Goal: Information Seeking & Learning: Compare options

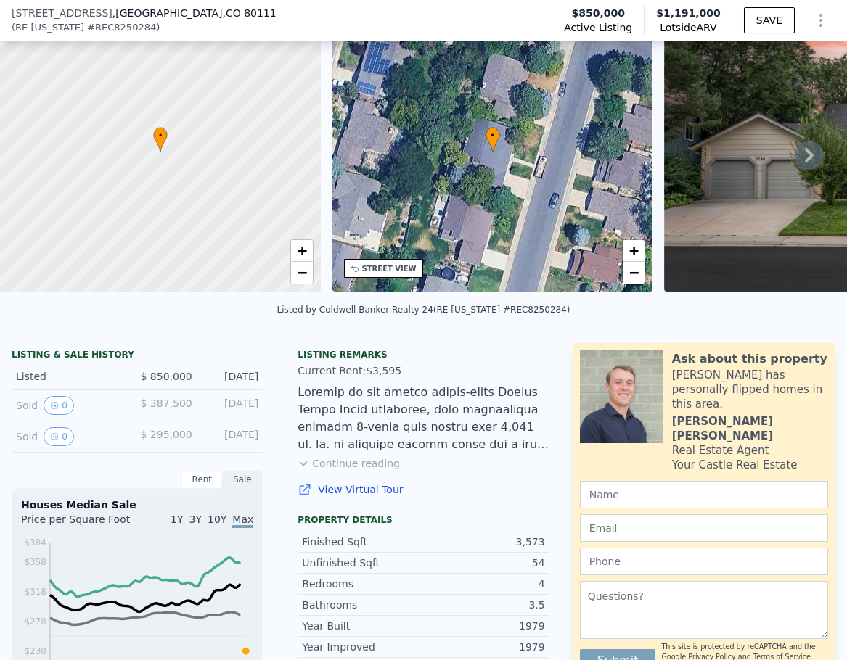
scroll to position [68, 0]
click at [798, 160] on icon at bounding box center [809, 156] width 29 height 29
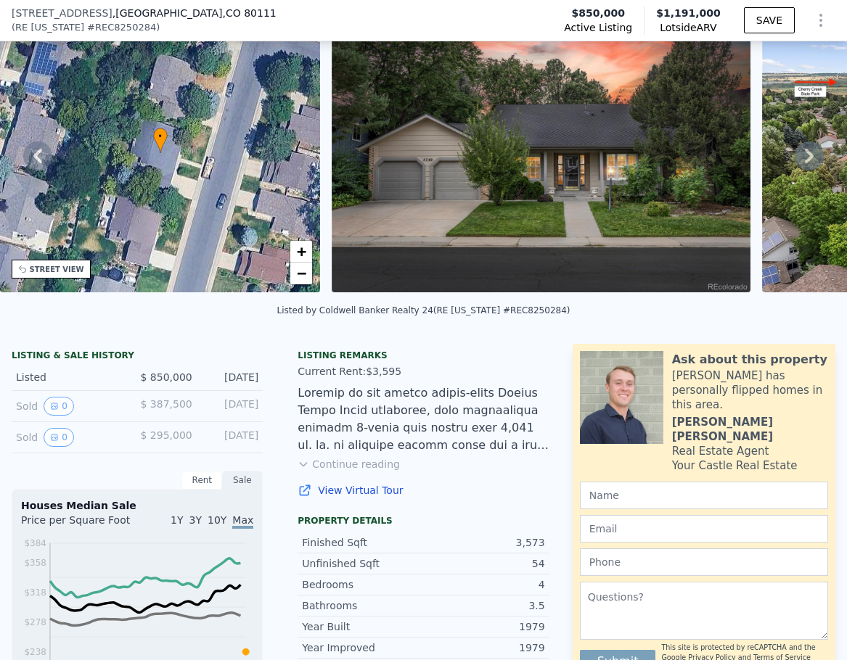
click at [798, 160] on icon at bounding box center [809, 156] width 29 height 29
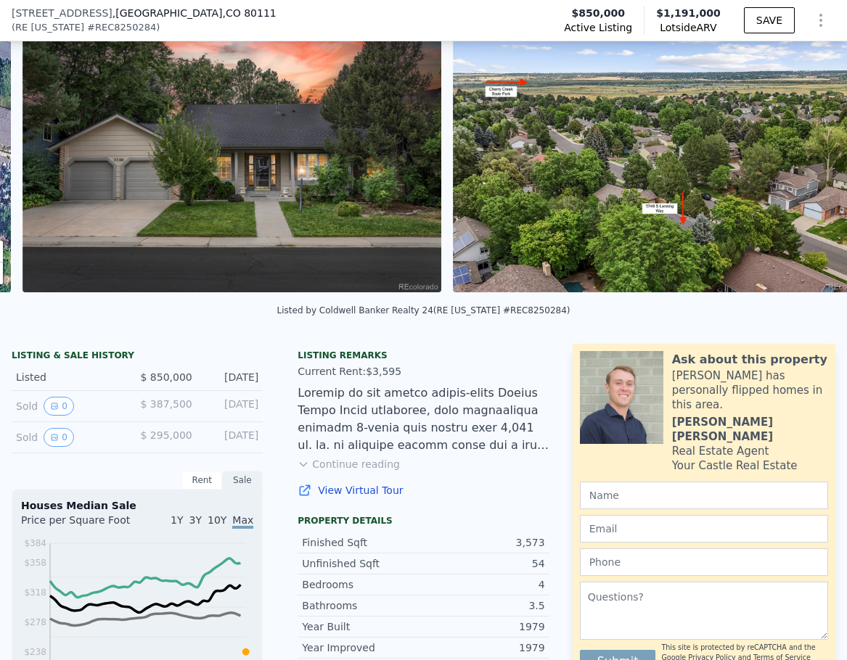
scroll to position [0, 664]
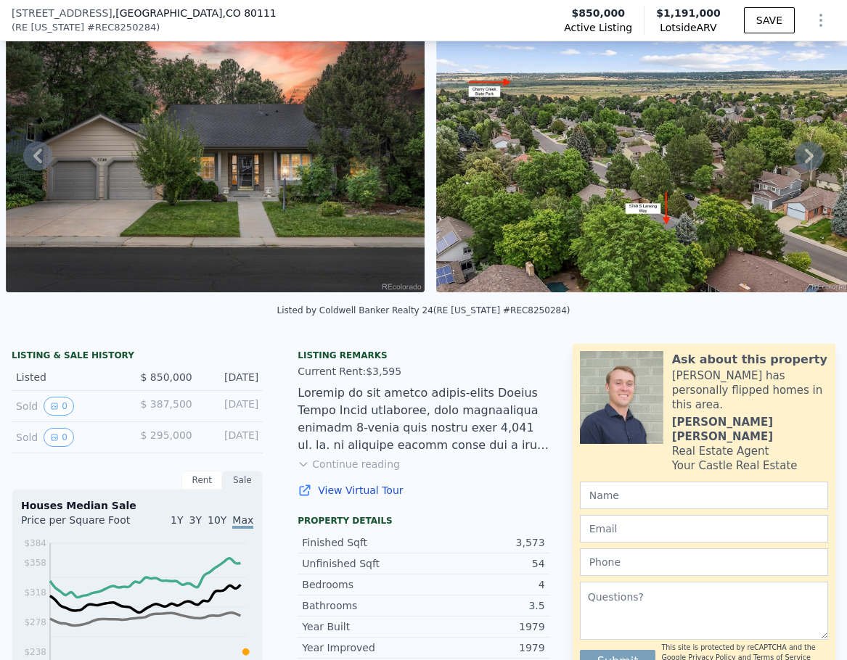
click at [798, 160] on icon at bounding box center [809, 156] width 29 height 29
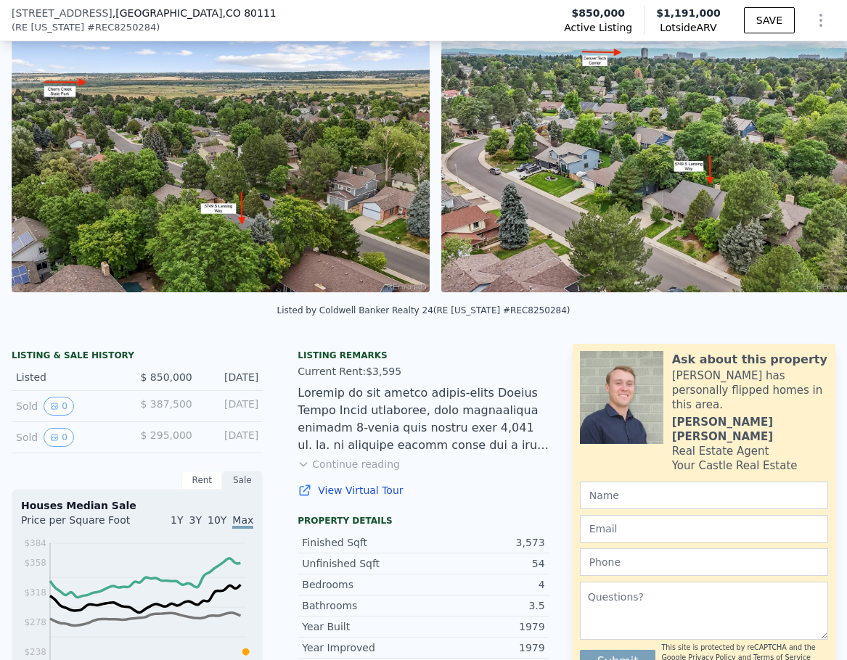
scroll to position [0, 1094]
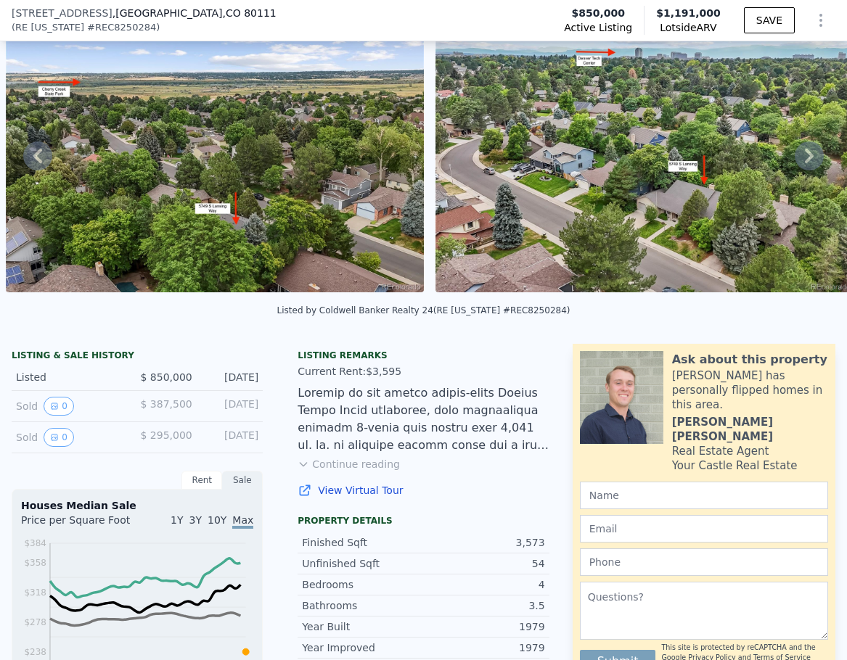
click at [798, 160] on icon at bounding box center [809, 156] width 29 height 29
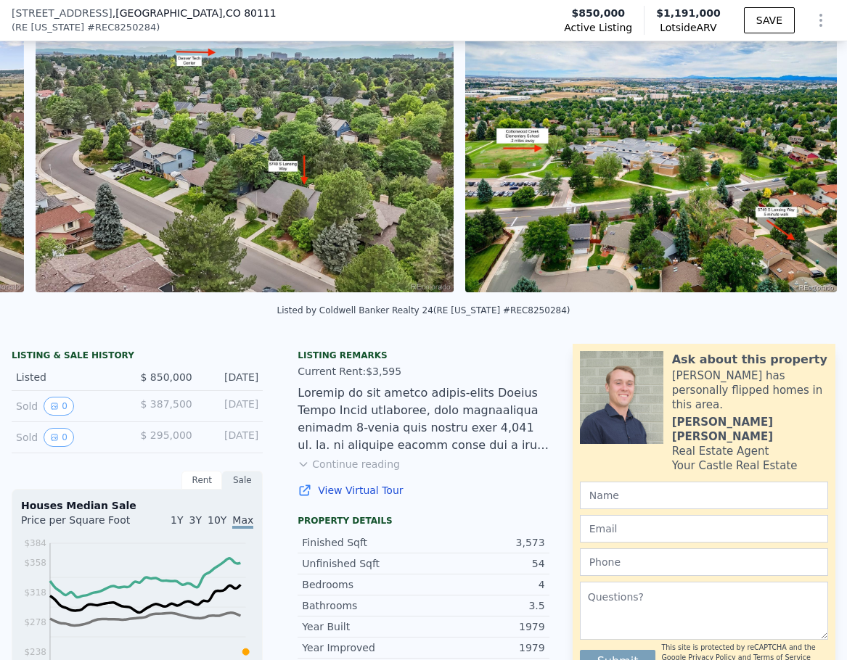
scroll to position [0, 1524]
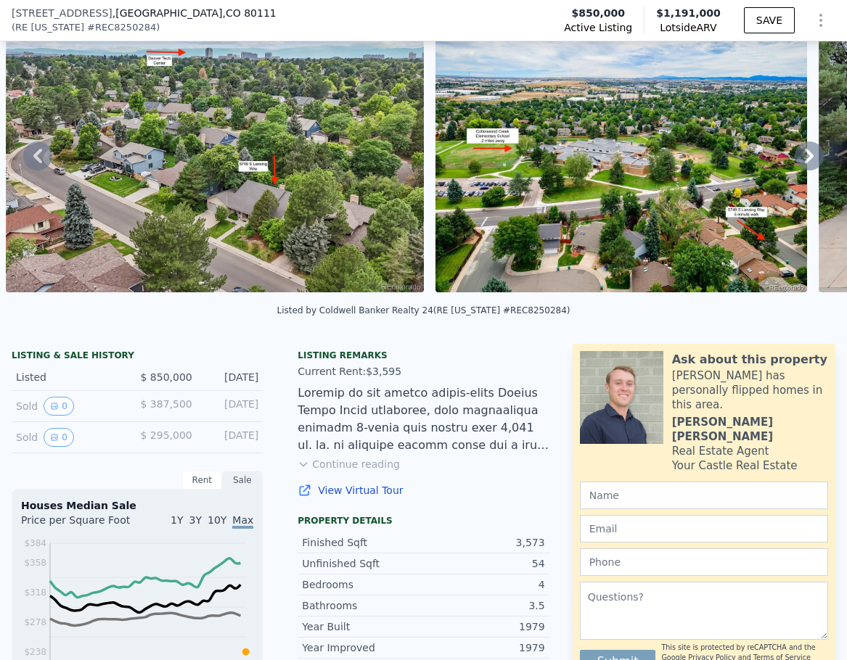
click at [798, 160] on icon at bounding box center [809, 156] width 29 height 29
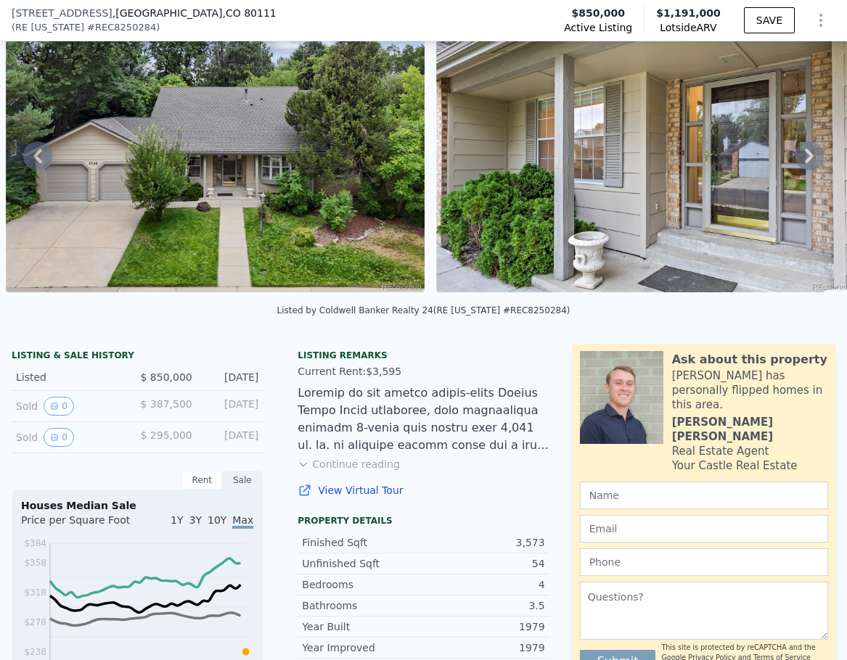
click at [798, 160] on icon at bounding box center [809, 156] width 29 height 29
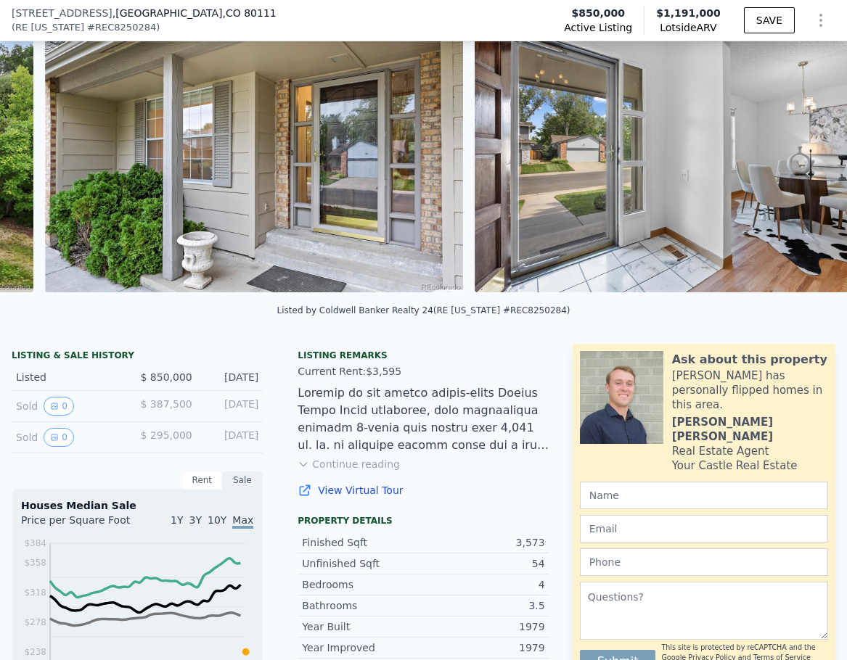
scroll to position [0, 2767]
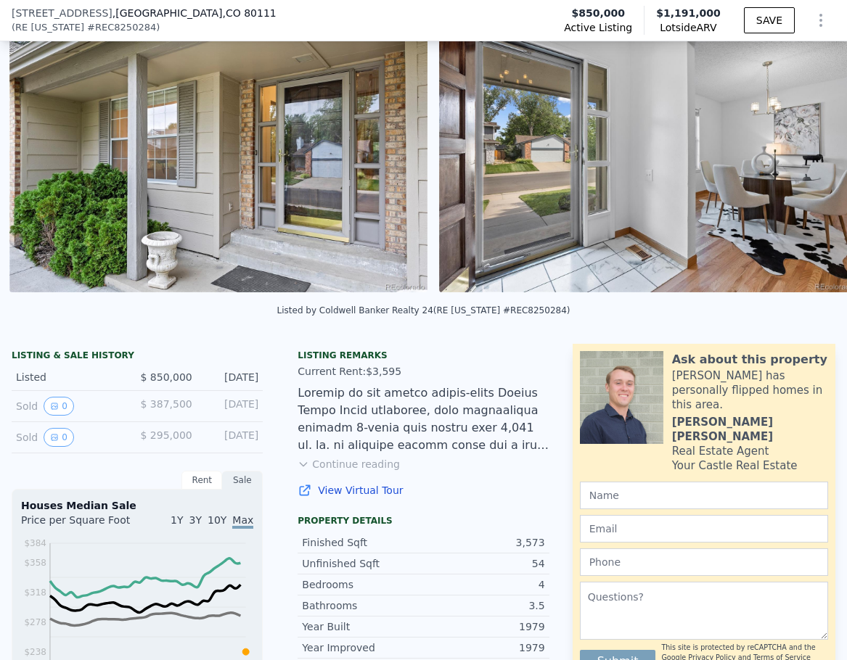
click at [798, 160] on img at bounding box center [648, 153] width 418 height 279
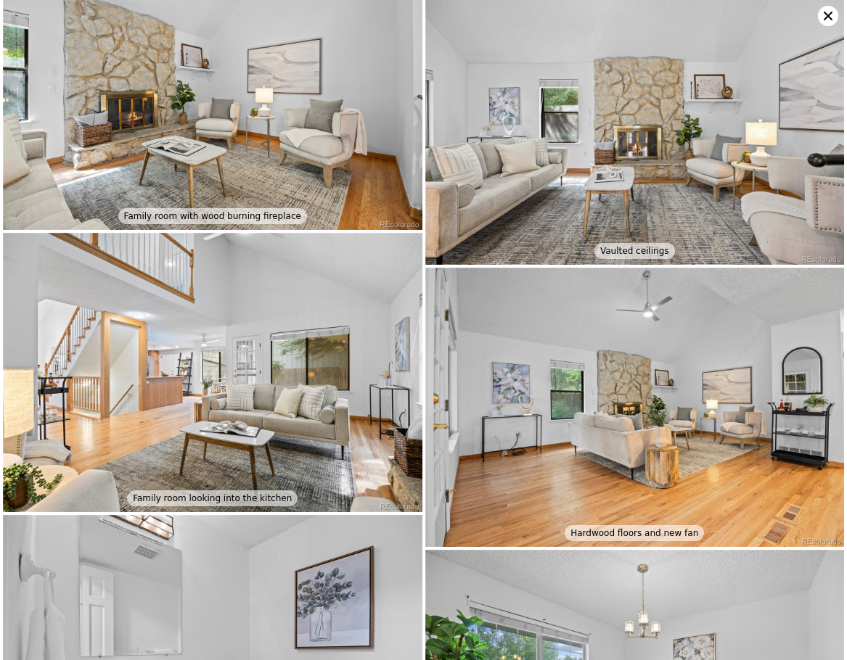
scroll to position [2263, 0]
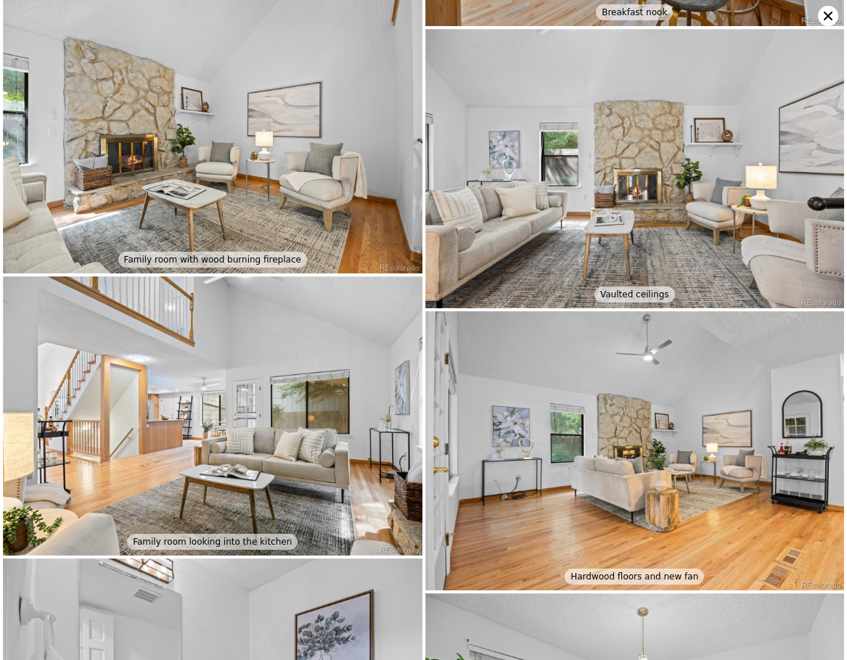
click at [828, 12] on icon at bounding box center [828, 16] width 20 height 20
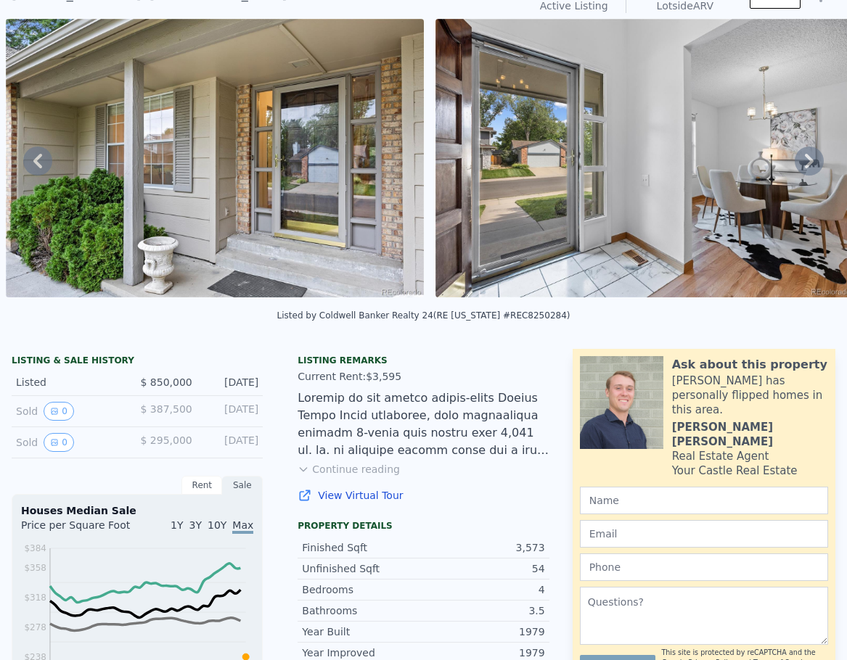
scroll to position [0, 0]
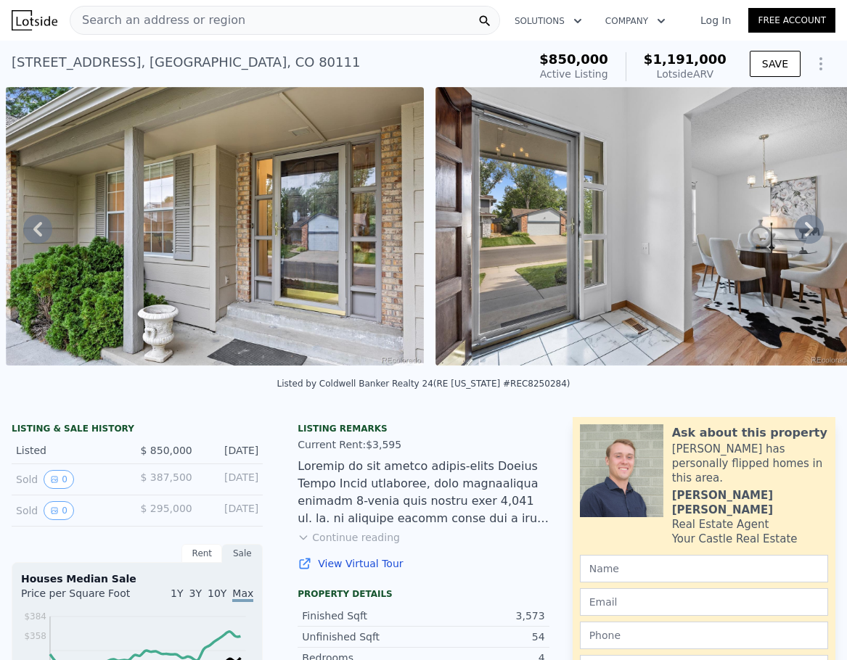
click at [216, 26] on span "Search an address or region" at bounding box center [157, 20] width 175 height 17
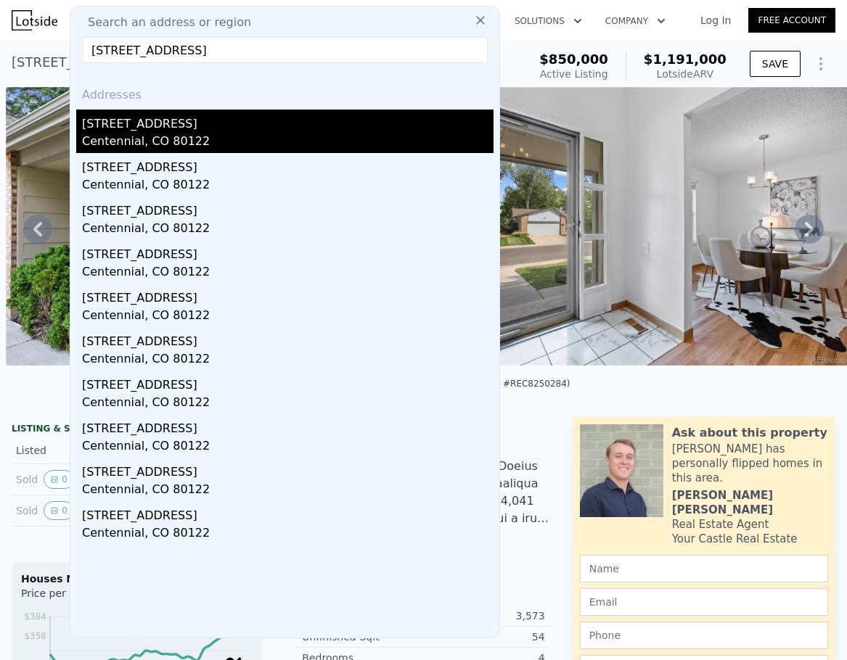
type input "6844 S Cherry Street, Centennial, CO 80122"
click at [172, 129] on div "6844 S Cherry St" at bounding box center [287, 121] width 411 height 23
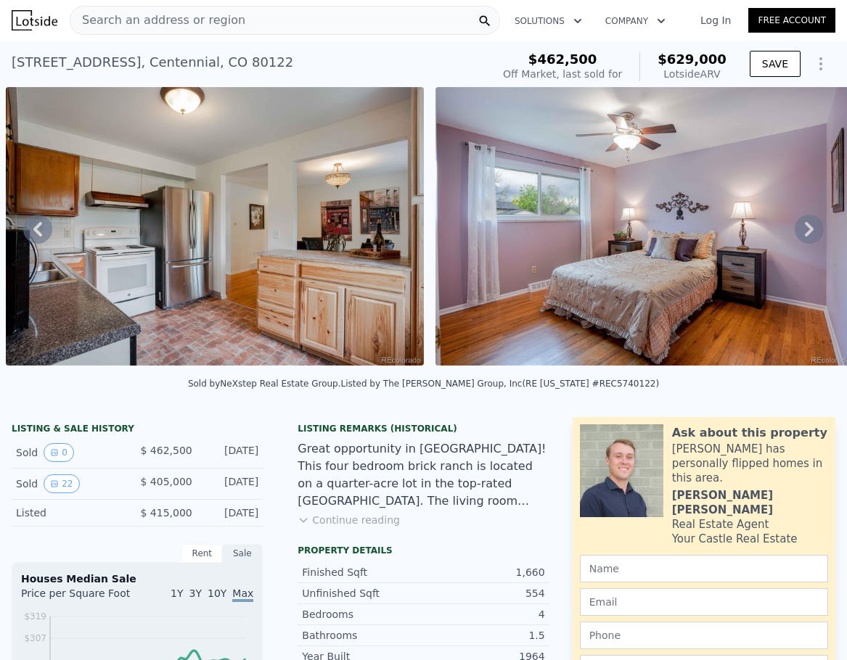
click at [261, 16] on div "Search an address or region" at bounding box center [285, 20] width 430 height 29
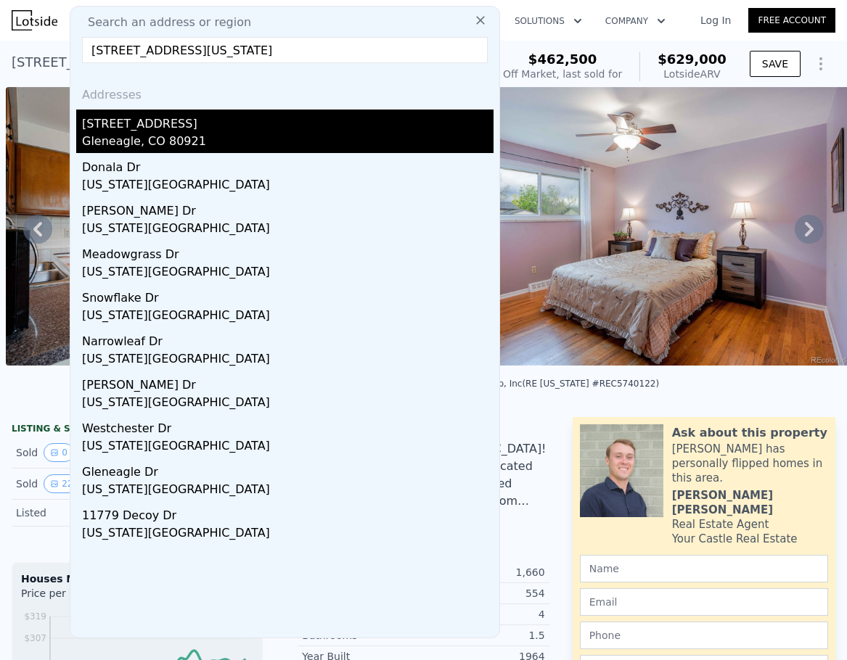
type input "70 Palm Springs Dr, Colorado Springs, CO 80921"
click at [157, 134] on div "Gleneagle, CO 80921" at bounding box center [287, 143] width 411 height 20
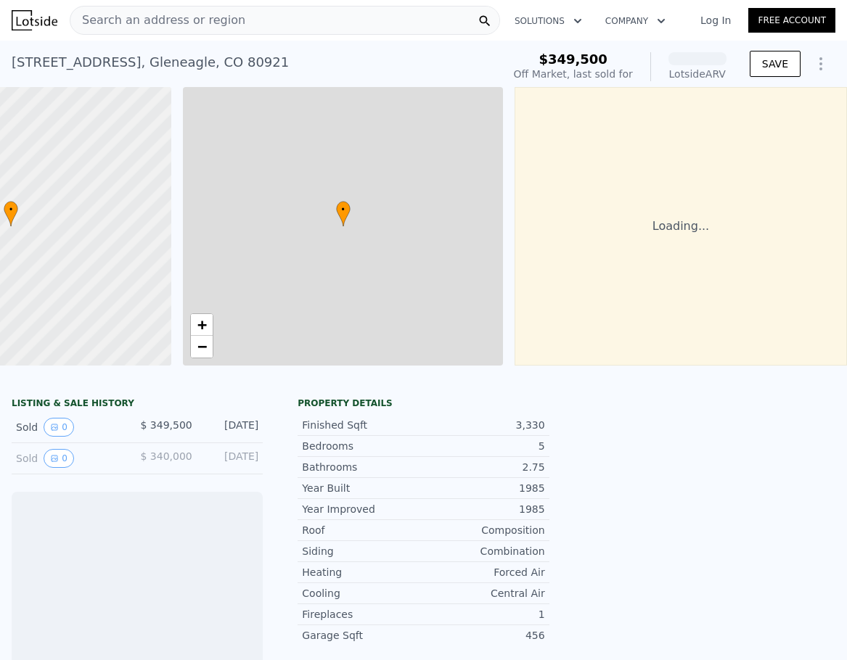
scroll to position [0, 166]
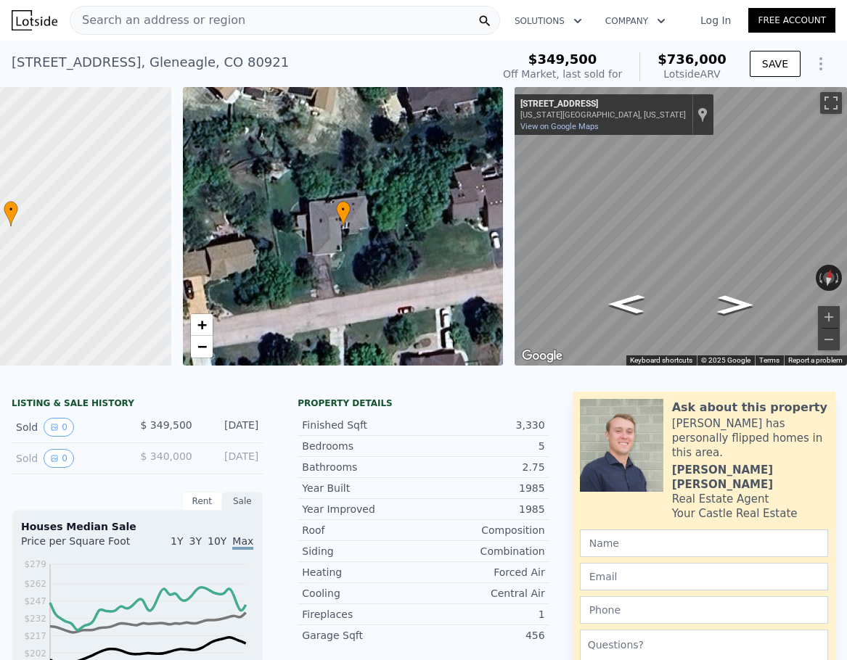
click at [245, 19] on div "Search an address or region" at bounding box center [285, 20] width 430 height 29
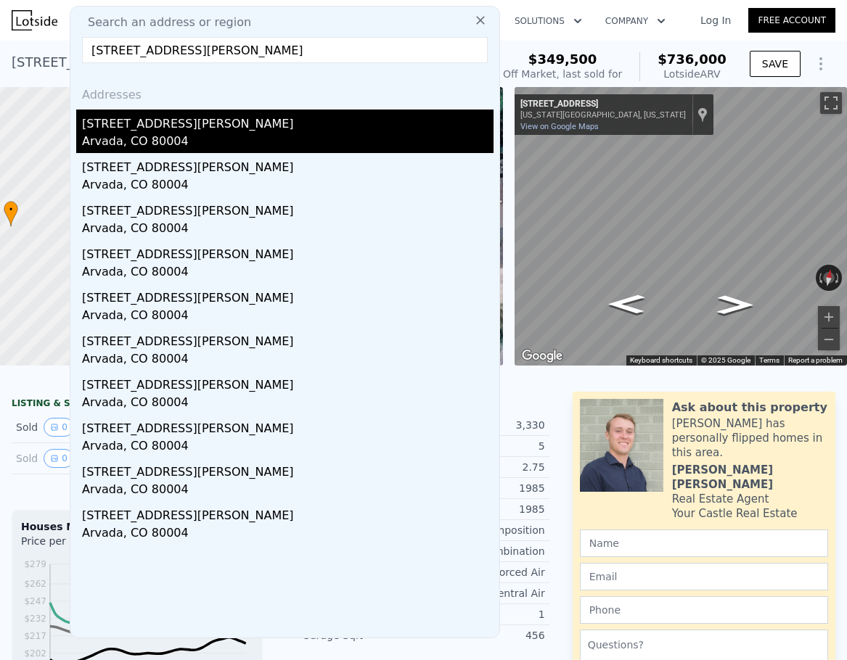
type input "6252 Pierson Court, Arvada, CO 80004"
click at [160, 131] on div "6252 Pierson Ct" at bounding box center [287, 121] width 411 height 23
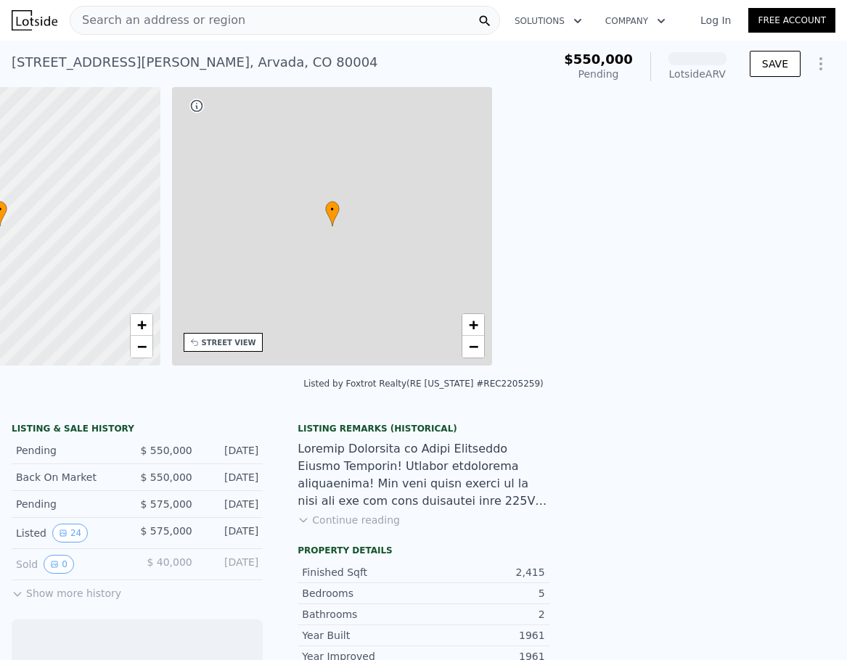
scroll to position [0, 338]
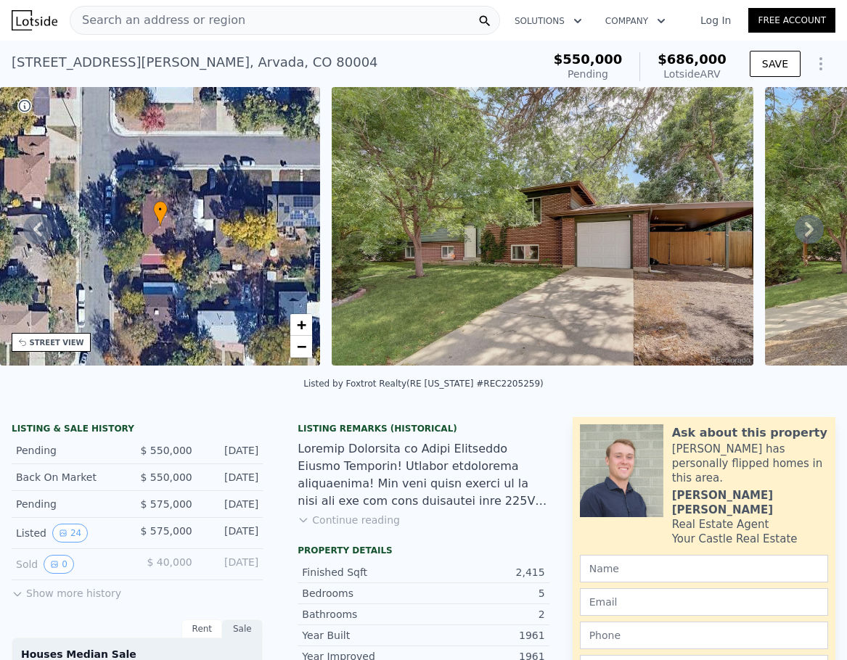
click at [348, 15] on div "Search an address or region" at bounding box center [285, 20] width 430 height 29
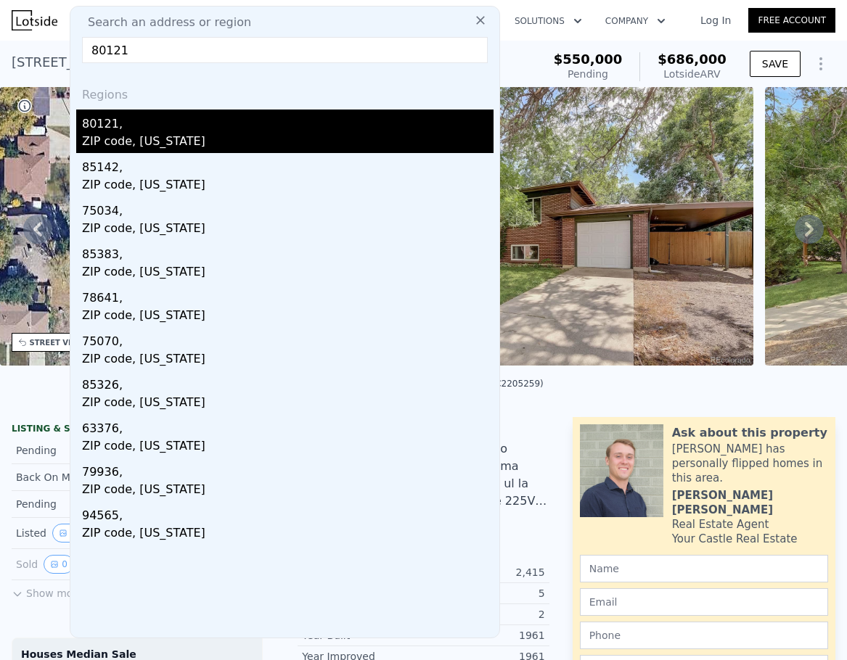
type input "80121"
click at [122, 129] on div "80121," at bounding box center [287, 121] width 411 height 23
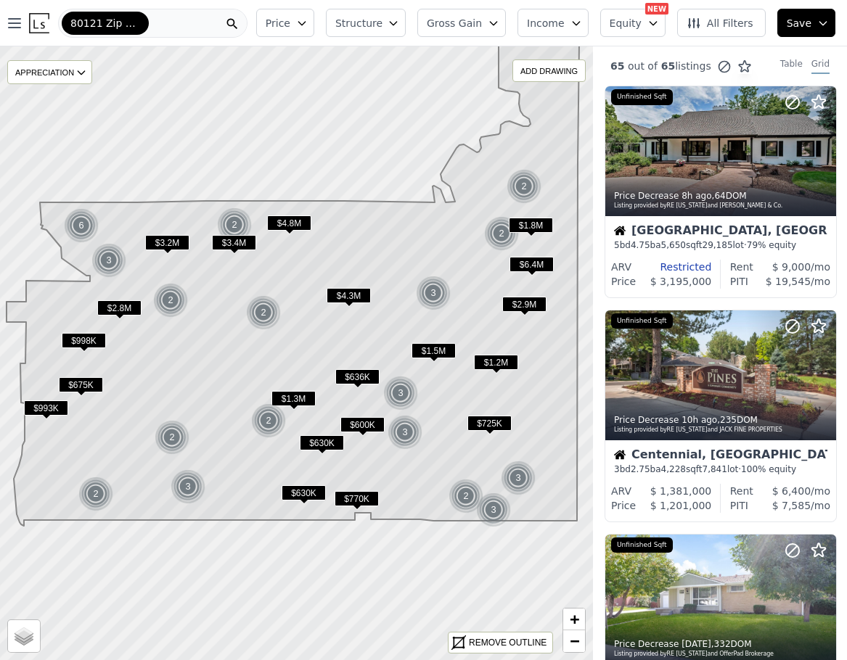
click at [499, 359] on span "$1.2M" at bounding box center [496, 362] width 44 height 15
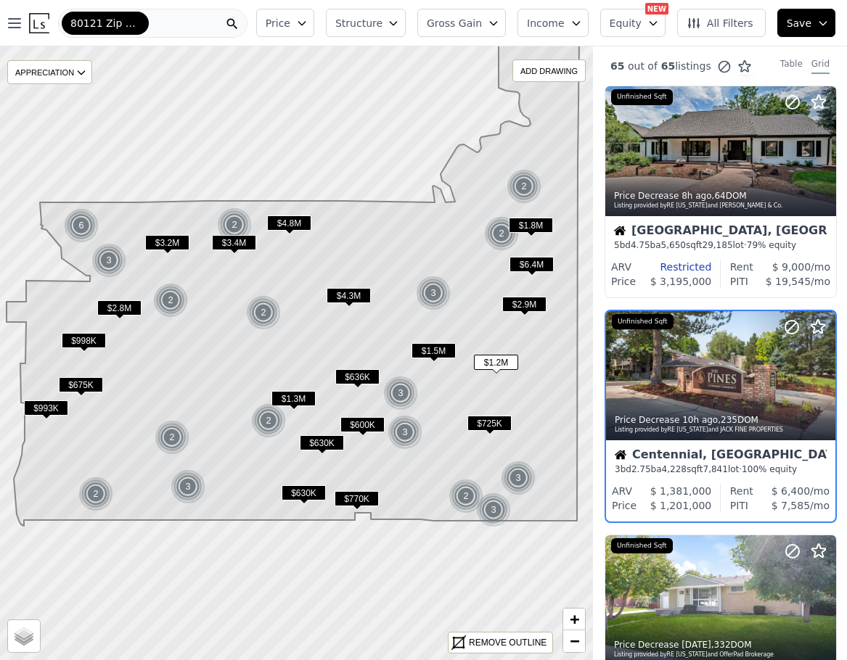
scroll to position [45, 1]
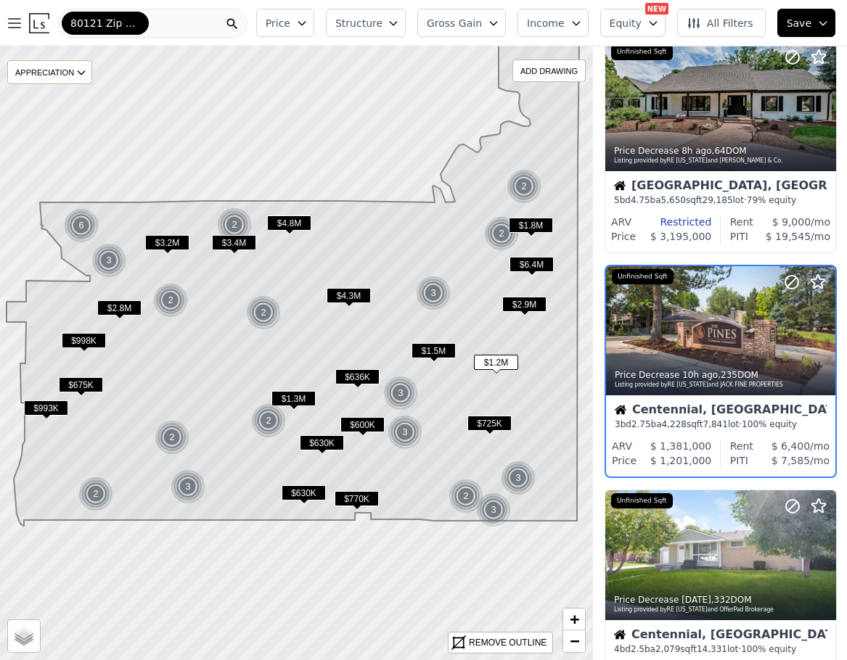
click at [490, 420] on span "$725K" at bounding box center [489, 423] width 44 height 15
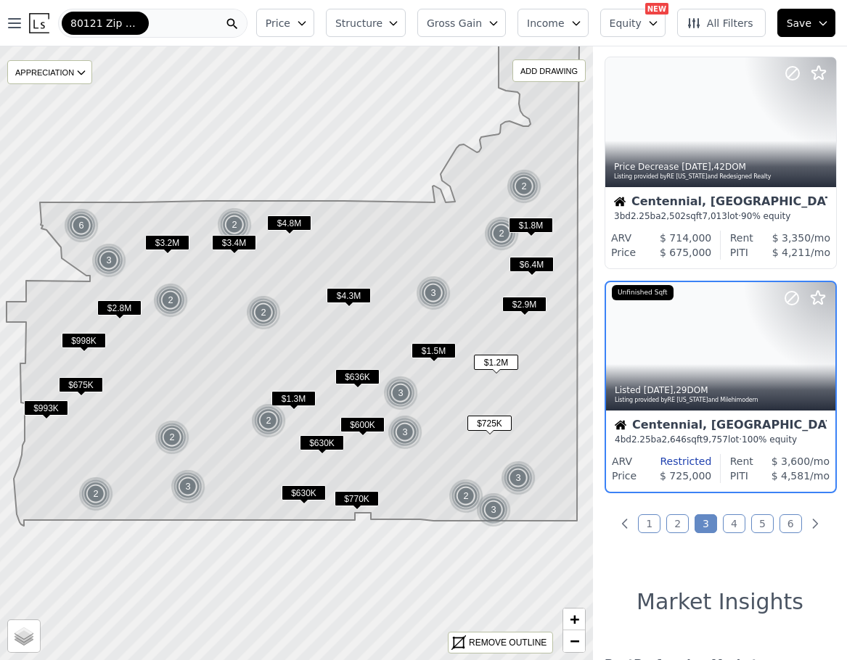
scroll to position [2287, 1]
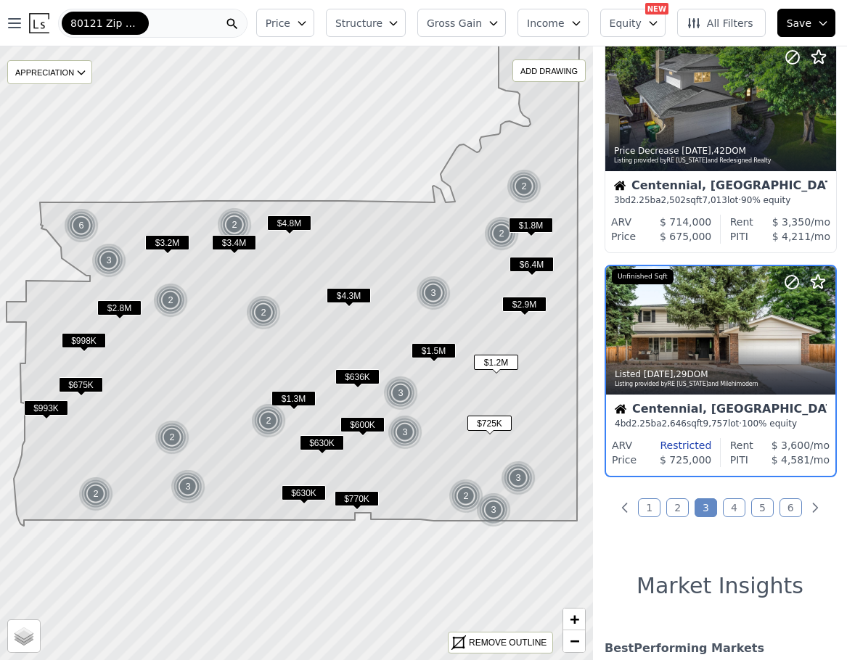
click at [365, 420] on span "$600K" at bounding box center [362, 424] width 44 height 15
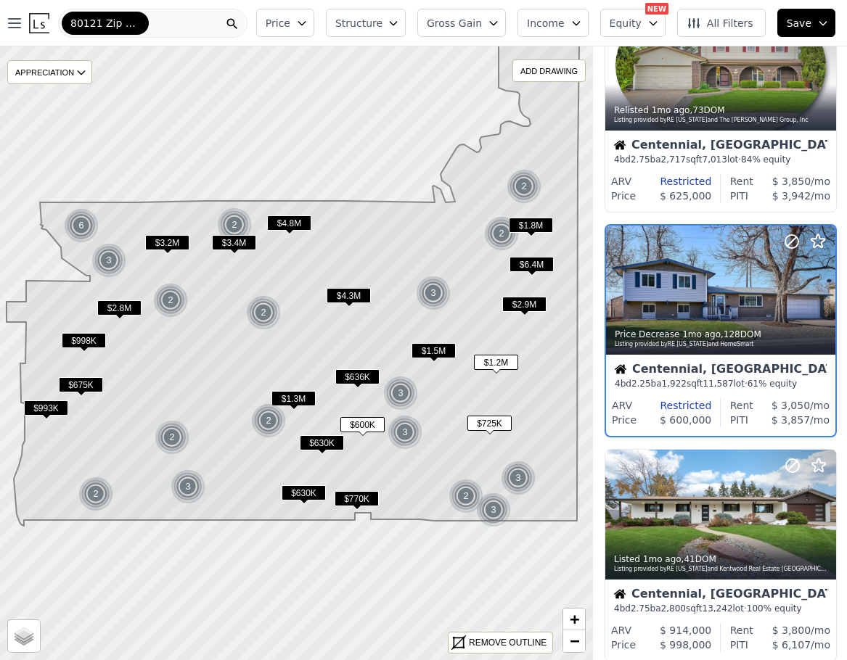
scroll to position [1390, 1]
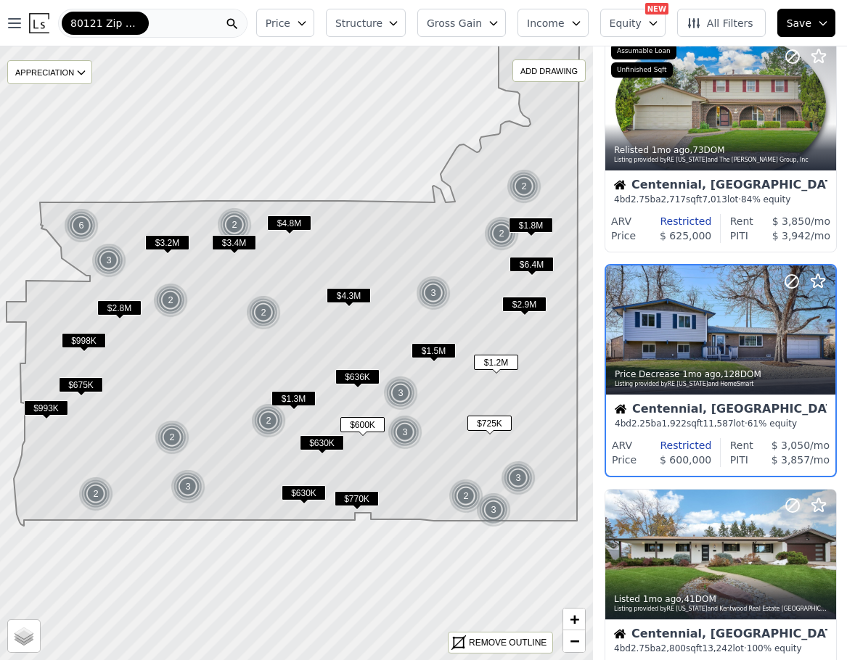
click at [356, 495] on span "$770K" at bounding box center [357, 498] width 44 height 15
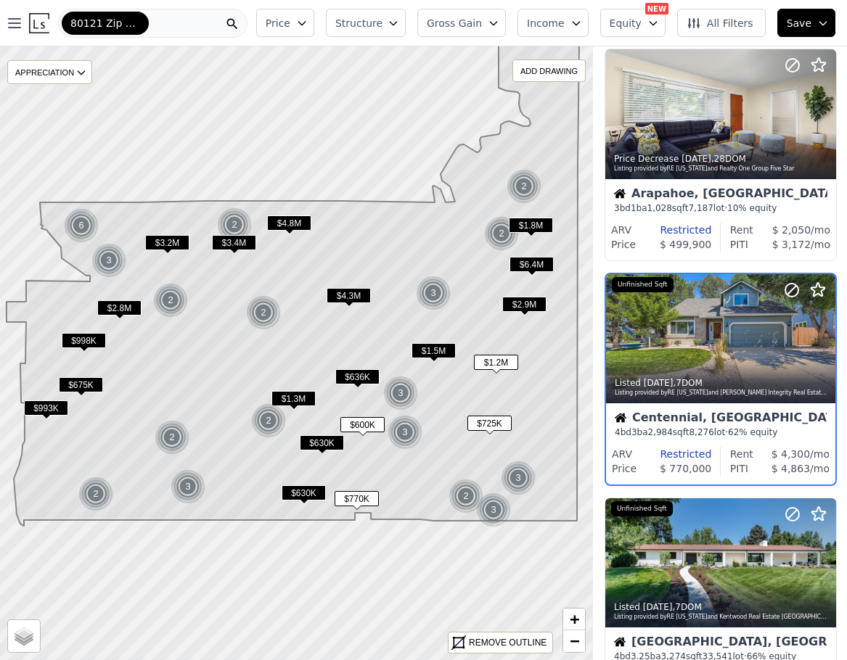
scroll to position [2062, 1]
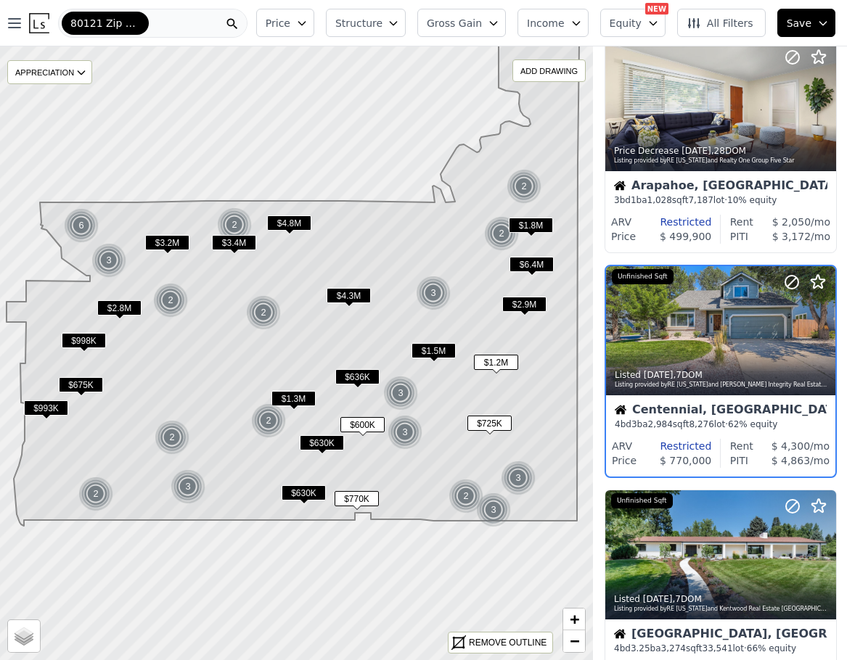
click at [309, 492] on span "$630K" at bounding box center [304, 492] width 44 height 15
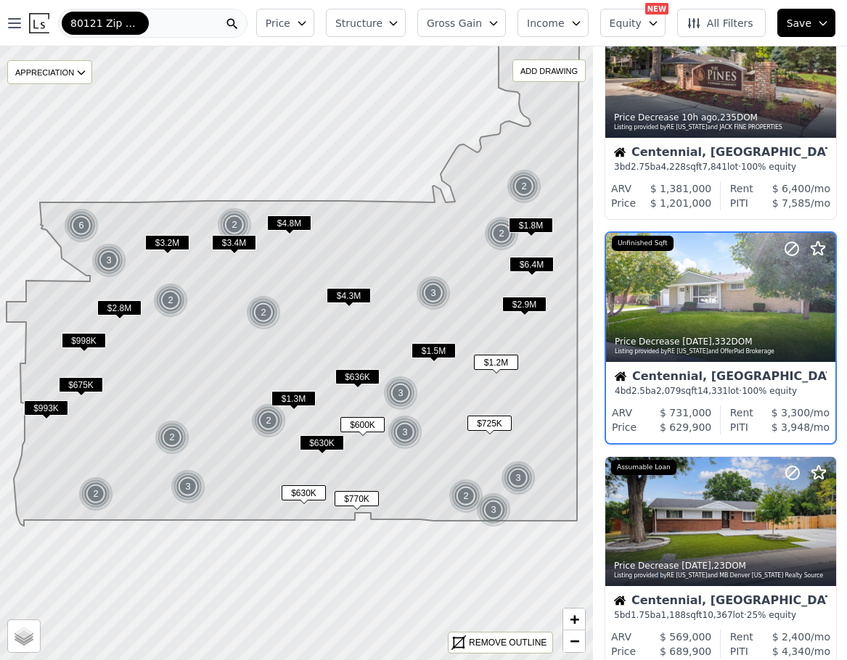
scroll to position [269, 1]
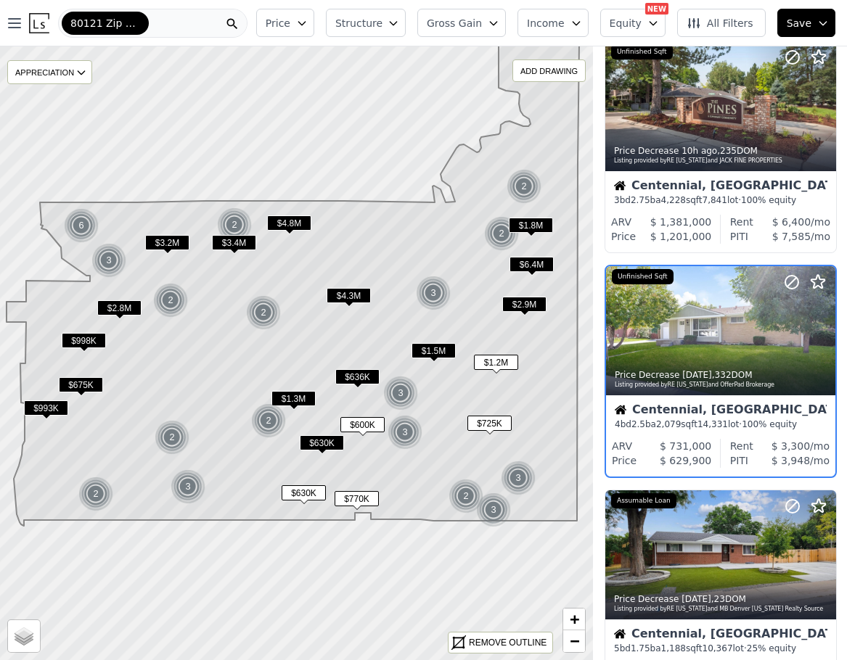
click at [317, 446] on span "$630K" at bounding box center [322, 442] width 44 height 15
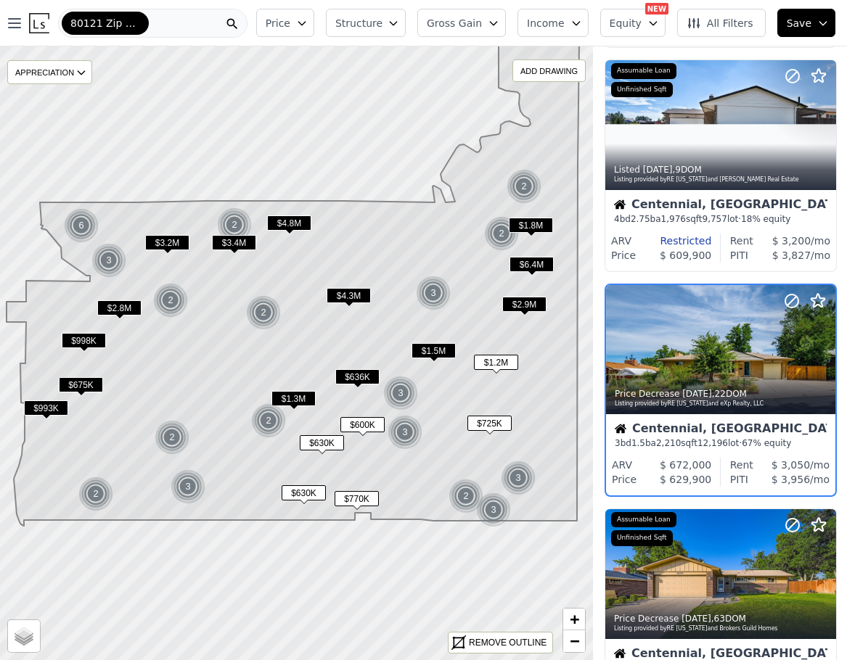
scroll to position [1390, 1]
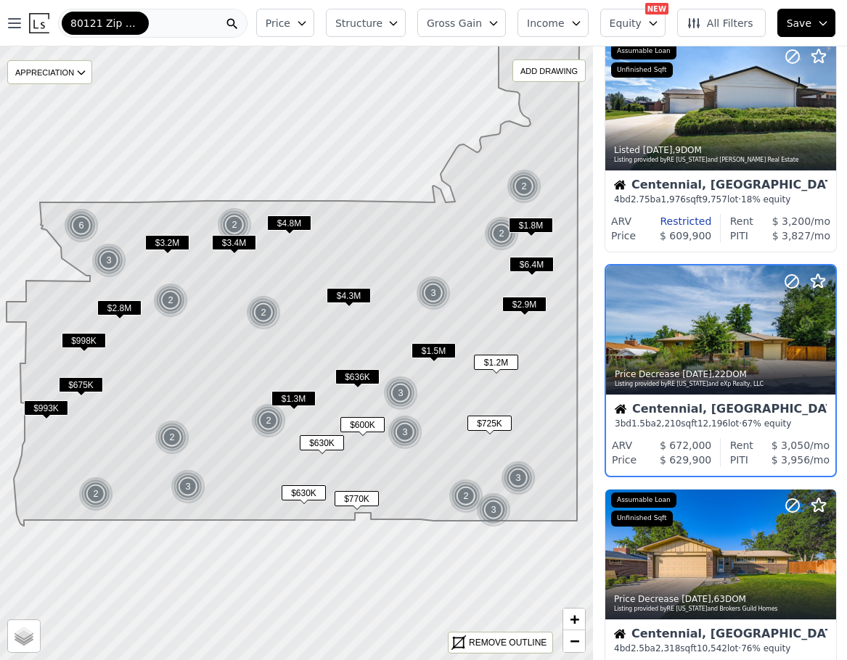
click at [300, 398] on span "$1.3M" at bounding box center [293, 398] width 44 height 15
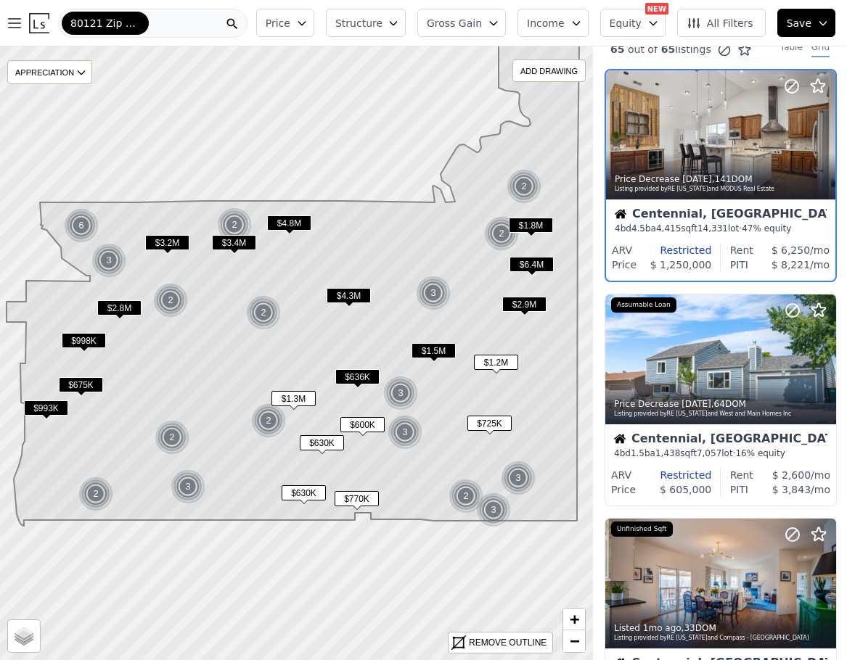
scroll to position [0, 1]
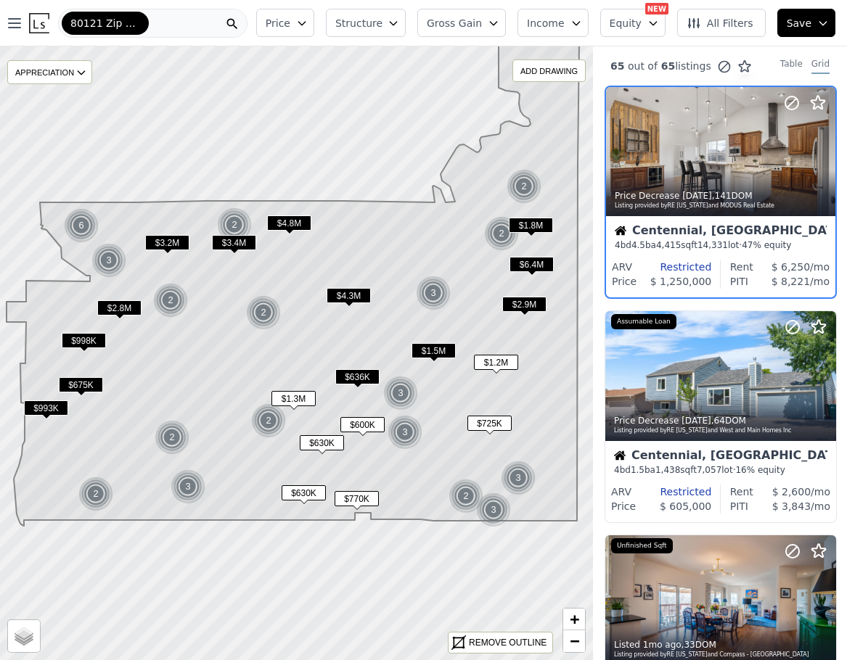
click at [500, 360] on span "$1.2M" at bounding box center [496, 362] width 44 height 15
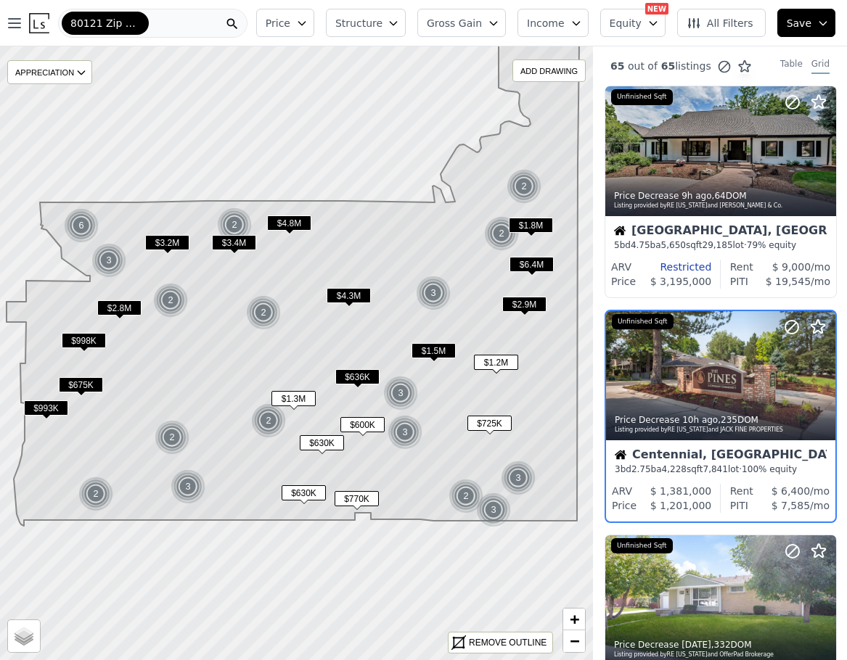
scroll to position [45, 1]
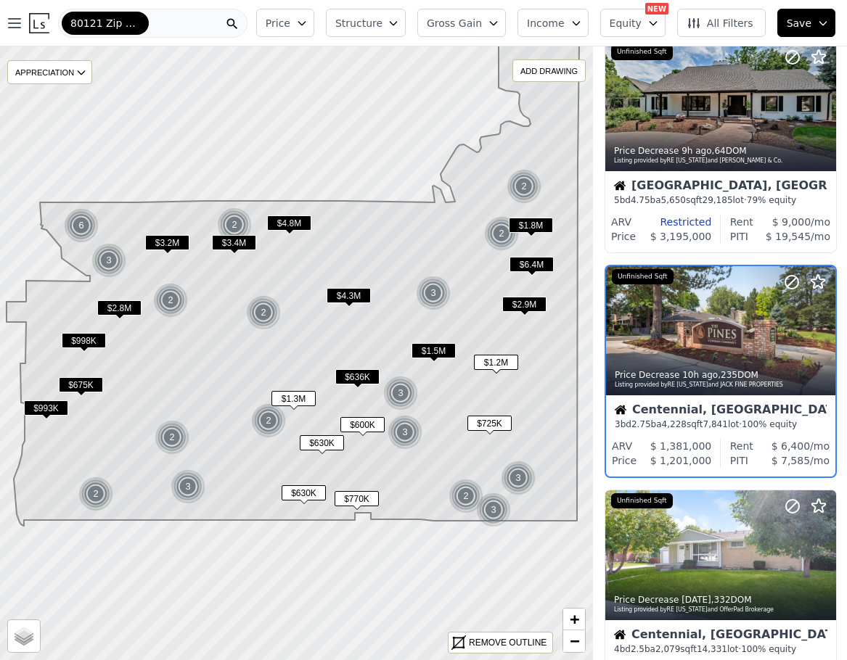
click at [421, 350] on span "$1.5M" at bounding box center [433, 350] width 44 height 15
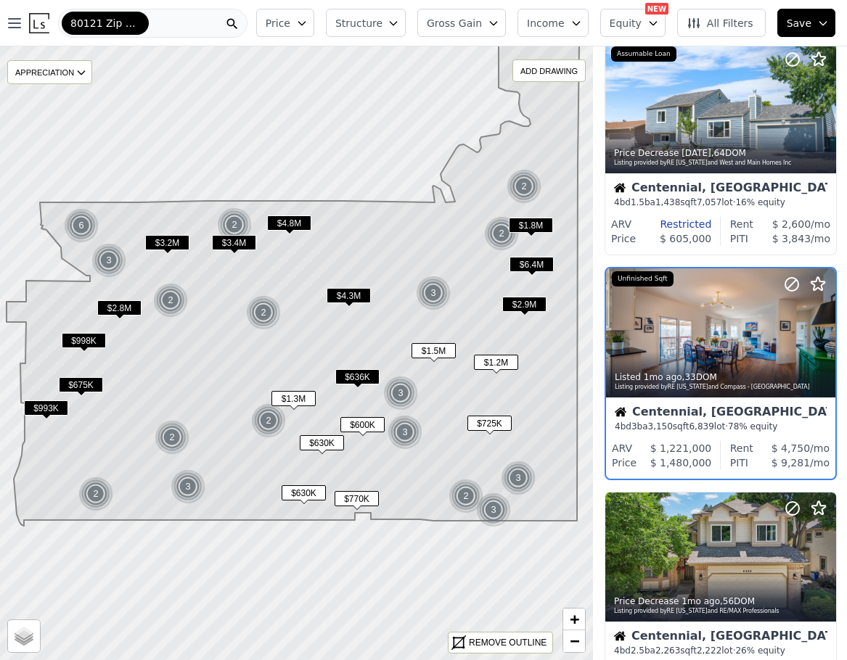
scroll to position [269, 1]
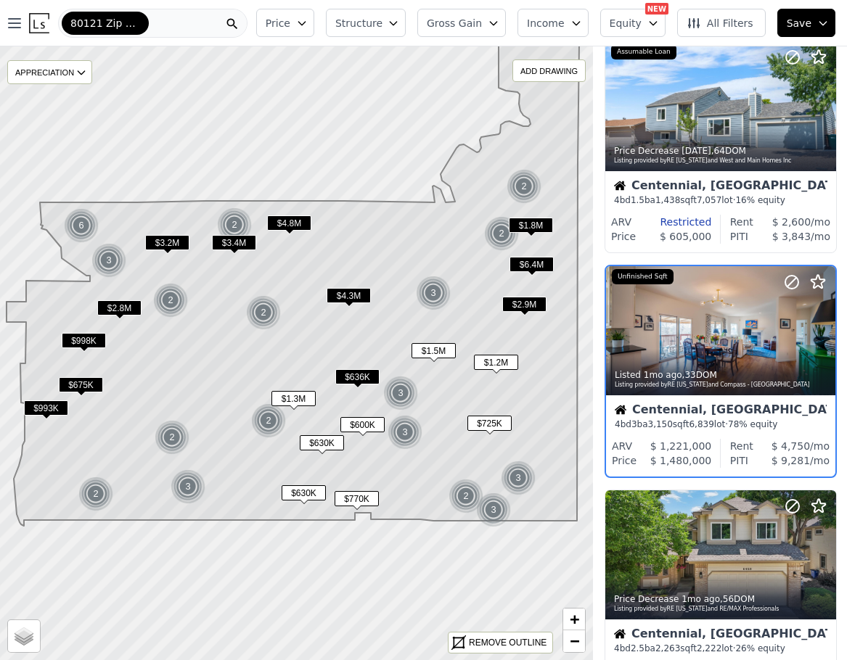
click at [356, 298] on span "$4.3M" at bounding box center [349, 295] width 44 height 15
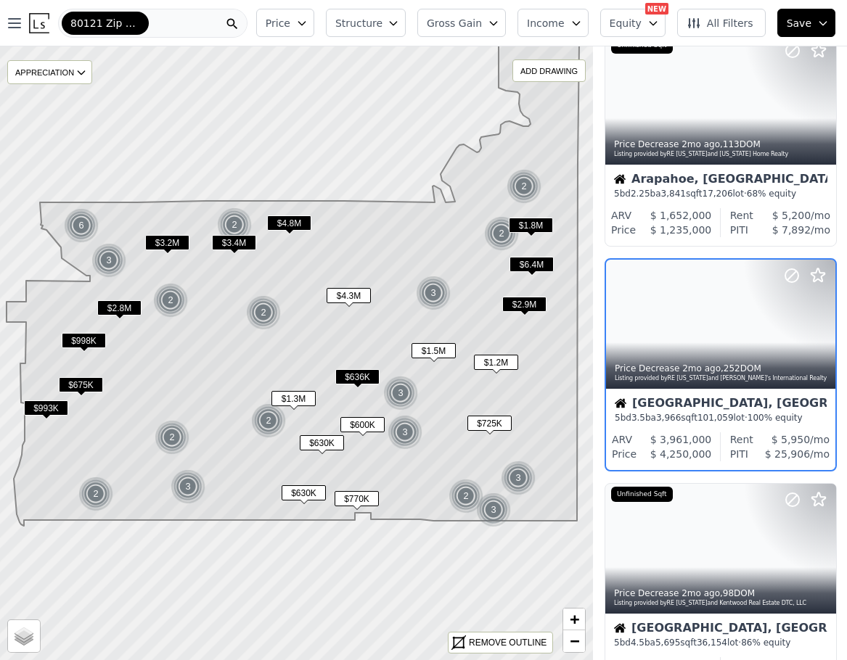
scroll to position [45, 1]
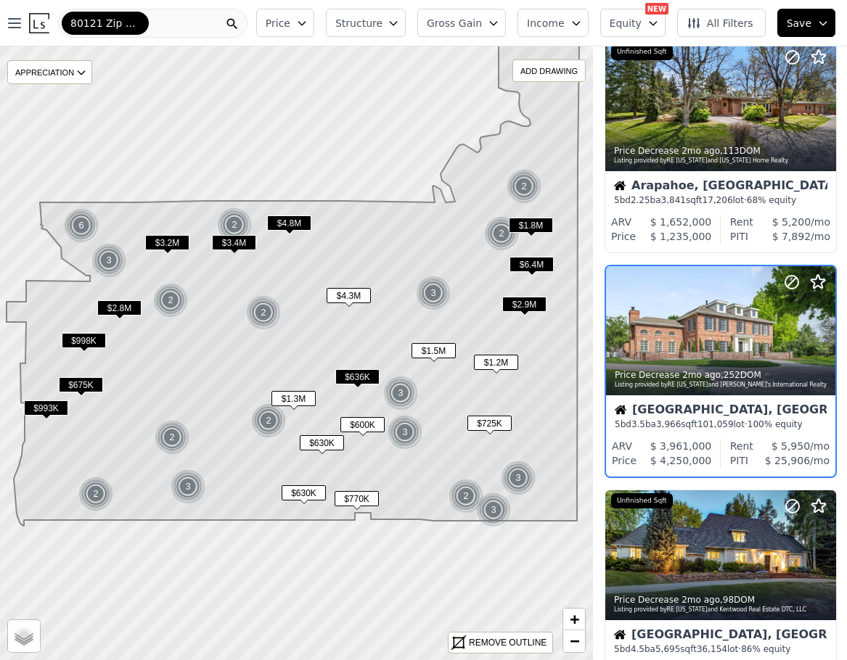
click at [518, 303] on span "$2.9M" at bounding box center [524, 304] width 44 height 15
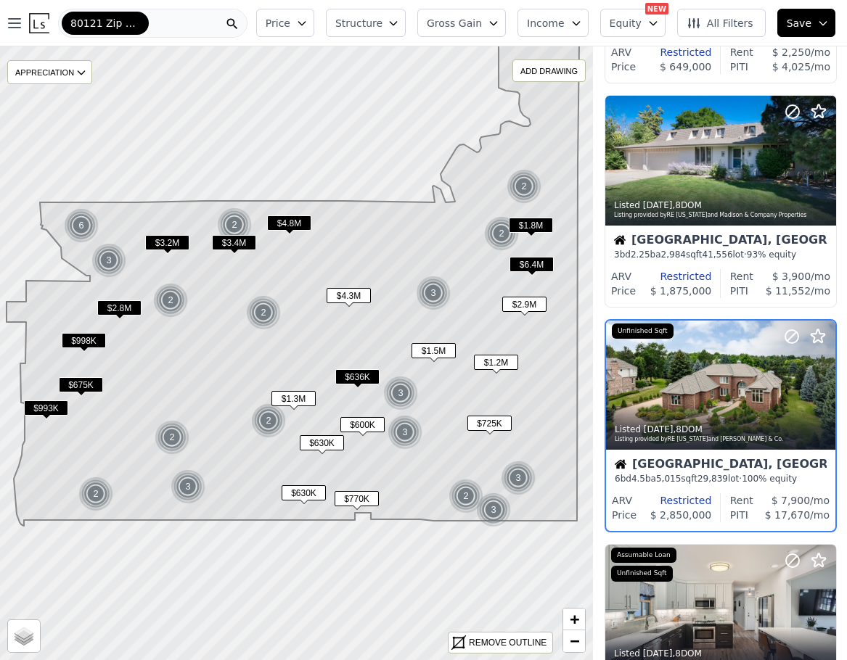
scroll to position [269, 1]
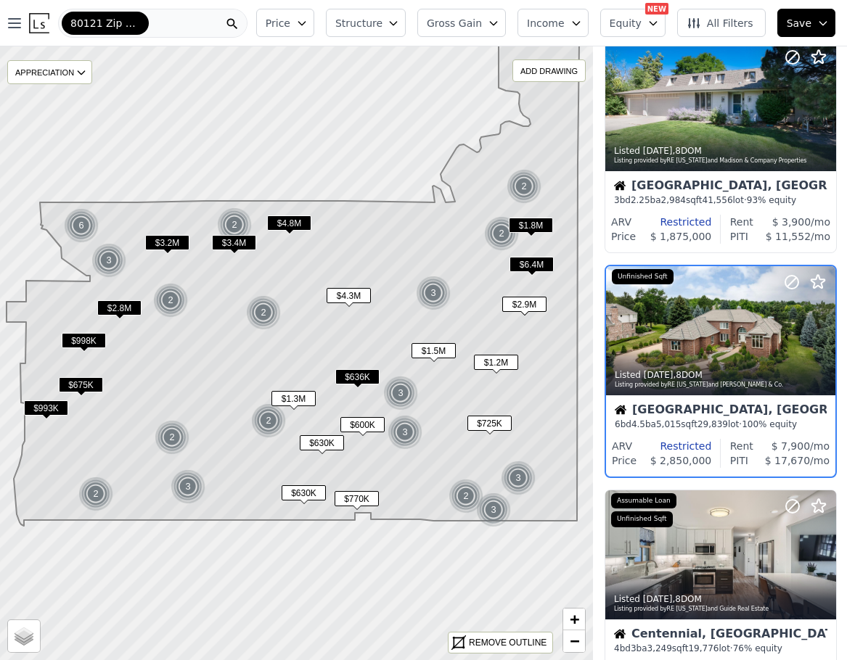
click at [676, 447] on div "Restricted" at bounding box center [671, 446] width 79 height 15
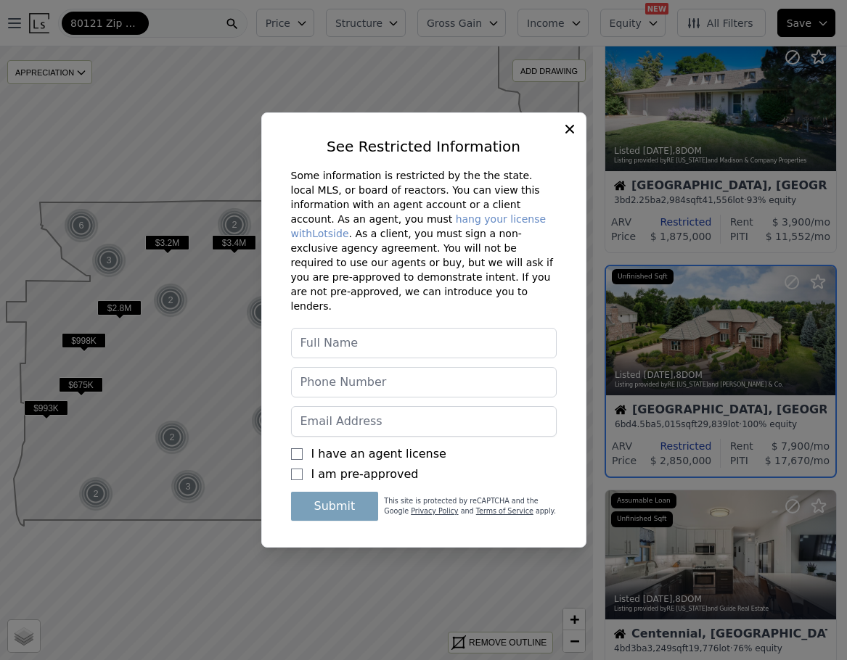
type input "Frank Calderaro"
type input "frank.calderaro@gmail.com"
click at [563, 136] on icon at bounding box center [569, 129] width 15 height 15
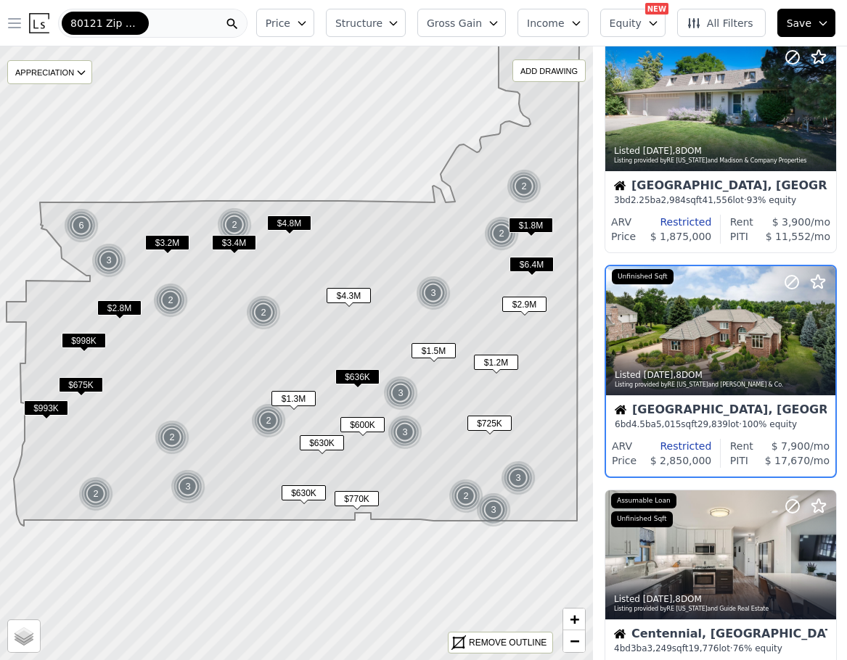
click at [10, 20] on icon "button" at bounding box center [14, 23] width 17 height 17
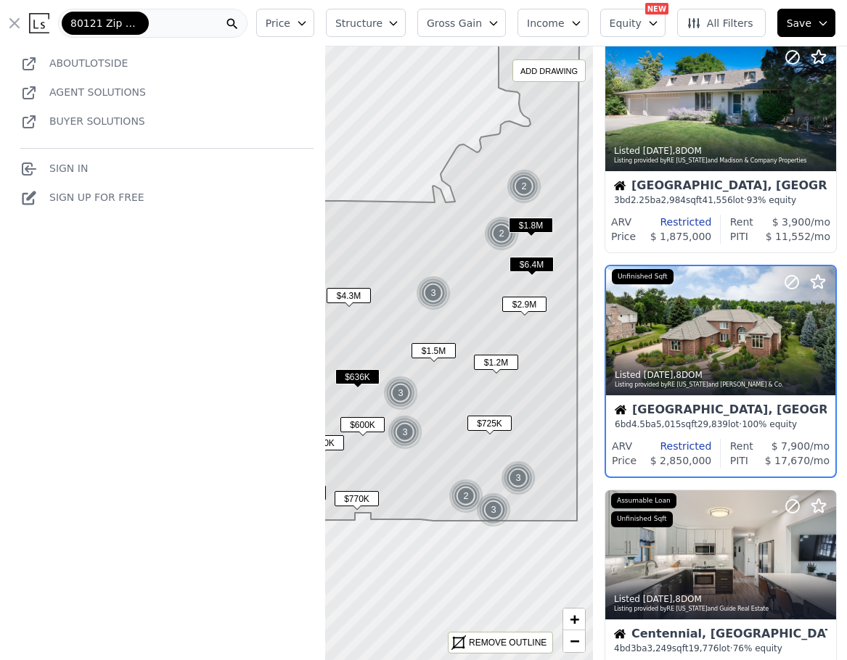
click at [74, 168] on link "Sign In" at bounding box center [53, 169] width 67 height 12
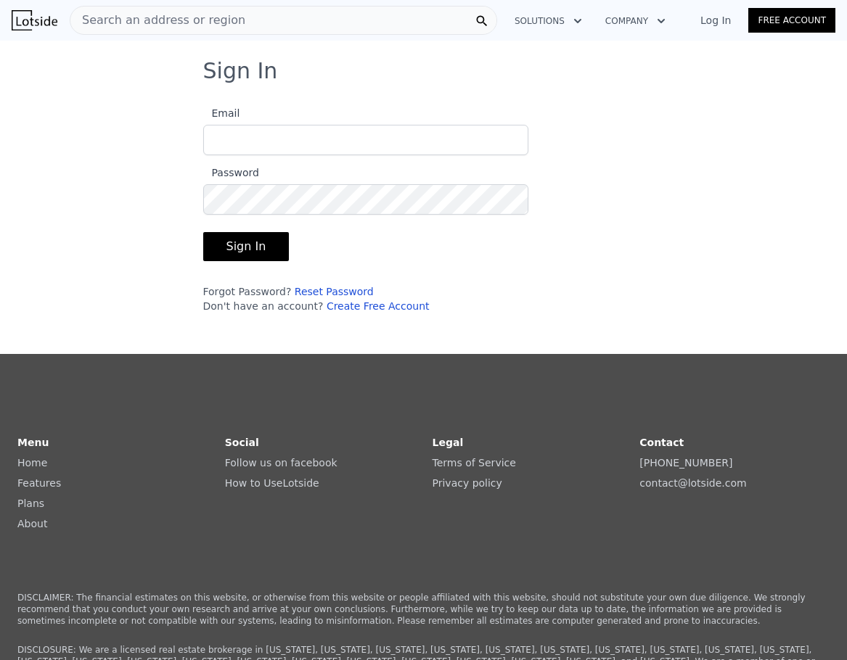
type input "frank@espiracapital.com"
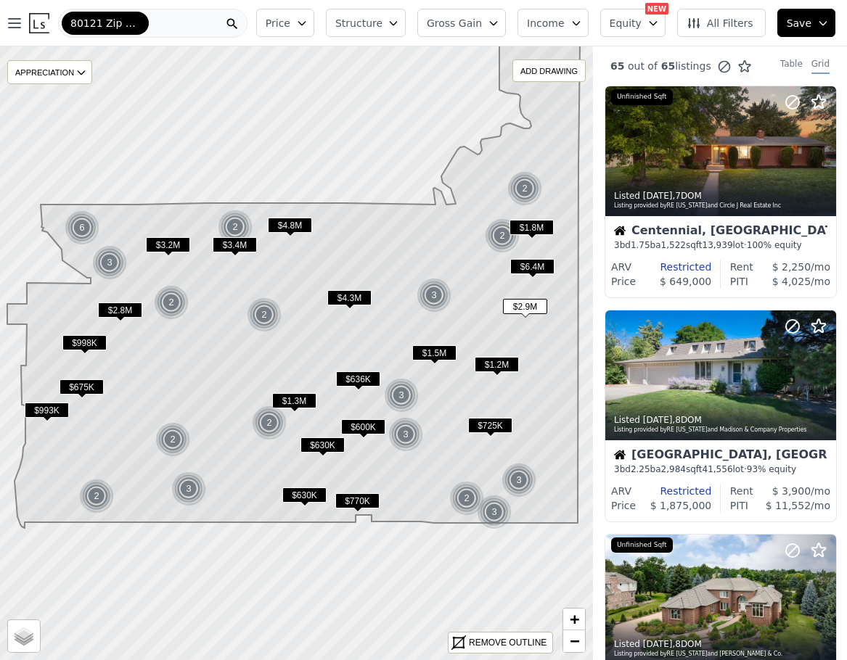
click at [529, 307] on span "$2.9M" at bounding box center [525, 306] width 44 height 15
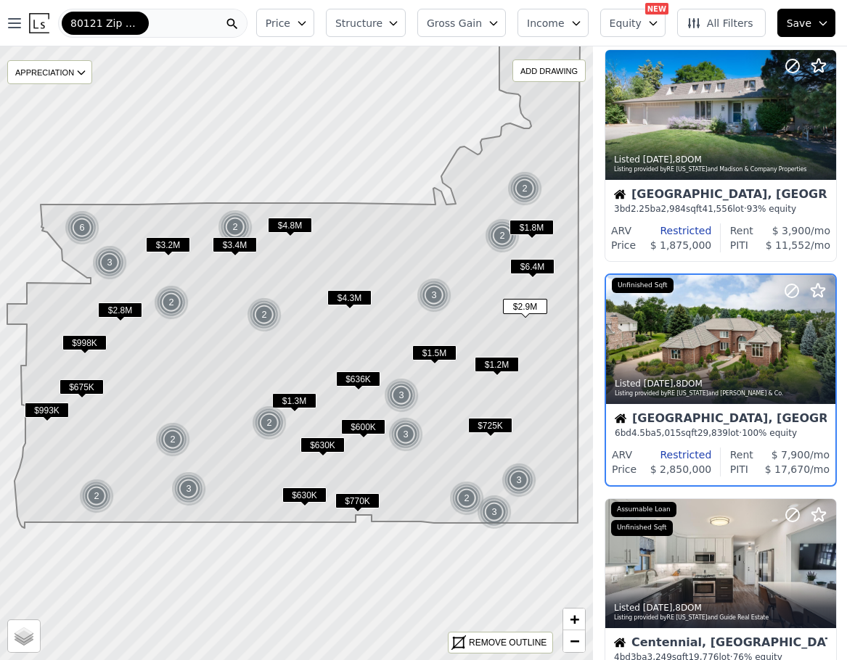
scroll to position [269, 1]
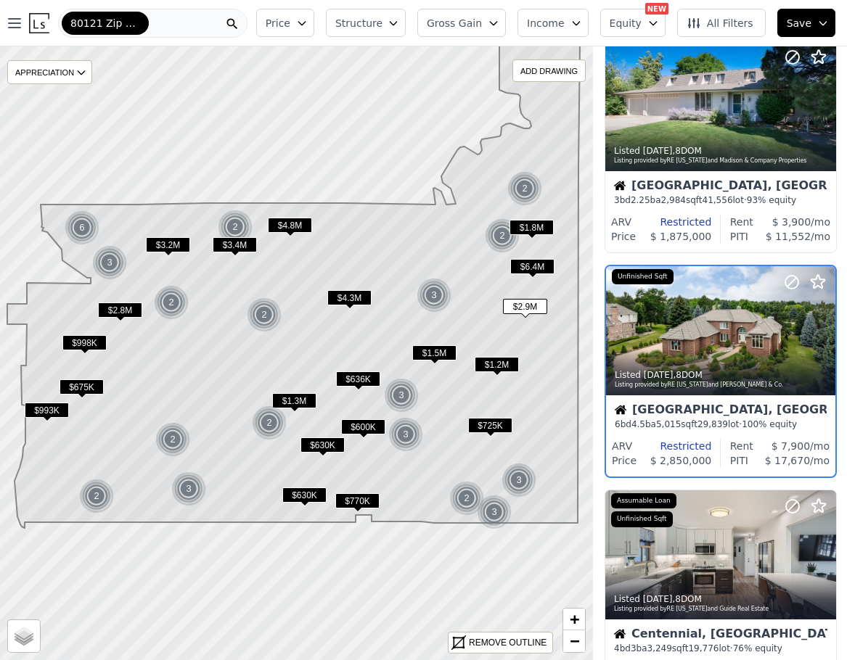
click at [663, 417] on div "Greenwood Village, CO" at bounding box center [721, 411] width 212 height 15
click at [517, 638] on div "REMOVE OUTLINE" at bounding box center [508, 642] width 78 height 13
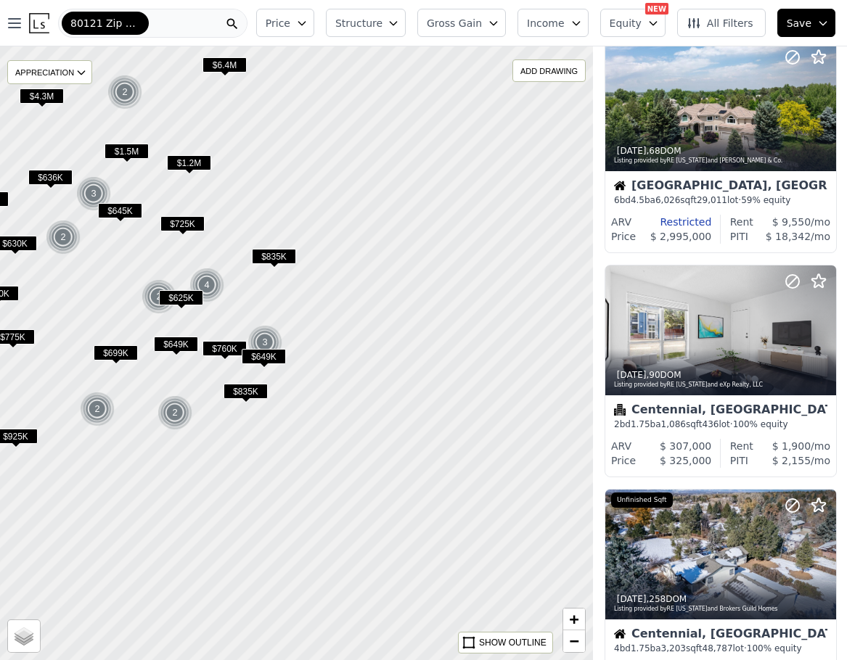
drag, startPoint x: 571, startPoint y: 422, endPoint x: 263, endPoint y: 220, distance: 367.9
click at [263, 220] on div at bounding box center [295, 353] width 711 height 737
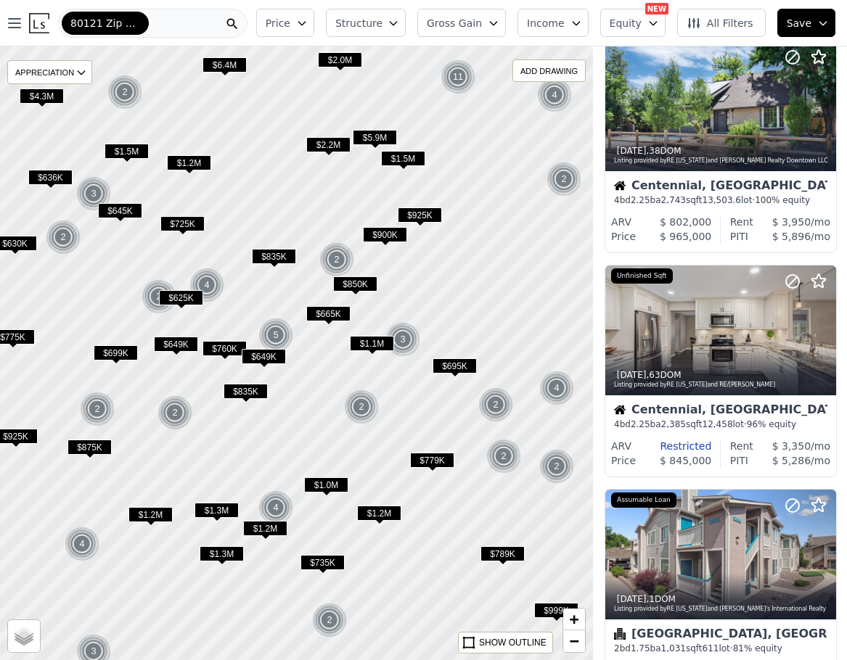
click at [499, 554] on span "$789K" at bounding box center [502, 553] width 44 height 15
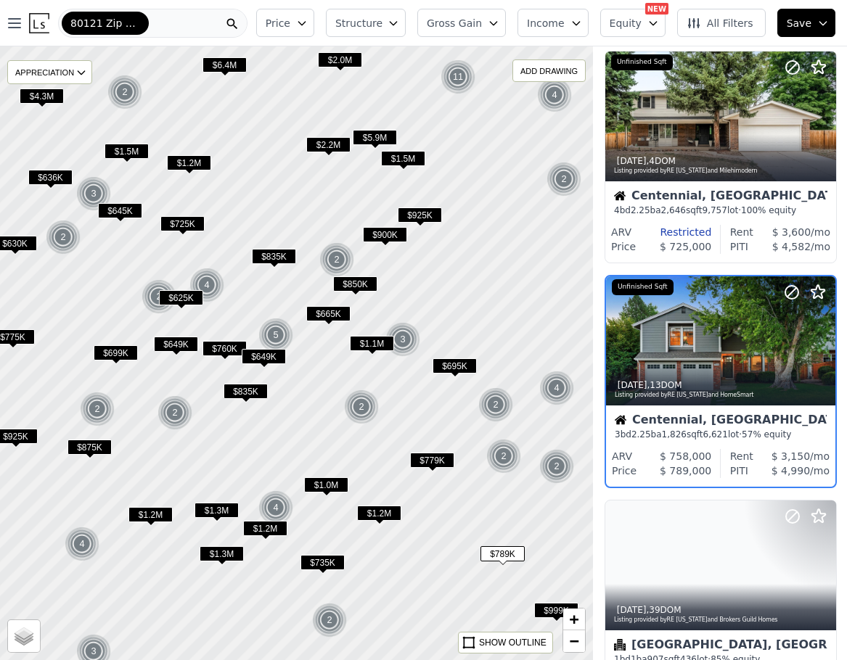
scroll to position [1166, 1]
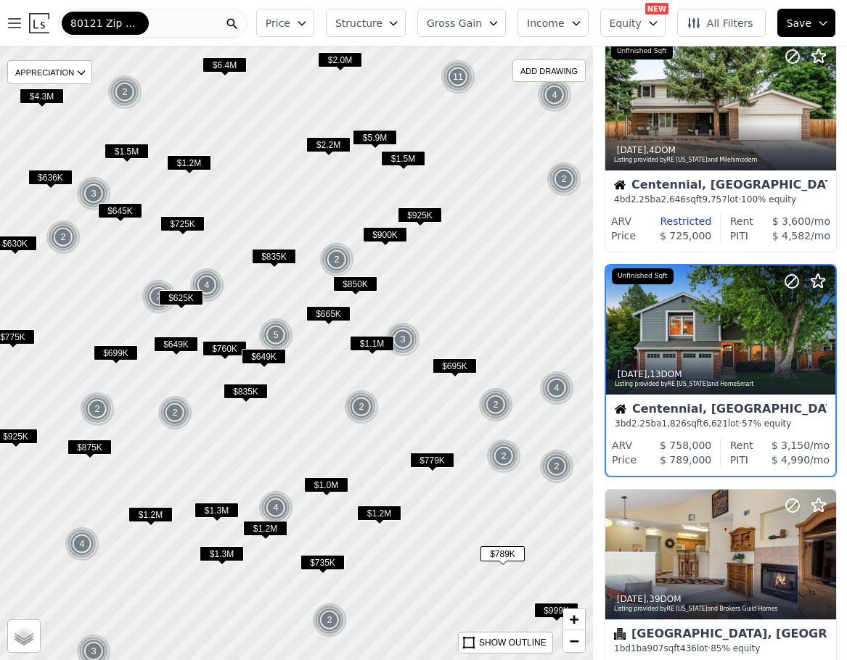
click at [547, 612] on span "$999K" at bounding box center [556, 610] width 44 height 15
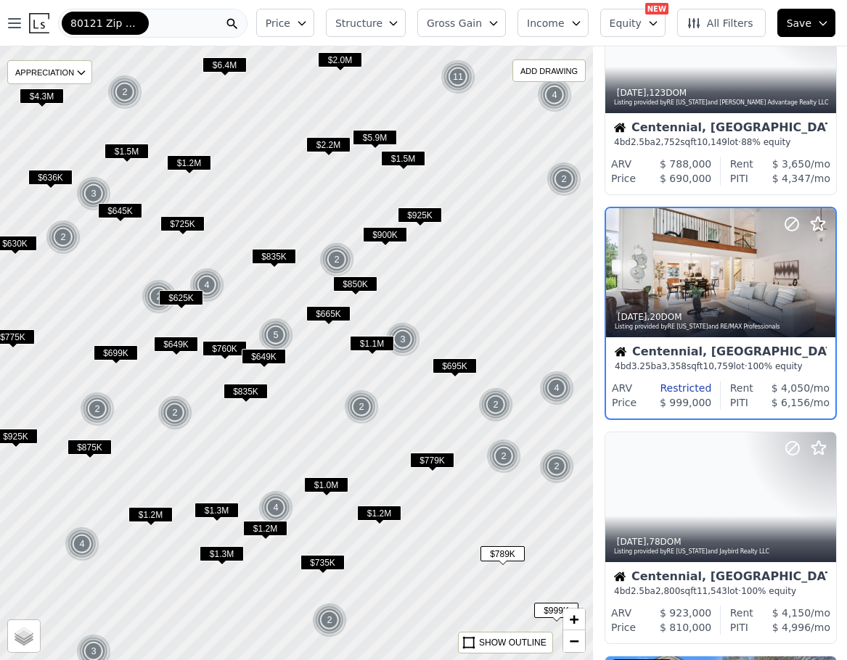
scroll to position [45, 1]
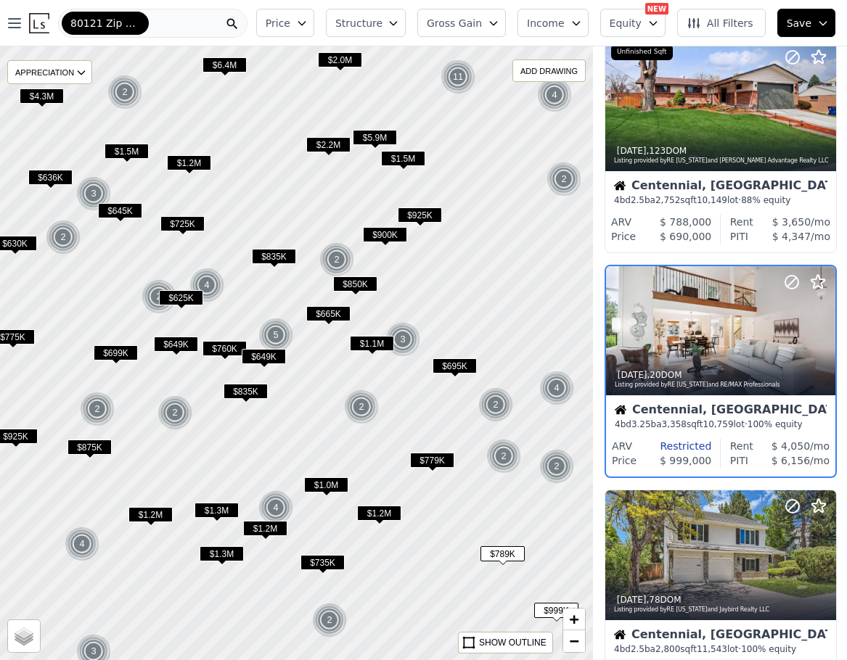
click at [393, 517] on span "$1.2M" at bounding box center [379, 513] width 44 height 15
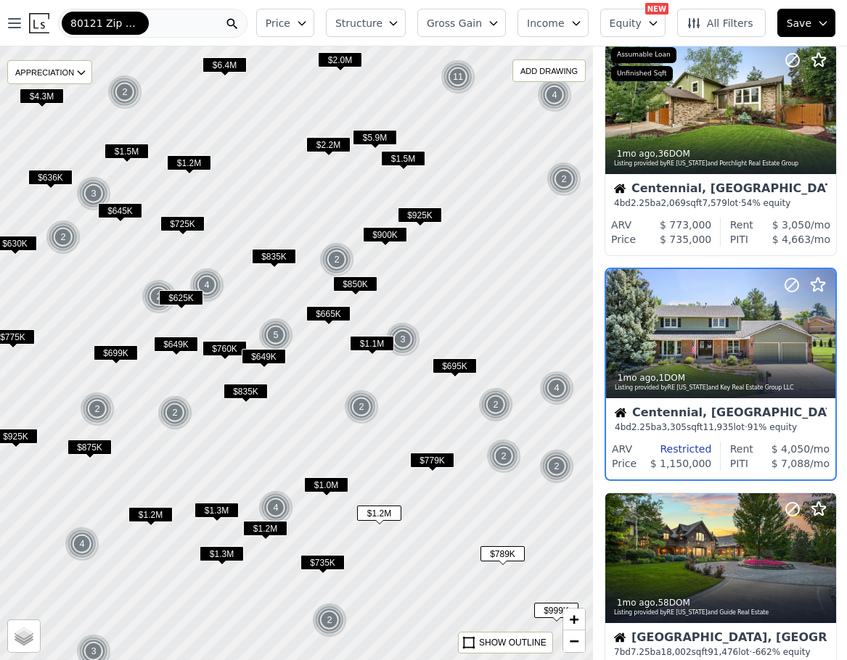
scroll to position [1614, 1]
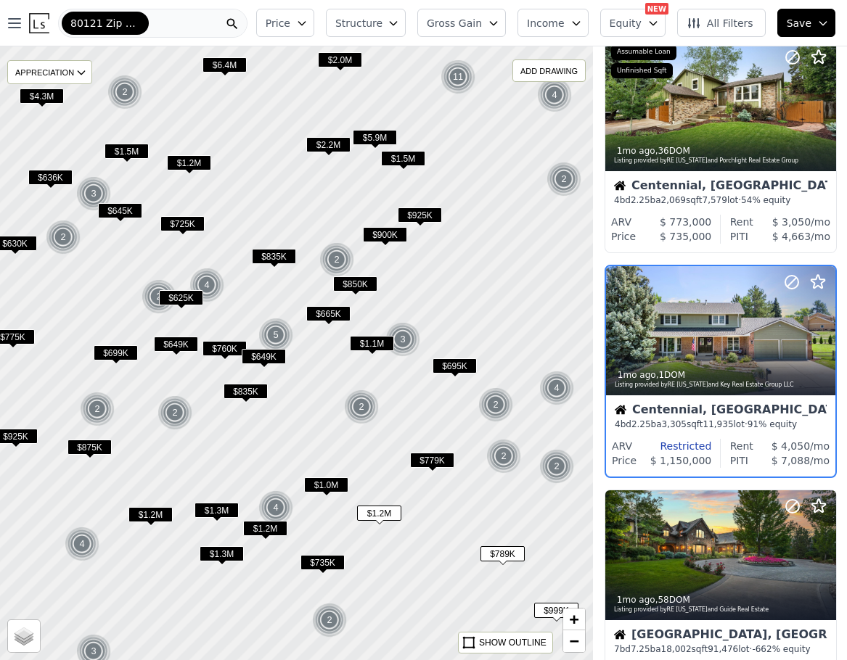
click at [322, 563] on span "$735K" at bounding box center [322, 562] width 44 height 15
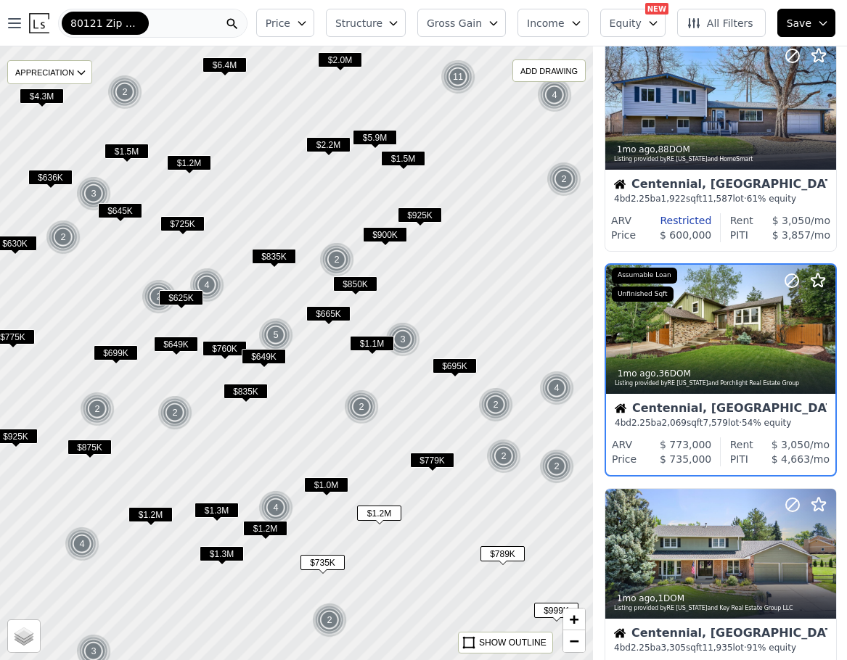
scroll to position [1390, 1]
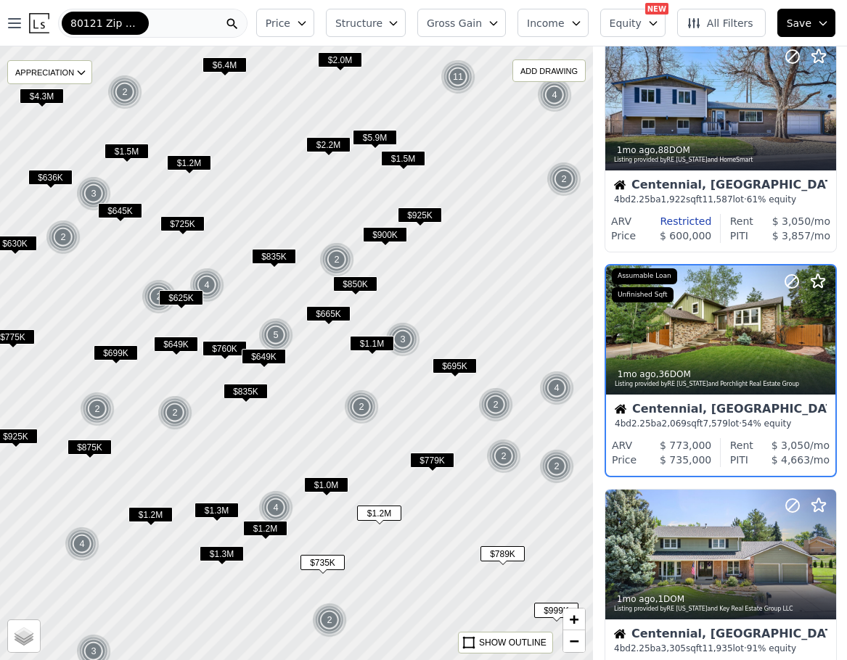
click at [370, 346] on span "$1.1M" at bounding box center [372, 343] width 44 height 15
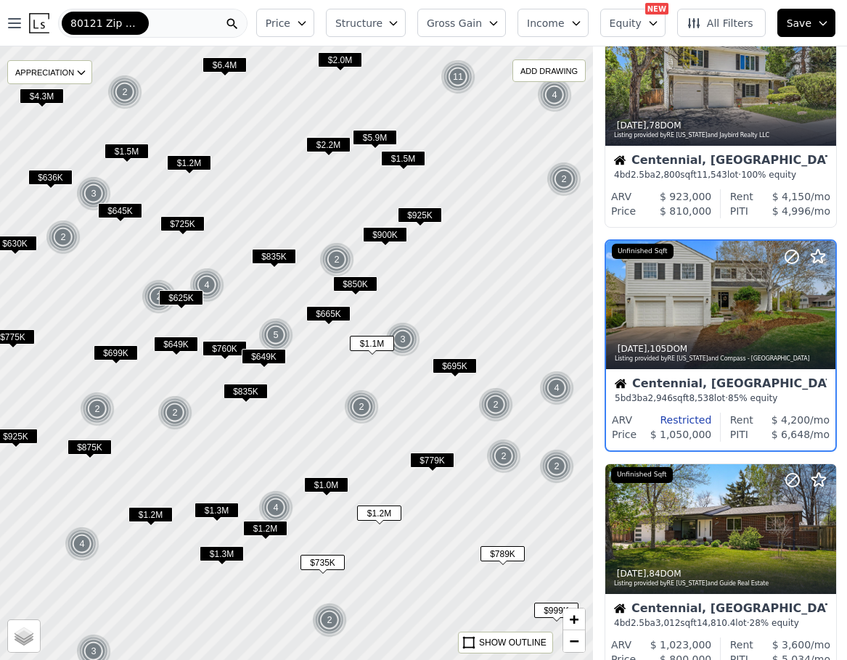
scroll to position [493, 1]
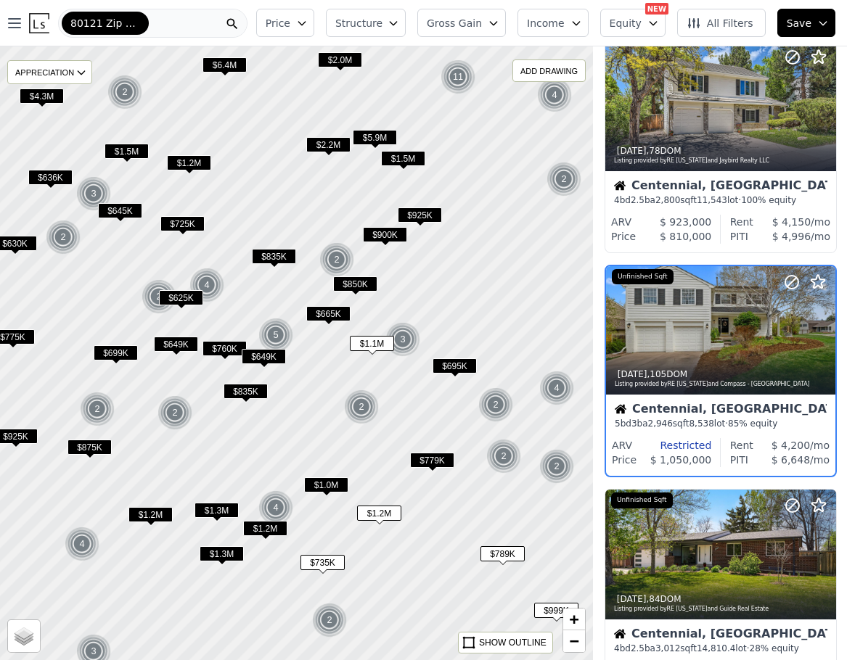
click at [265, 355] on span "$649K" at bounding box center [264, 356] width 44 height 15
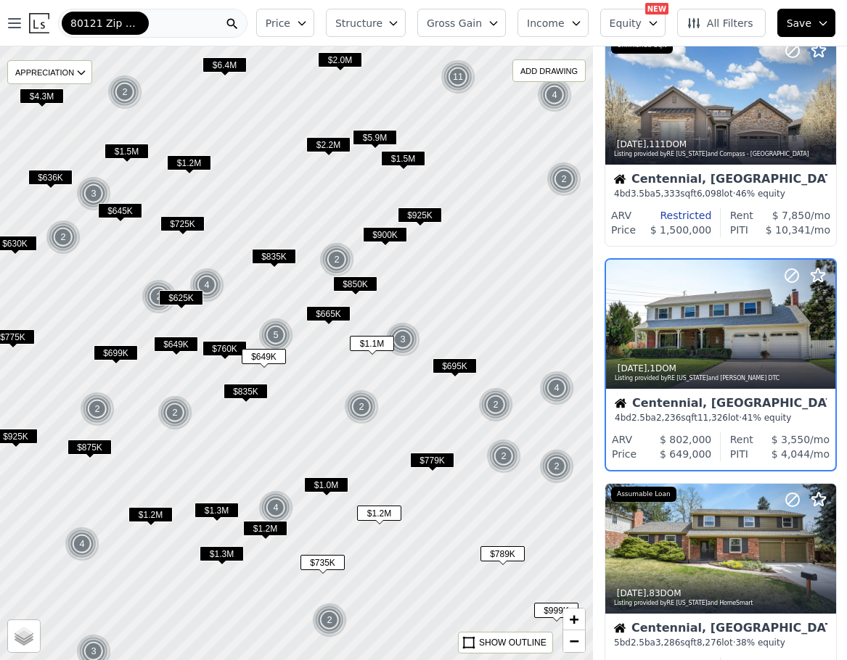
scroll to position [45, 1]
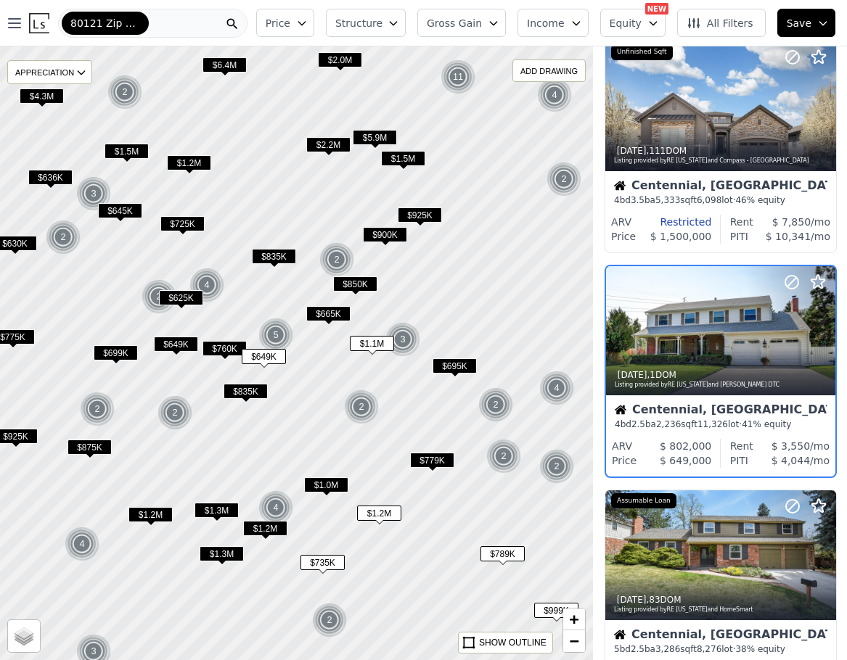
click at [174, 348] on span "$649K" at bounding box center [176, 344] width 44 height 15
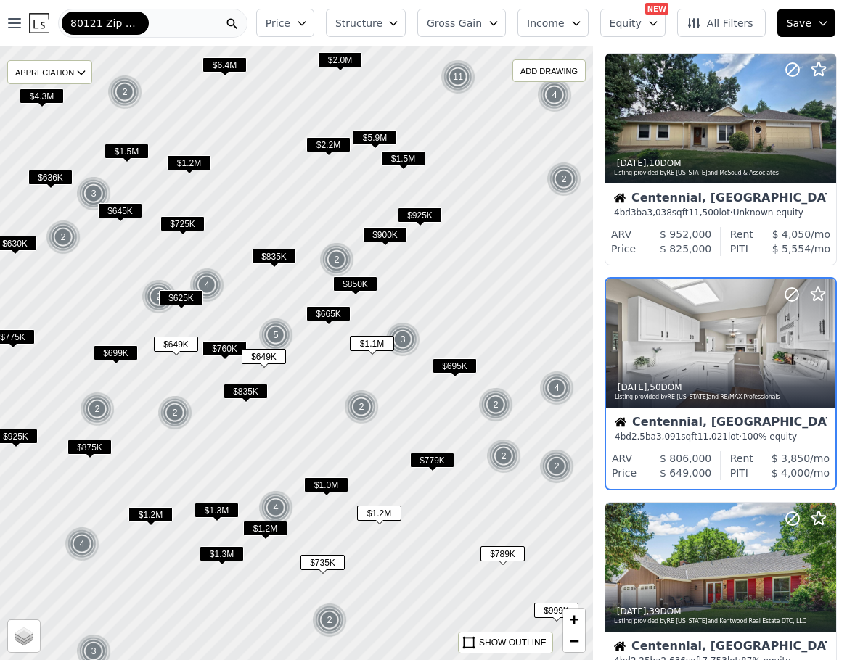
scroll to position [2062, 1]
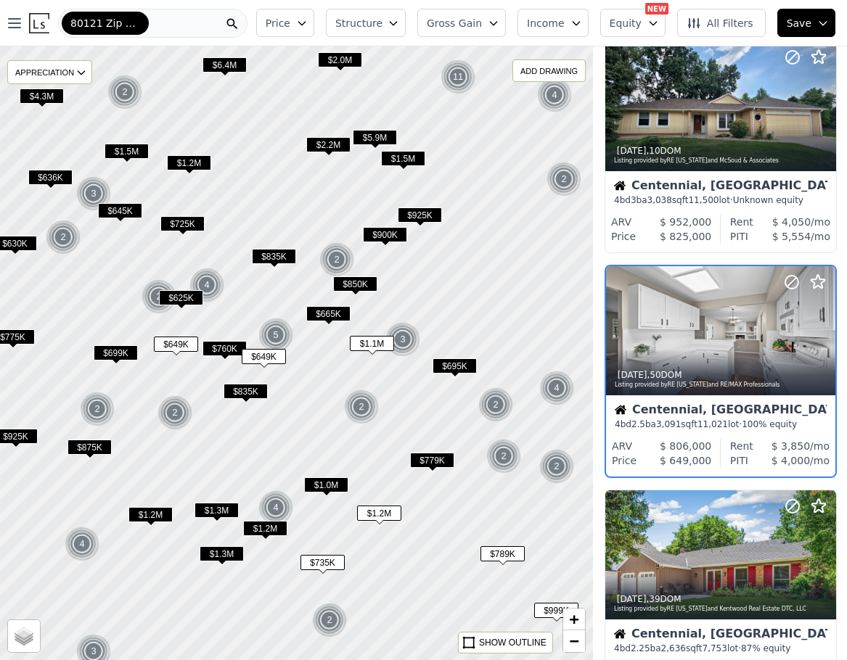
click at [123, 357] on span "$699K" at bounding box center [116, 352] width 44 height 15
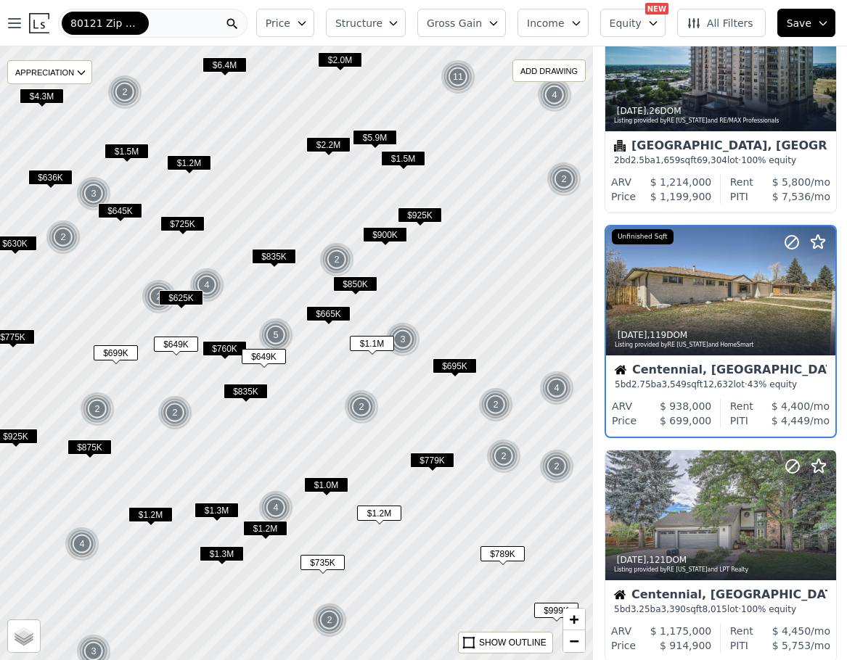
scroll to position [45, 1]
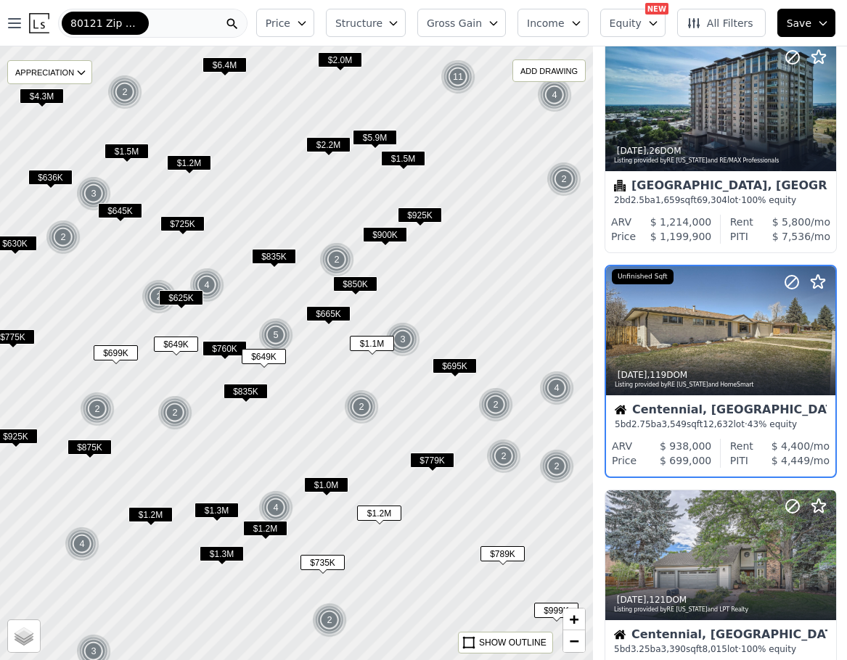
click at [496, 17] on button "Gross Gain" at bounding box center [461, 23] width 89 height 28
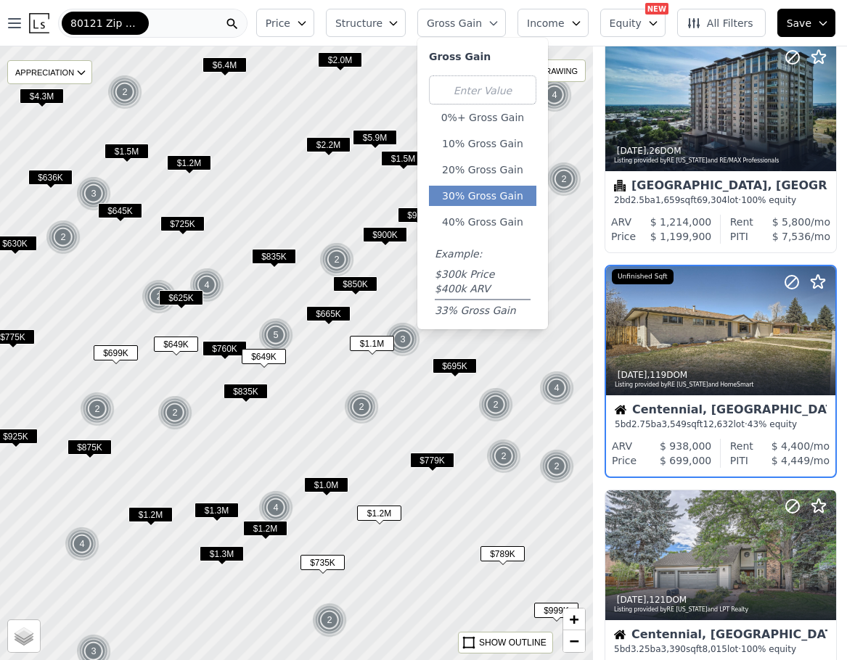
click at [503, 193] on button "30% Gross Gain" at bounding box center [482, 196] width 107 height 20
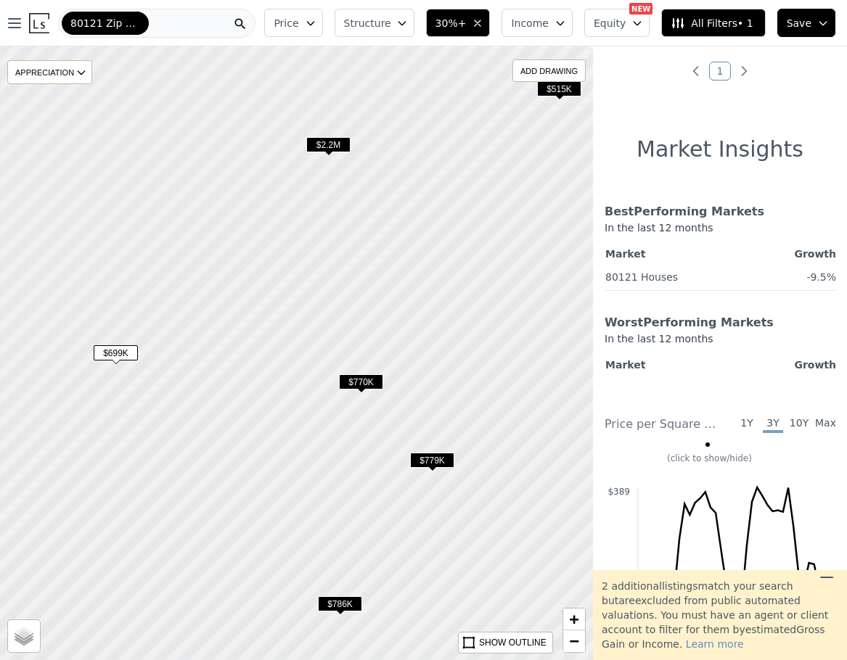
click at [328, 144] on span "$2.2M" at bounding box center [328, 144] width 44 height 15
click at [329, 146] on span "$2.2M" at bounding box center [328, 144] width 44 height 15
click at [398, 224] on div at bounding box center [295, 353] width 711 height 737
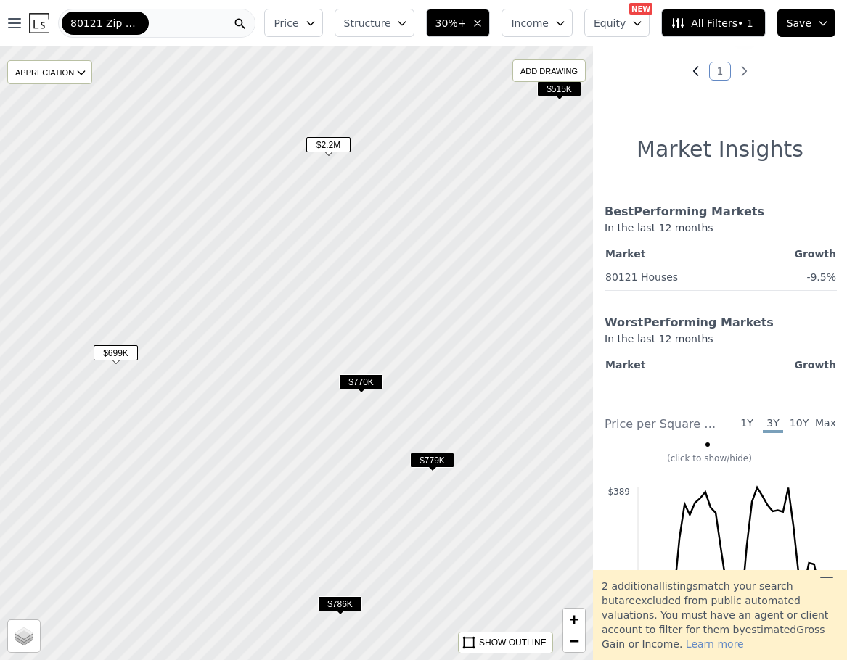
click at [689, 68] on icon "Previous page" at bounding box center [696, 71] width 15 height 15
click at [478, 134] on div at bounding box center [295, 353] width 711 height 737
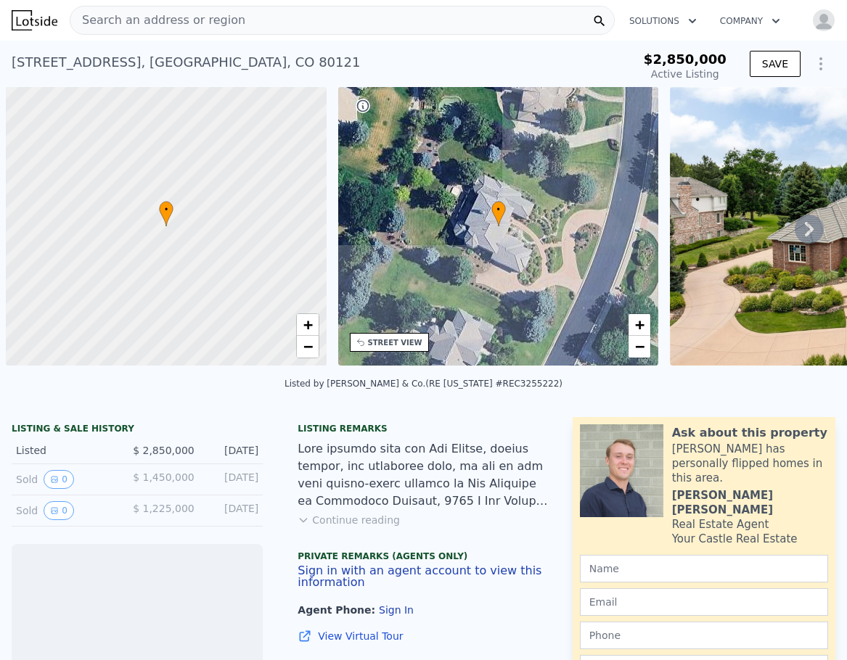
scroll to position [0, 6]
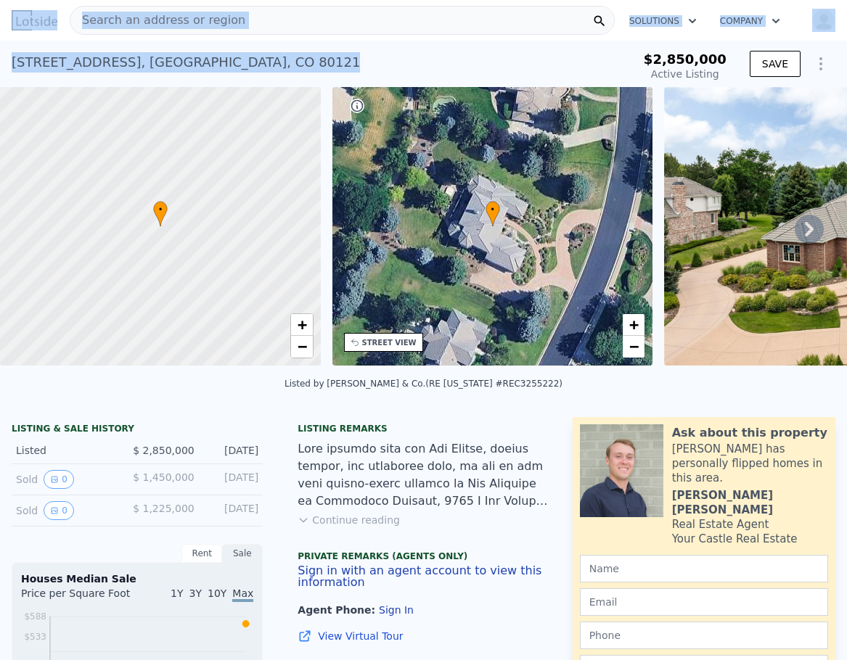
drag, startPoint x: 310, startPoint y: 69, endPoint x: -9, endPoint y: 60, distance: 318.7
click at [0, 60] on html "Search an address or region Solutions Company Open main menu Open user menu 567…" at bounding box center [423, 330] width 847 height 660
click at [282, 63] on div "5671 S Elm St , Greenwood Village , CO 80121 Active at $2.850m" at bounding box center [315, 66] width 606 height 41
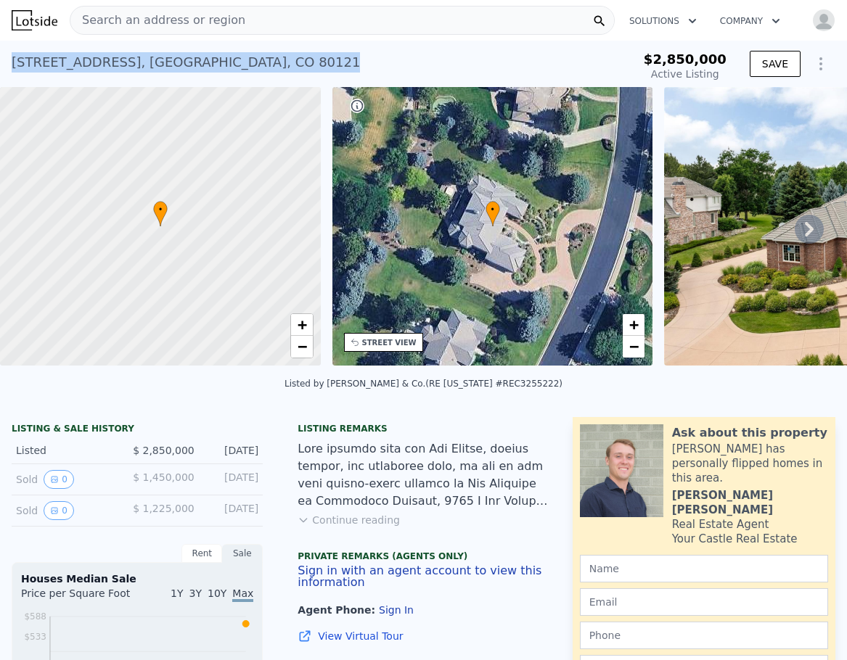
drag, startPoint x: 282, startPoint y: 63, endPoint x: 12, endPoint y: 65, distance: 270.0
click at [12, 65] on div "5671 S Elm St , Greenwood Village , CO 80121 Active at $2.850m" at bounding box center [315, 66] width 606 height 41
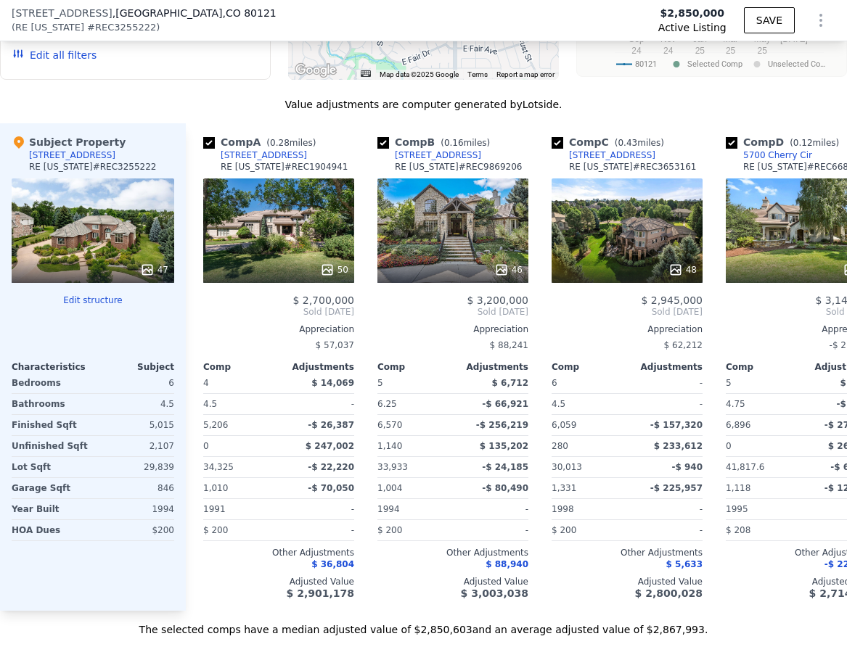
scroll to position [1560, 0]
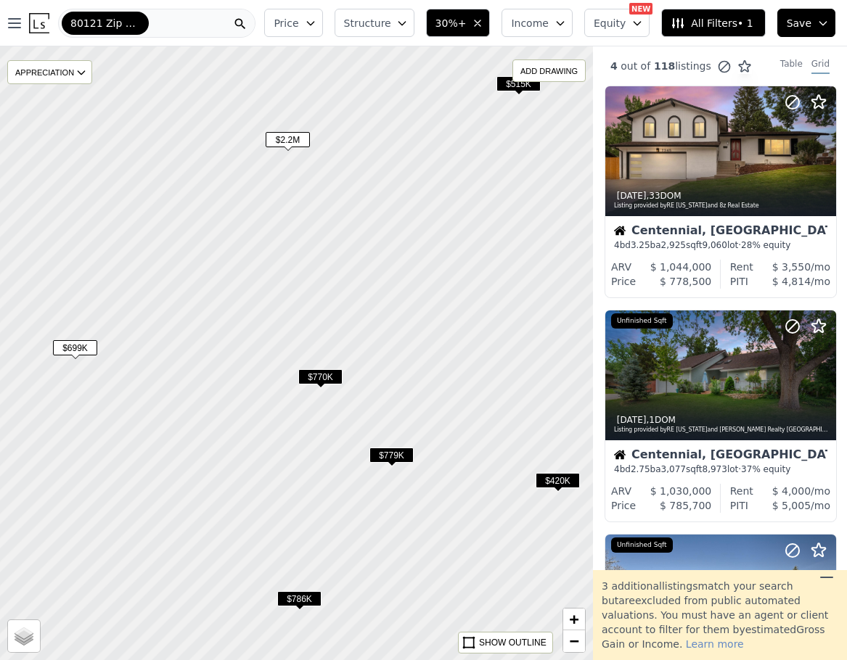
click at [287, 142] on span "$2.2M" at bounding box center [288, 139] width 44 height 15
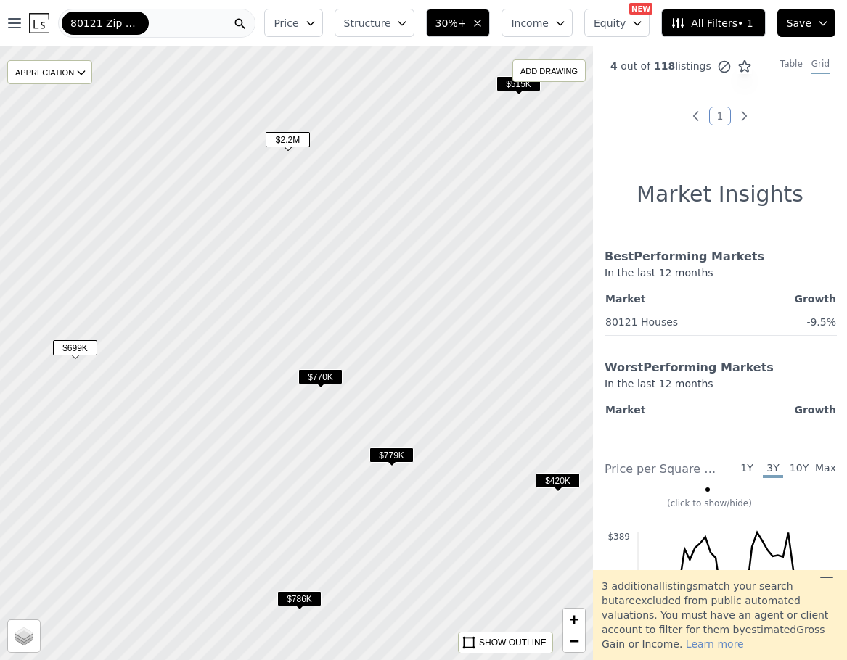
click at [371, 231] on div at bounding box center [295, 353] width 711 height 737
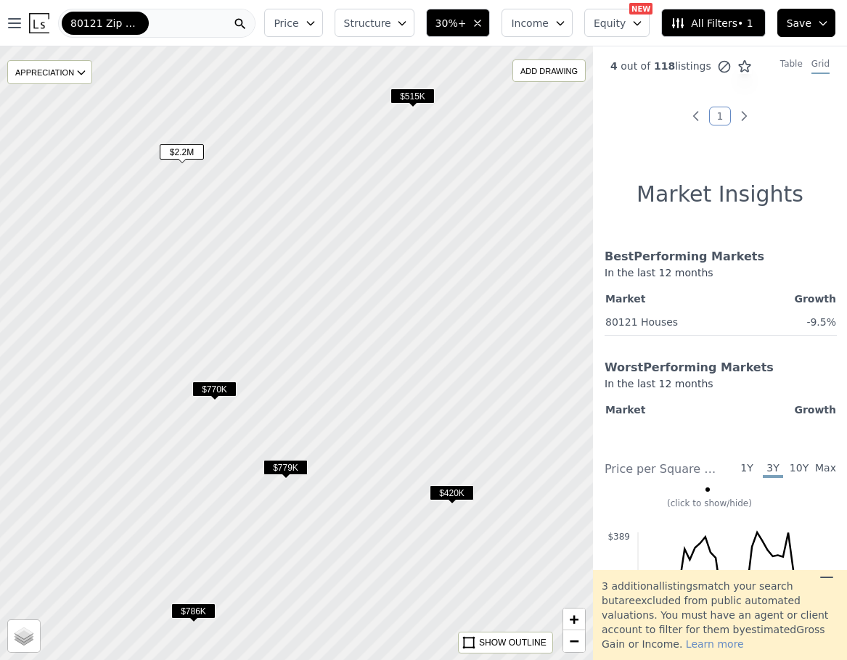
drag, startPoint x: 514, startPoint y: 173, endPoint x: 408, endPoint y: 186, distance: 106.7
click at [408, 186] on div at bounding box center [295, 353] width 711 height 737
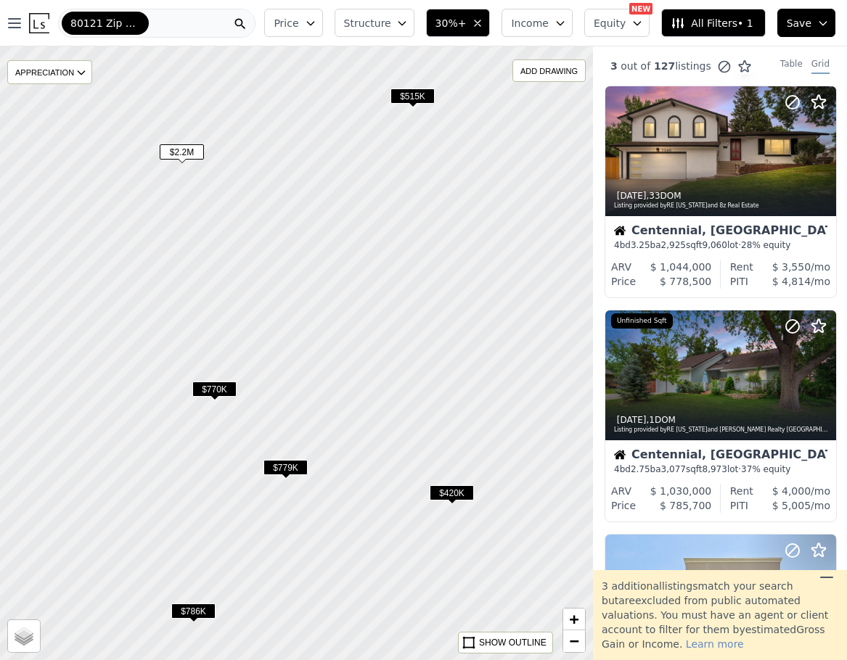
click at [467, 22] on span "30%+" at bounding box center [450, 23] width 31 height 15
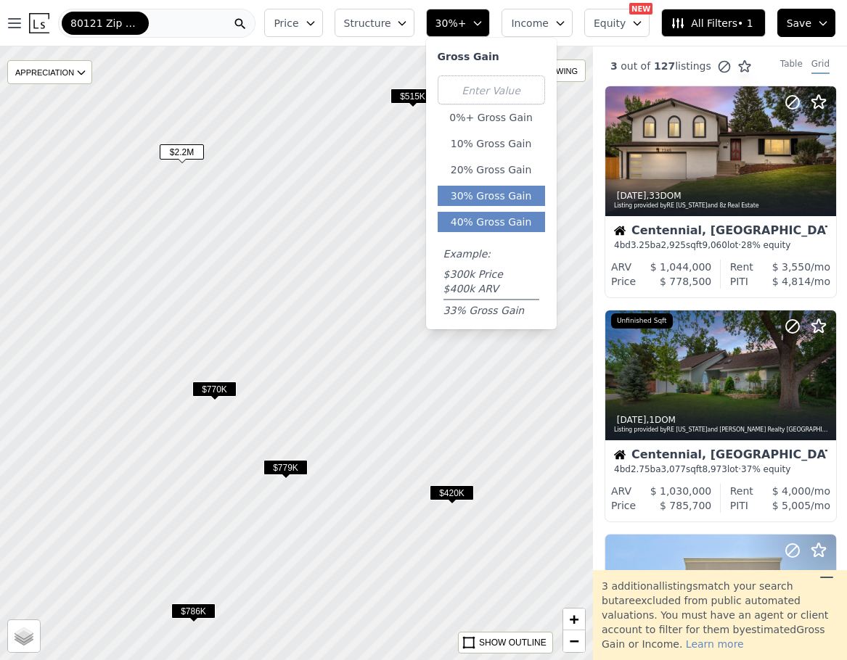
click at [488, 213] on button "40% Gross Gain" at bounding box center [491, 222] width 107 height 20
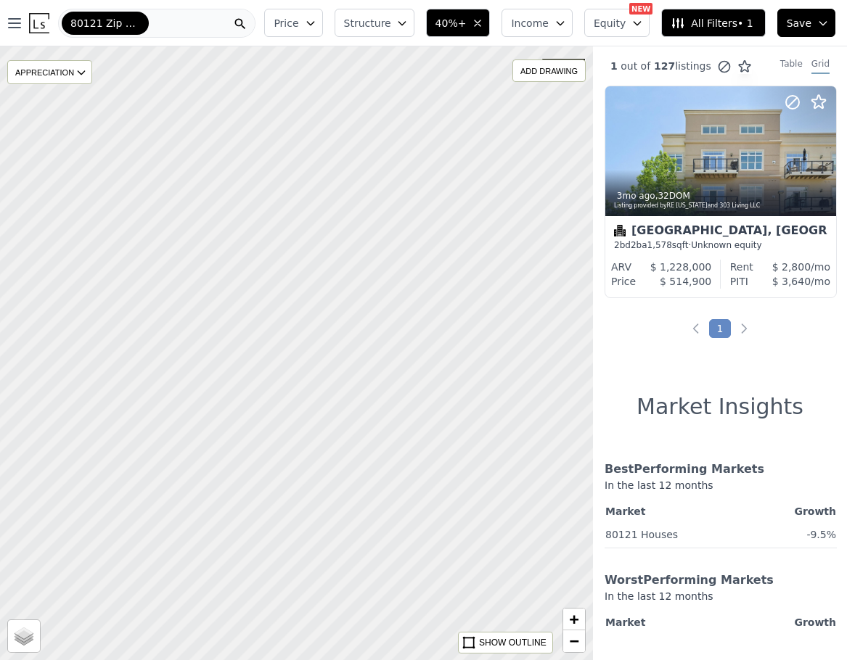
drag, startPoint x: 357, startPoint y: 300, endPoint x: 508, endPoint y: 269, distance: 154.0
click at [508, 269] on div at bounding box center [295, 353] width 711 height 737
drag, startPoint x: 371, startPoint y: 227, endPoint x: 496, endPoint y: 316, distance: 153.6
click at [496, 316] on div at bounding box center [295, 353] width 711 height 737
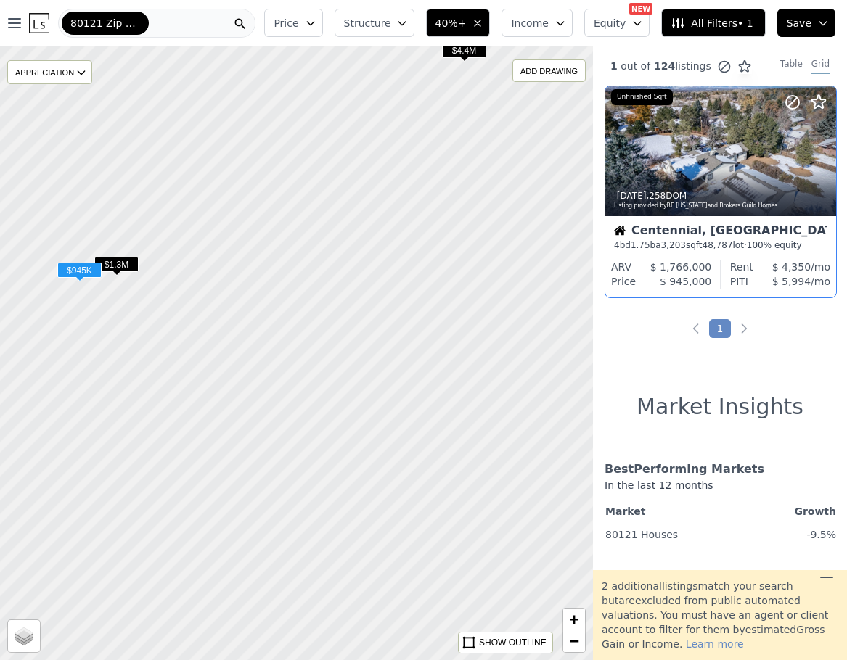
click at [631, 260] on div "$ 1,766,000" at bounding box center [671, 267] width 80 height 15
click at [118, 266] on span "$1.3M" at bounding box center [116, 264] width 44 height 15
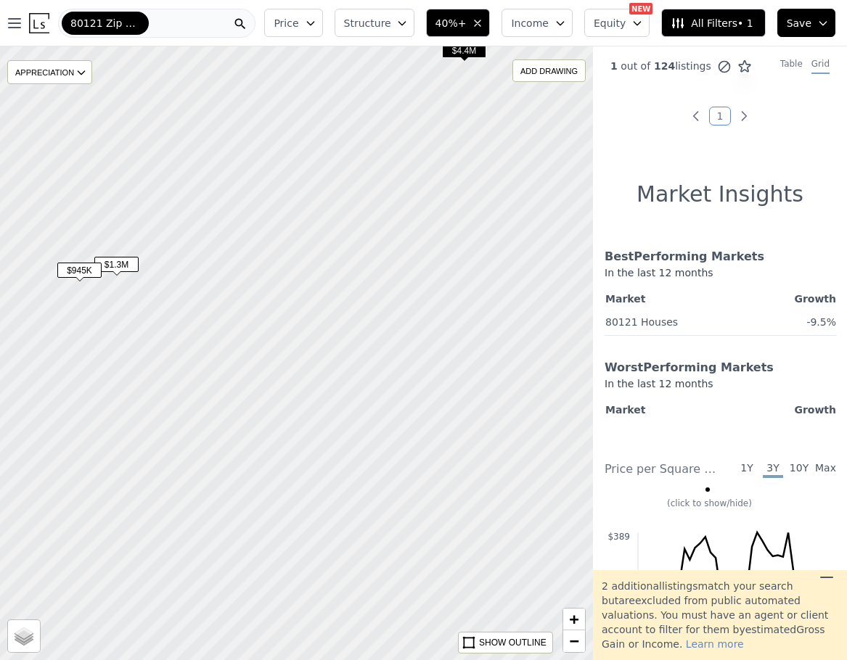
click at [197, 262] on div at bounding box center [295, 353] width 711 height 737
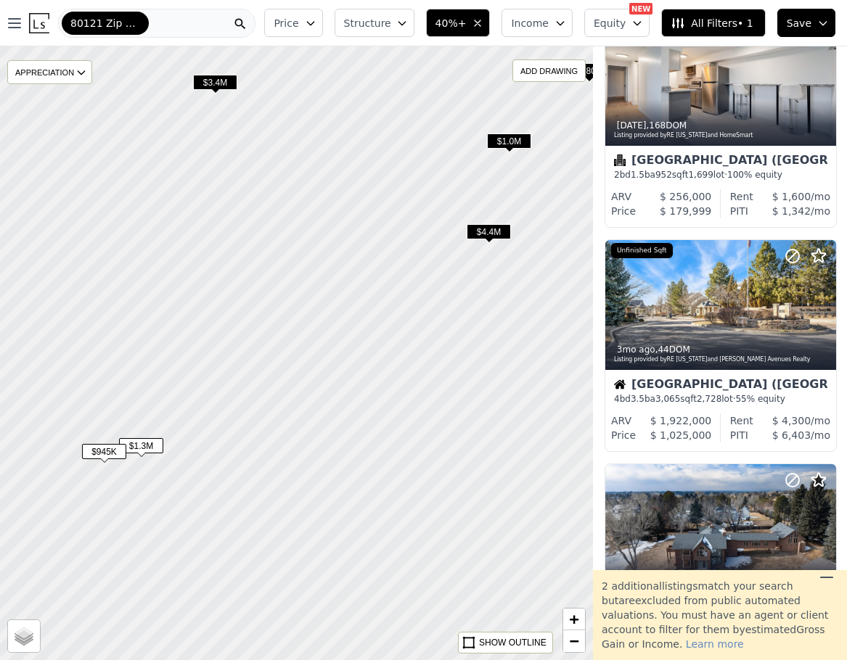
scroll to position [322, 0]
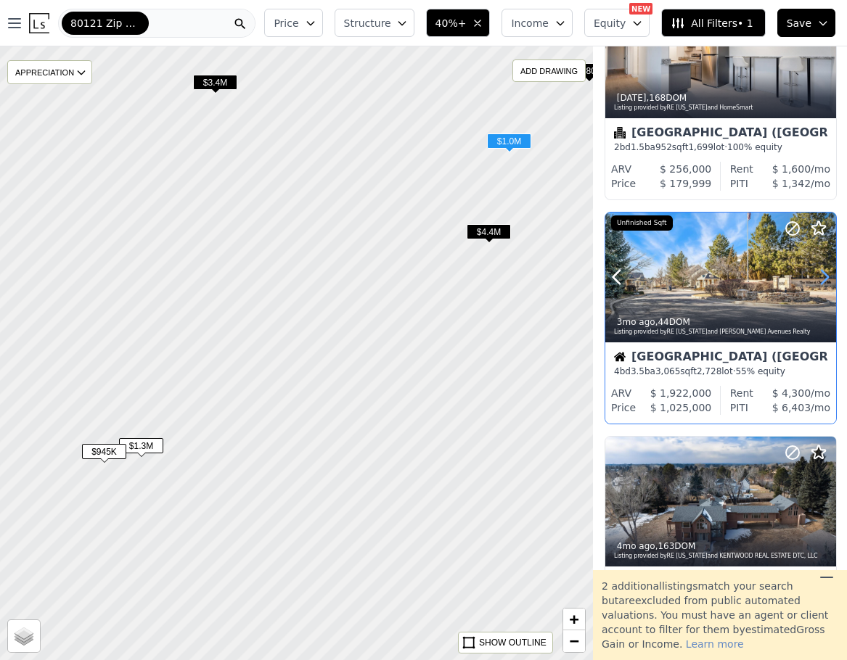
click at [819, 275] on icon at bounding box center [824, 277] width 23 height 23
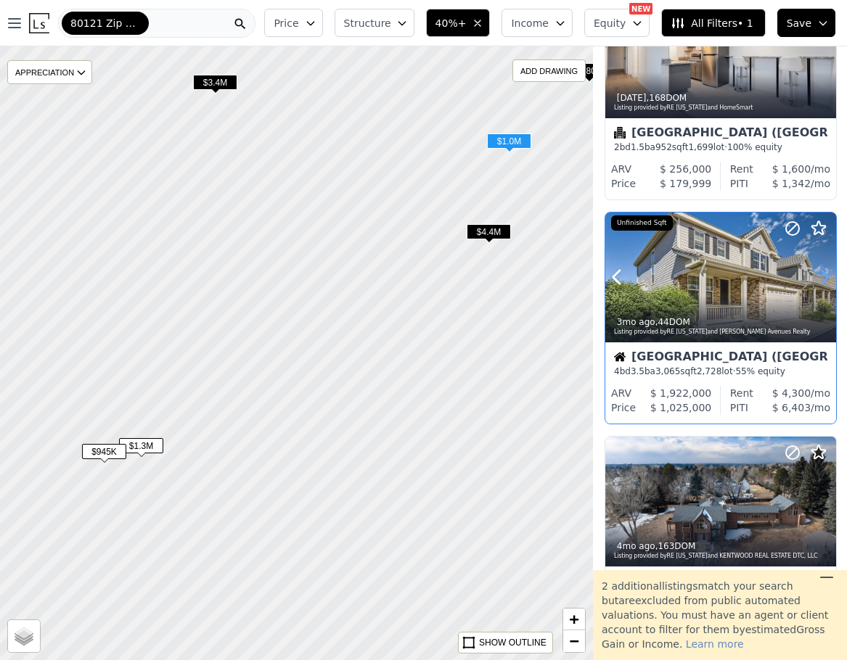
click at [819, 275] on icon at bounding box center [824, 277] width 23 height 23
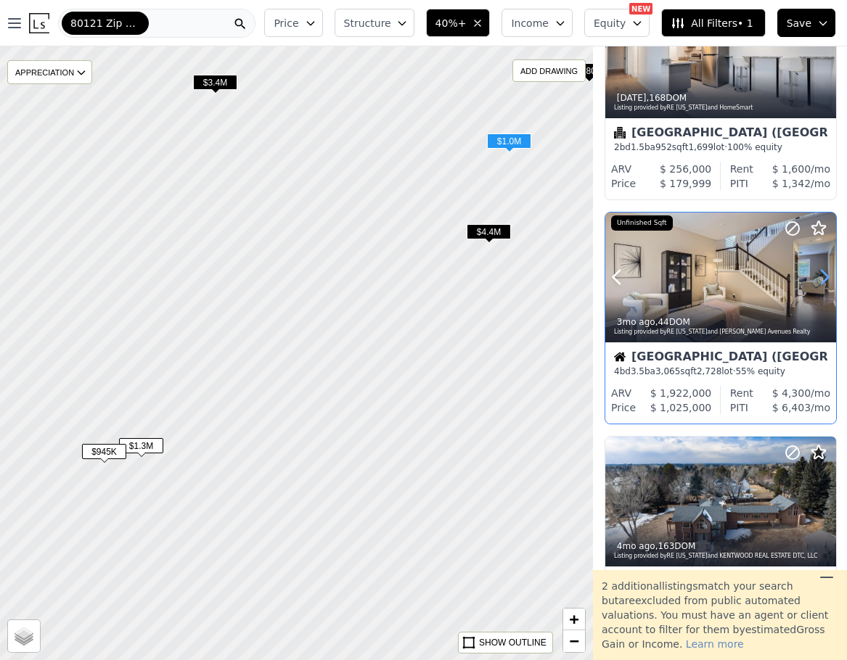
click at [819, 275] on icon at bounding box center [824, 277] width 23 height 23
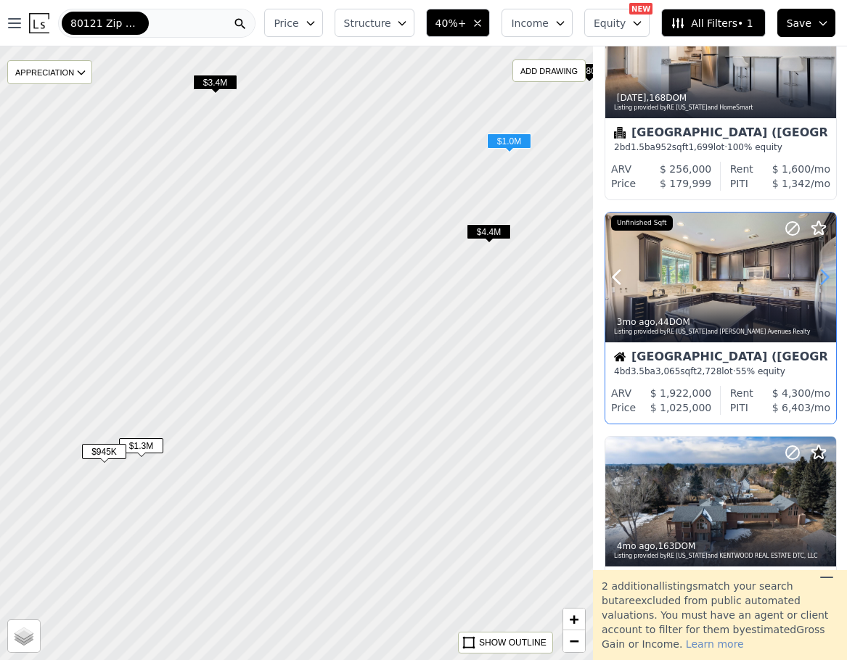
click at [819, 275] on icon at bounding box center [824, 277] width 23 height 23
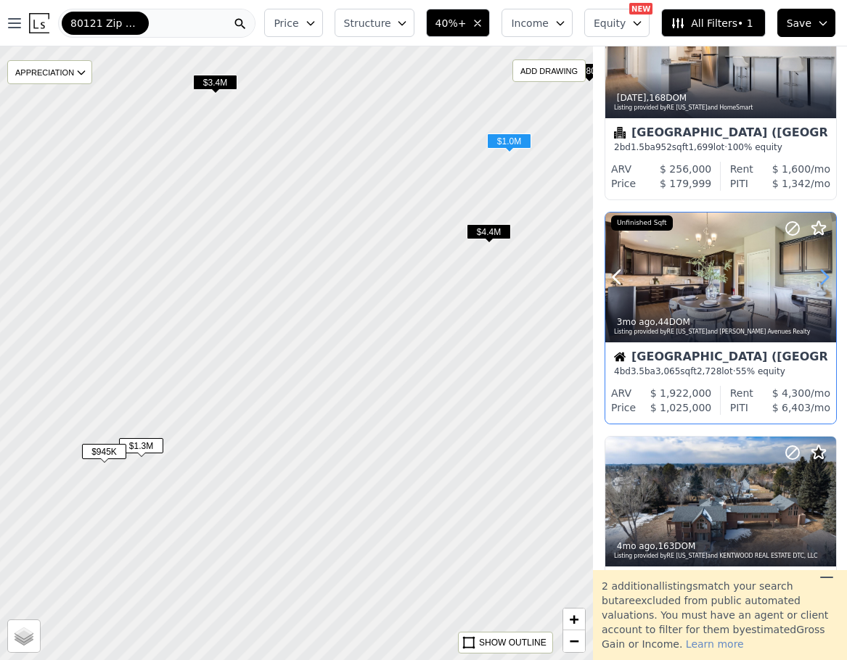
click at [819, 275] on icon at bounding box center [824, 277] width 23 height 23
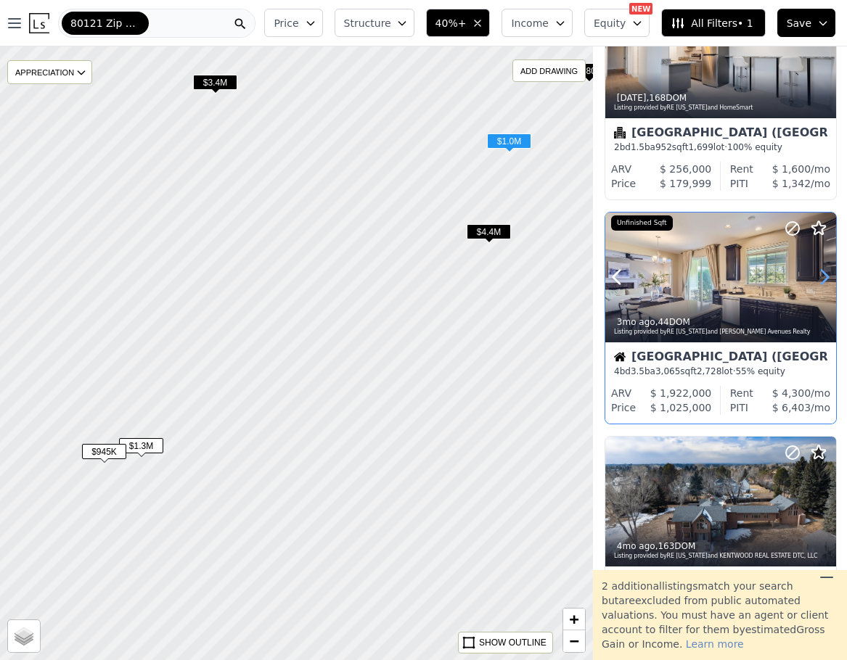
click at [819, 275] on icon at bounding box center [824, 277] width 23 height 23
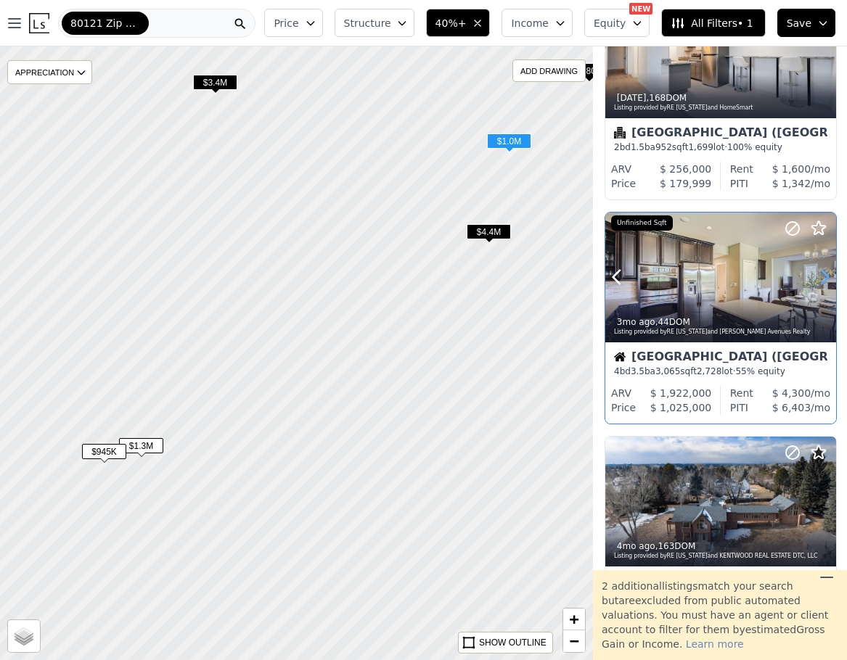
click at [819, 275] on icon at bounding box center [824, 277] width 23 height 23
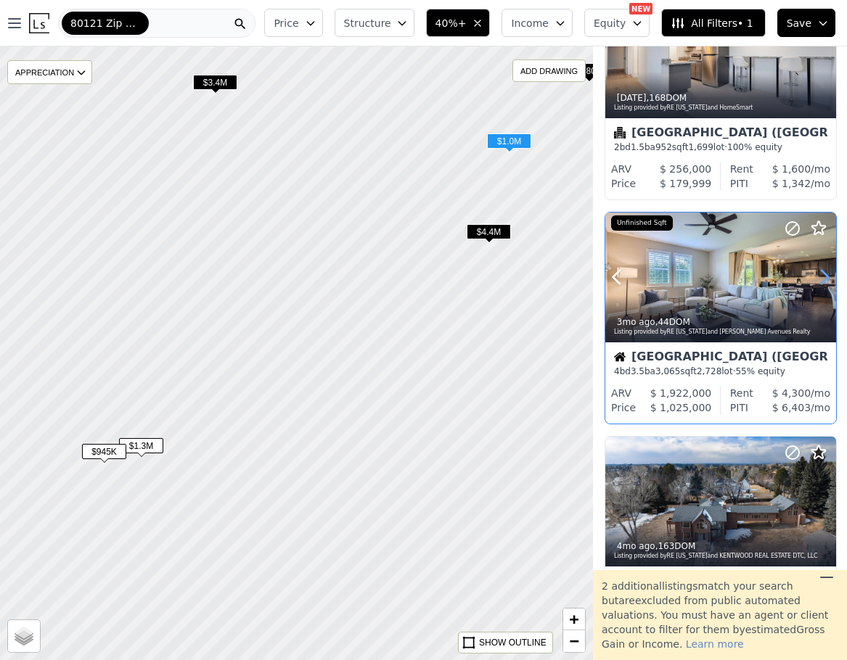
click at [819, 275] on icon at bounding box center [824, 277] width 23 height 23
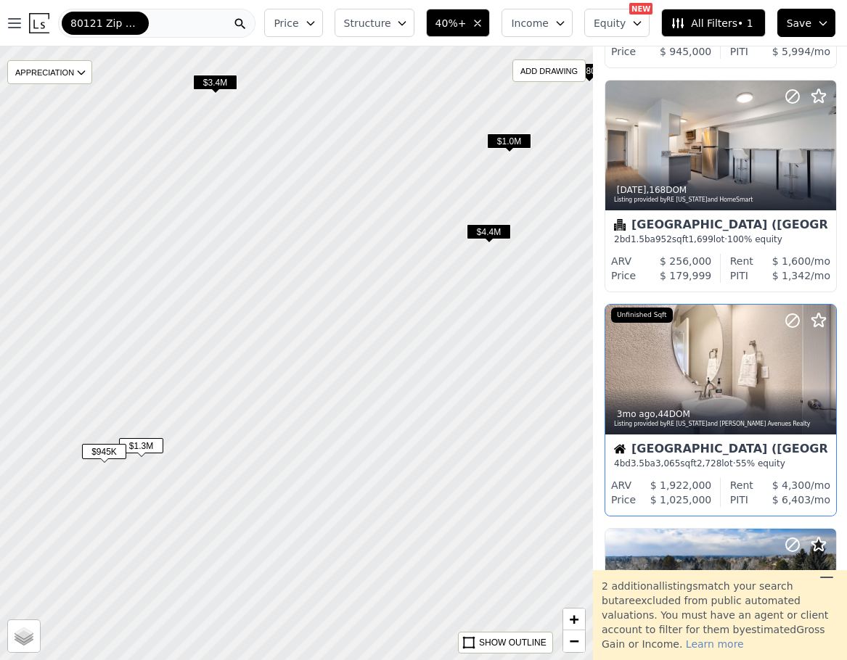
scroll to position [0, 0]
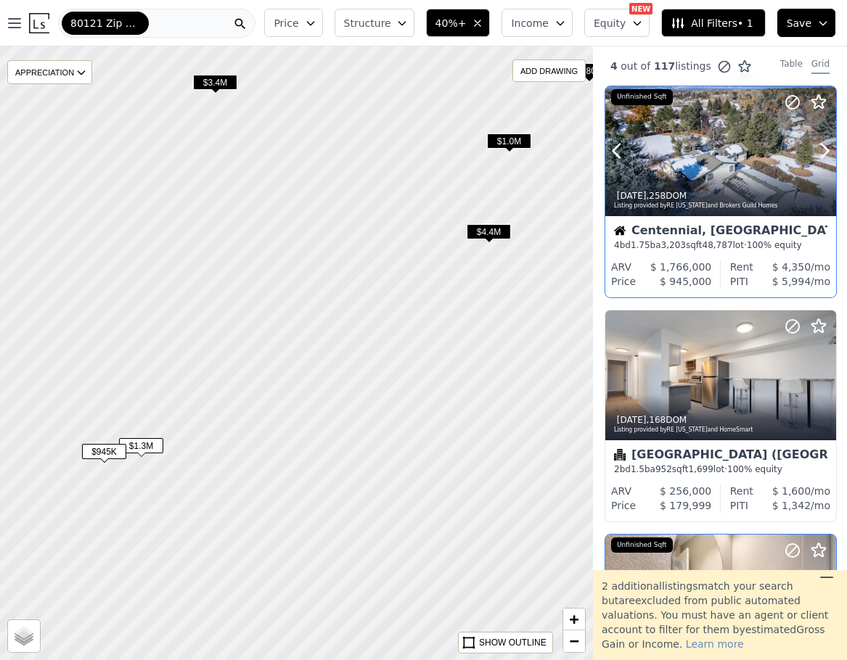
click at [819, 99] on icon at bounding box center [818, 102] width 17 height 17
click at [790, 328] on icon at bounding box center [792, 326] width 17 height 17
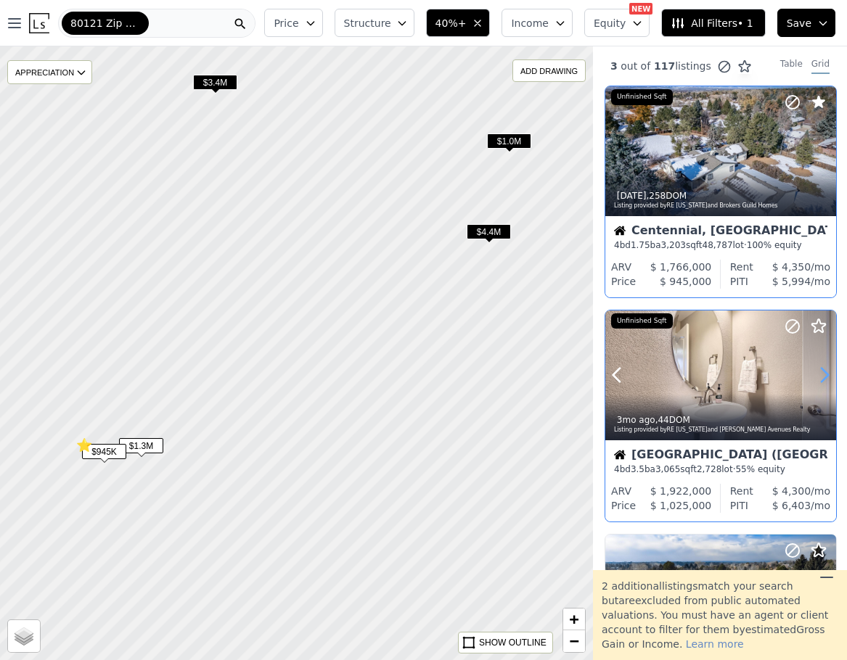
click at [821, 378] on icon at bounding box center [824, 375] width 23 height 23
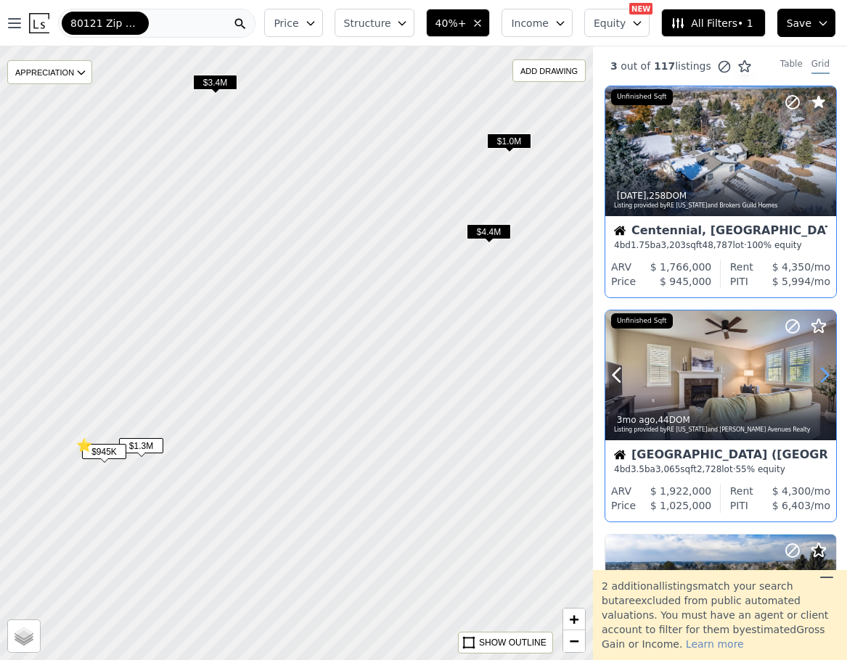
click at [821, 378] on icon at bounding box center [824, 375] width 23 height 23
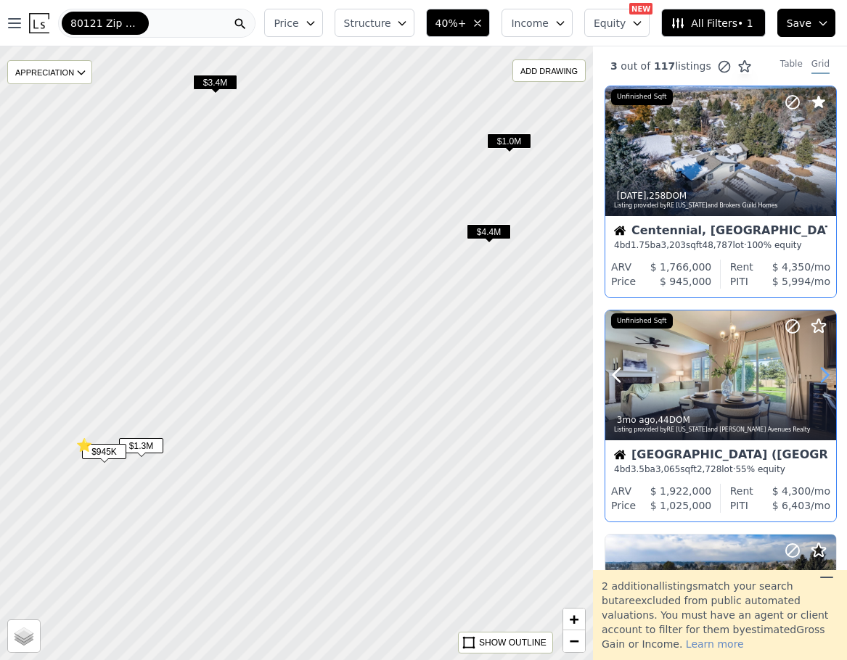
click at [823, 377] on icon at bounding box center [824, 375] width 23 height 23
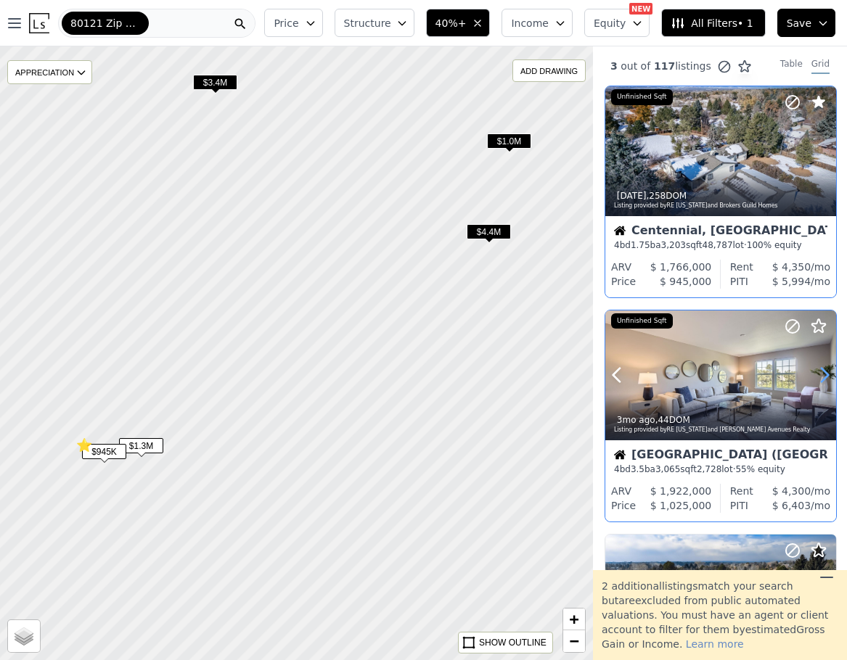
click at [823, 377] on icon at bounding box center [824, 375] width 23 height 23
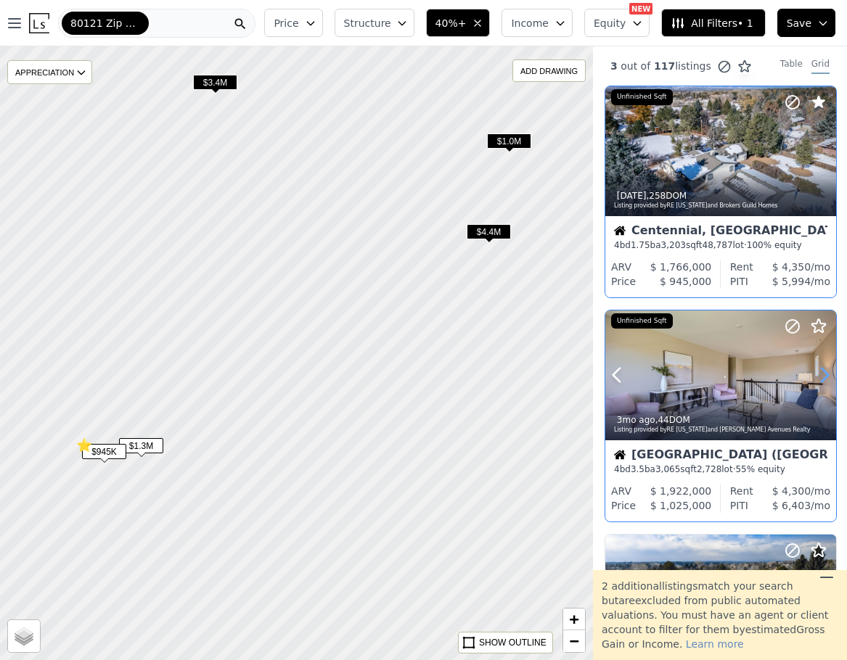
click at [823, 377] on icon at bounding box center [824, 375] width 23 height 23
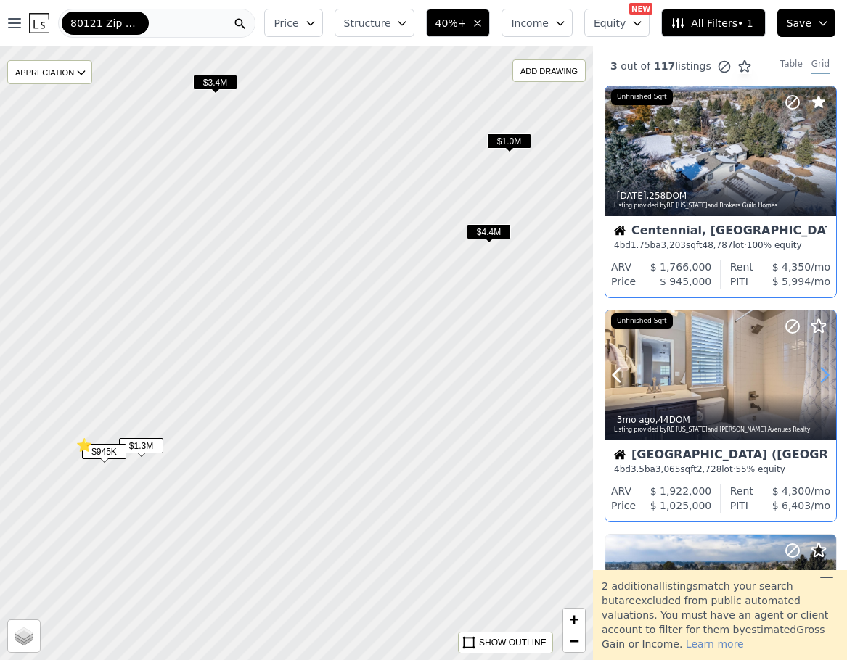
click at [824, 377] on icon at bounding box center [824, 375] width 23 height 23
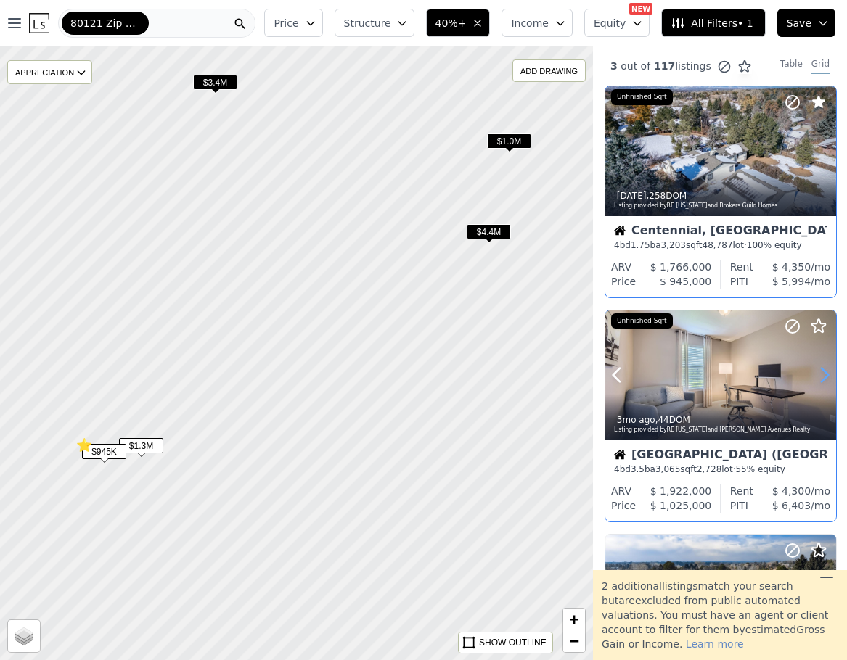
click at [824, 377] on icon at bounding box center [824, 375] width 23 height 23
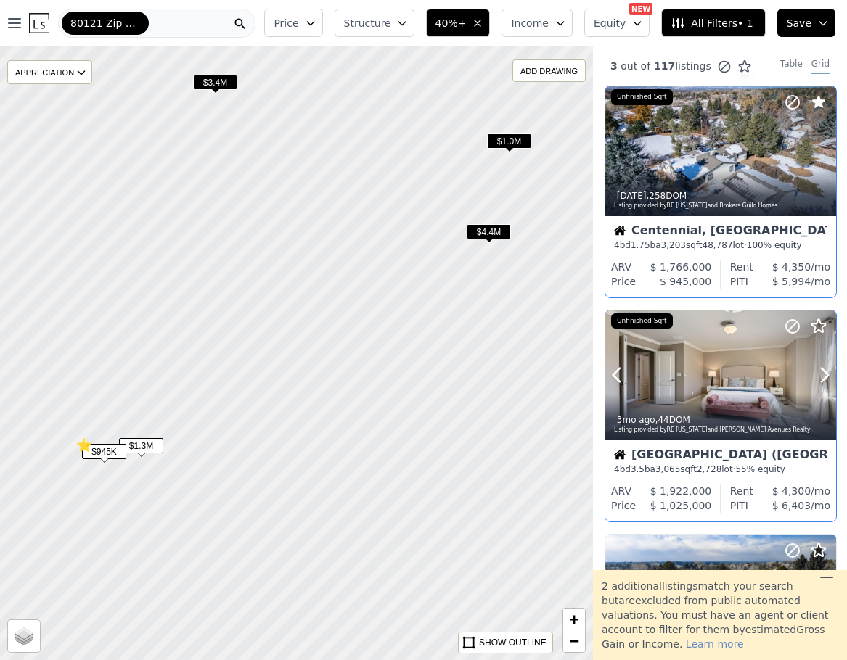
click at [816, 327] on icon at bounding box center [818, 326] width 17 height 17
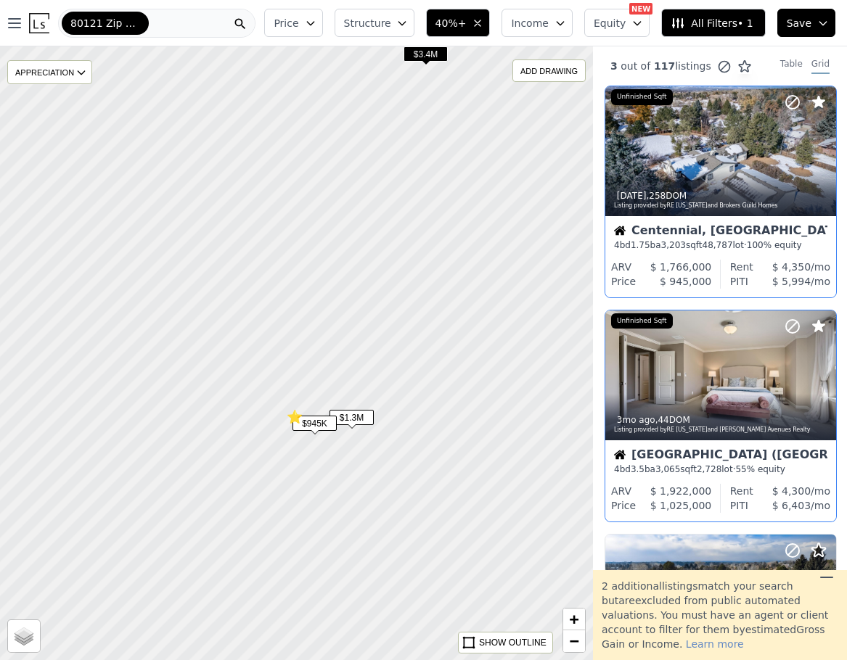
drag, startPoint x: 303, startPoint y: 372, endPoint x: 513, endPoint y: 344, distance: 212.3
click at [513, 344] on div at bounding box center [295, 353] width 711 height 737
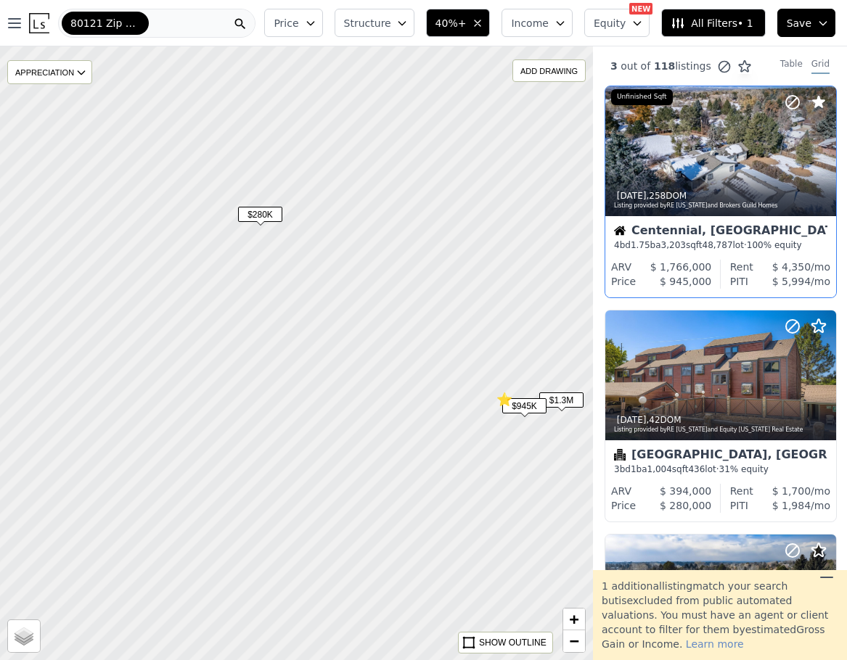
drag, startPoint x: 267, startPoint y: 382, endPoint x: 477, endPoint y: 365, distance: 210.4
click at [477, 365] on div at bounding box center [295, 353] width 711 height 737
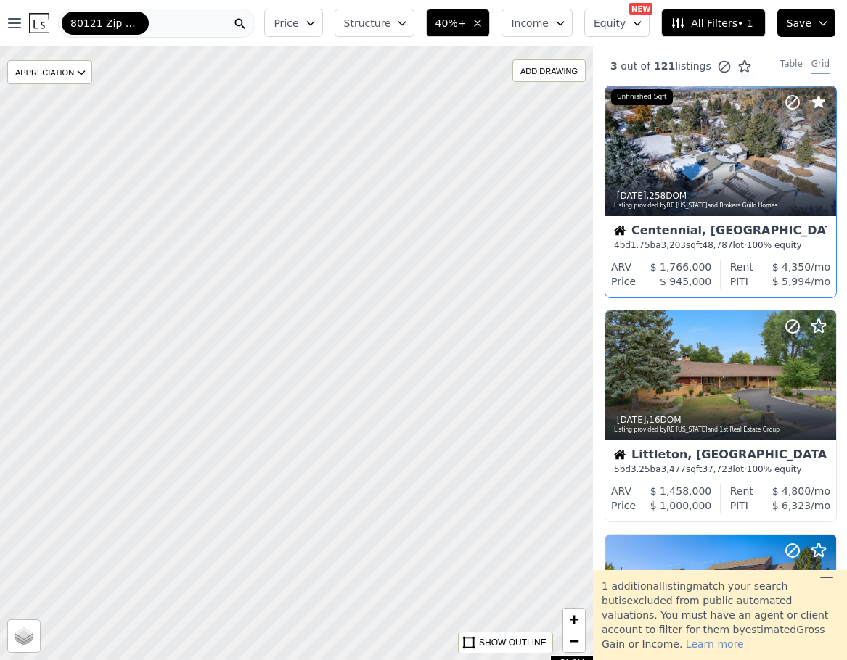
drag, startPoint x: 155, startPoint y: 381, endPoint x: 591, endPoint y: 468, distance: 445.4
click at [591, 468] on div at bounding box center [295, 353] width 711 height 737
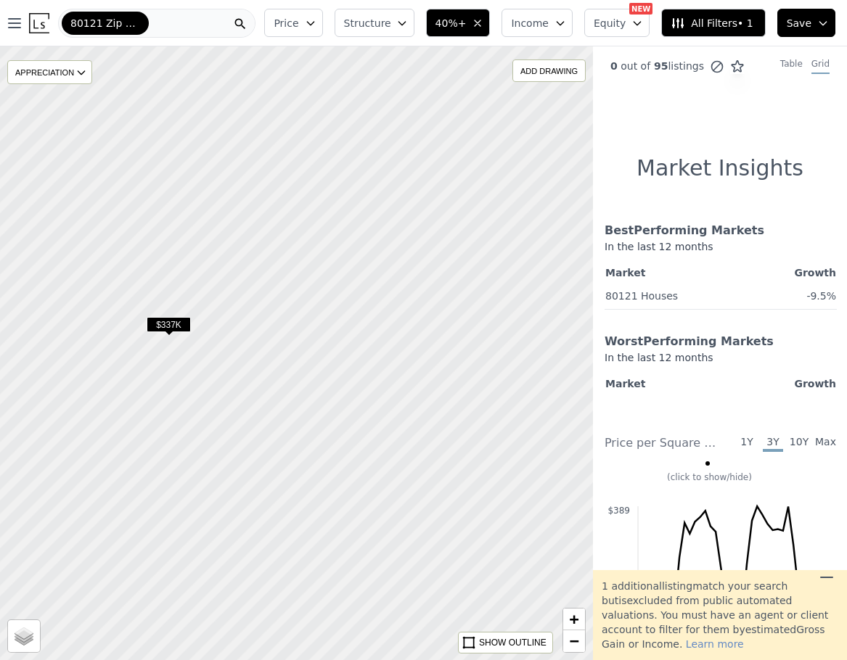
drag, startPoint x: 250, startPoint y: 427, endPoint x: 90, endPoint y: 367, distance: 171.3
click at [90, 367] on div at bounding box center [295, 353] width 711 height 737
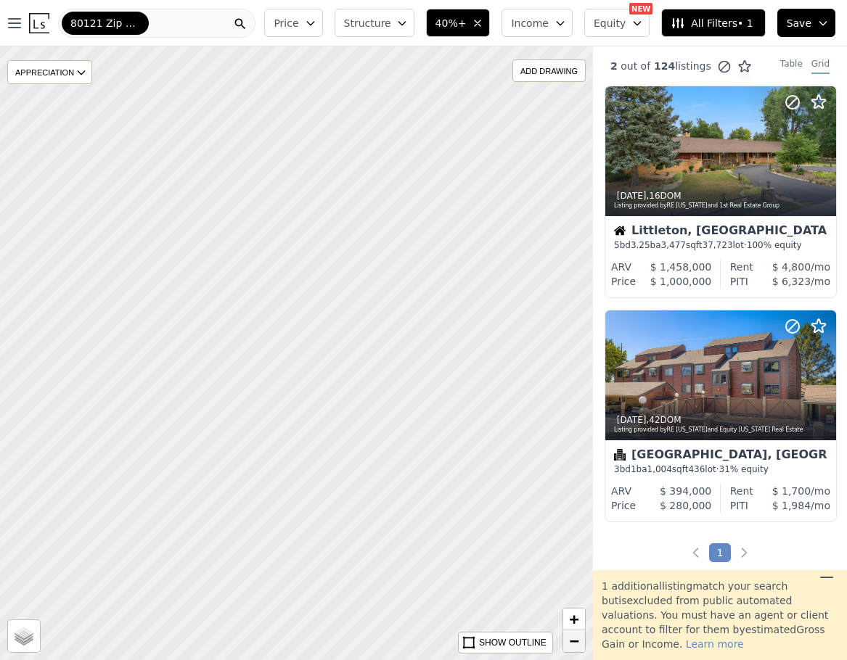
click at [575, 647] on span "−" at bounding box center [574, 641] width 9 height 18
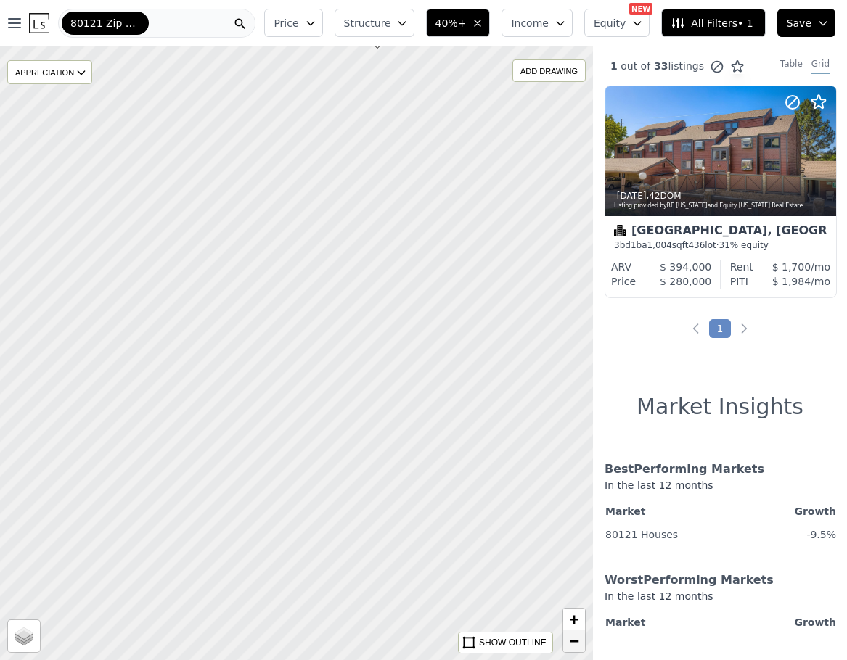
click at [567, 647] on link "−" at bounding box center [574, 642] width 22 height 22
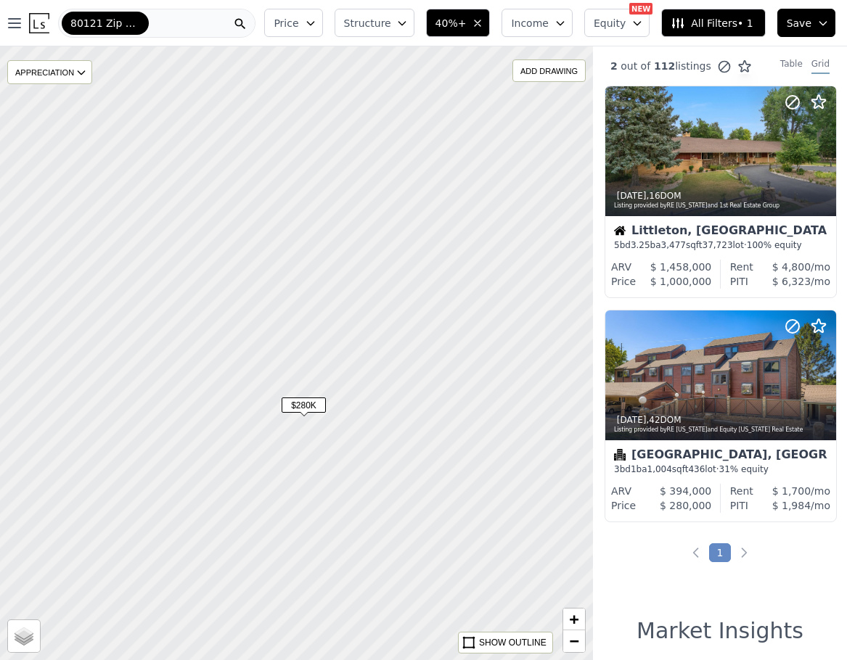
drag, startPoint x: 476, startPoint y: 399, endPoint x: 443, endPoint y: 615, distance: 218.7
click at [443, 615] on div at bounding box center [295, 353] width 711 height 737
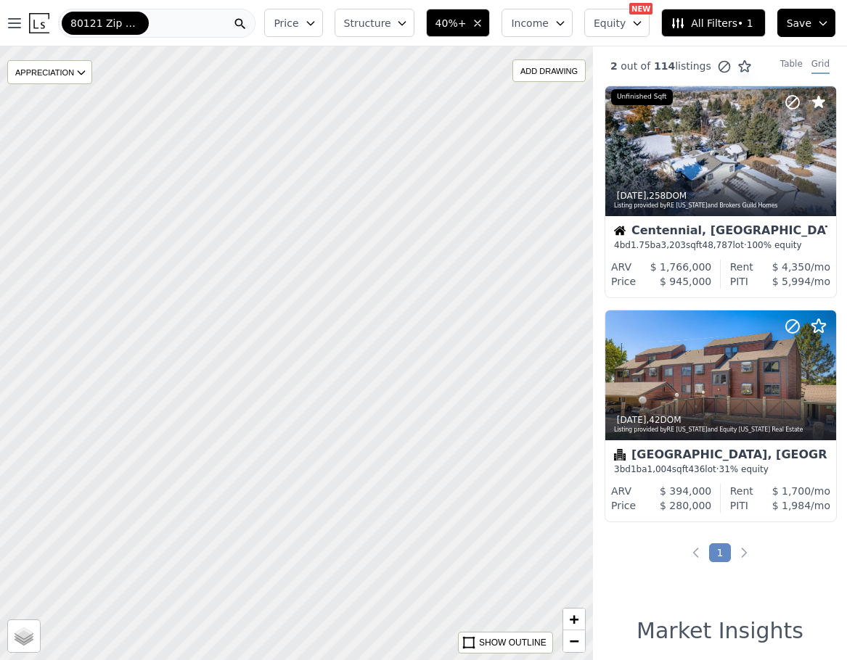
drag, startPoint x: 452, startPoint y: 374, endPoint x: 291, endPoint y: 639, distance: 309.4
click at [291, 639] on div at bounding box center [295, 353] width 711 height 737
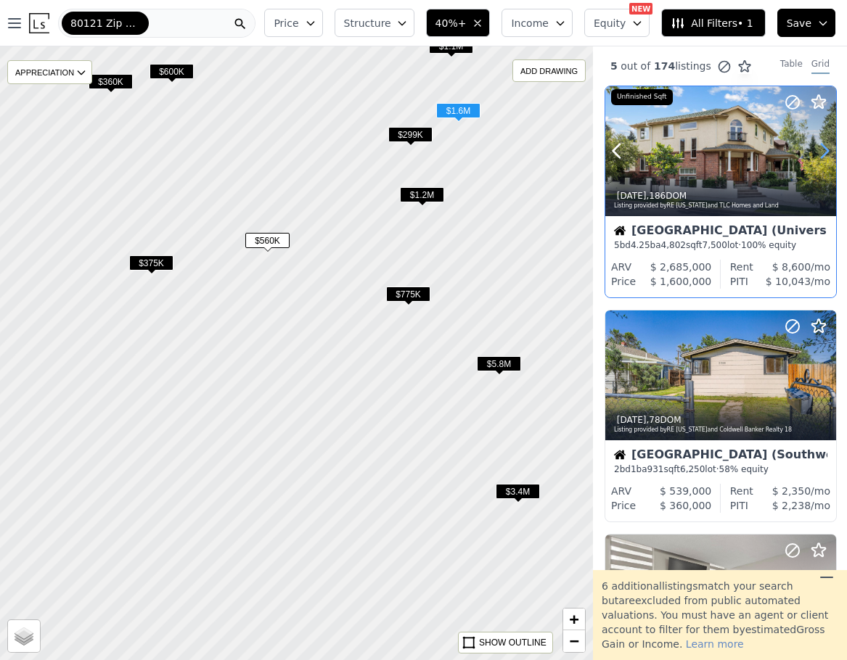
click at [825, 151] on icon at bounding box center [824, 150] width 23 height 23
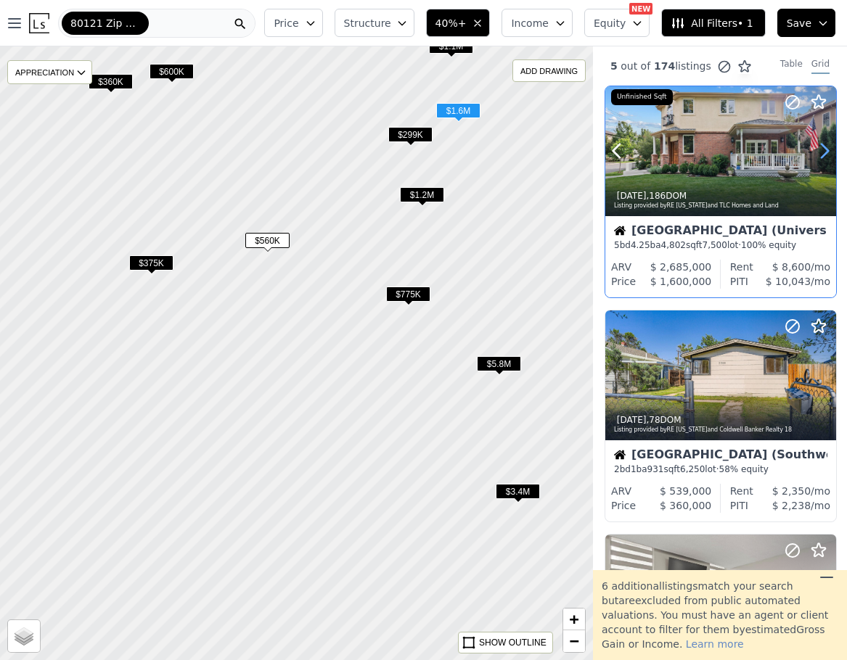
click at [825, 151] on icon at bounding box center [824, 150] width 23 height 23
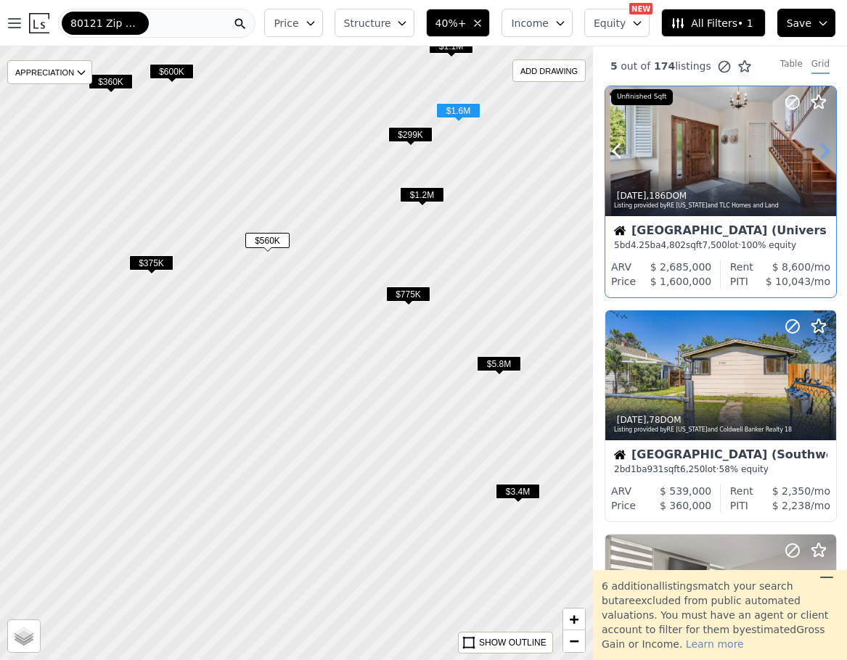
click at [825, 151] on icon at bounding box center [824, 150] width 23 height 23
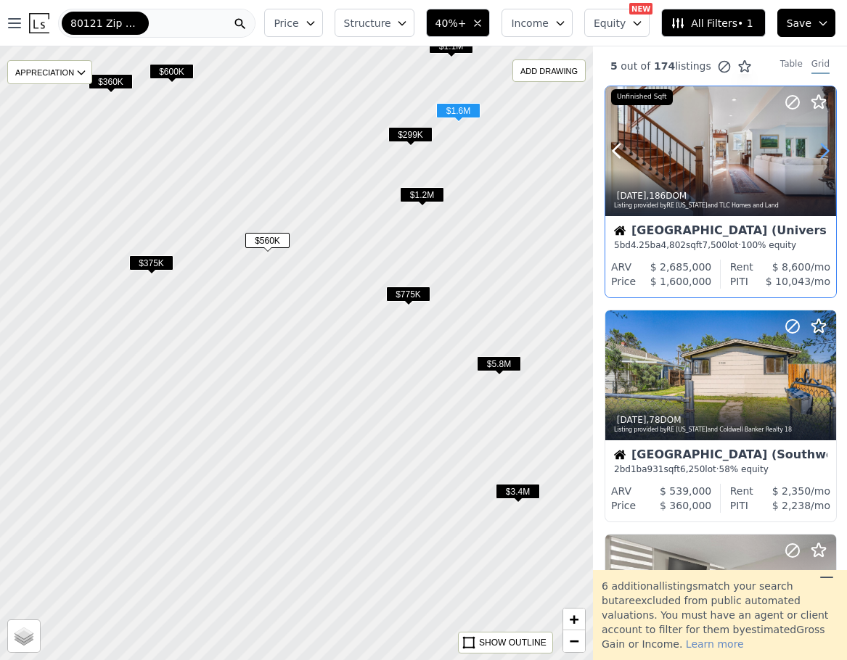
click at [825, 151] on icon at bounding box center [824, 150] width 23 height 23
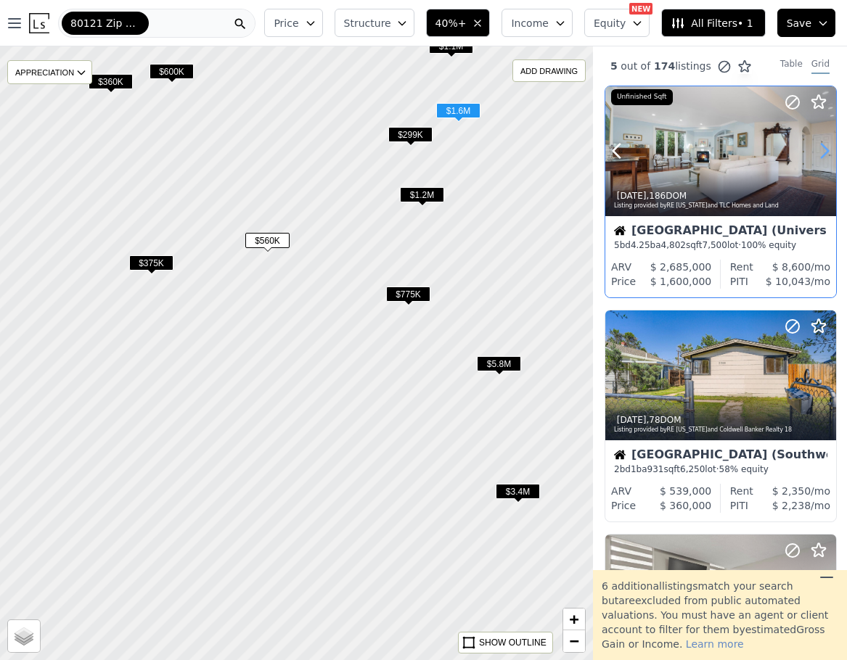
click at [825, 151] on icon at bounding box center [824, 150] width 23 height 23
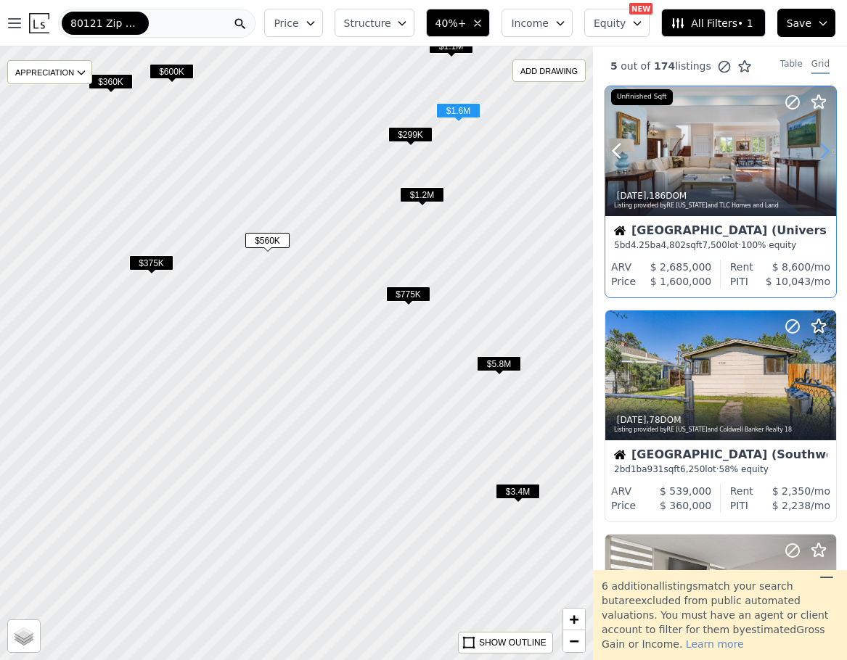
click at [825, 151] on icon at bounding box center [824, 150] width 23 height 23
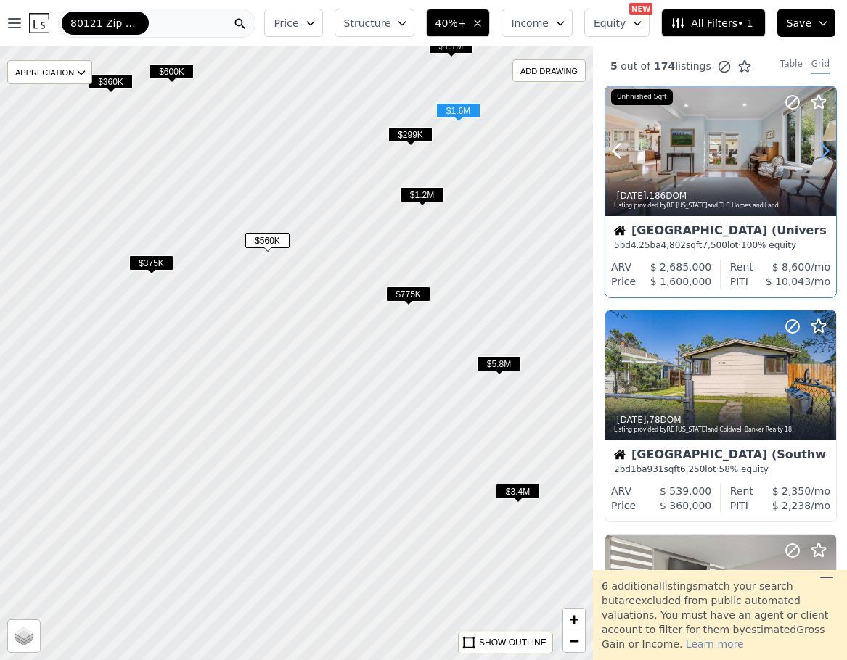
click at [825, 151] on icon at bounding box center [824, 150] width 23 height 23
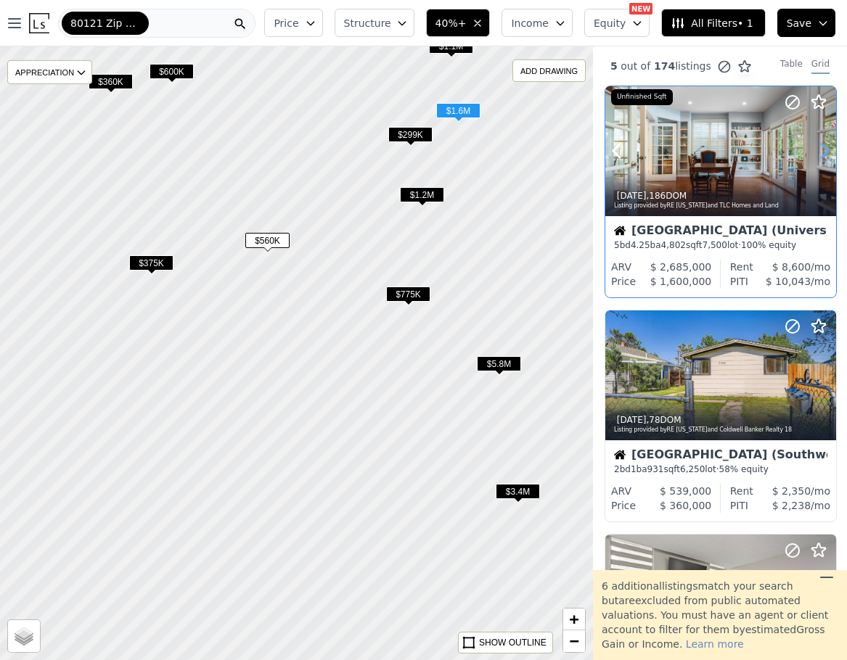
click at [825, 151] on icon at bounding box center [824, 150] width 23 height 23
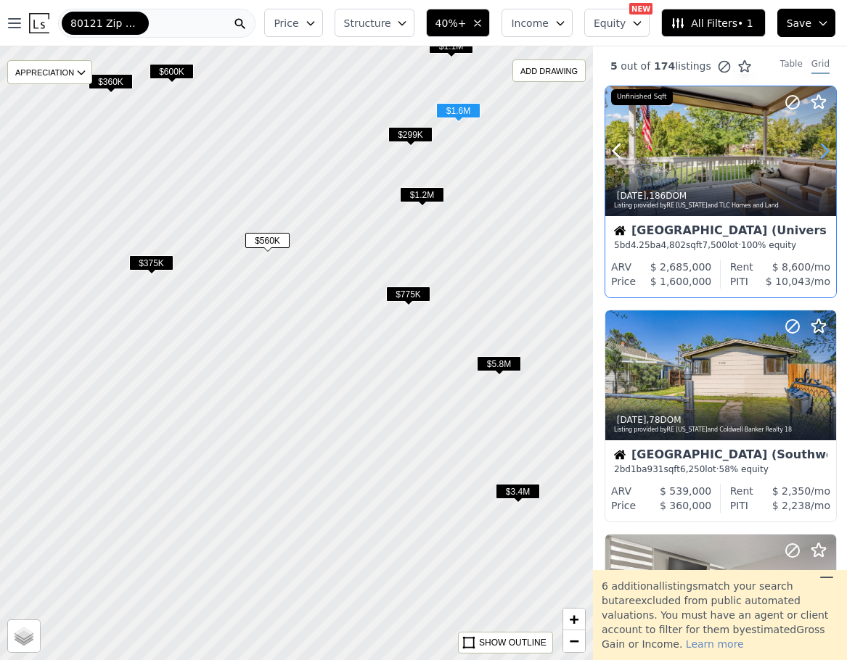
click at [825, 151] on icon at bounding box center [824, 150] width 23 height 23
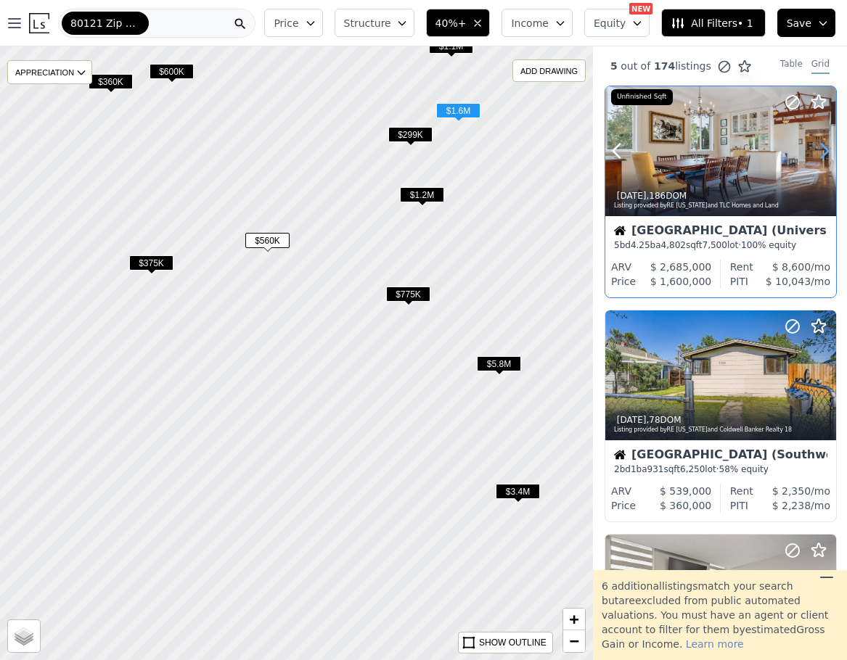
click at [825, 151] on icon at bounding box center [824, 150] width 23 height 23
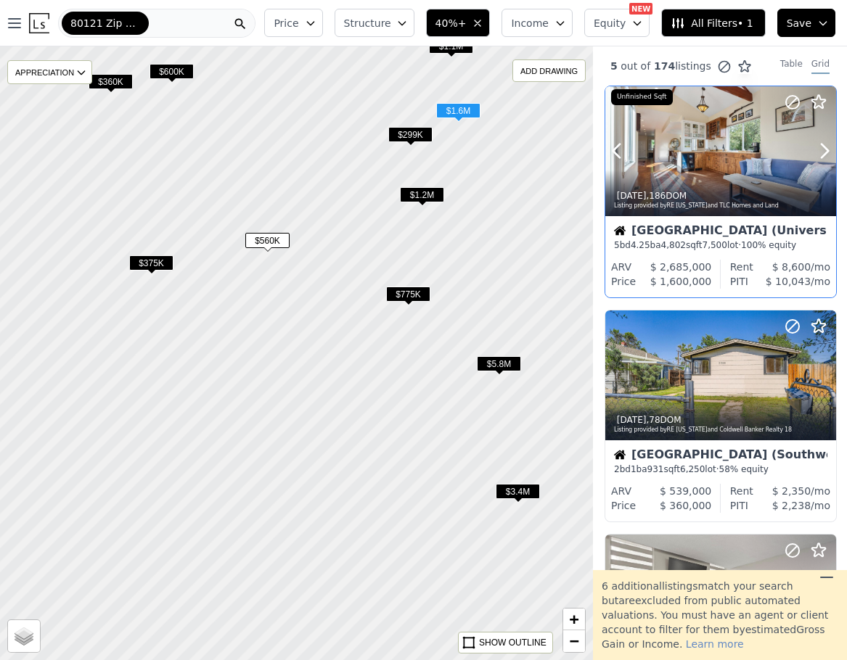
click at [727, 184] on div "4d ago , 186 DOM Listing provided by RE Colorado and TLC Homes and Land" at bounding box center [720, 198] width 231 height 35
click at [816, 102] on icon at bounding box center [818, 102] width 17 height 17
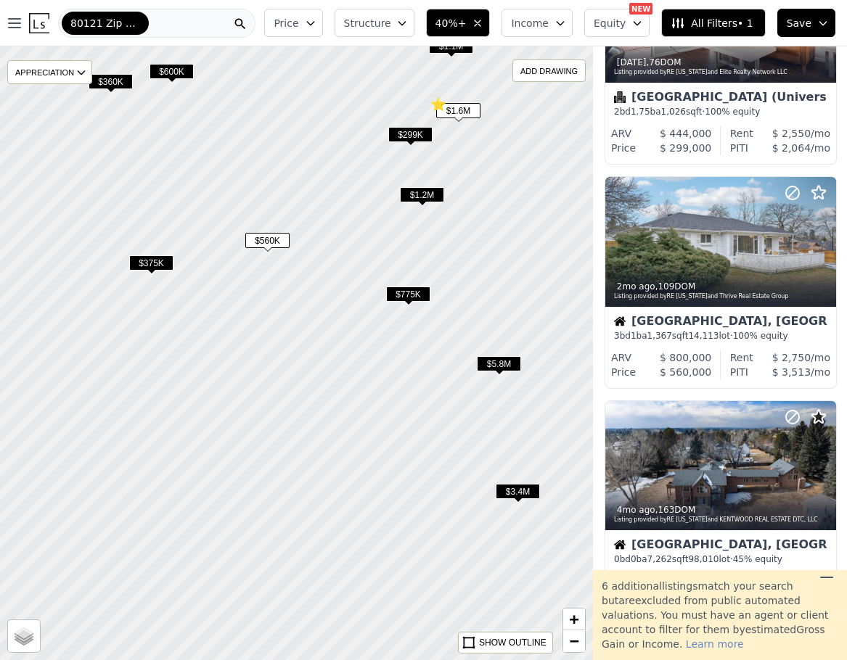
scroll to position [583, 0]
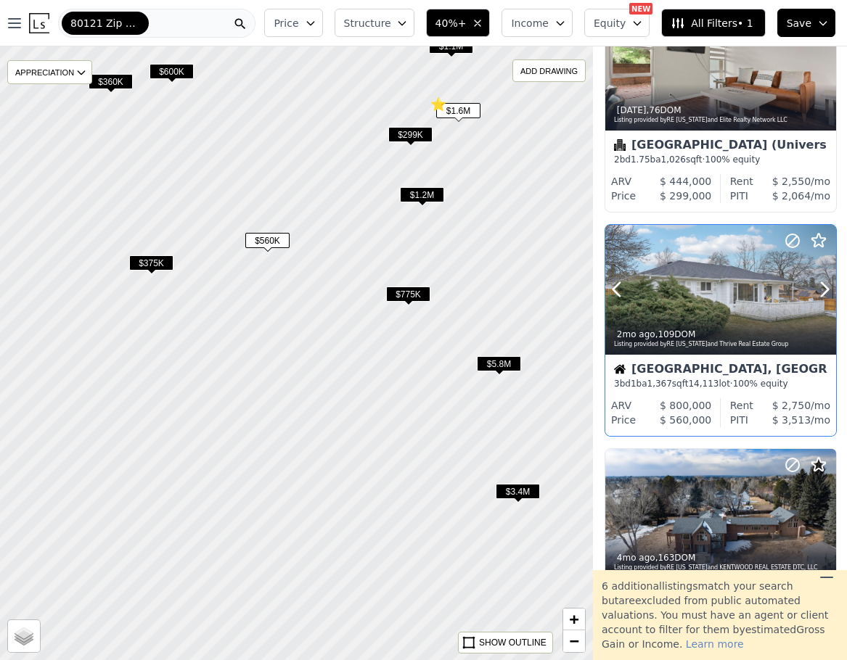
click at [687, 294] on div at bounding box center [720, 290] width 231 height 130
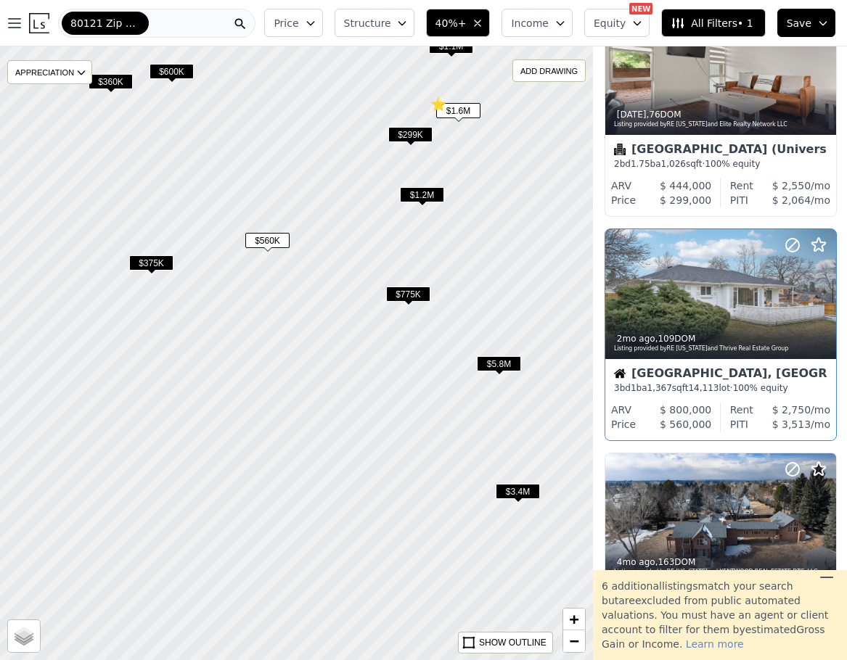
scroll to position [526, 0]
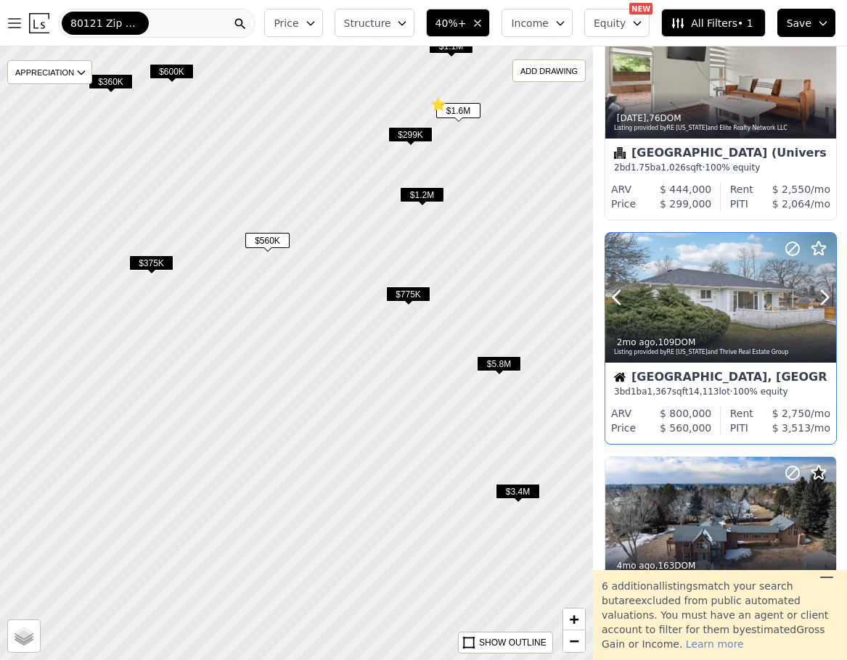
click at [816, 248] on icon at bounding box center [818, 248] width 17 height 17
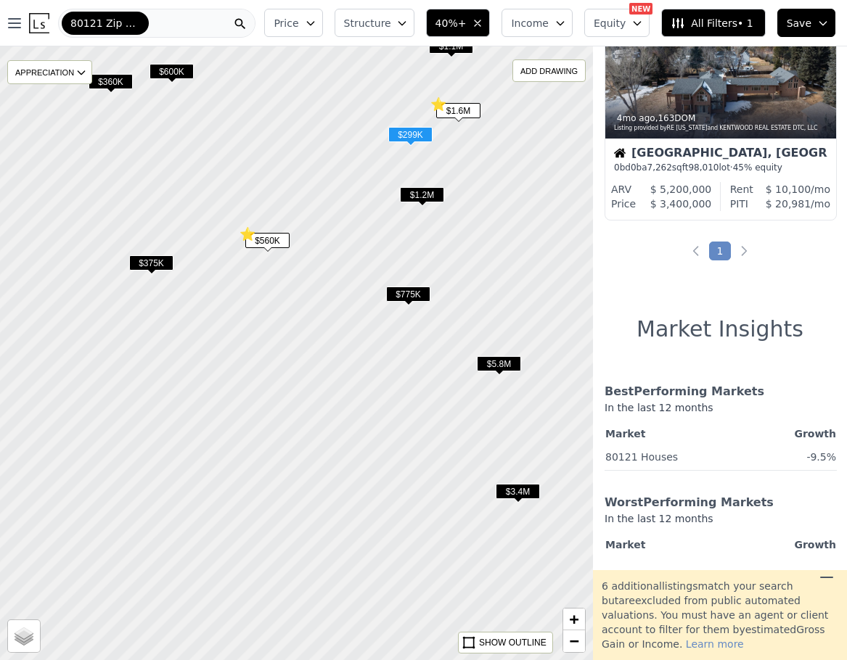
scroll to position [975, 0]
click at [737, 250] on icon "Next page" at bounding box center [744, 250] width 15 height 15
click at [406, 297] on span "$775K" at bounding box center [408, 294] width 44 height 15
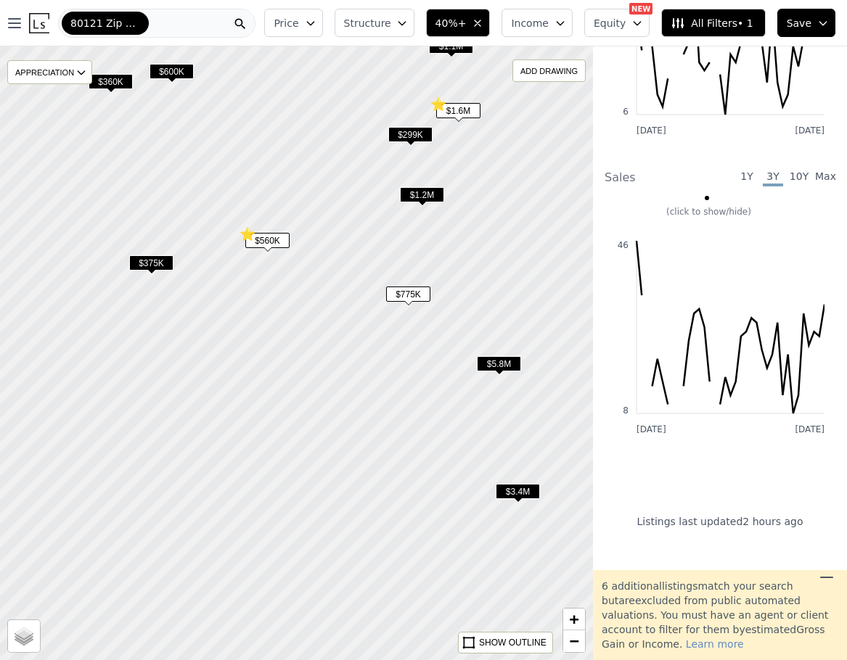
click at [412, 311] on div at bounding box center [295, 353] width 711 height 737
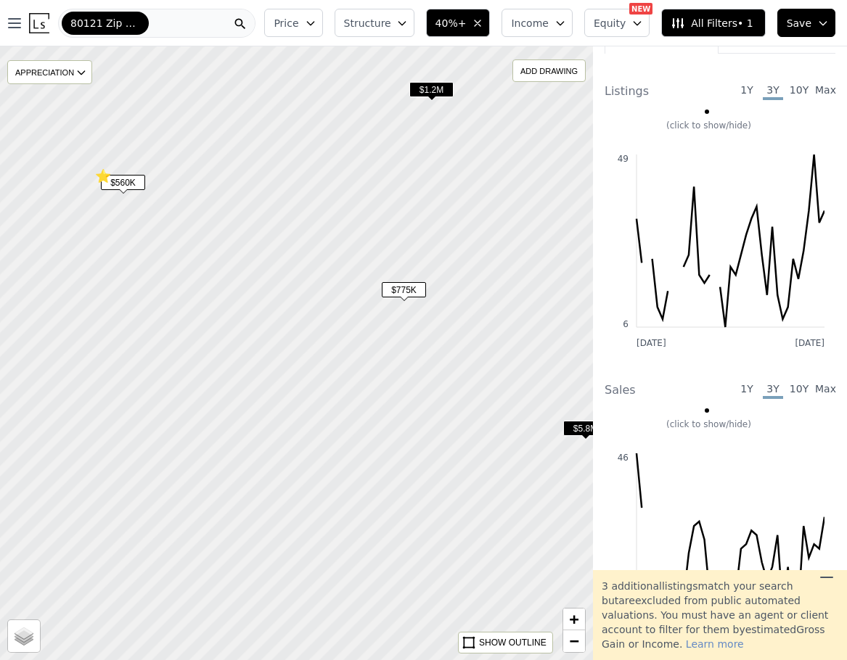
click at [410, 303] on div at bounding box center [295, 353] width 711 height 737
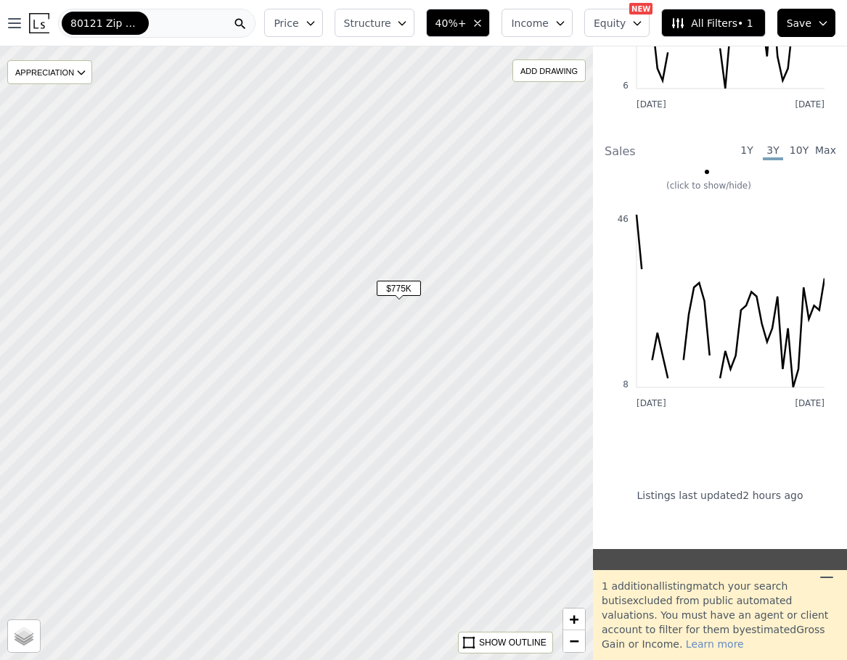
click at [401, 292] on span "$775K" at bounding box center [399, 288] width 44 height 15
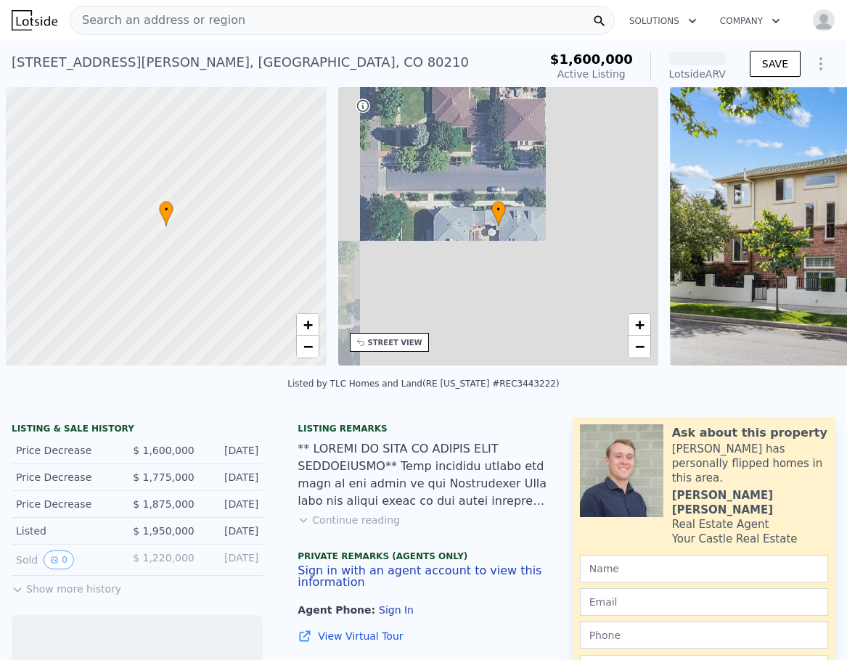
scroll to position [0, 6]
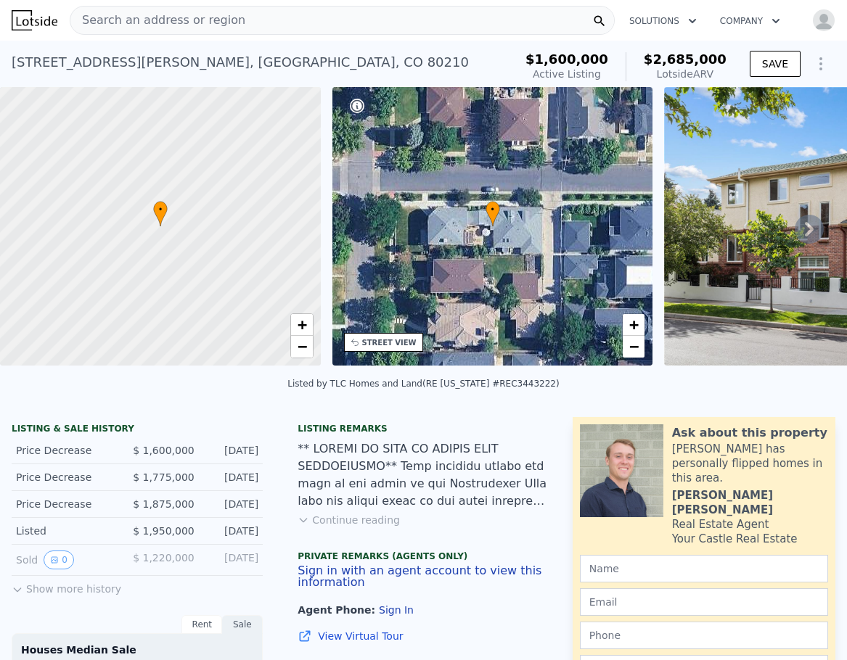
click at [805, 228] on icon at bounding box center [809, 229] width 9 height 15
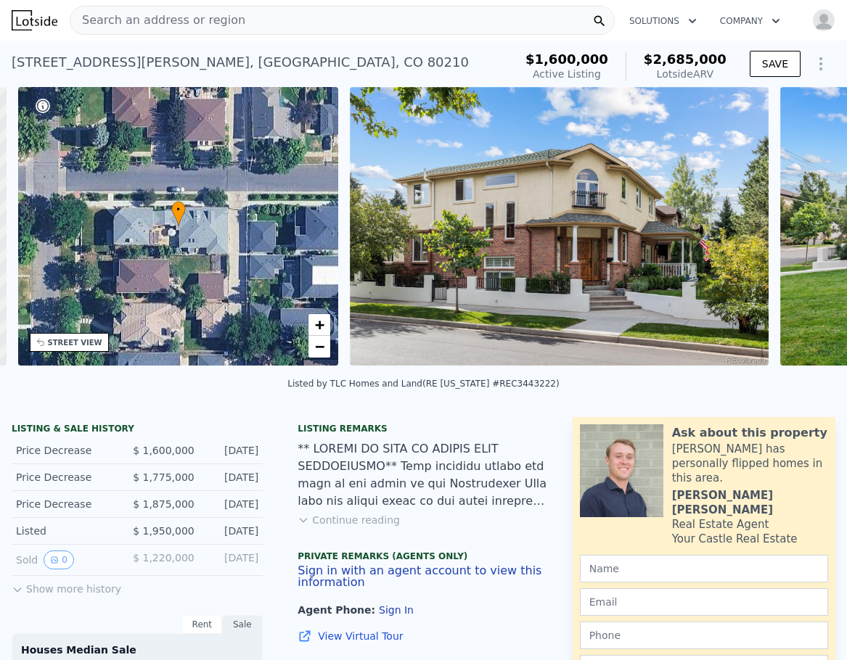
scroll to position [0, 338]
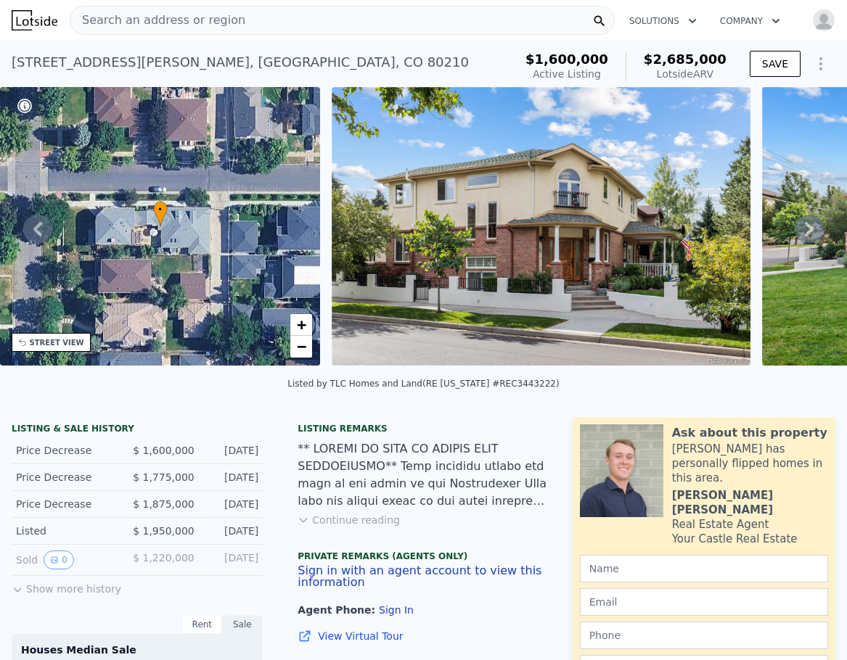
click at [805, 228] on icon at bounding box center [809, 229] width 9 height 15
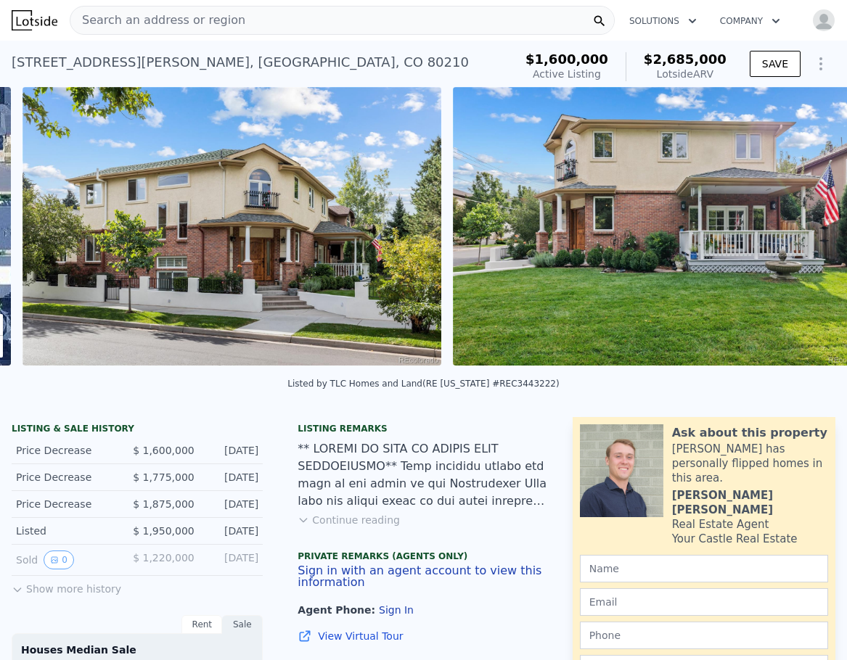
scroll to position [0, 664]
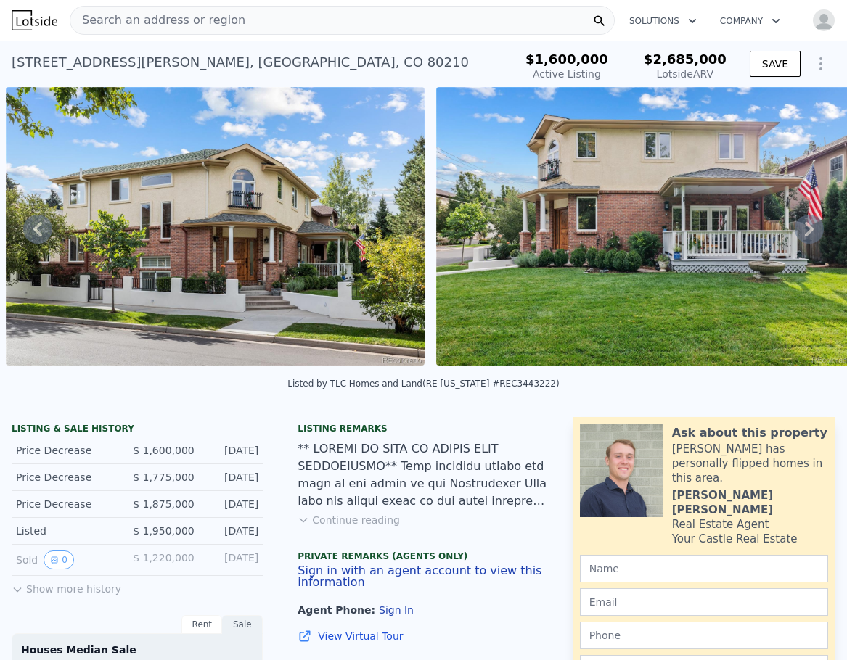
click at [805, 228] on icon at bounding box center [809, 229] width 9 height 15
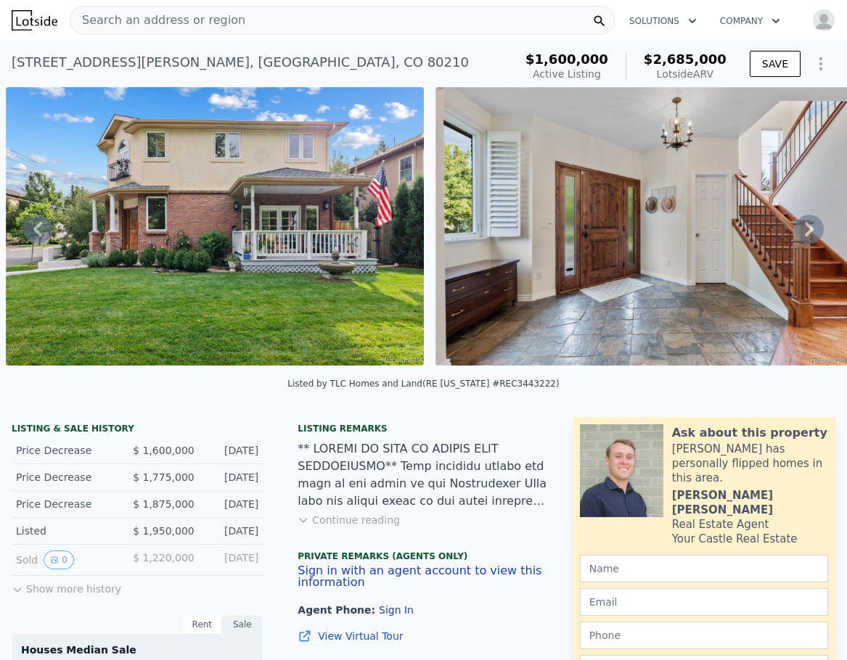
click at [805, 228] on icon at bounding box center [809, 229] width 9 height 15
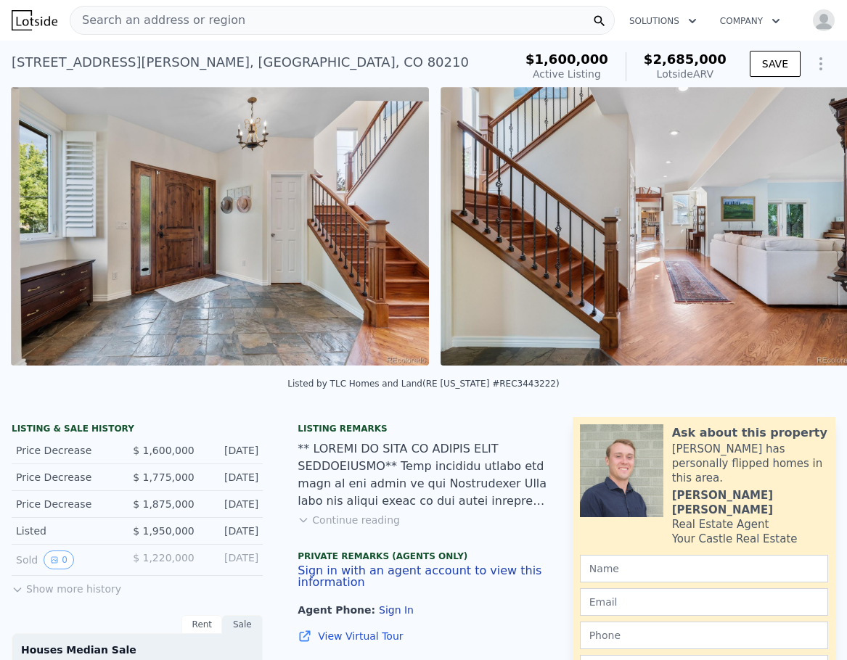
scroll to position [0, 1524]
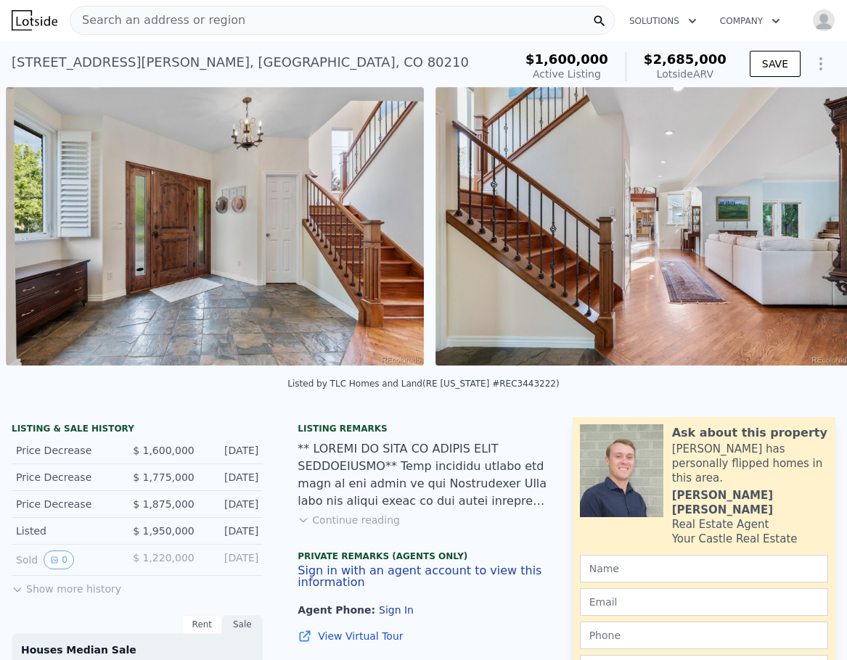
click at [795, 228] on img at bounding box center [644, 226] width 418 height 279
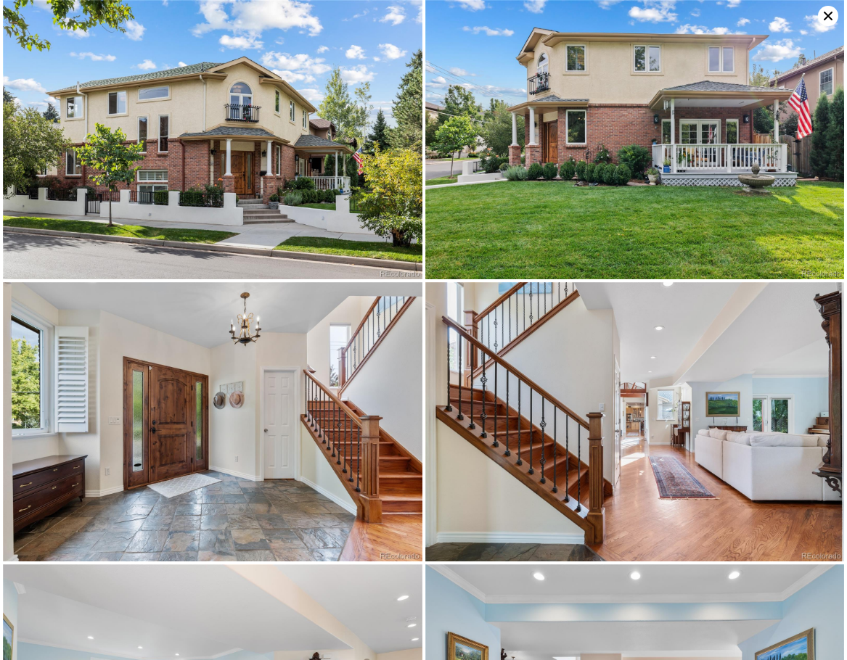
click at [795, 228] on img at bounding box center [634, 139] width 419 height 279
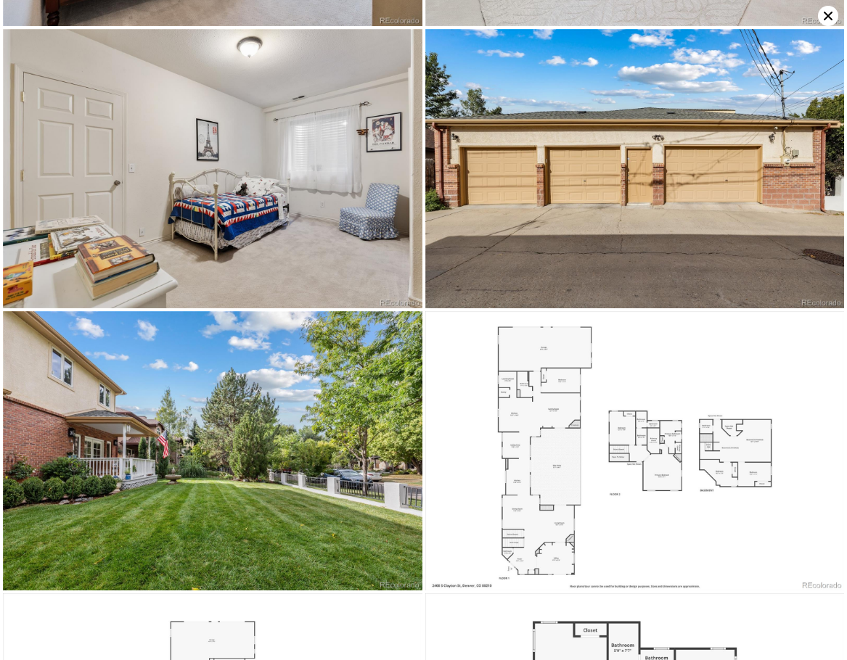
scroll to position [4177, 0]
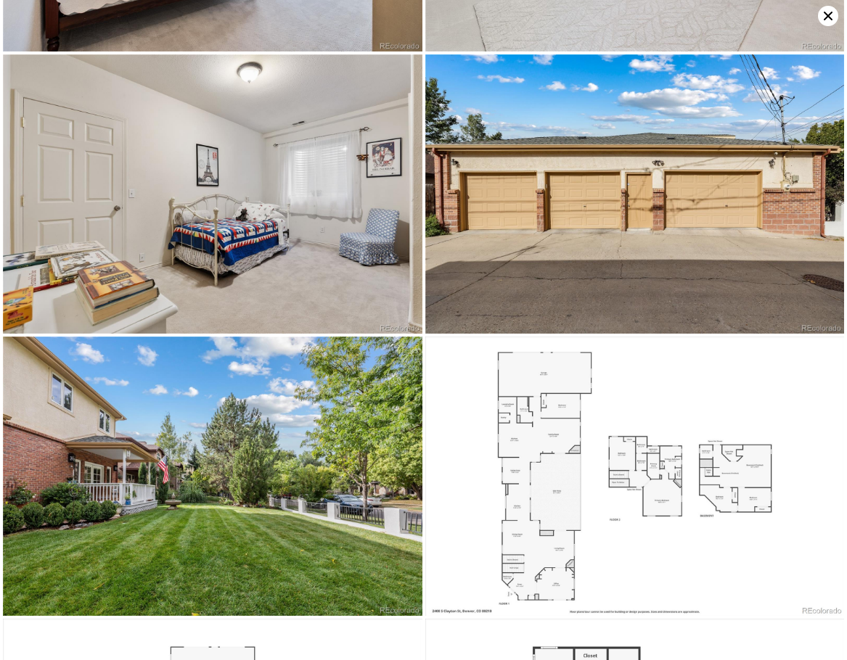
click at [823, 20] on icon at bounding box center [828, 16] width 20 height 20
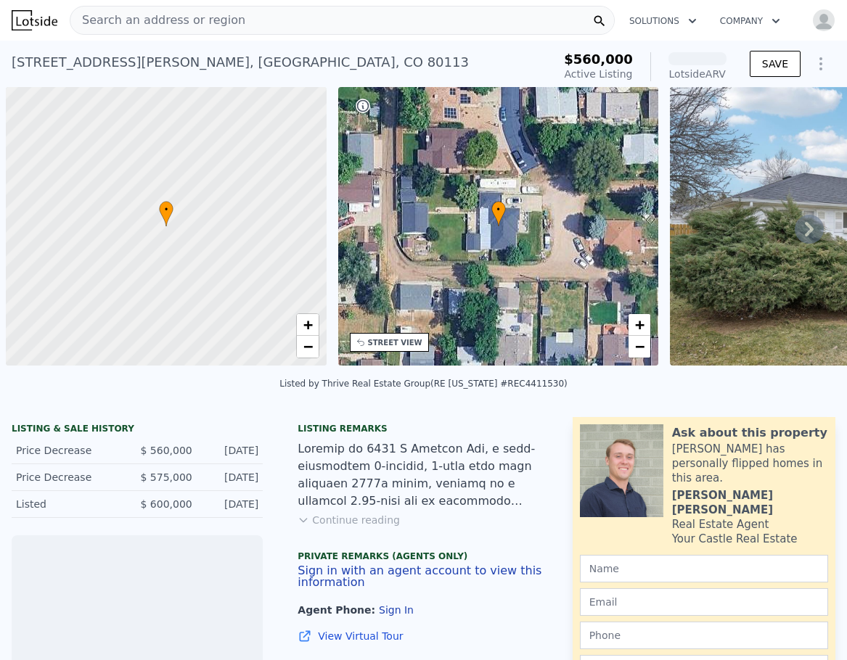
scroll to position [0, 6]
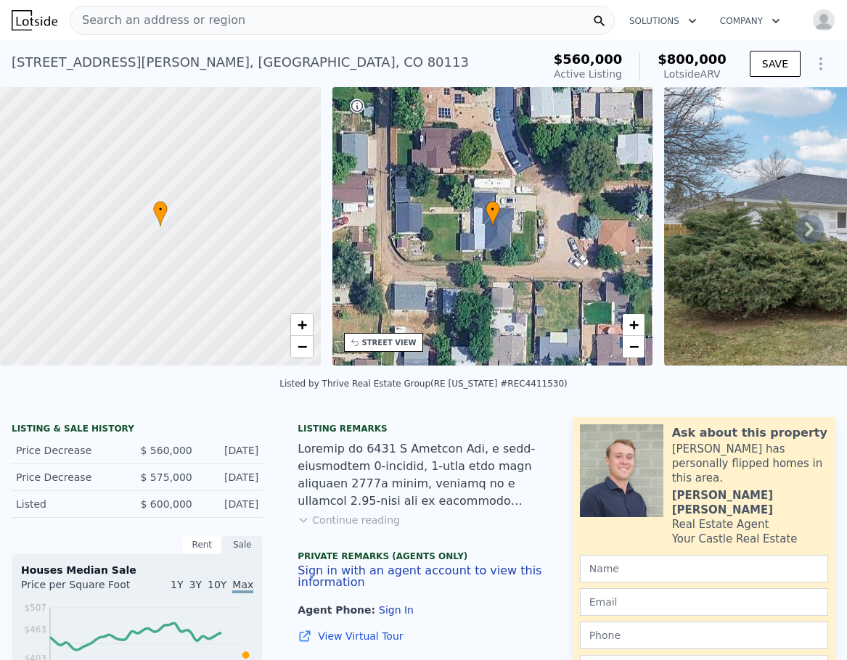
click at [803, 233] on icon at bounding box center [809, 229] width 29 height 29
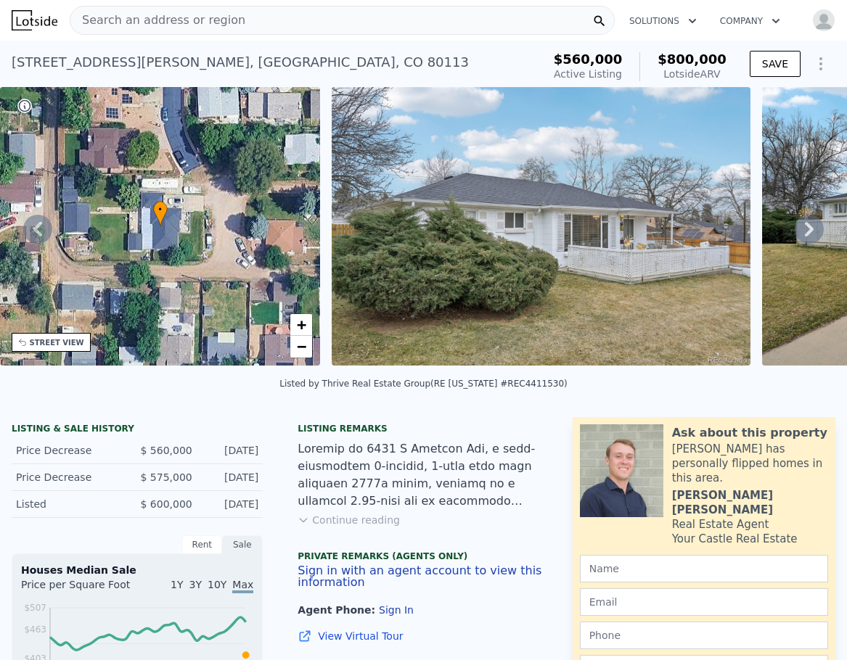
click at [797, 235] on icon at bounding box center [809, 229] width 29 height 29
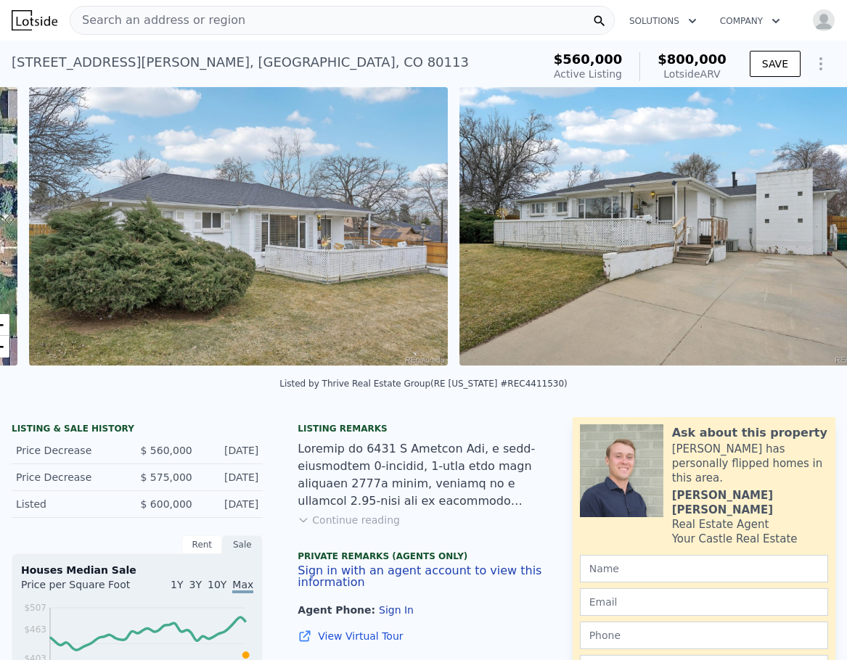
scroll to position [0, 664]
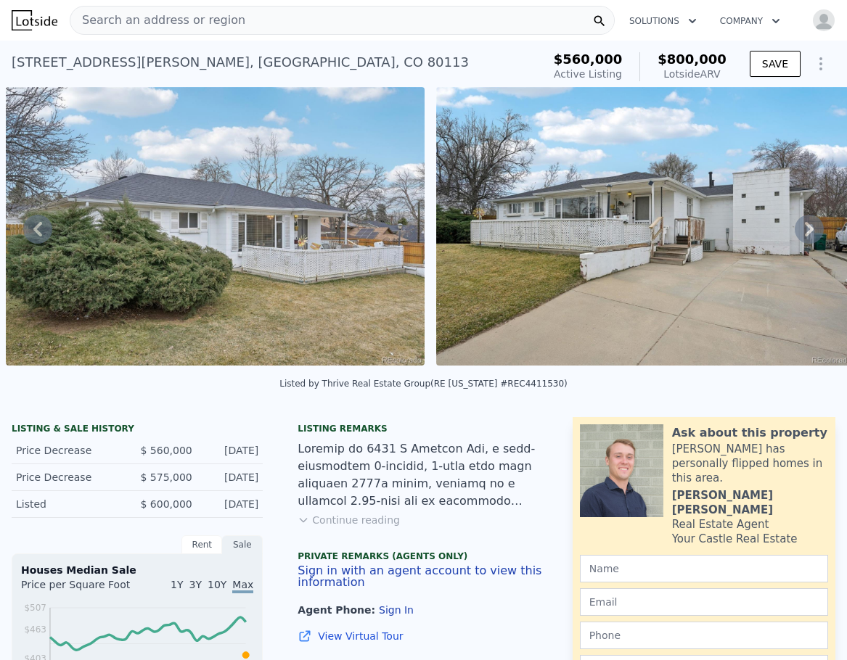
click at [797, 235] on icon at bounding box center [809, 229] width 29 height 29
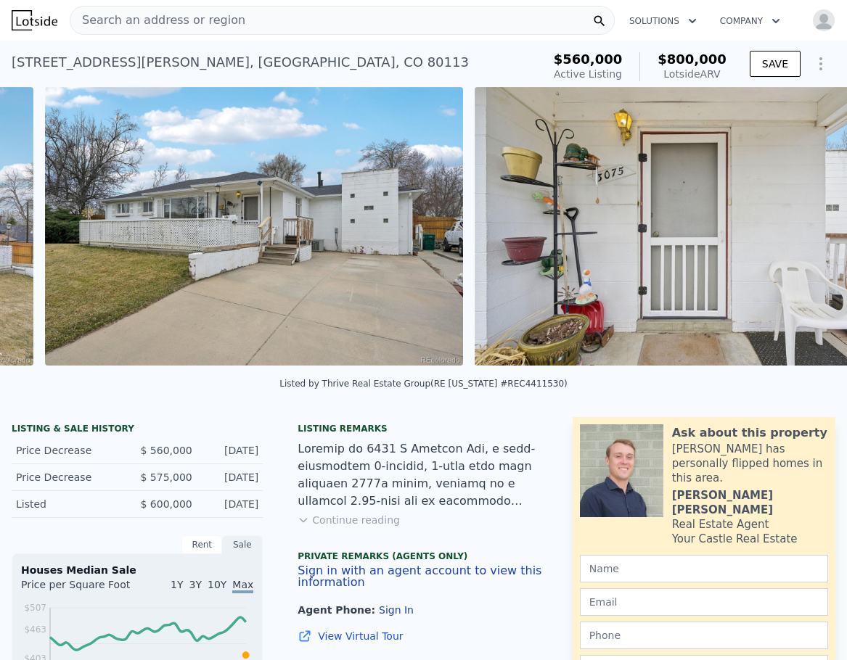
scroll to position [0, 1094]
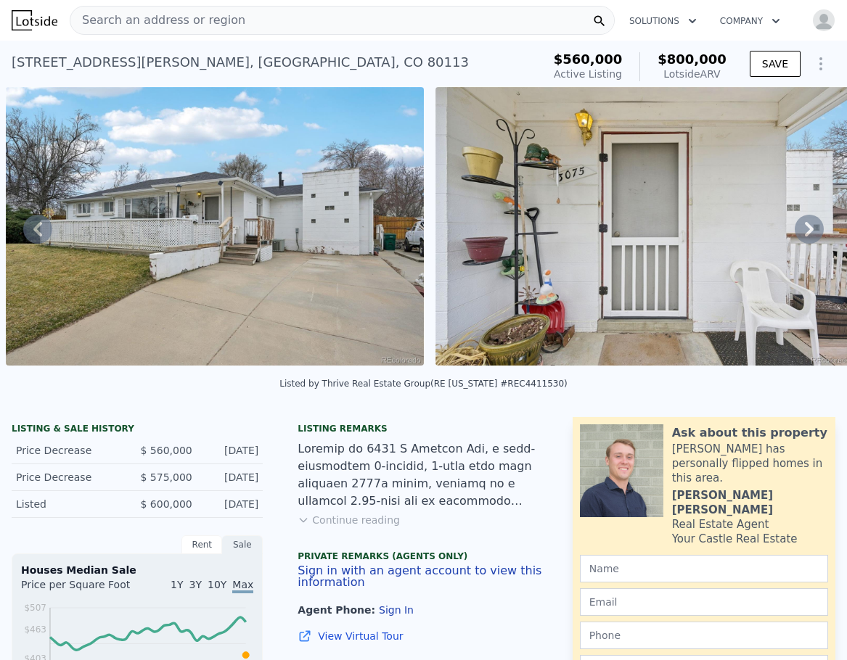
click at [797, 235] on icon at bounding box center [809, 229] width 29 height 29
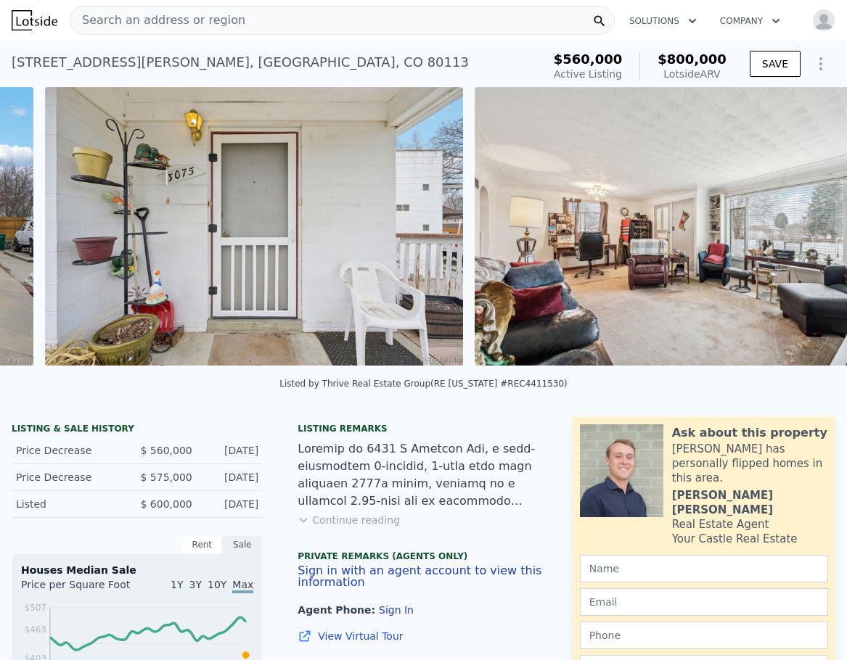
scroll to position [0, 1524]
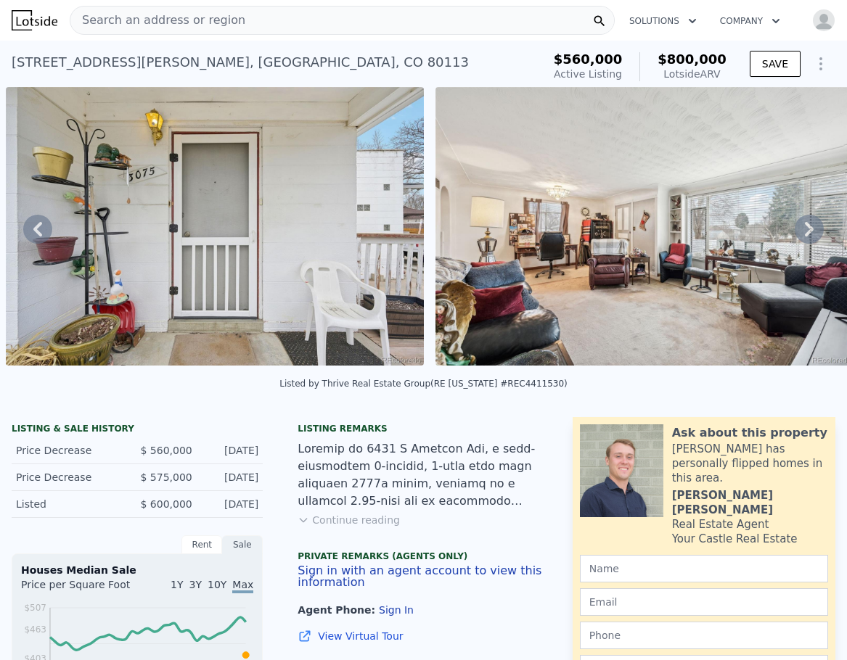
click at [797, 235] on icon at bounding box center [809, 229] width 29 height 29
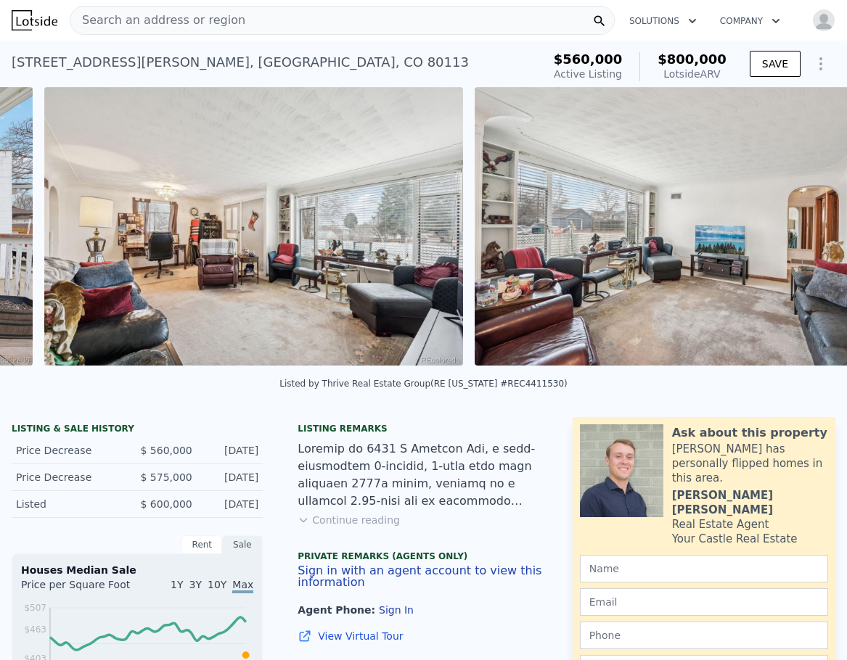
scroll to position [0, 1953]
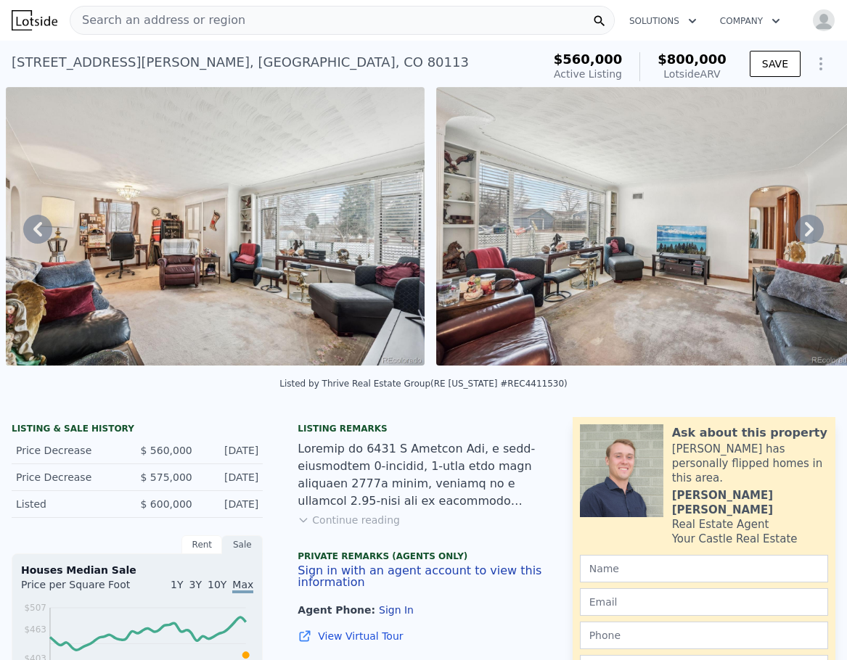
click at [797, 235] on icon at bounding box center [809, 229] width 29 height 29
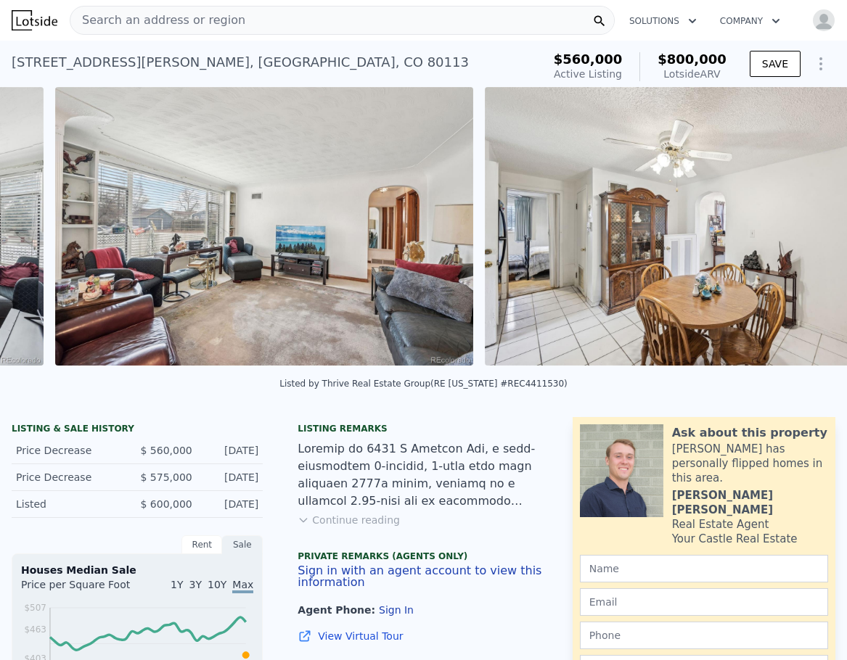
scroll to position [0, 2384]
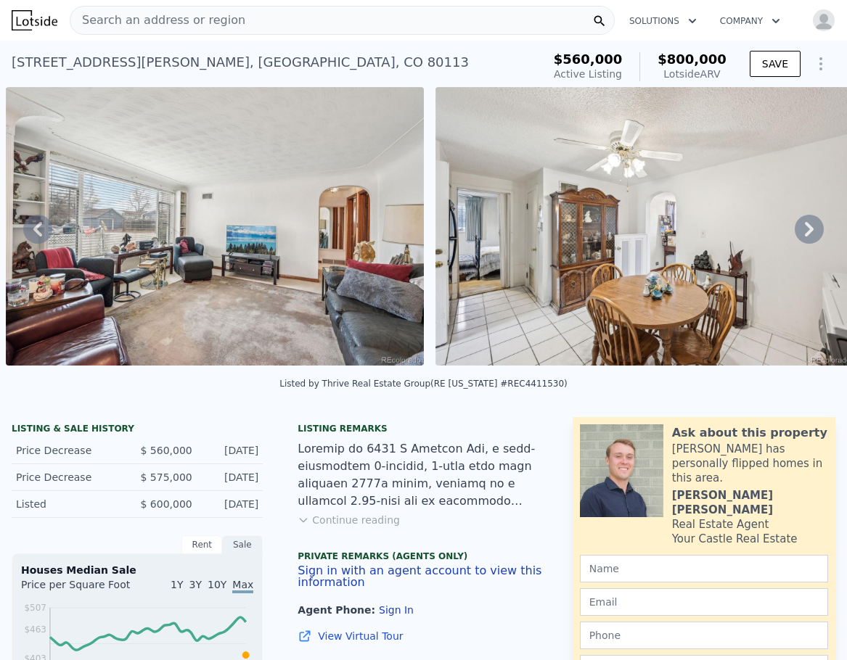
click at [797, 235] on icon at bounding box center [809, 229] width 29 height 29
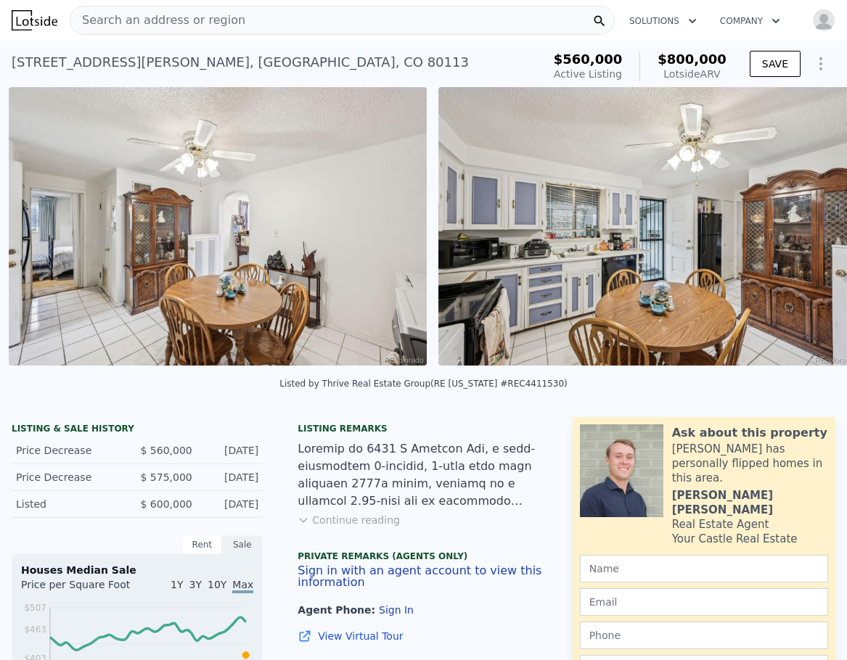
scroll to position [0, 2813]
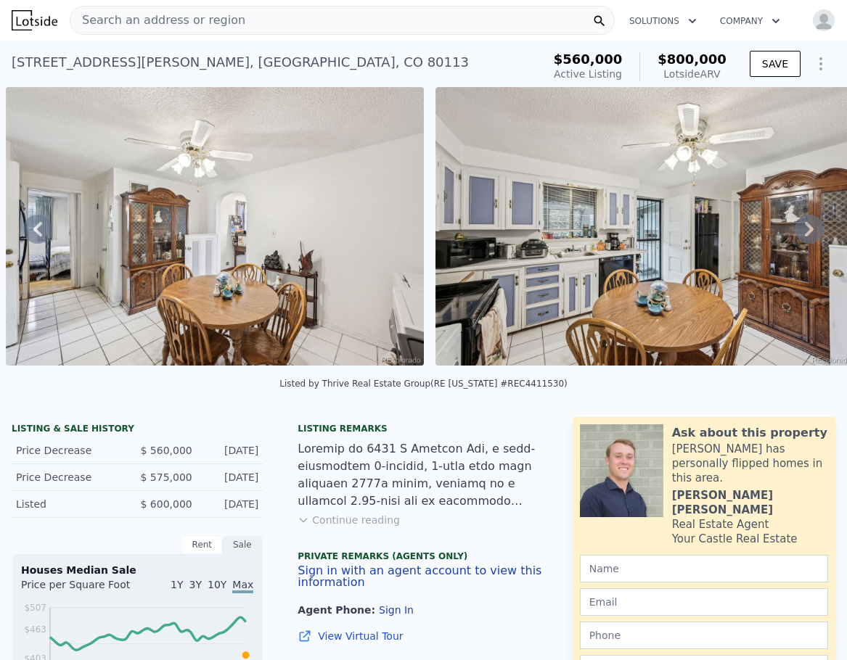
click at [797, 235] on icon at bounding box center [809, 229] width 29 height 29
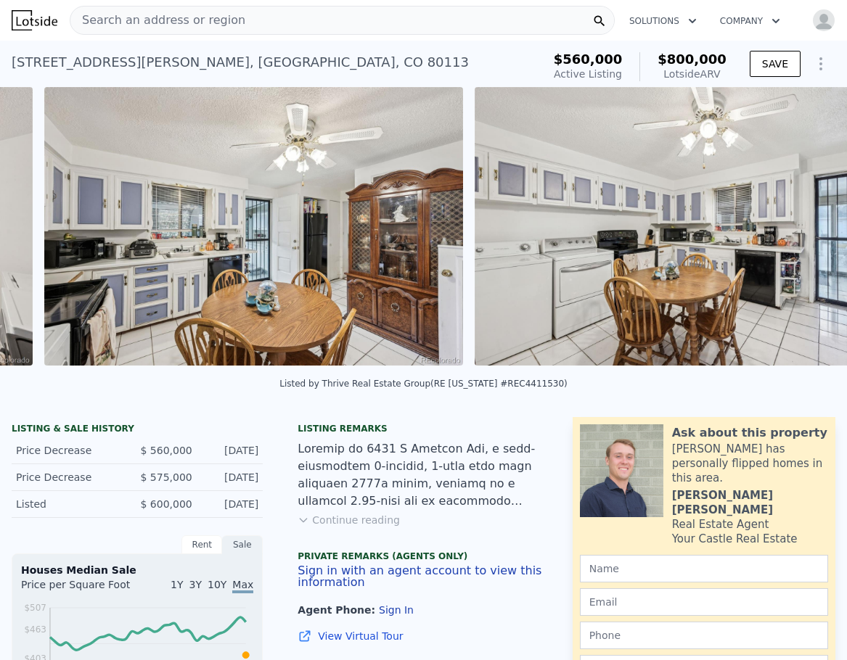
scroll to position [0, 3243]
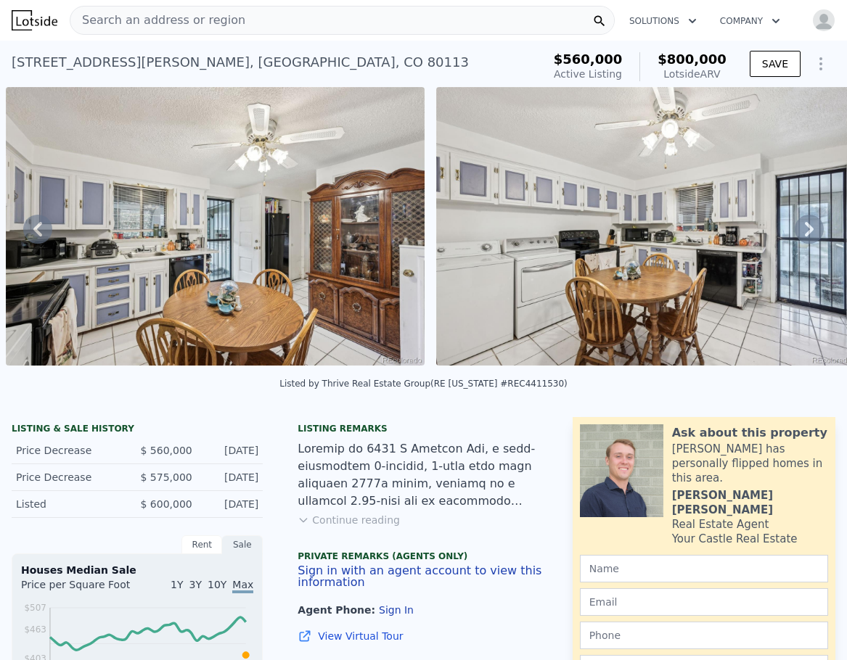
click at [797, 235] on icon at bounding box center [809, 229] width 29 height 29
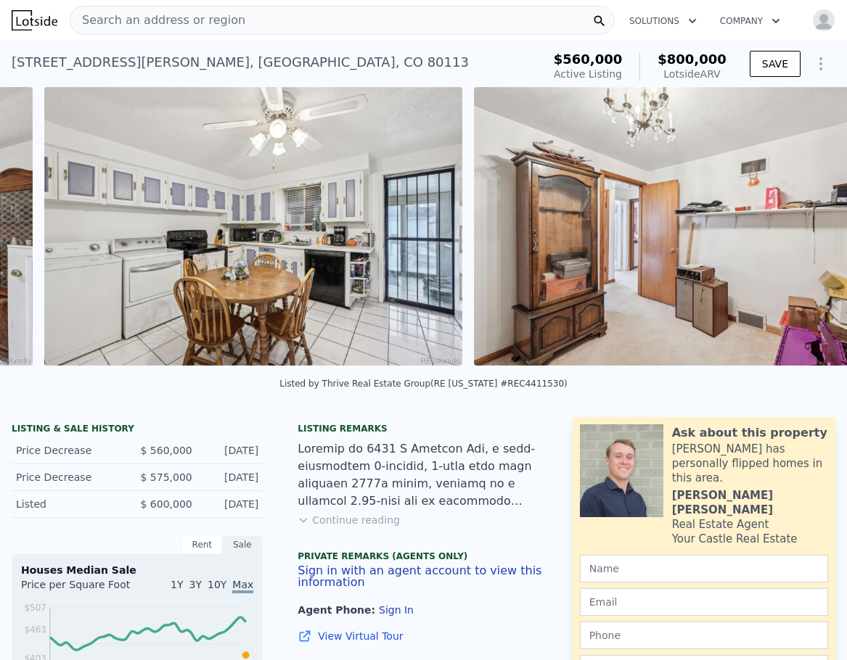
scroll to position [0, 3673]
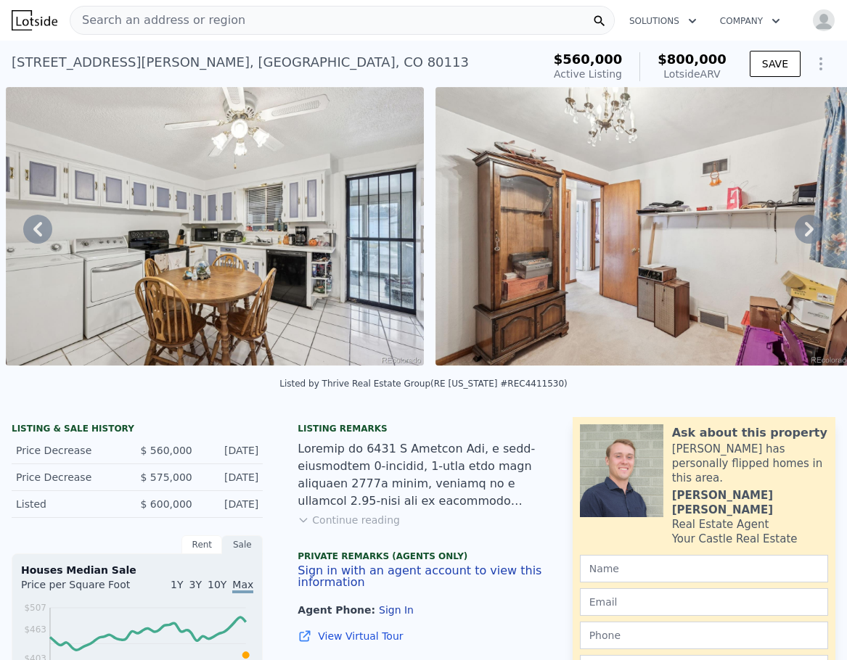
click at [797, 235] on icon at bounding box center [809, 229] width 29 height 29
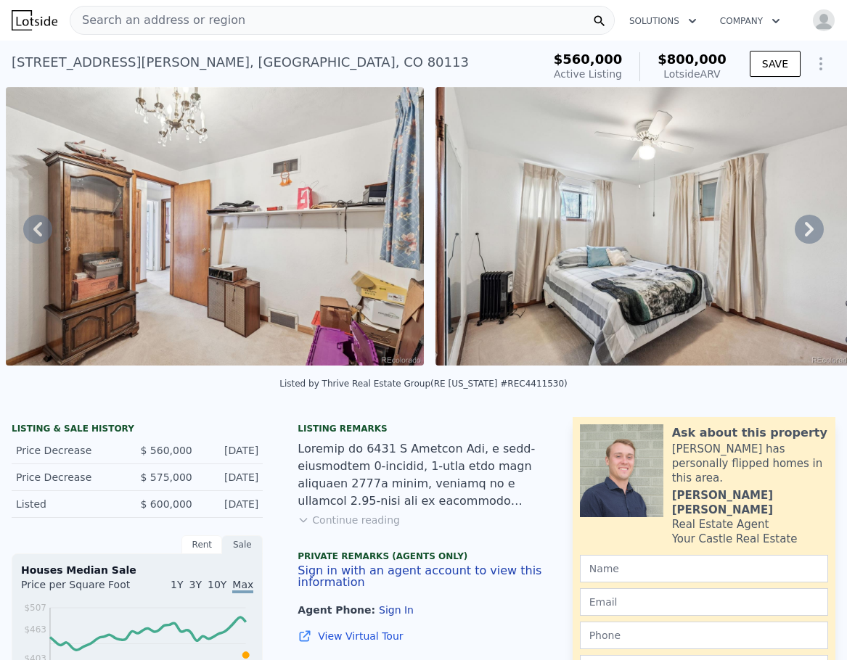
click at [797, 235] on icon at bounding box center [809, 229] width 29 height 29
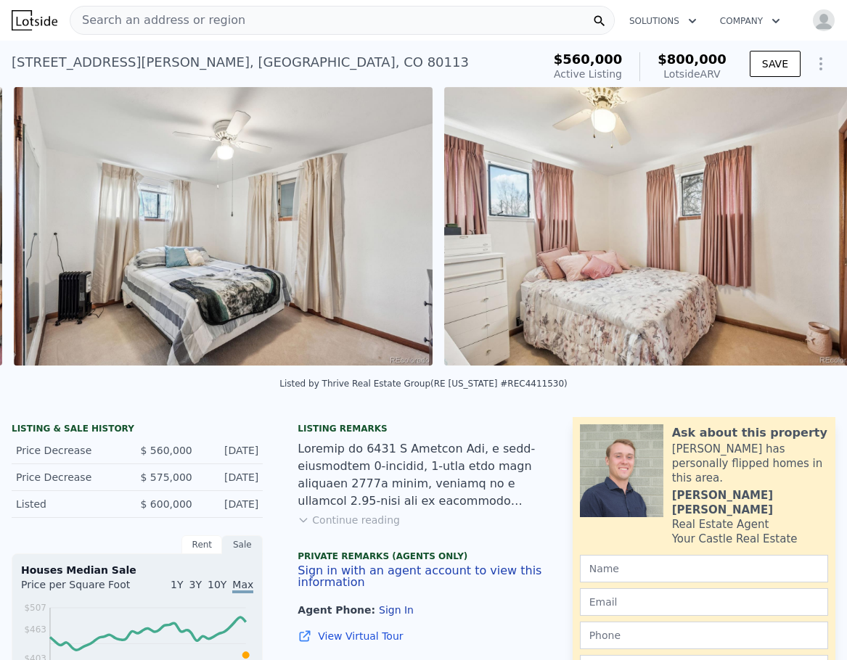
scroll to position [0, 4532]
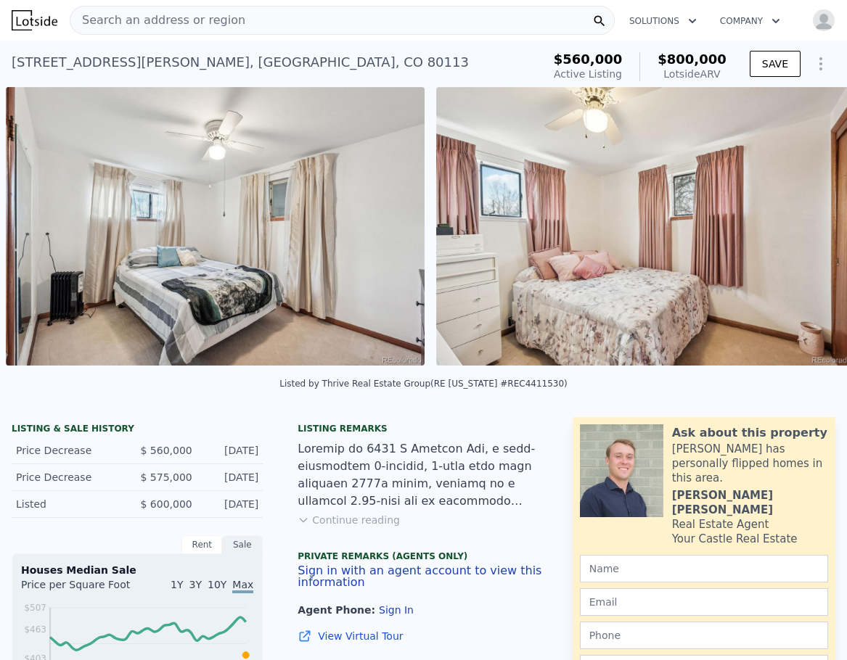
click at [797, 235] on div "• + − • + − STREET VIEW Loading... SATELLITE VIEW" at bounding box center [423, 229] width 847 height 284
click at [796, 234] on icon at bounding box center [809, 229] width 29 height 29
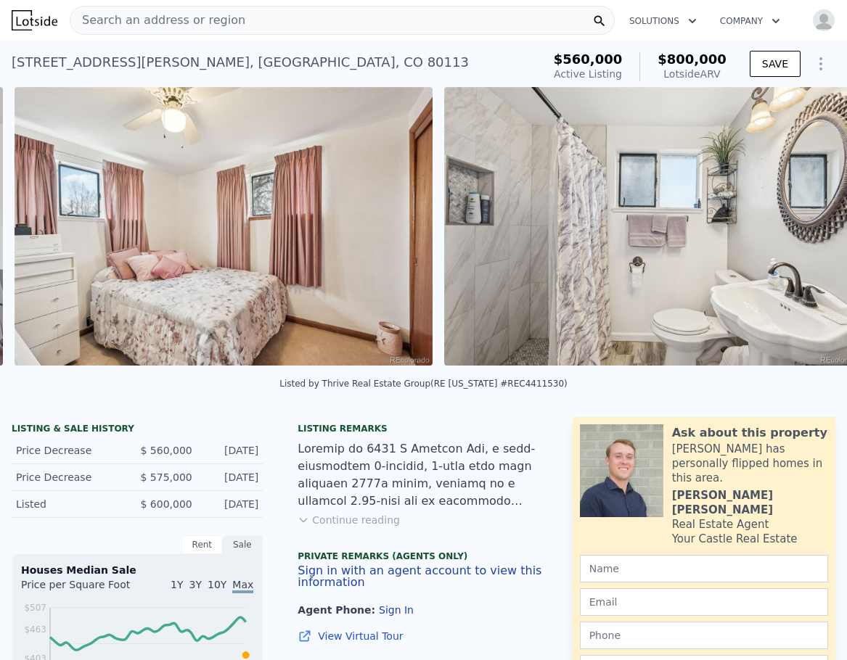
scroll to position [0, 4963]
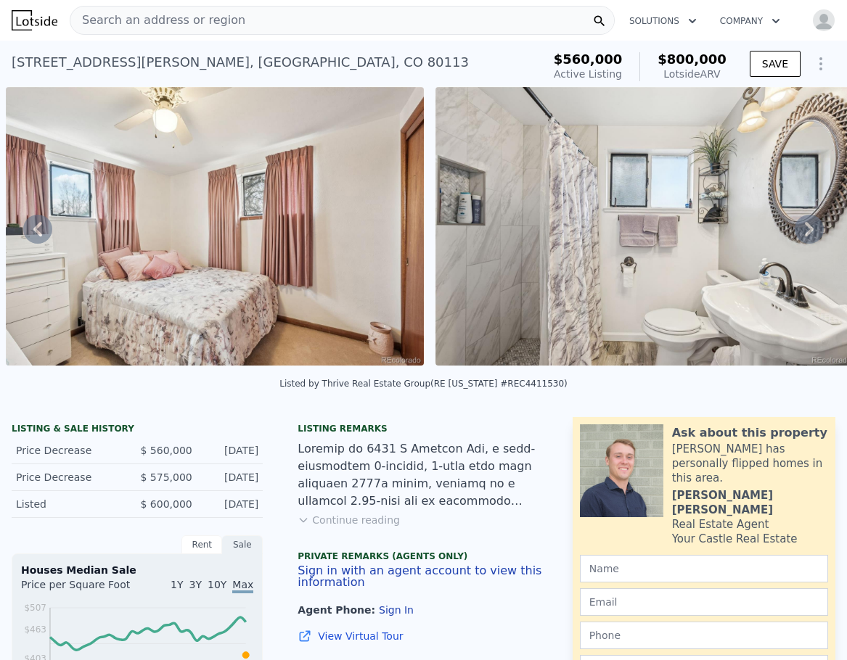
click at [796, 234] on icon at bounding box center [809, 229] width 29 height 29
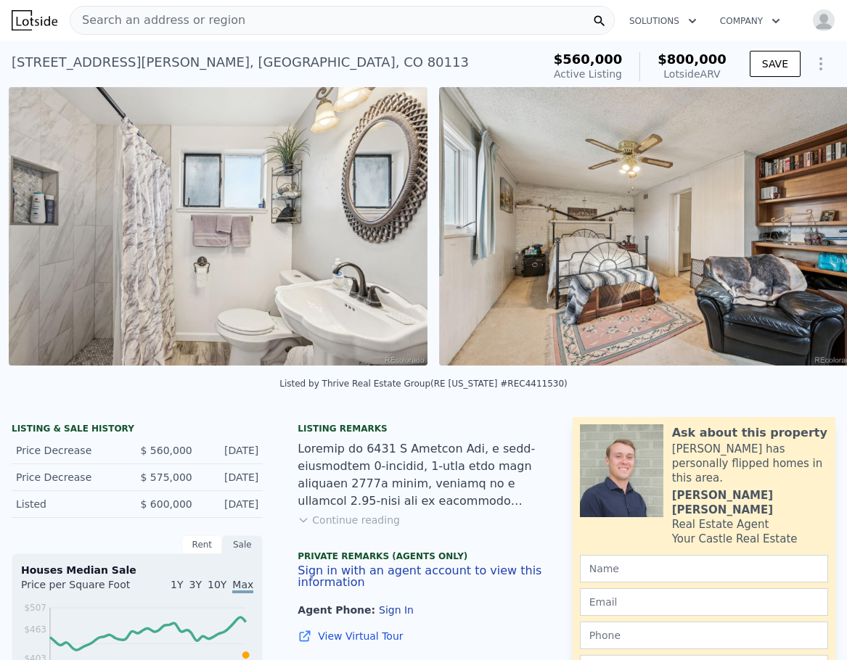
scroll to position [0, 5392]
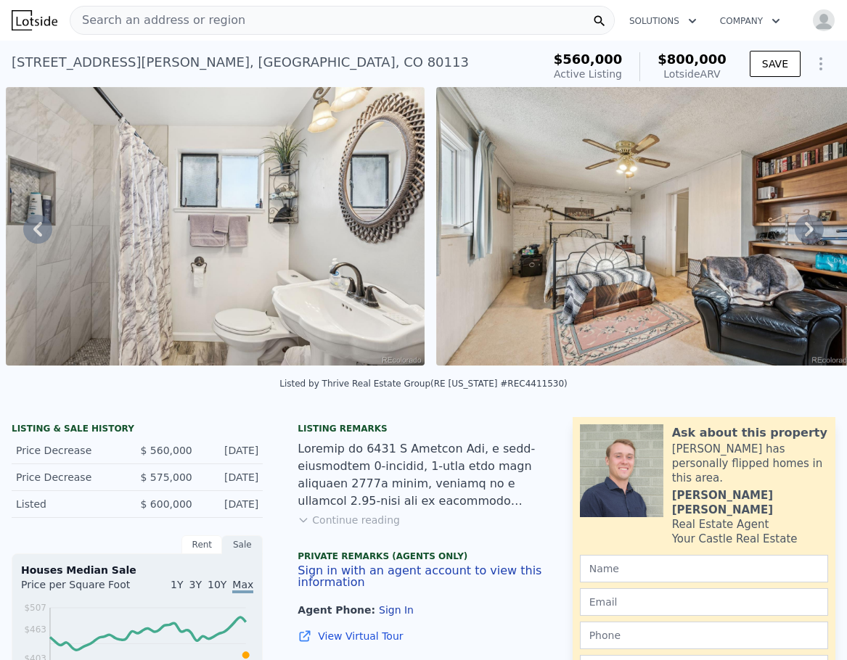
click at [796, 234] on icon at bounding box center [809, 229] width 29 height 29
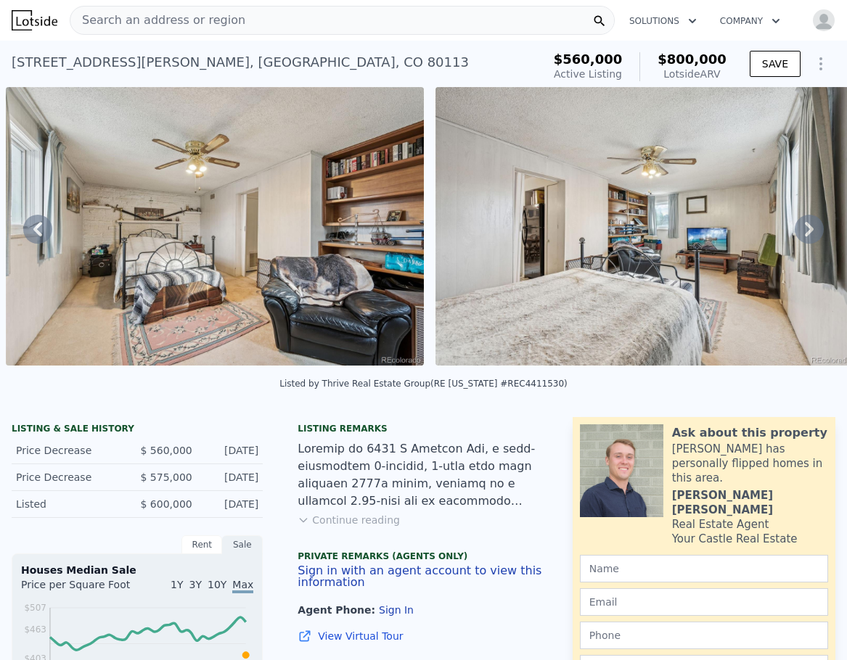
click at [796, 234] on icon at bounding box center [809, 229] width 29 height 29
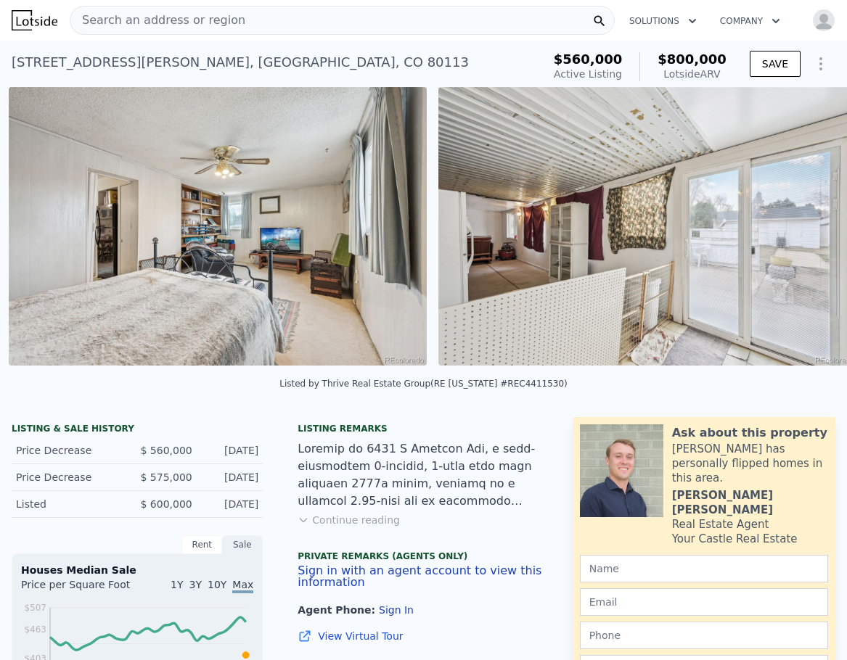
scroll to position [0, 6252]
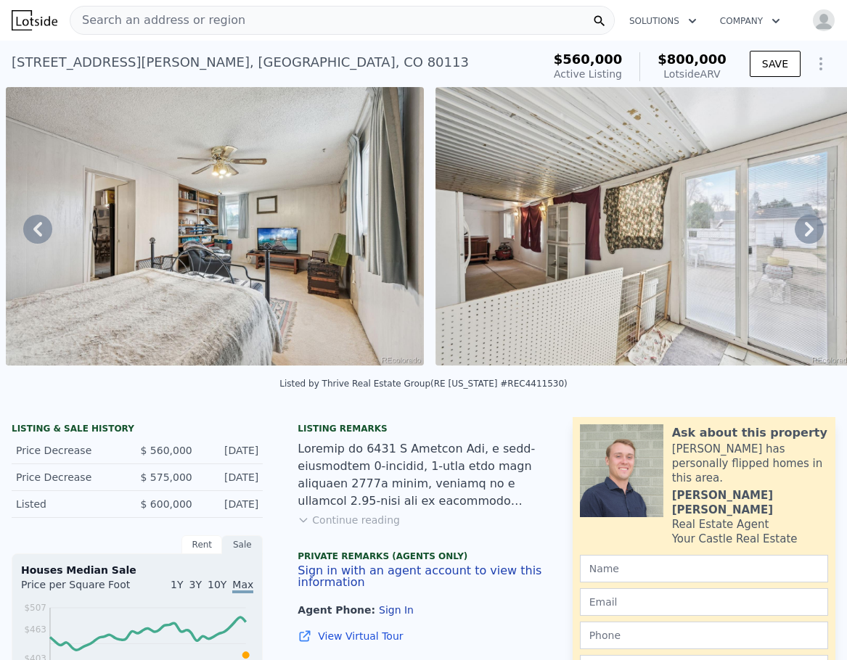
click at [796, 234] on icon at bounding box center [809, 229] width 29 height 29
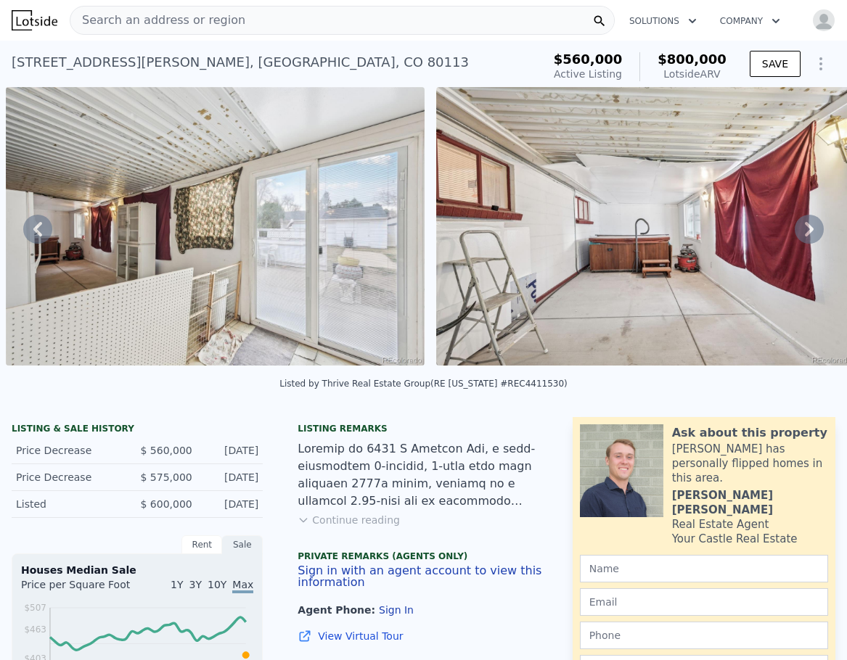
click at [796, 234] on icon at bounding box center [809, 229] width 29 height 29
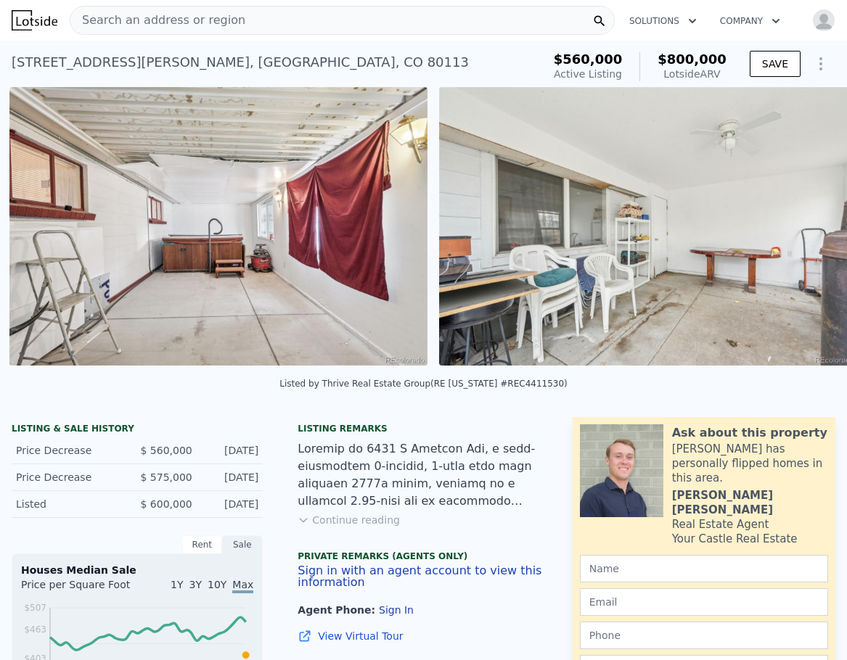
scroll to position [0, 7112]
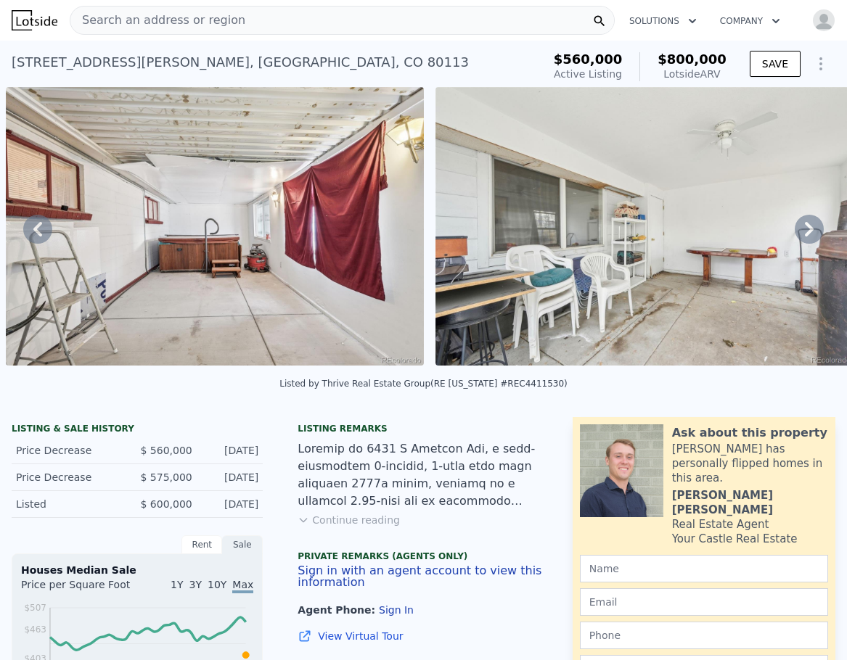
click at [796, 234] on icon at bounding box center [809, 229] width 29 height 29
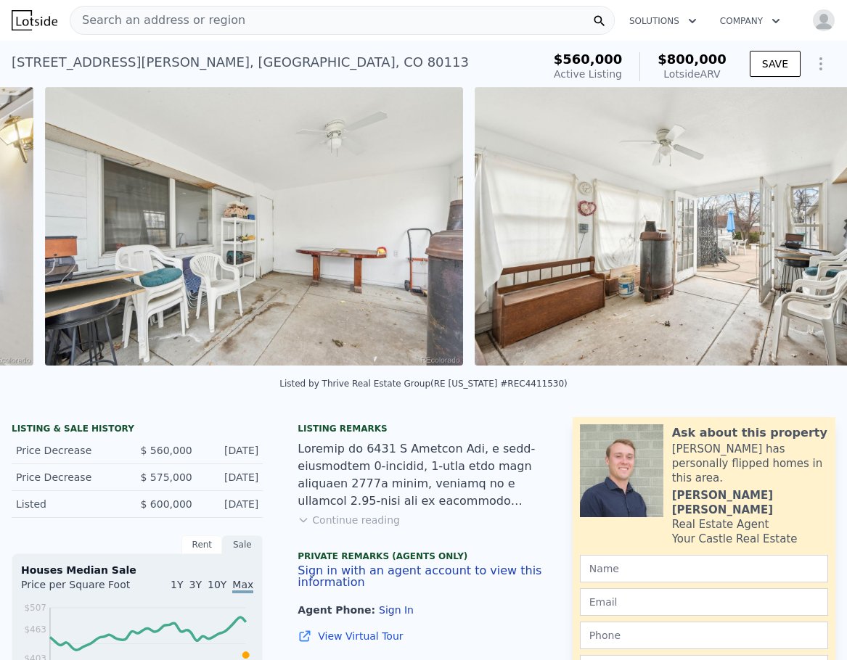
scroll to position [0, 7542]
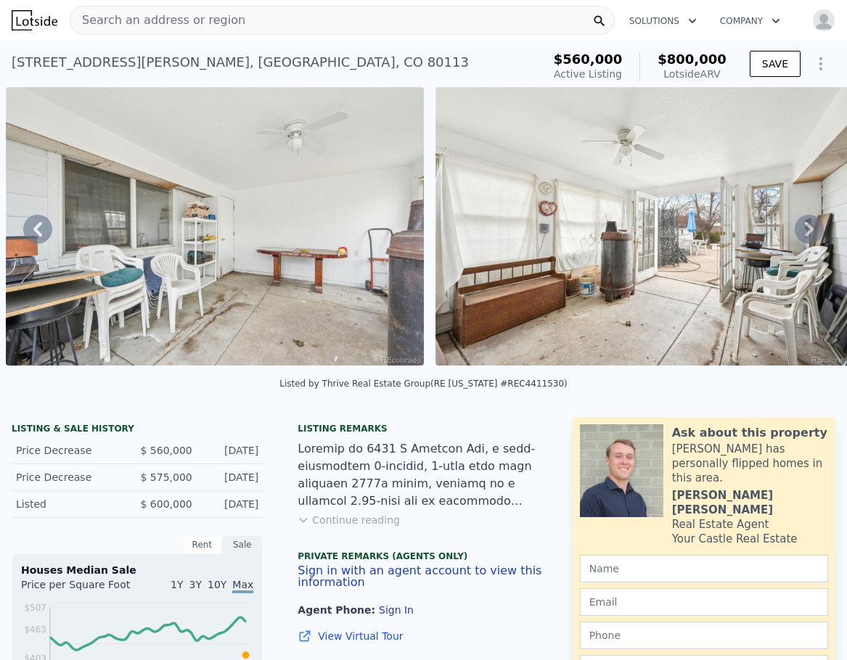
click at [796, 234] on icon at bounding box center [809, 229] width 29 height 29
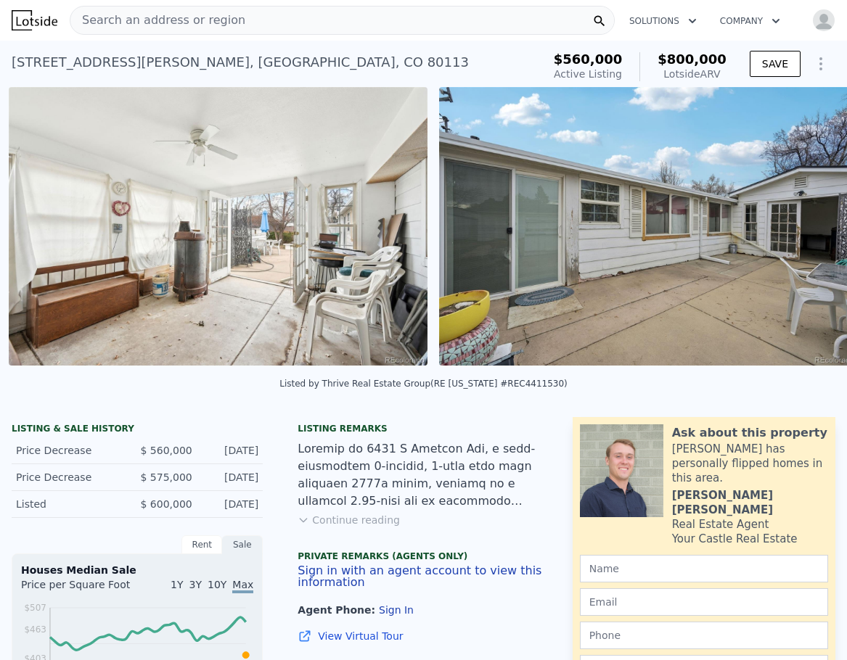
scroll to position [0, 7971]
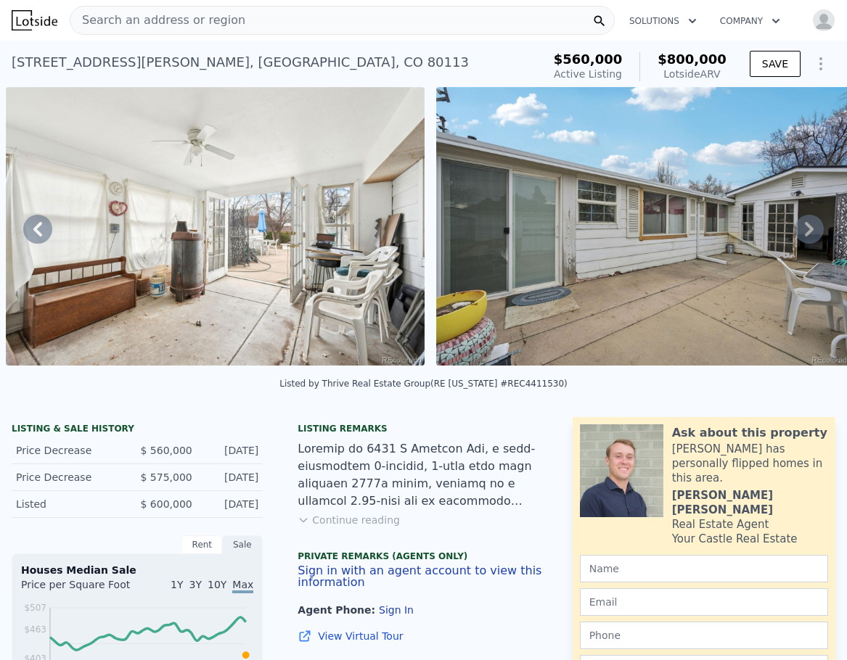
click at [796, 234] on icon at bounding box center [809, 229] width 29 height 29
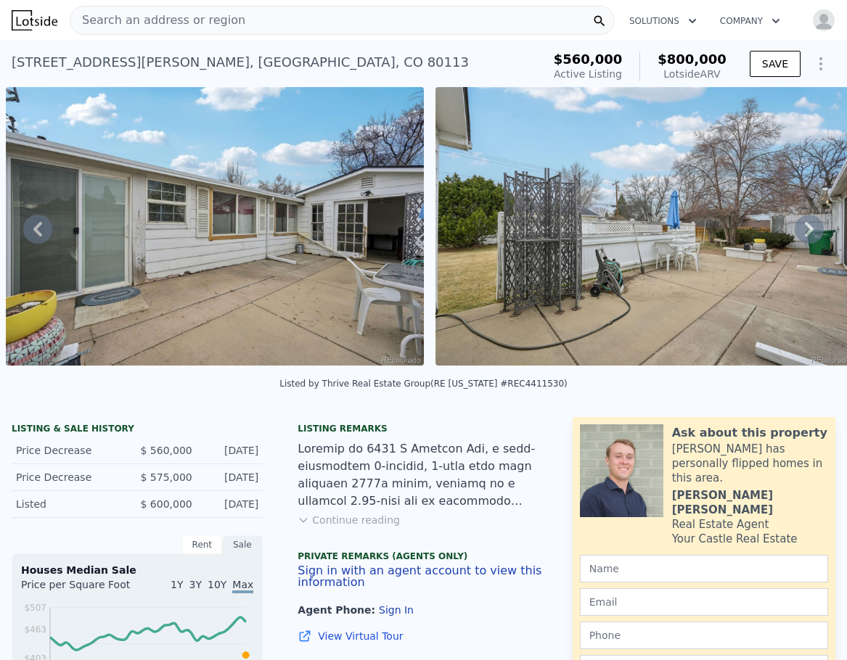
click at [796, 234] on icon at bounding box center [809, 229] width 29 height 29
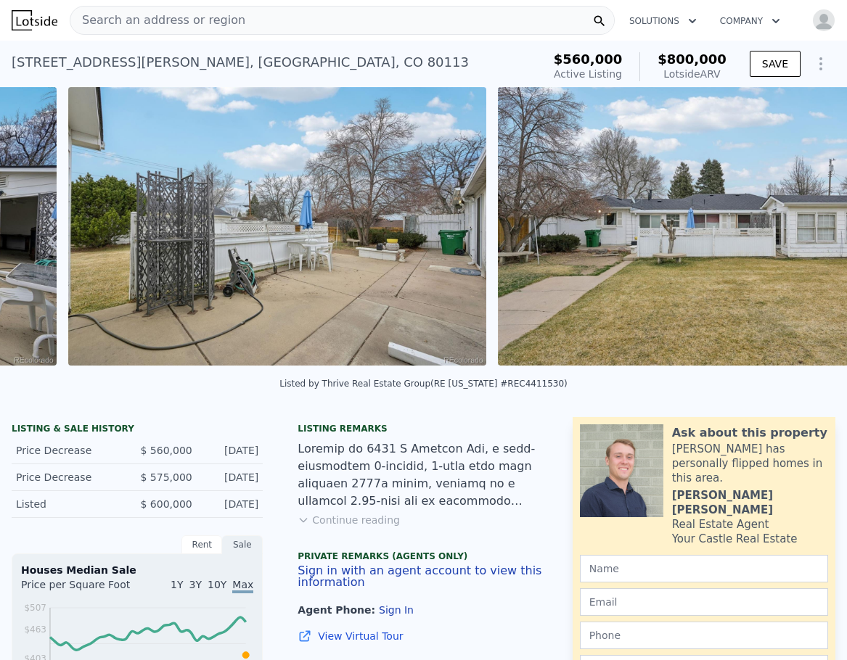
scroll to position [0, 8831]
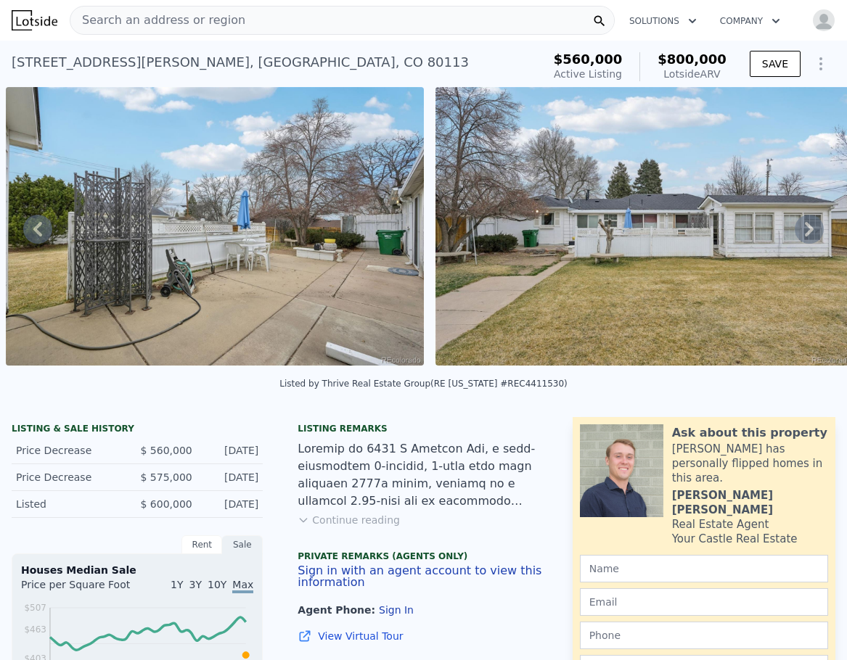
click at [796, 234] on icon at bounding box center [809, 229] width 29 height 29
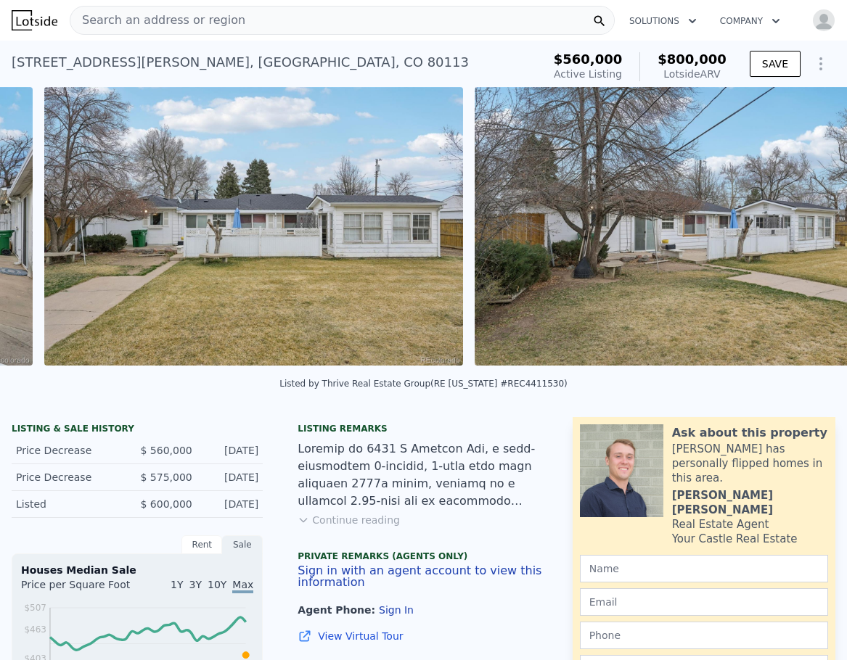
scroll to position [0, 9261]
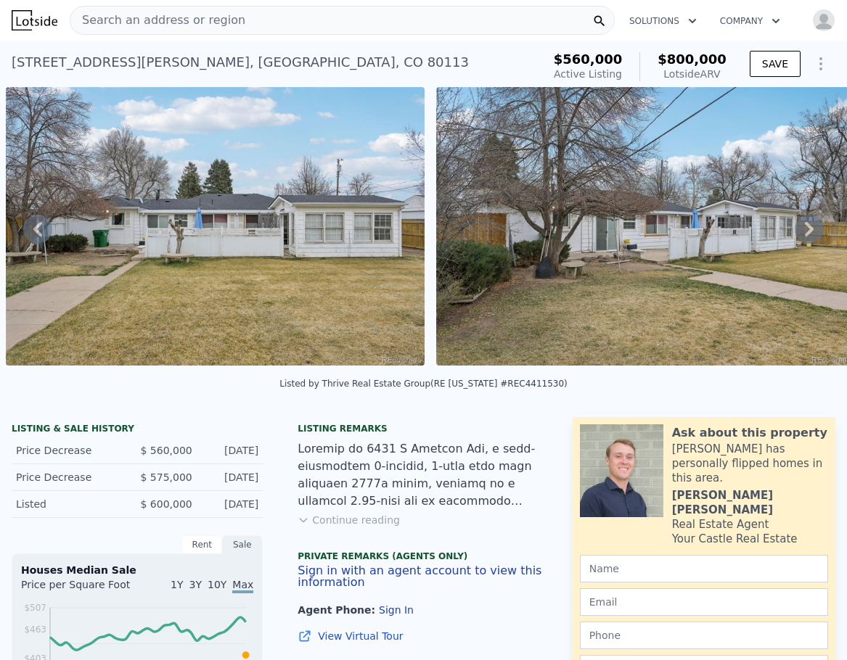
click at [796, 234] on icon at bounding box center [809, 229] width 29 height 29
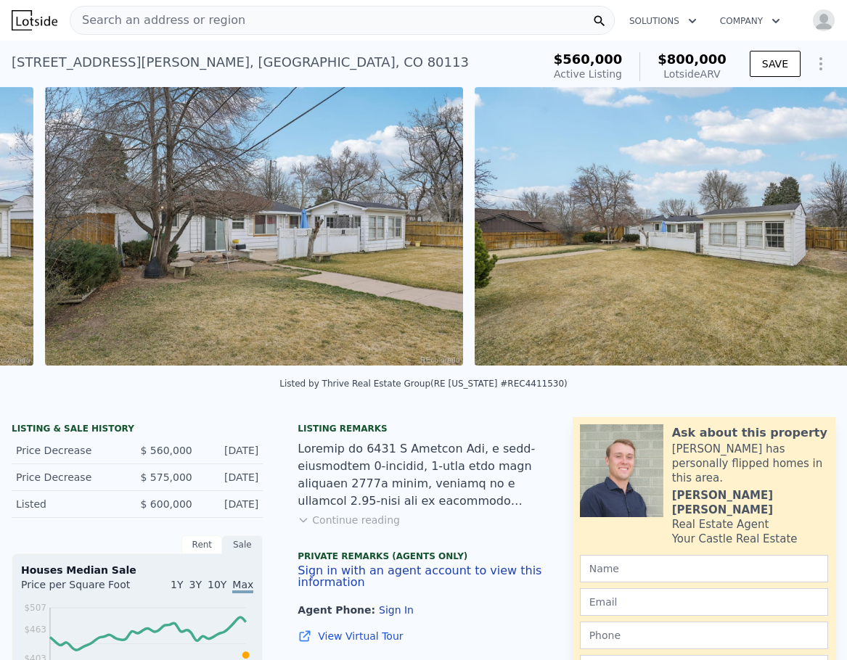
scroll to position [0, 9691]
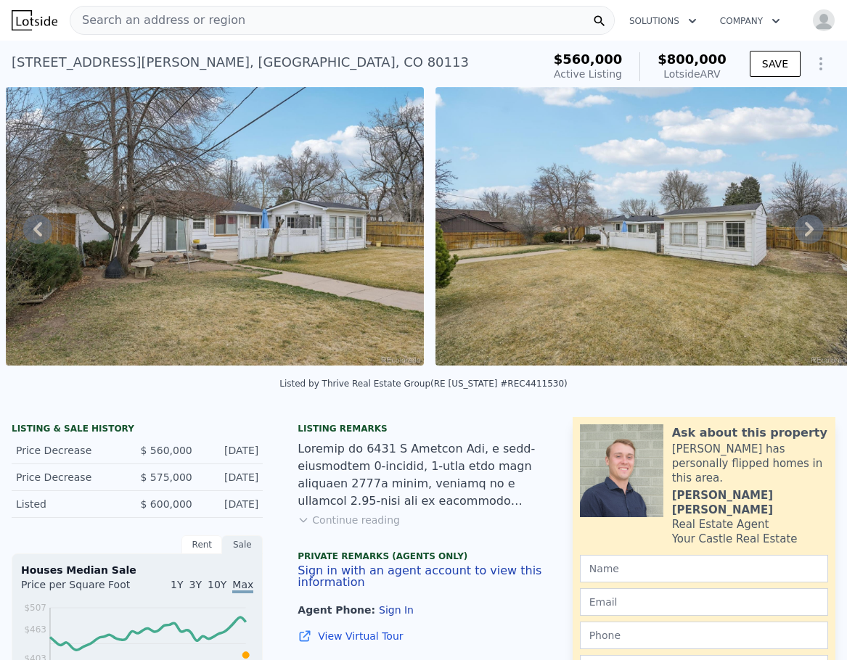
click at [796, 234] on icon at bounding box center [809, 229] width 29 height 29
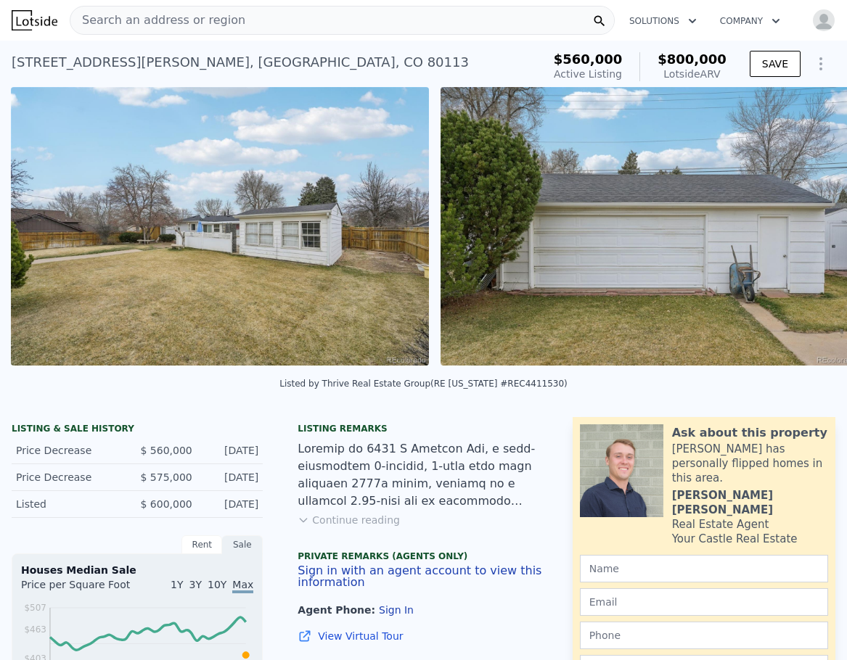
scroll to position [0, 10121]
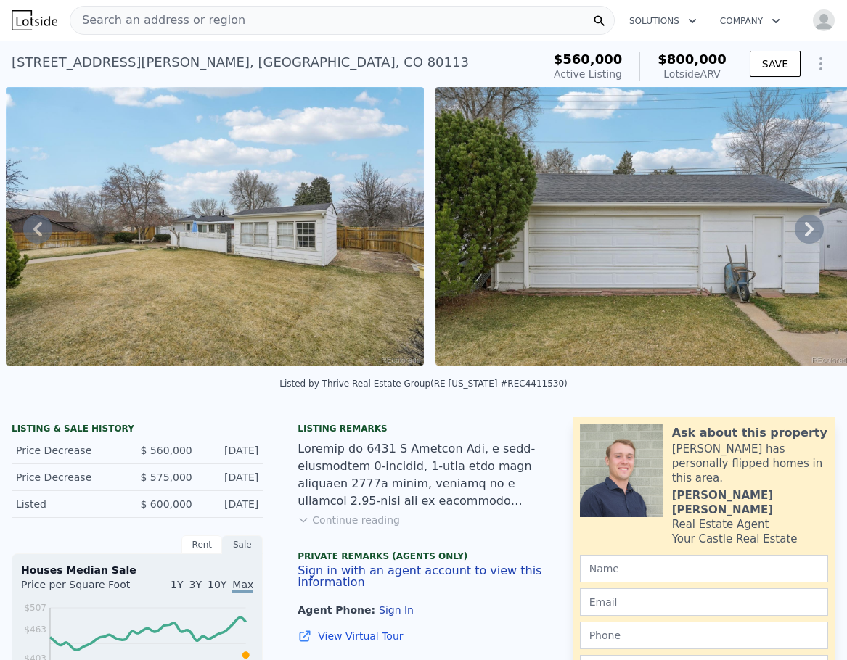
click at [796, 234] on icon at bounding box center [809, 229] width 29 height 29
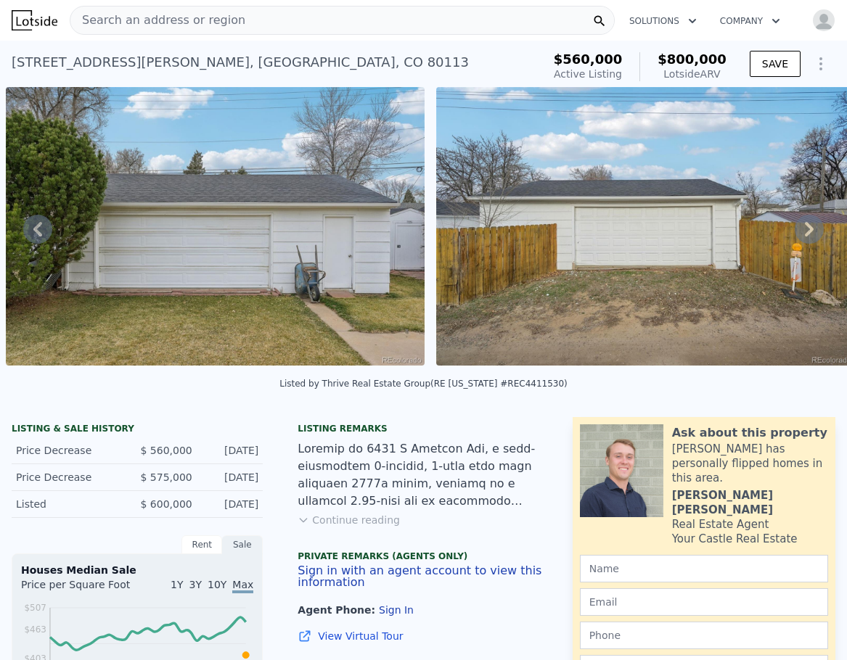
click at [796, 234] on icon at bounding box center [809, 229] width 29 height 29
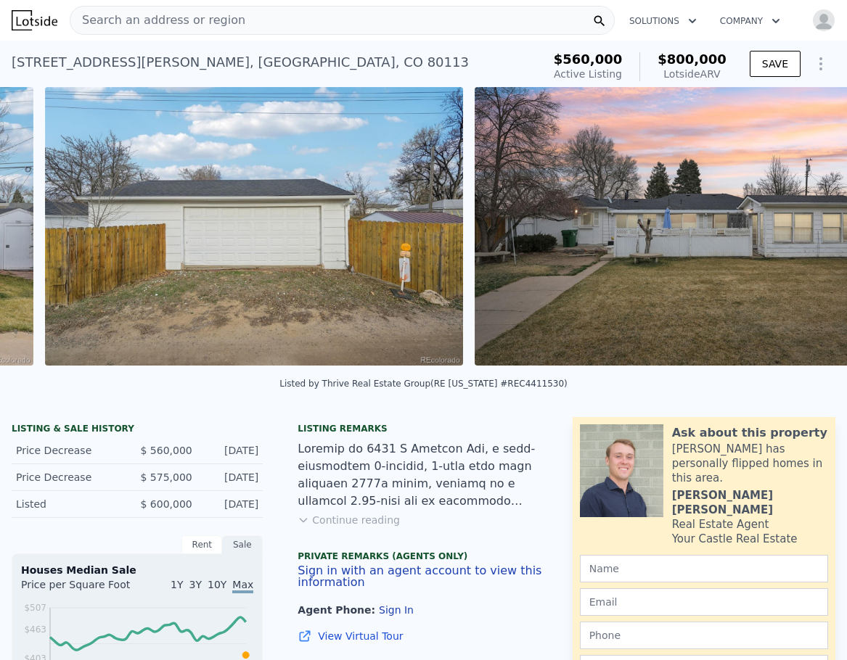
scroll to position [0, 10981]
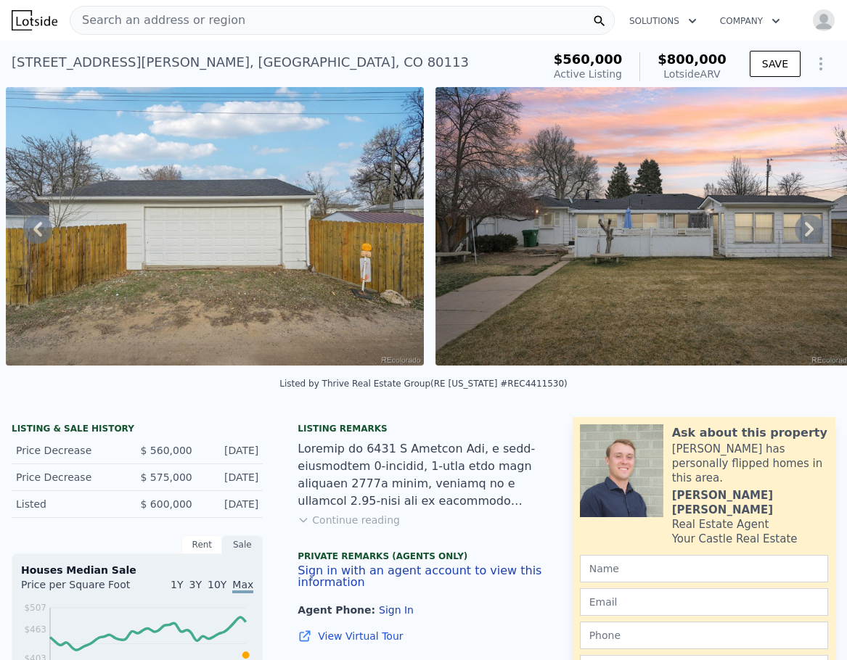
click at [796, 234] on icon at bounding box center [809, 229] width 29 height 29
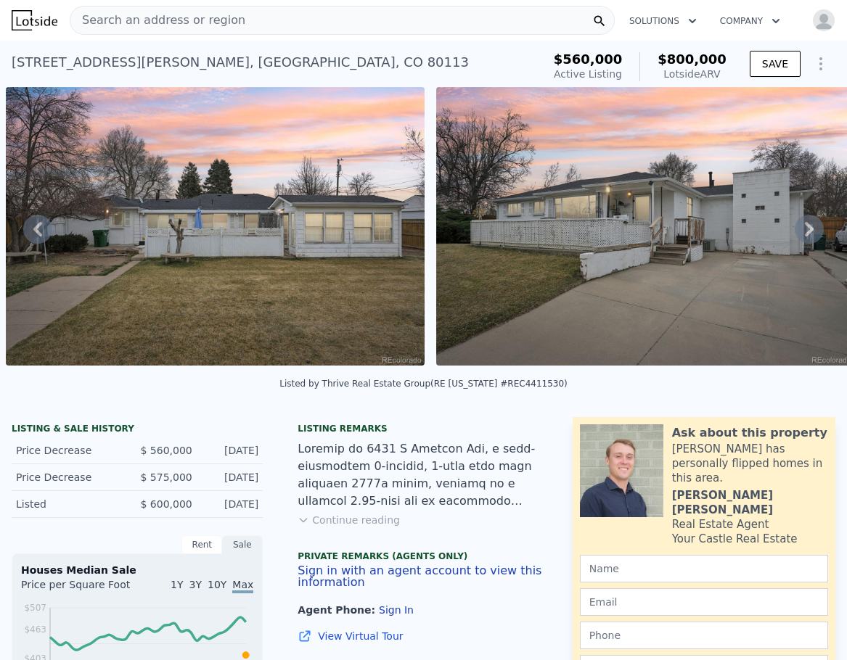
click at [796, 234] on icon at bounding box center [809, 229] width 29 height 29
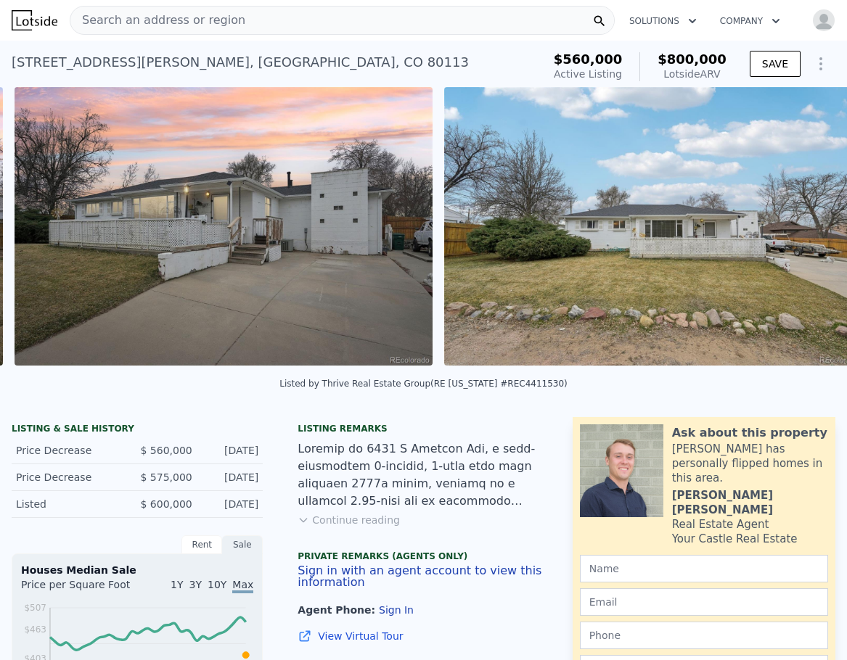
scroll to position [0, 11840]
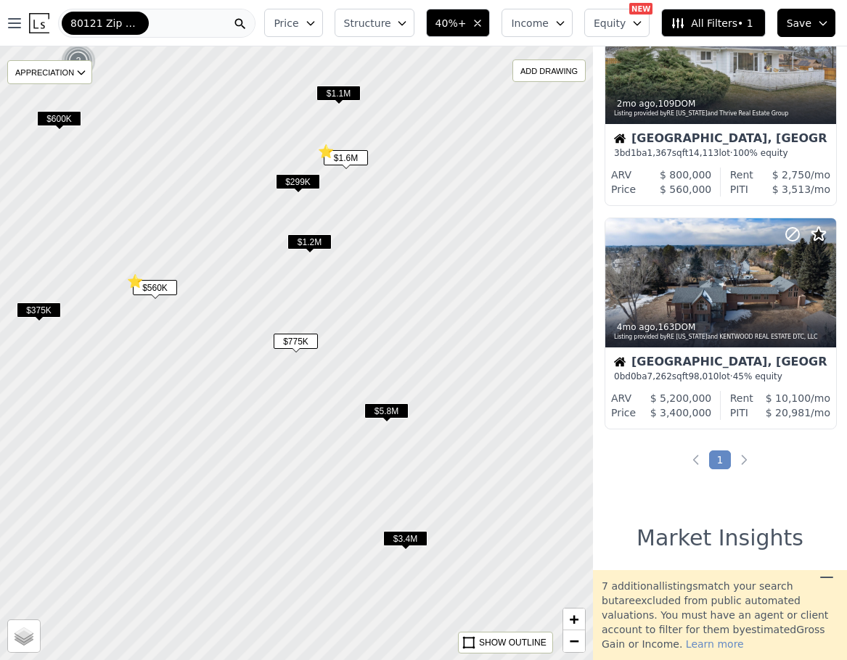
scroll to position [772, 0]
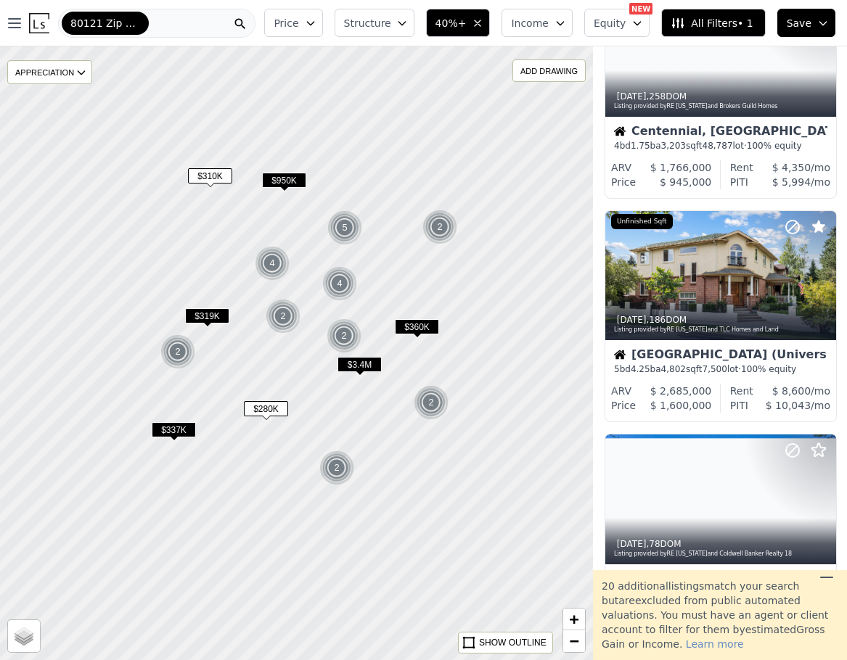
scroll to position [2117, 0]
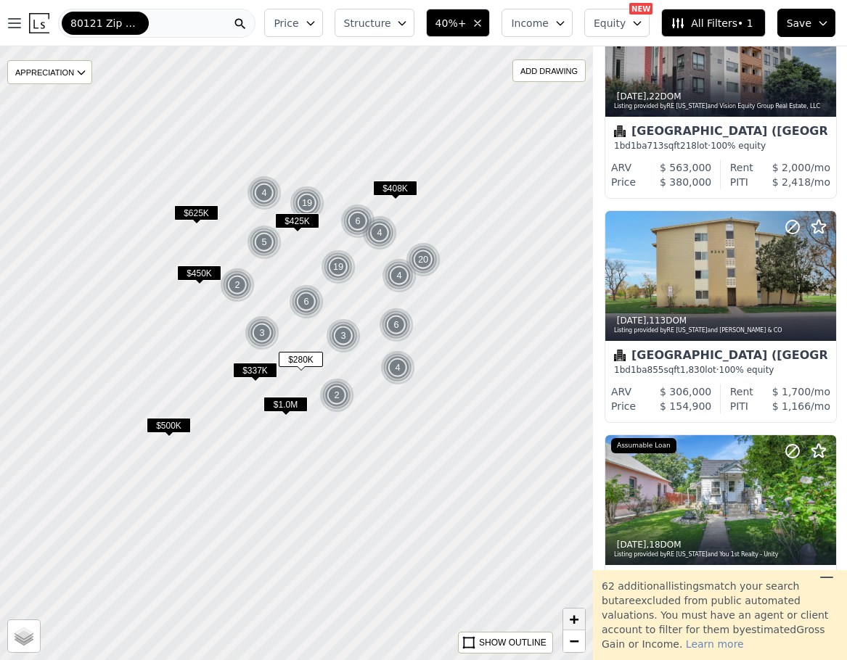
click at [579, 619] on span "+" at bounding box center [574, 619] width 9 height 18
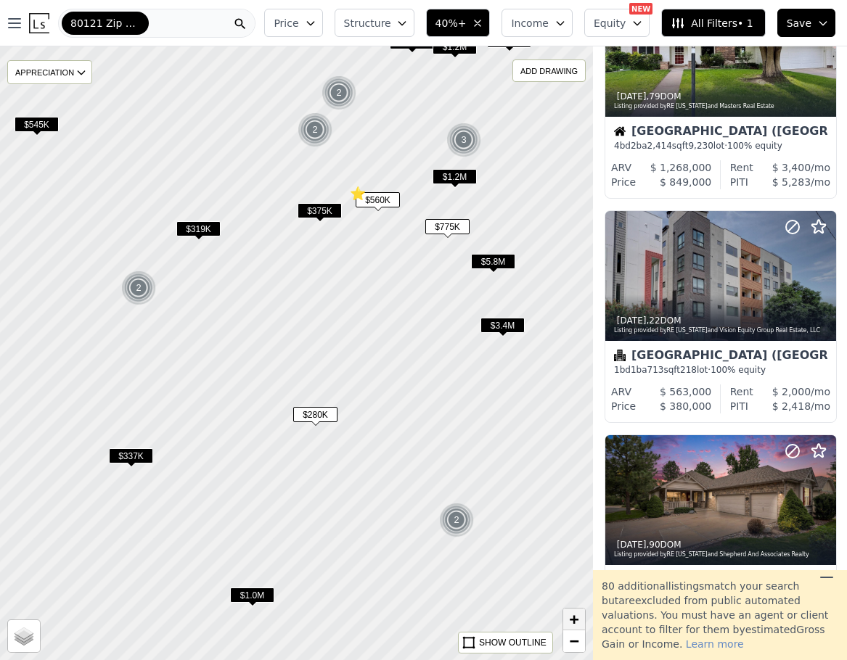
click at [579, 619] on span "+" at bounding box center [574, 619] width 9 height 18
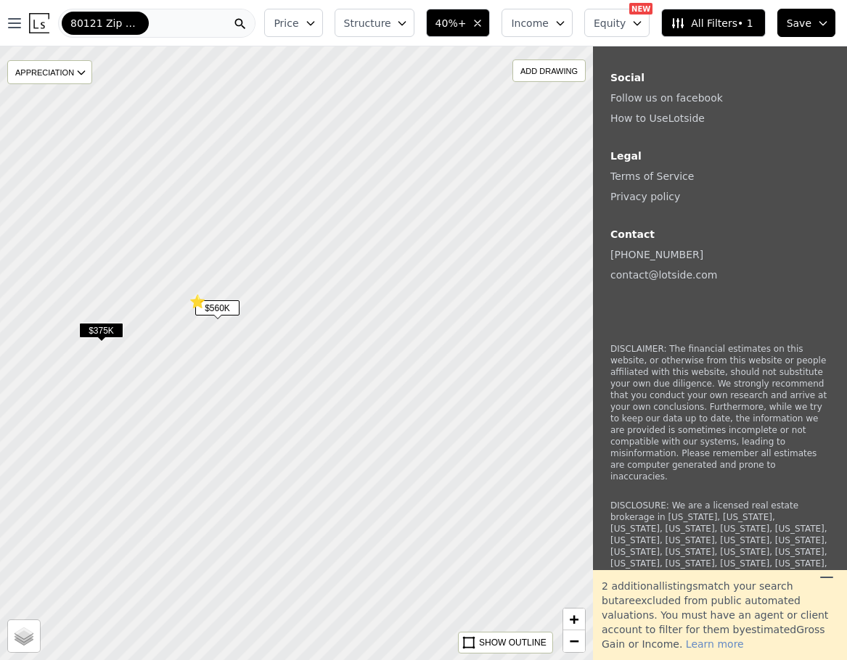
drag, startPoint x: 514, startPoint y: 363, endPoint x: 274, endPoint y: 612, distance: 346.9
click at [274, 612] on div at bounding box center [295, 353] width 711 height 737
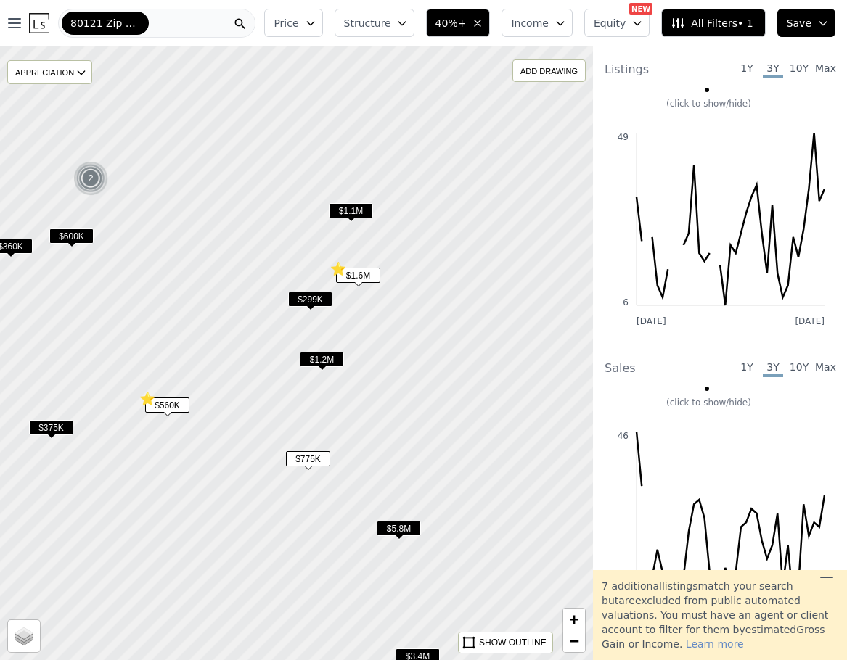
drag, startPoint x: 511, startPoint y: 460, endPoint x: 472, endPoint y: 536, distance: 84.7
click at [472, 536] on div at bounding box center [295, 353] width 711 height 737
click at [308, 465] on span "$775K" at bounding box center [308, 458] width 44 height 15
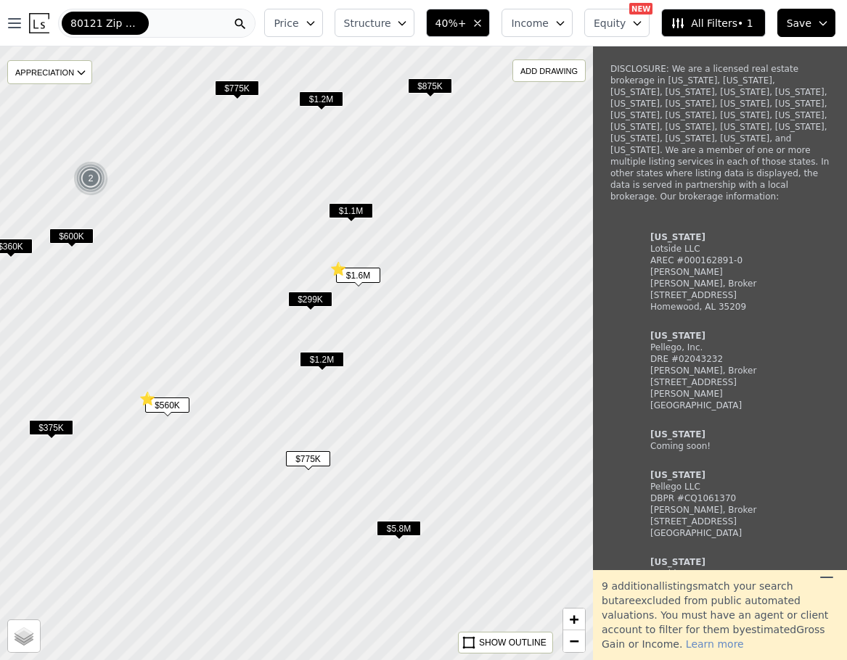
click at [308, 465] on span "$775K" at bounding box center [308, 458] width 44 height 15
click at [307, 459] on span "$775K" at bounding box center [308, 458] width 44 height 15
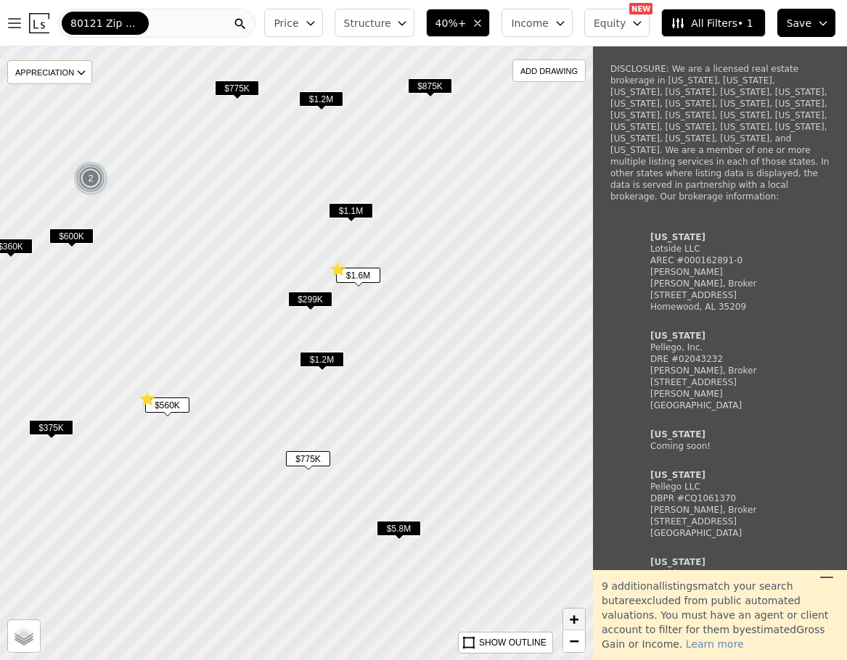
click at [572, 621] on span "+" at bounding box center [574, 619] width 9 height 18
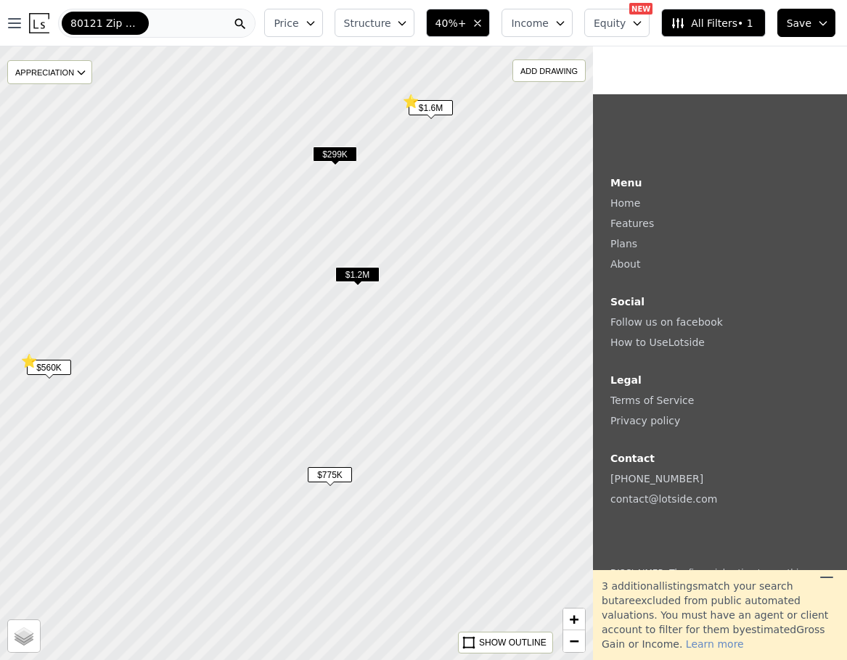
drag, startPoint x: 454, startPoint y: 533, endPoint x: 459, endPoint y: 385, distance: 148.9
click at [467, 379] on div at bounding box center [295, 353] width 711 height 737
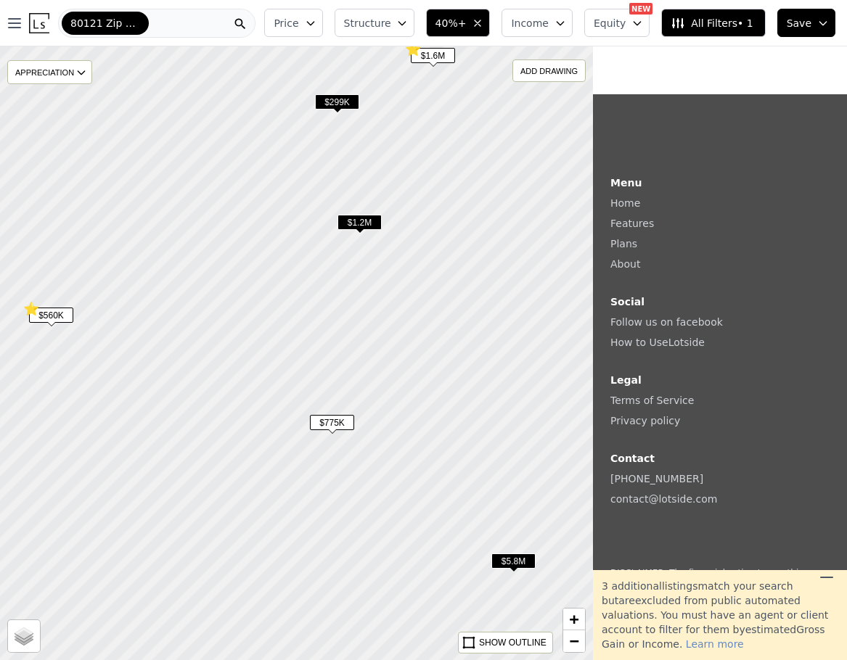
click at [341, 430] on div "$775K" at bounding box center [332, 425] width 44 height 21
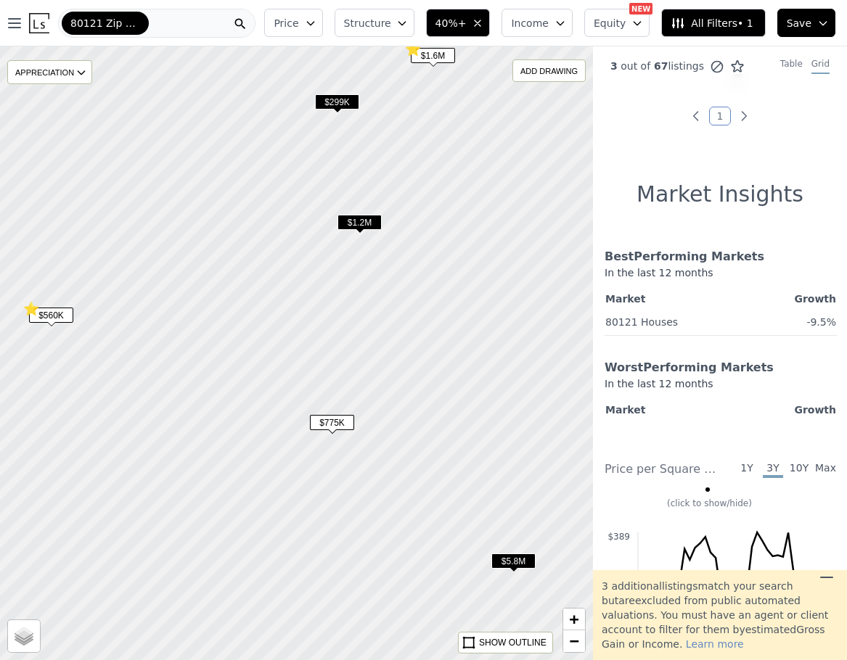
click at [715, 198] on h1 "Market Insights" at bounding box center [719, 194] width 167 height 26
click at [329, 422] on span "$775K" at bounding box center [332, 422] width 44 height 15
click at [329, 429] on span "$775K" at bounding box center [332, 422] width 44 height 15
click at [328, 425] on span "$775K" at bounding box center [332, 422] width 44 height 15
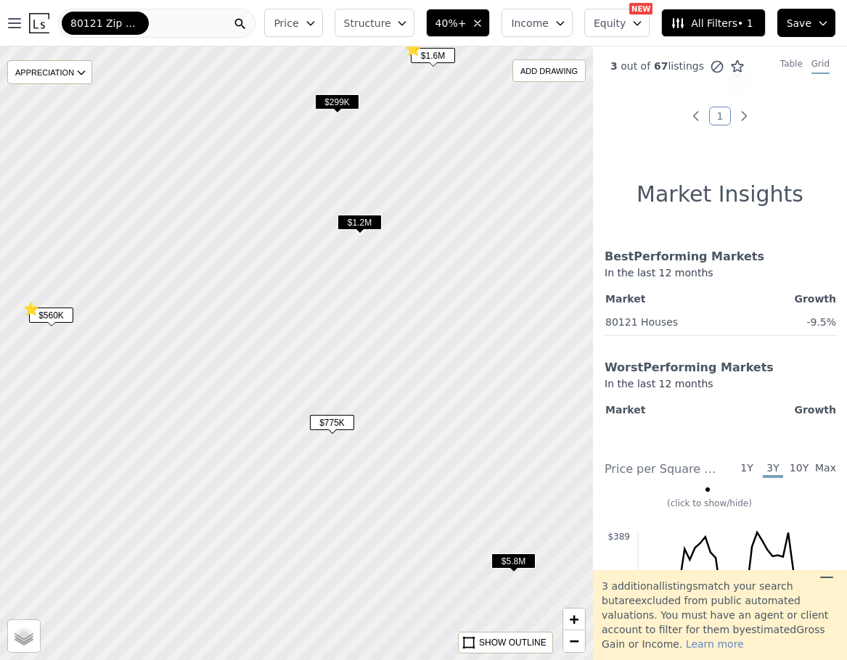
click at [339, 107] on span "$299K" at bounding box center [337, 101] width 44 height 15
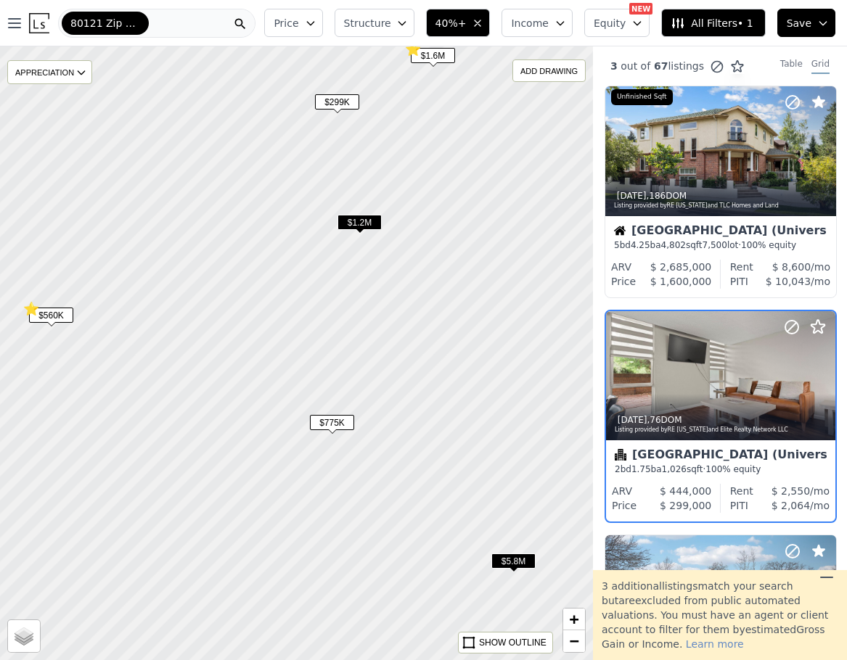
scroll to position [113, 1]
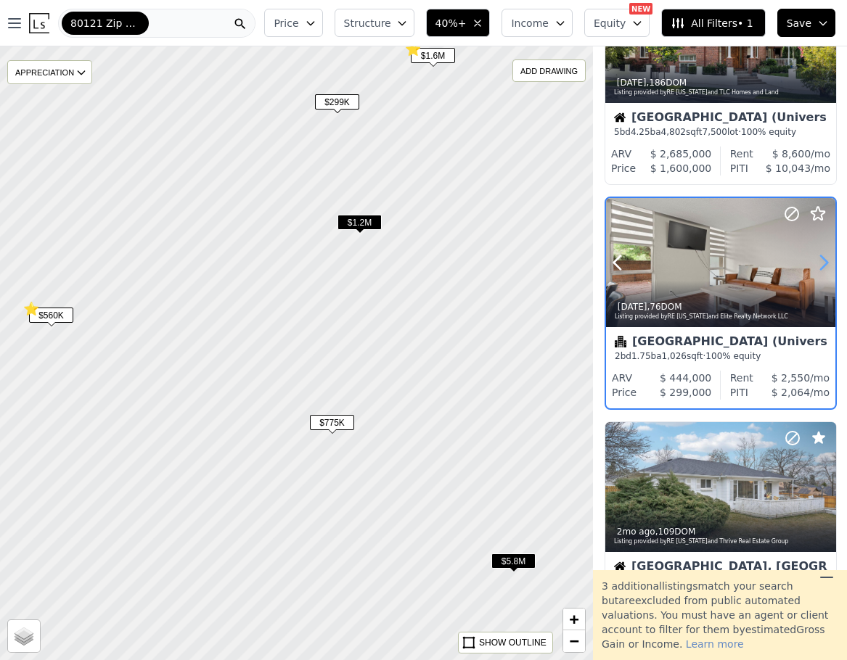
click at [823, 262] on icon at bounding box center [823, 262] width 23 height 23
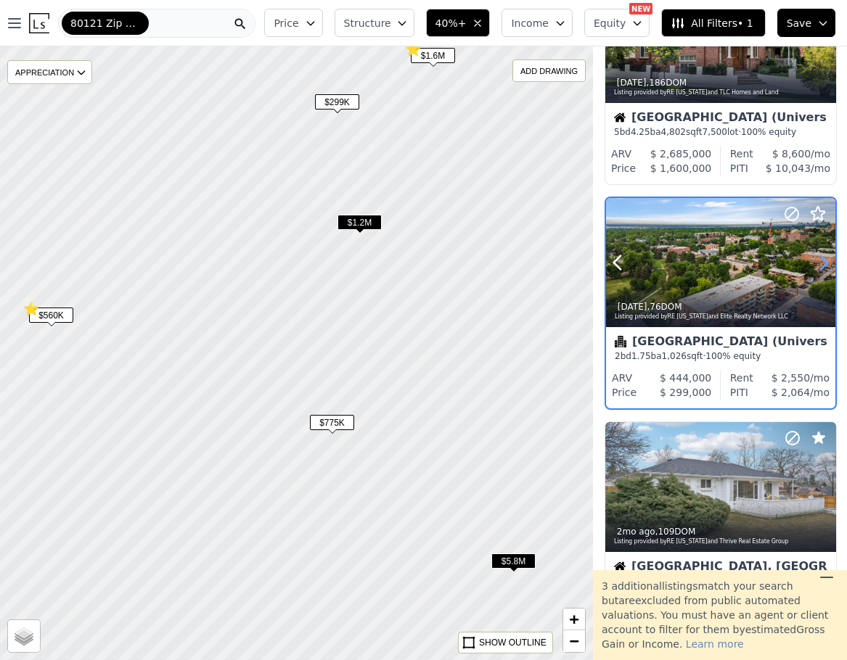
click at [823, 262] on icon at bounding box center [823, 262] width 23 height 23
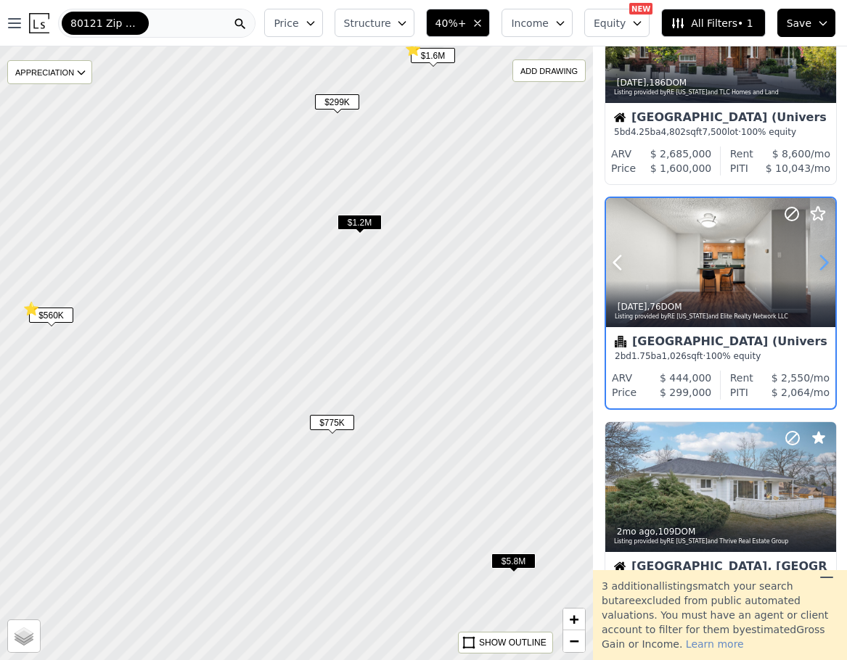
click at [823, 262] on icon at bounding box center [823, 262] width 23 height 23
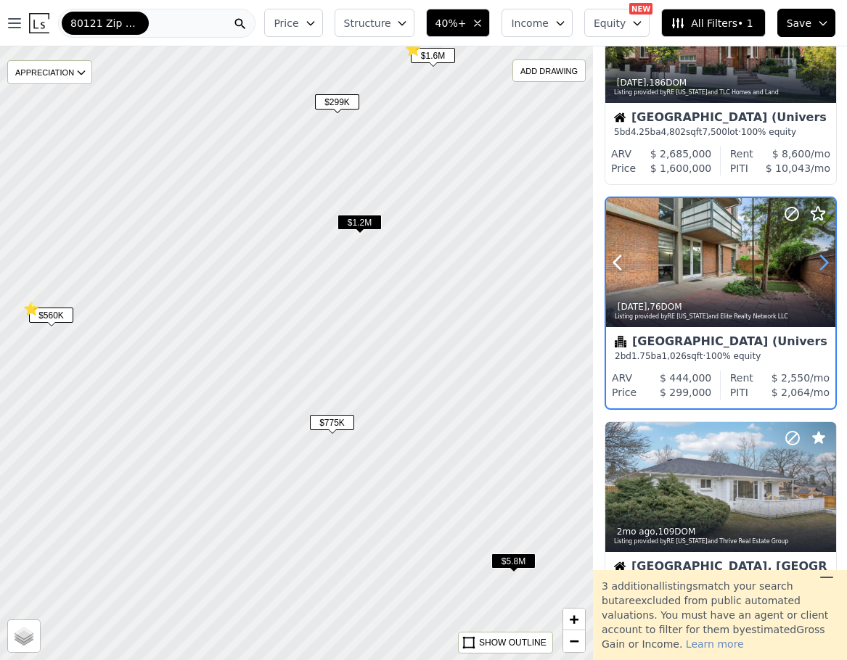
click at [819, 264] on icon at bounding box center [823, 262] width 23 height 23
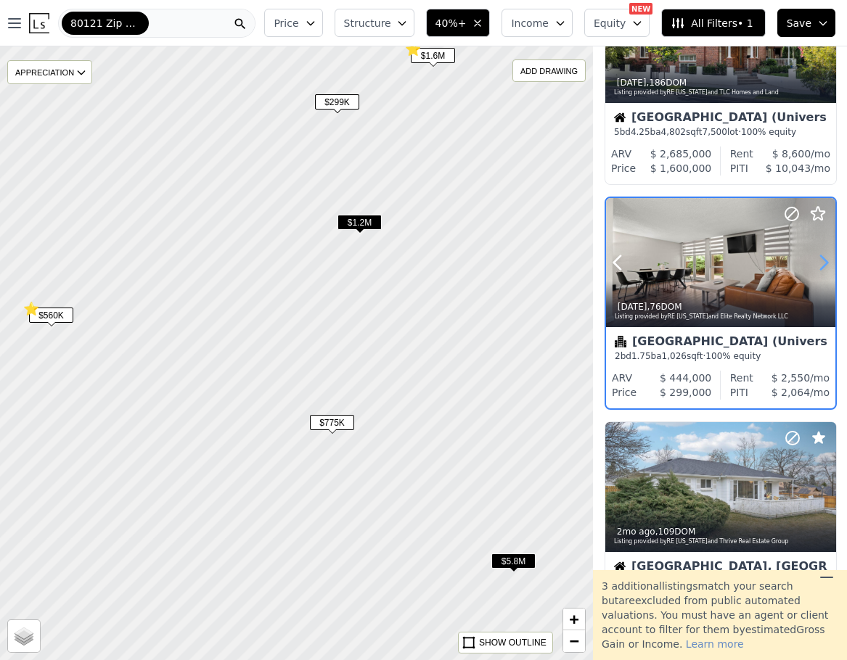
click at [820, 264] on icon at bounding box center [823, 262] width 23 height 23
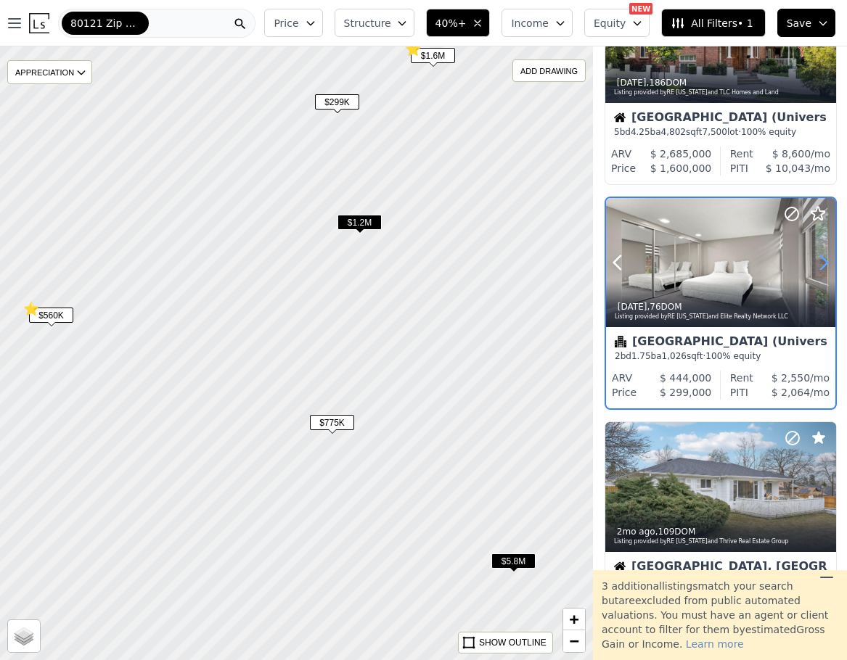
click at [820, 264] on icon at bounding box center [823, 262] width 23 height 23
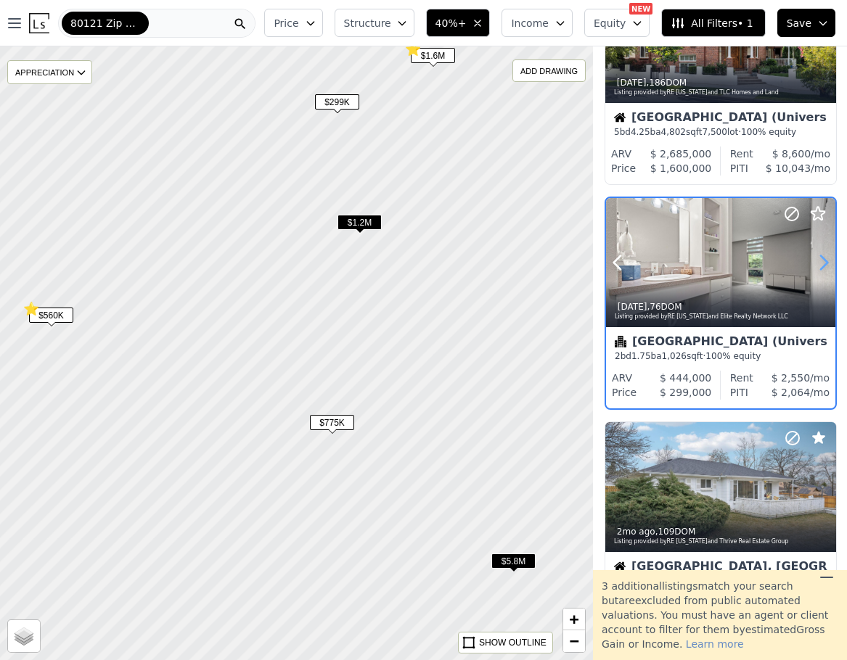
click at [820, 264] on icon at bounding box center [823, 262] width 23 height 23
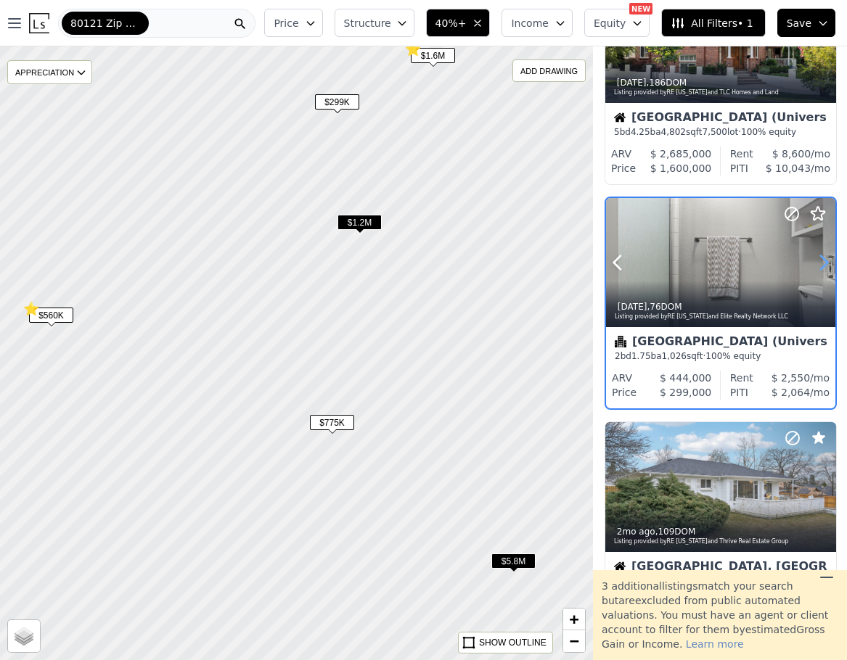
click at [820, 264] on icon at bounding box center [823, 262] width 23 height 23
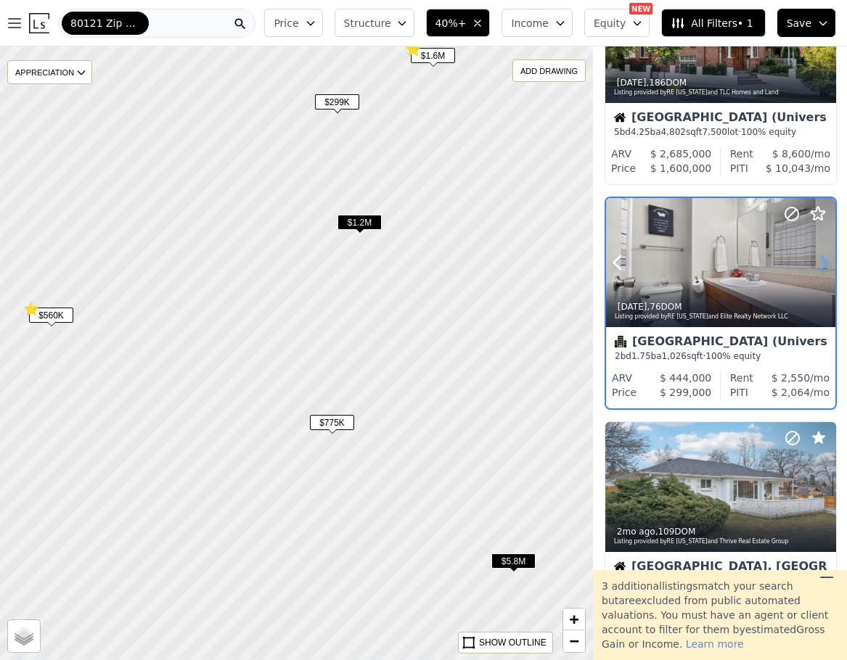
click at [820, 264] on icon at bounding box center [823, 262] width 23 height 23
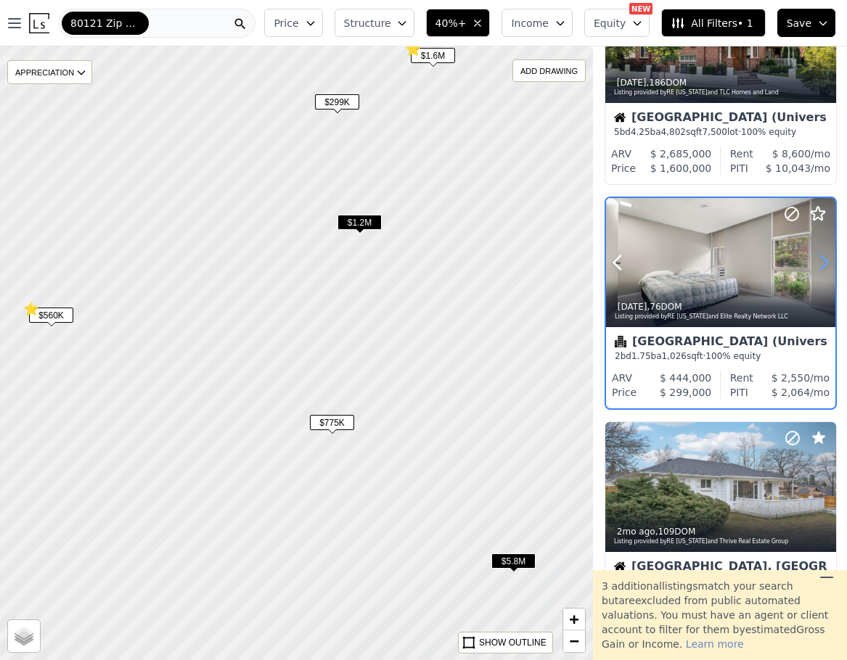
click at [820, 264] on icon at bounding box center [823, 262] width 23 height 23
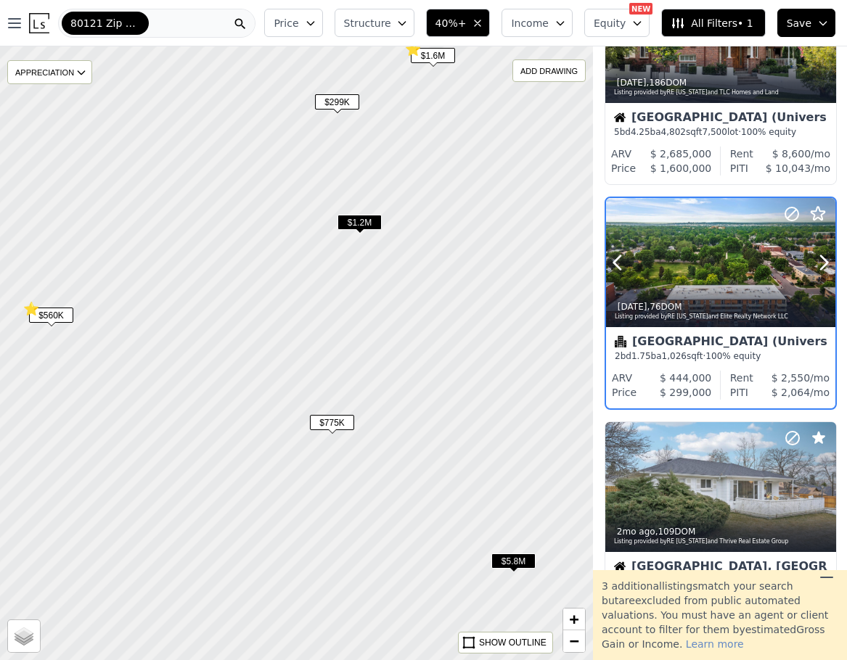
click at [734, 276] on div at bounding box center [720, 262] width 229 height 129
click at [321, 424] on span "$775K" at bounding box center [332, 422] width 44 height 15
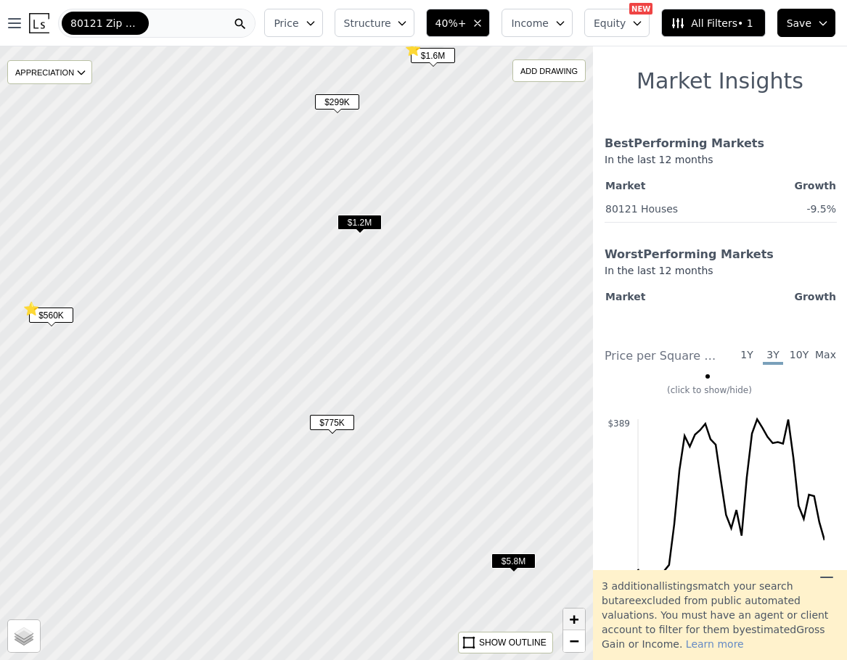
click at [568, 621] on link "+" at bounding box center [574, 620] width 22 height 22
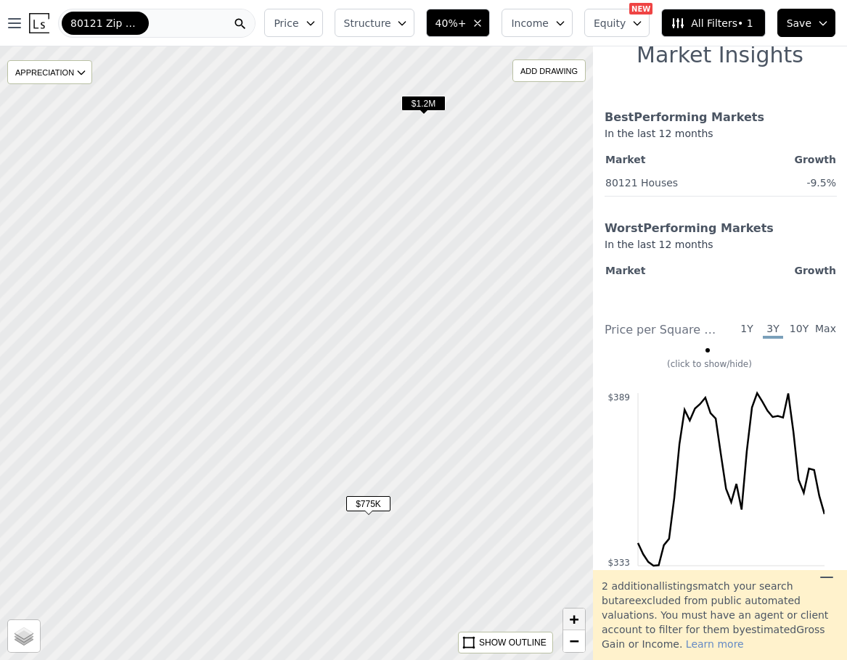
click at [573, 623] on span "+" at bounding box center [574, 619] width 9 height 18
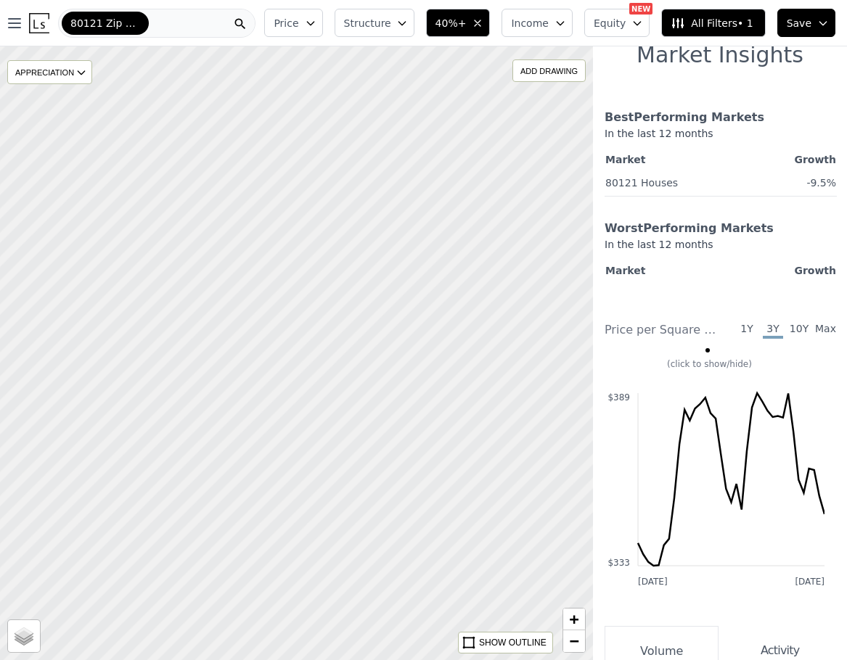
drag, startPoint x: 491, startPoint y: 594, endPoint x: 395, endPoint y: 311, distance: 297.9
click at [395, 311] on div at bounding box center [293, 338] width 711 height 737
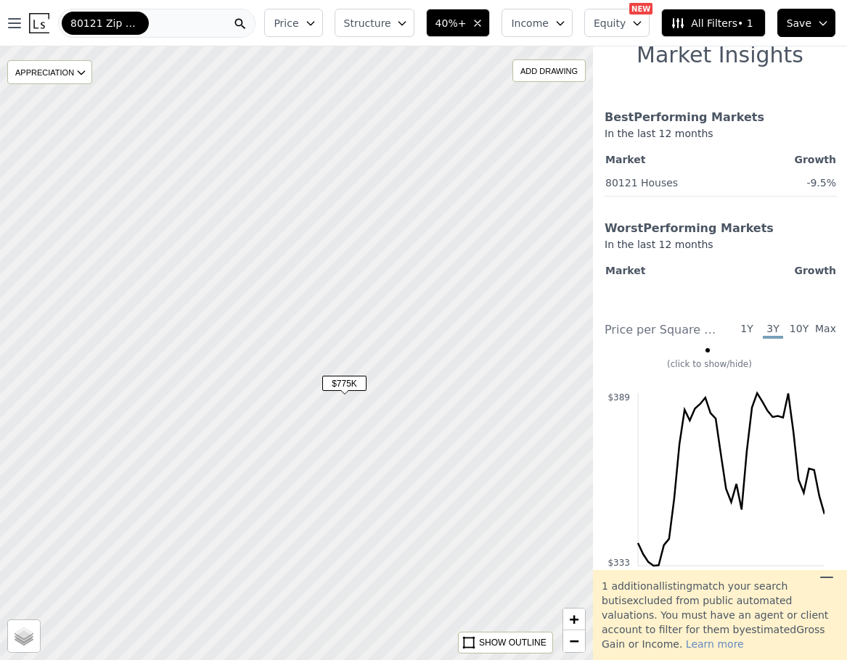
click at [348, 387] on span "$775K" at bounding box center [344, 383] width 44 height 15
click at [581, 623] on link "+" at bounding box center [574, 620] width 22 height 22
drag, startPoint x: 467, startPoint y: 505, endPoint x: 405, endPoint y: 411, distance: 112.5
click at [407, 409] on div at bounding box center [290, 346] width 711 height 737
click at [340, 353] on div at bounding box center [295, 353] width 711 height 737
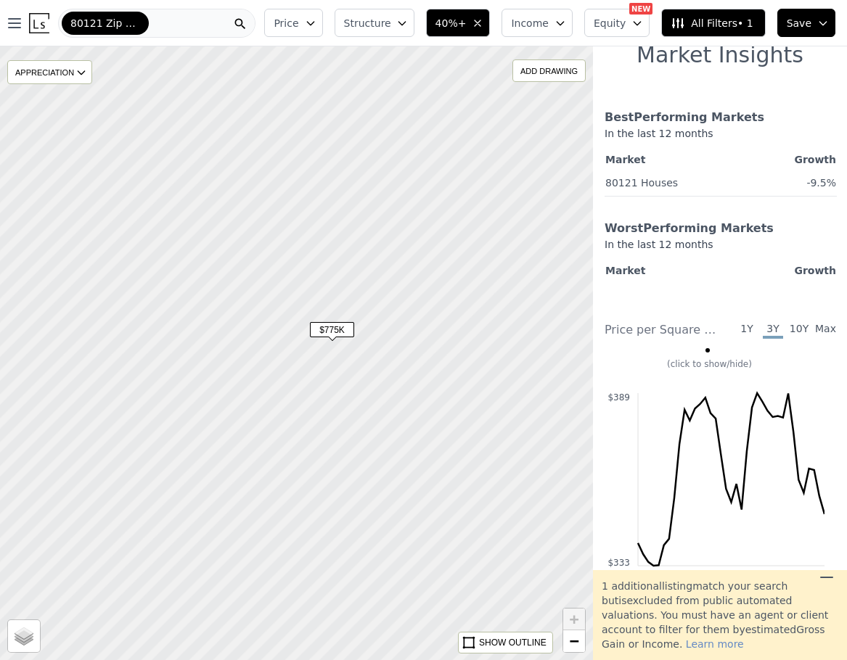
click at [578, 625] on span "+" at bounding box center [574, 619] width 9 height 18
click at [345, 329] on span "$775K" at bounding box center [332, 329] width 44 height 15
drag, startPoint x: 345, startPoint y: 329, endPoint x: 303, endPoint y: 197, distance: 138.8
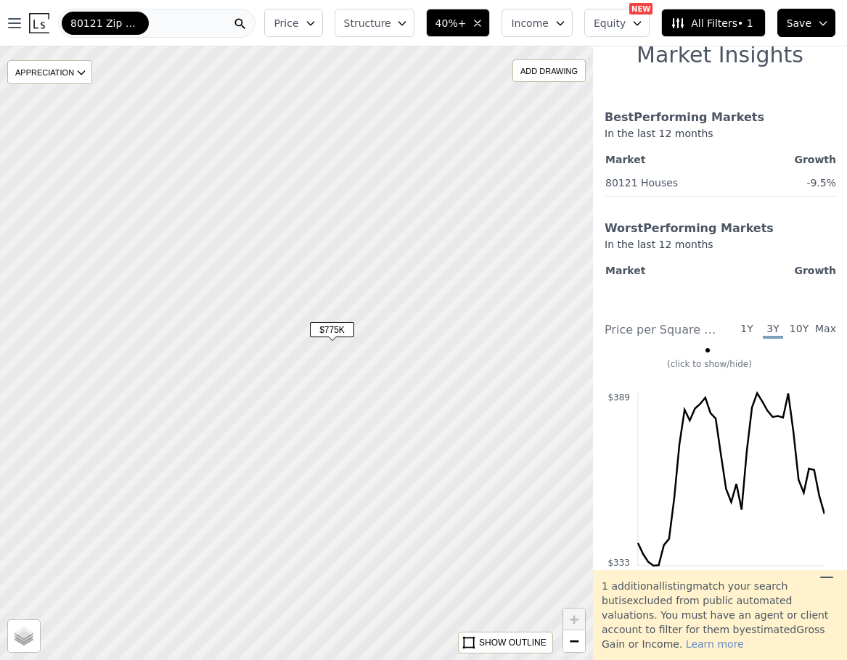
click at [303, 197] on div at bounding box center [295, 353] width 711 height 737
click at [567, 641] on link "−" at bounding box center [574, 642] width 22 height 22
drag, startPoint x: 517, startPoint y: 435, endPoint x: 158, endPoint y: 695, distance: 443.7
click at [158, 660] on html "Open main menu 80121 Zip Code Price Structure 40%+ Income Equity NEW Assumable …" at bounding box center [423, 330] width 847 height 660
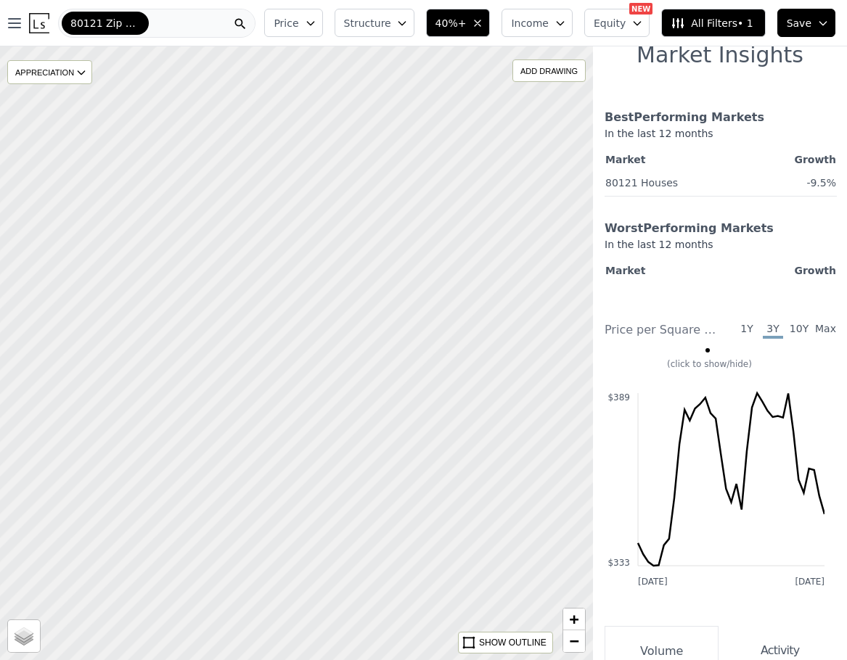
drag, startPoint x: 324, startPoint y: 381, endPoint x: 308, endPoint y: 446, distance: 66.5
click at [308, 446] on div at bounding box center [295, 353] width 711 height 737
click at [573, 644] on span "−" at bounding box center [574, 641] width 9 height 18
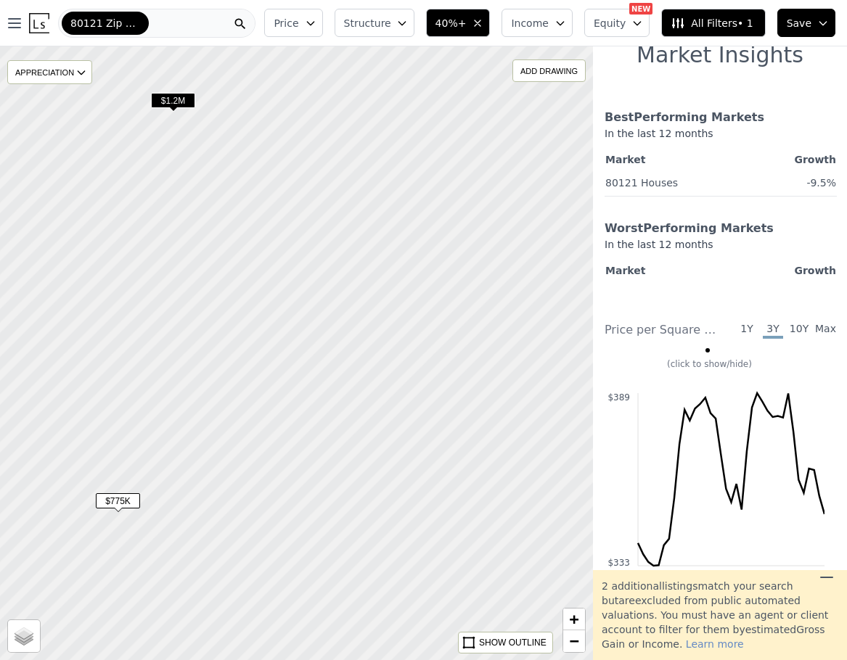
click at [177, 102] on span "$1.2M" at bounding box center [173, 100] width 44 height 15
click at [176, 104] on span "$1.2M" at bounding box center [173, 100] width 44 height 15
drag, startPoint x: 271, startPoint y: 157, endPoint x: 120, endPoint y: 183, distance: 153.1
click at [120, 183] on div at bounding box center [295, 353] width 711 height 737
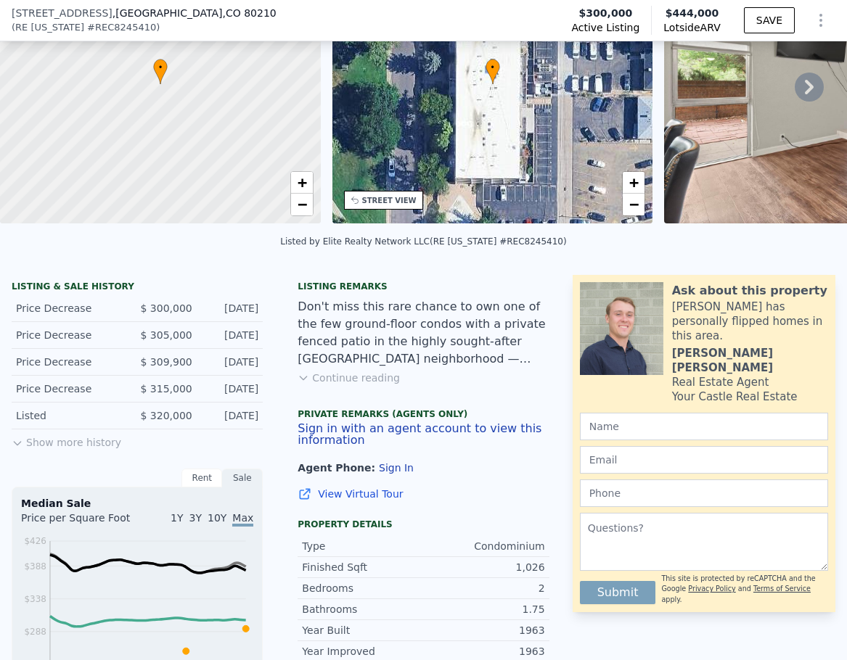
scroll to position [138, 0]
click at [377, 385] on button "Continue reading" at bounding box center [349, 377] width 102 height 15
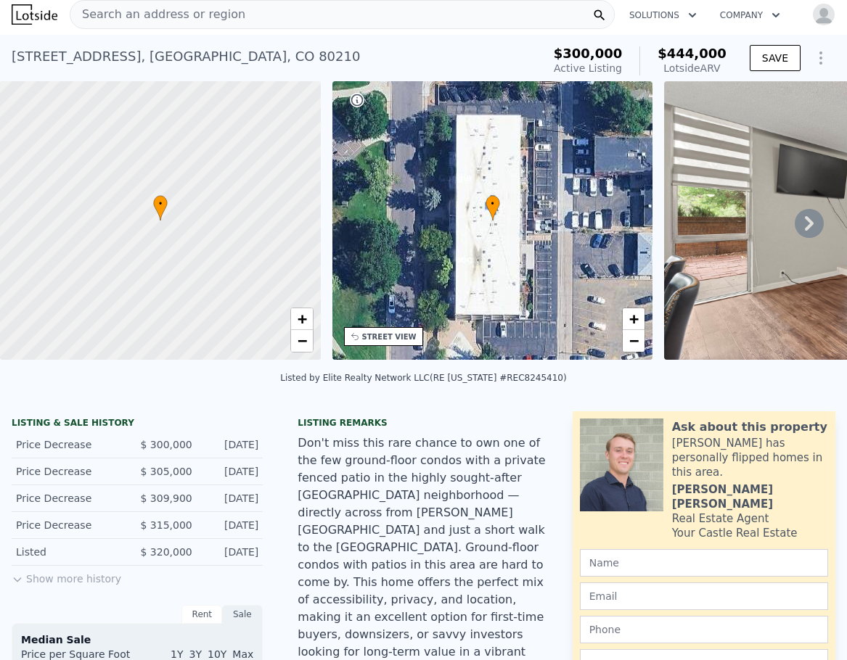
scroll to position [0, 0]
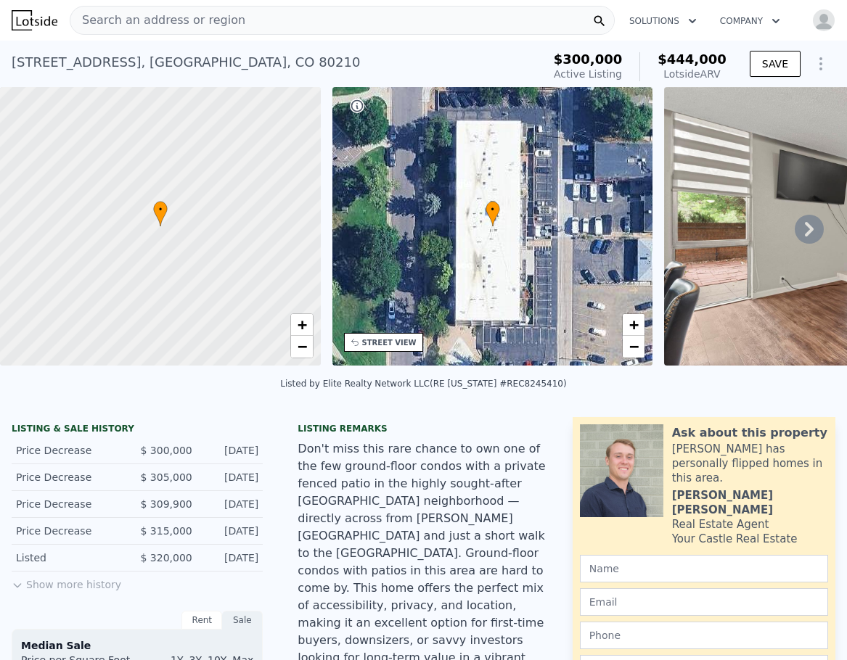
click at [795, 235] on icon at bounding box center [809, 229] width 29 height 29
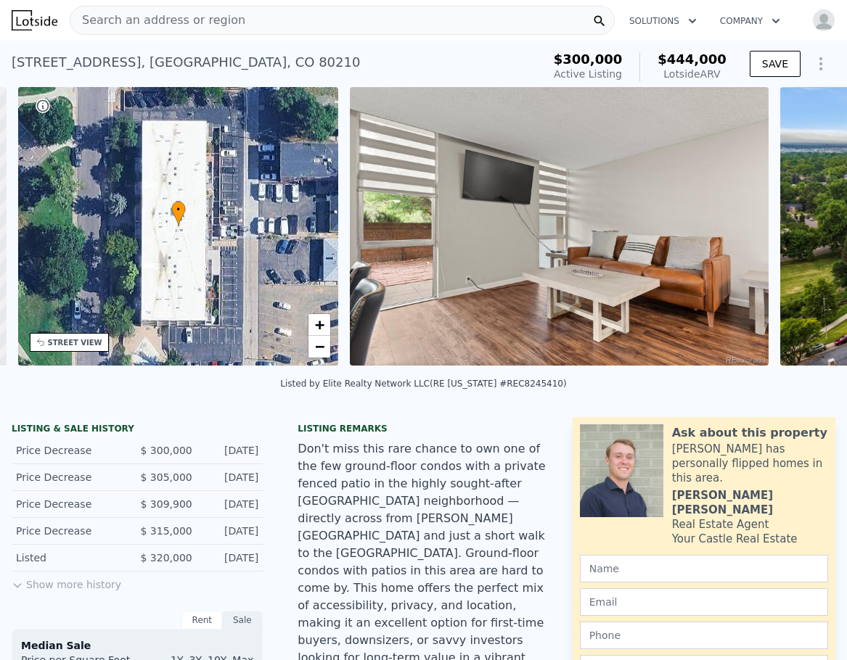
scroll to position [0, 338]
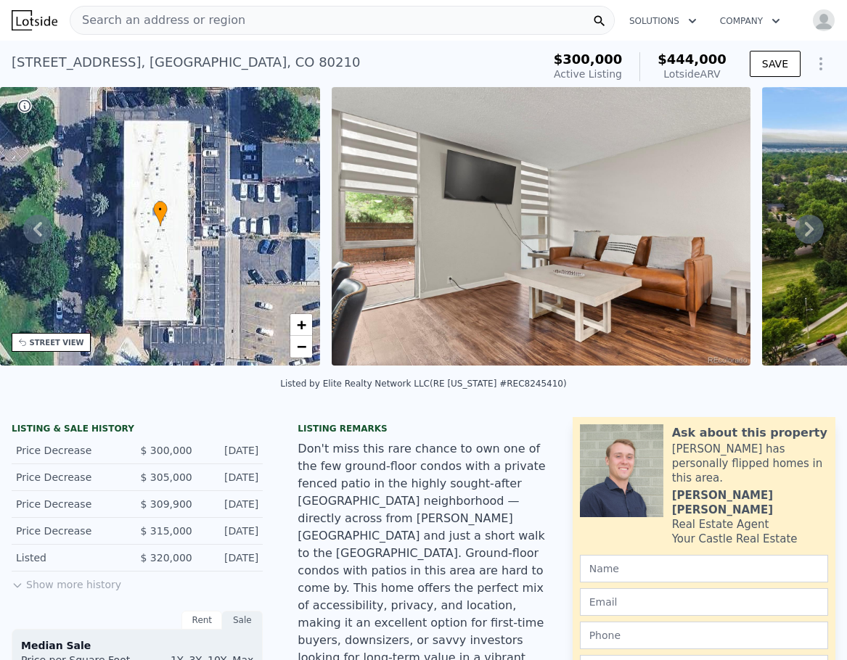
click at [795, 235] on icon at bounding box center [809, 229] width 29 height 29
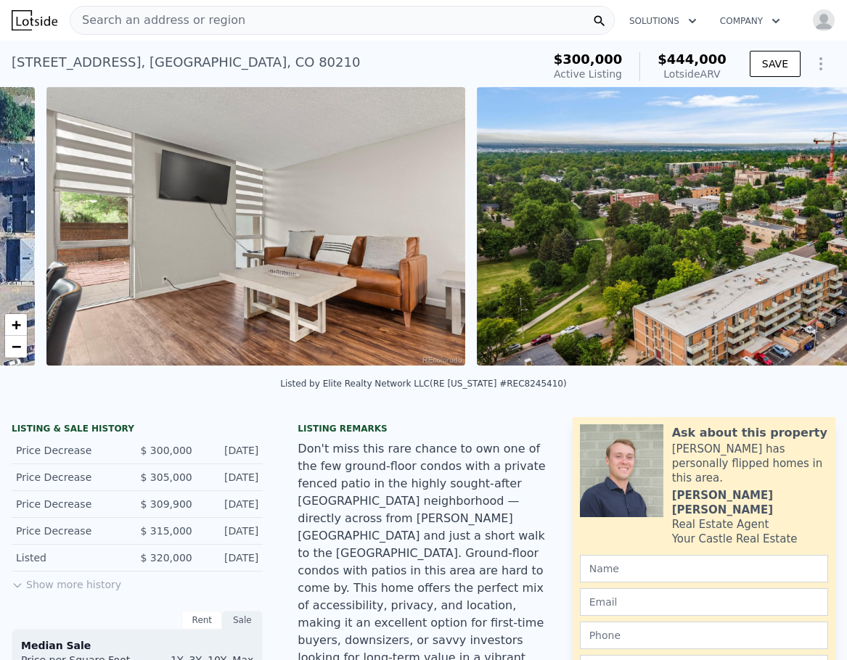
scroll to position [0, 664]
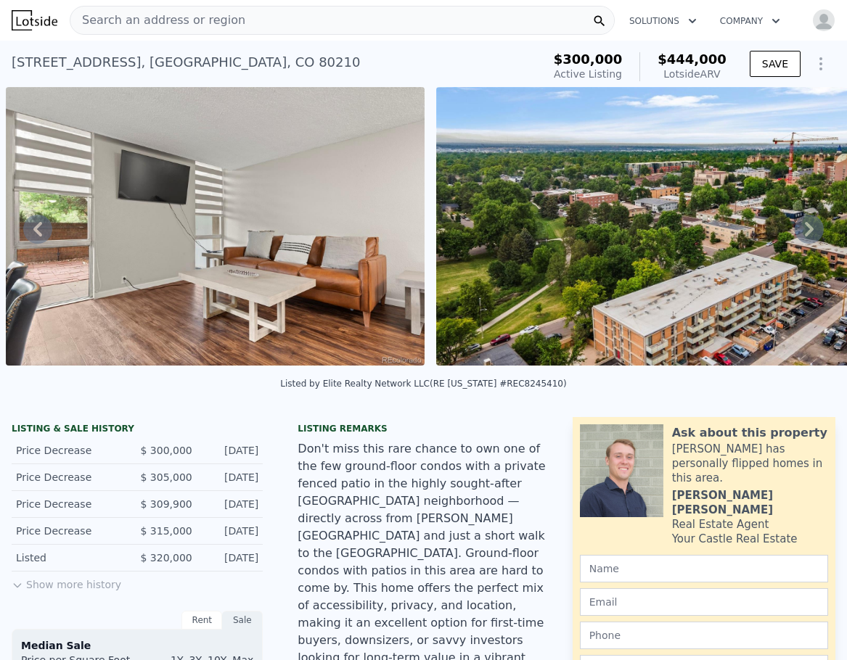
click at [795, 235] on icon at bounding box center [809, 229] width 29 height 29
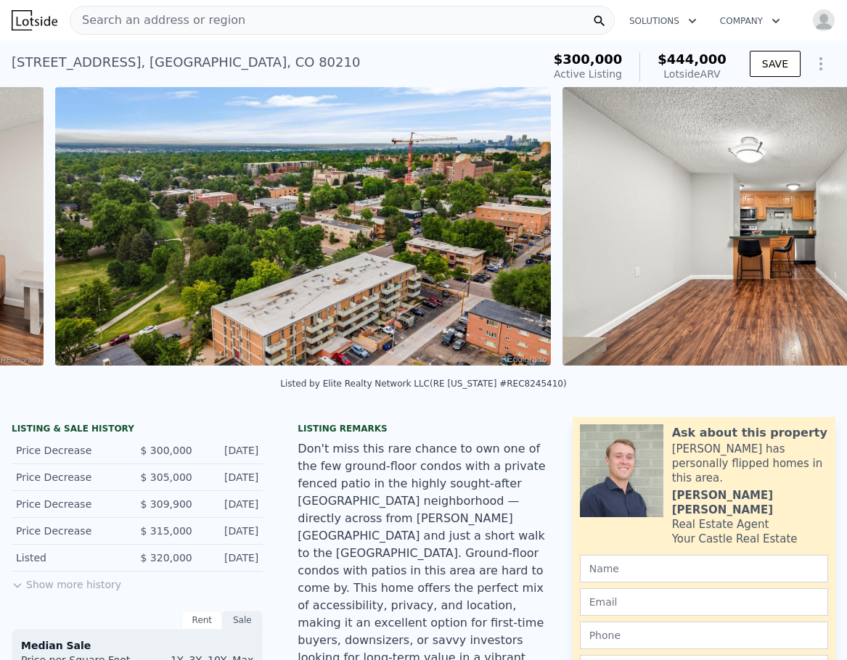
scroll to position [0, 1094]
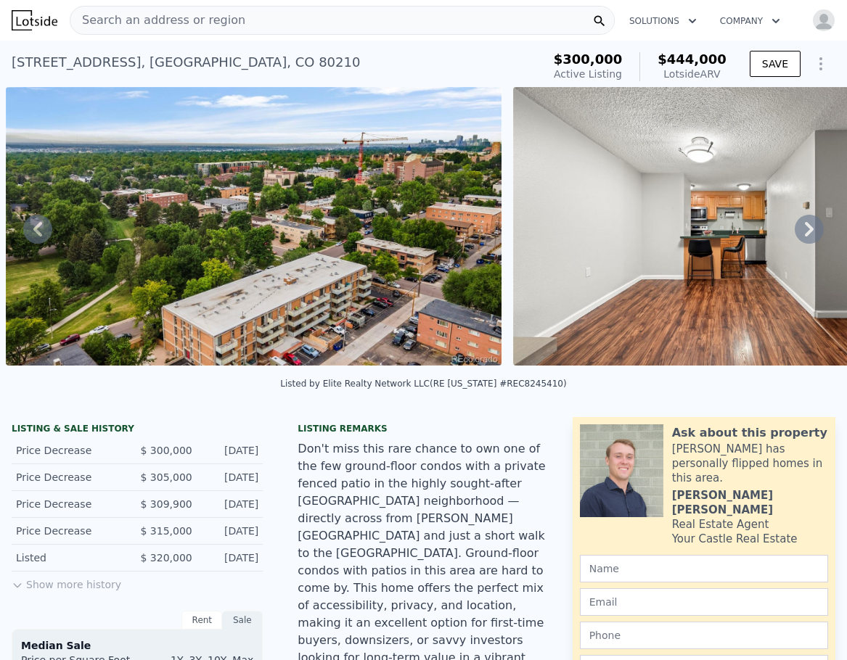
click at [795, 235] on icon at bounding box center [809, 229] width 29 height 29
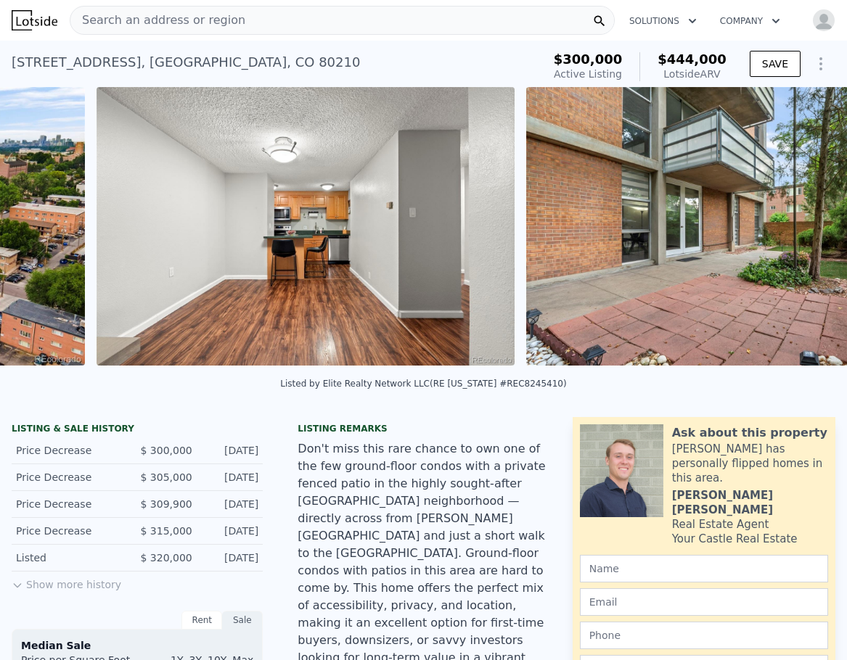
scroll to position [0, 1602]
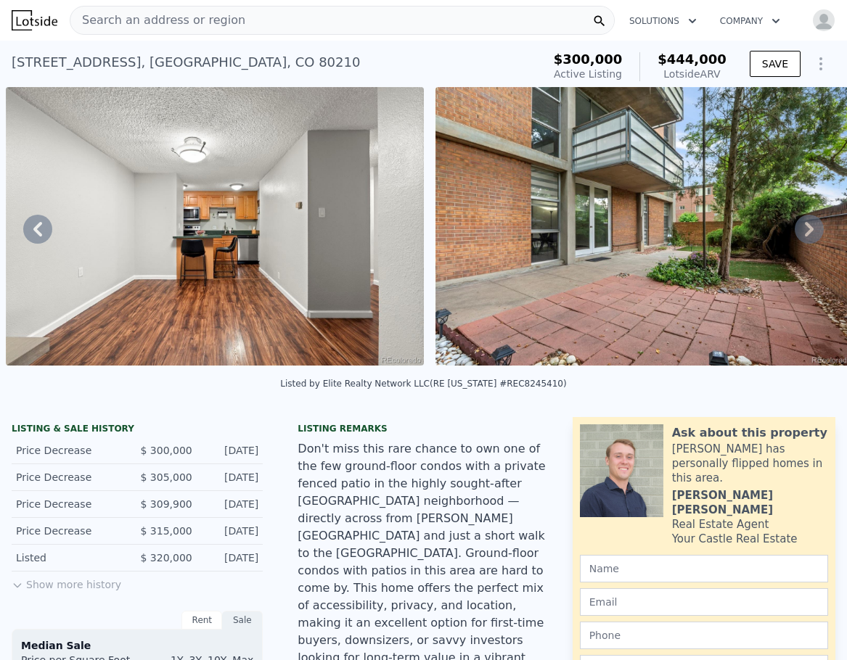
click at [795, 235] on icon at bounding box center [809, 229] width 29 height 29
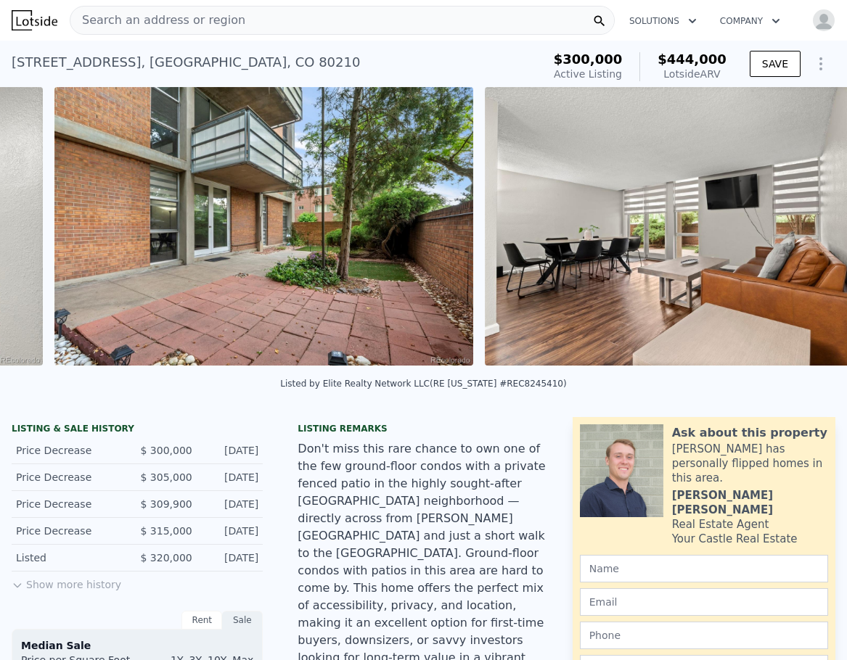
scroll to position [0, 2031]
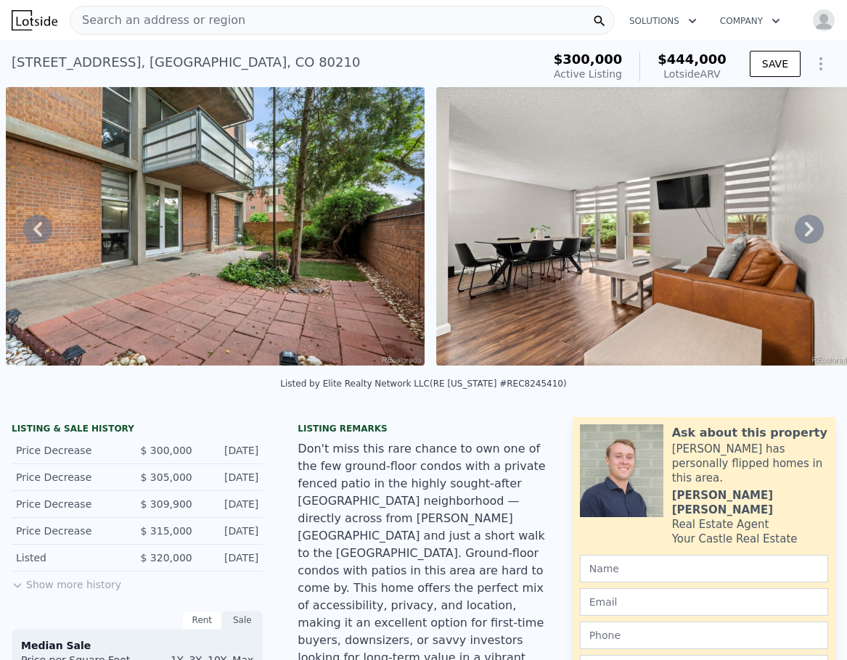
click at [795, 235] on icon at bounding box center [809, 229] width 29 height 29
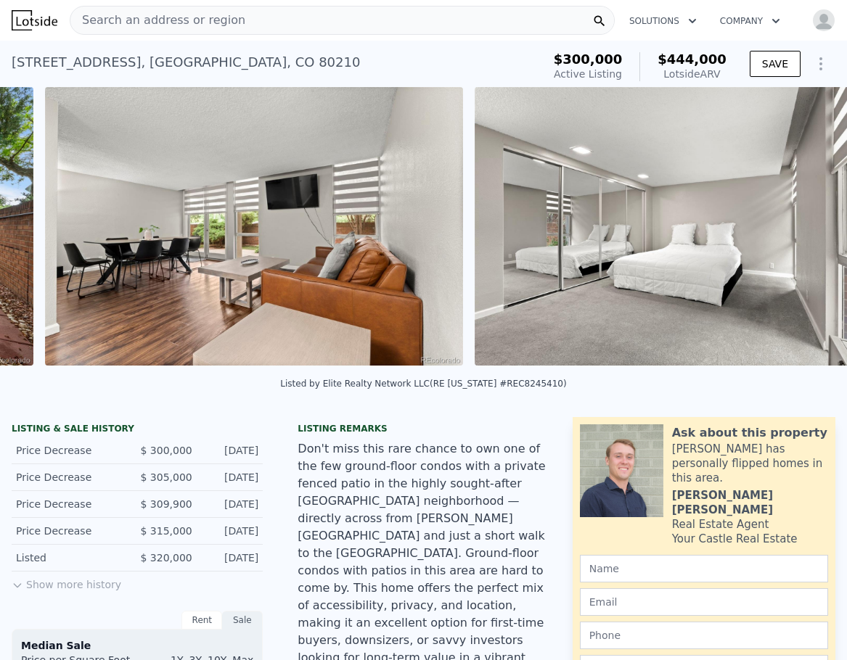
scroll to position [0, 2461]
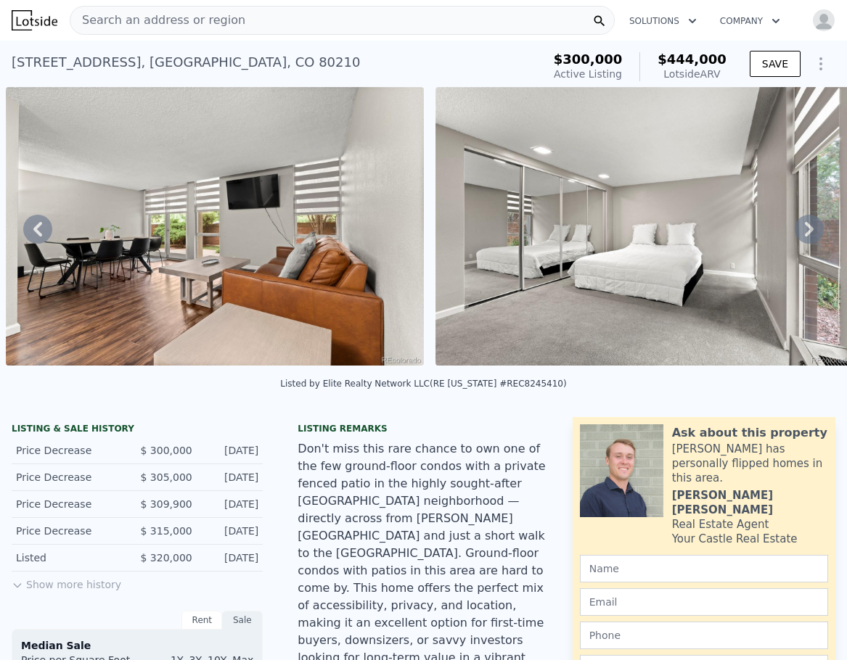
click at [795, 235] on icon at bounding box center [809, 229] width 29 height 29
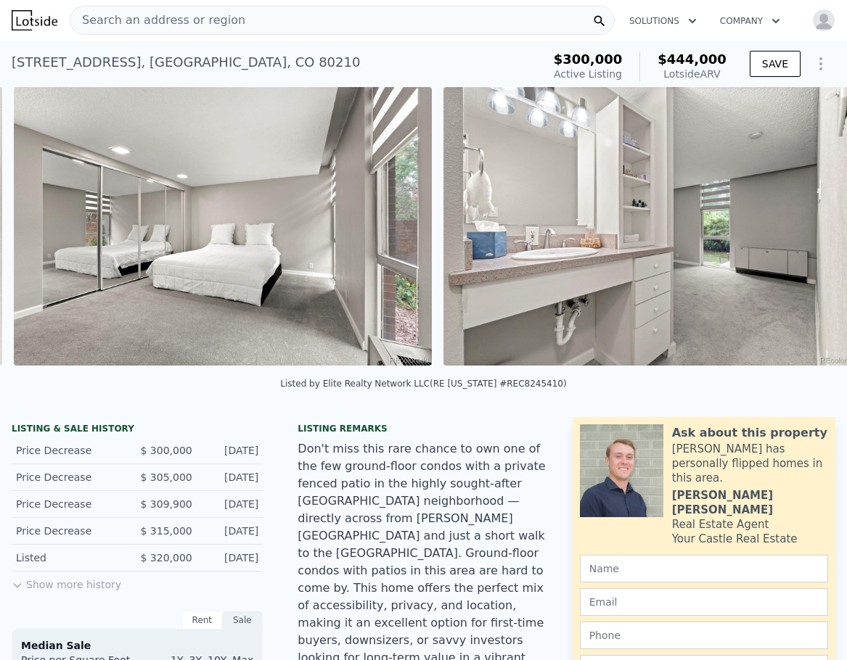
scroll to position [0, 2891]
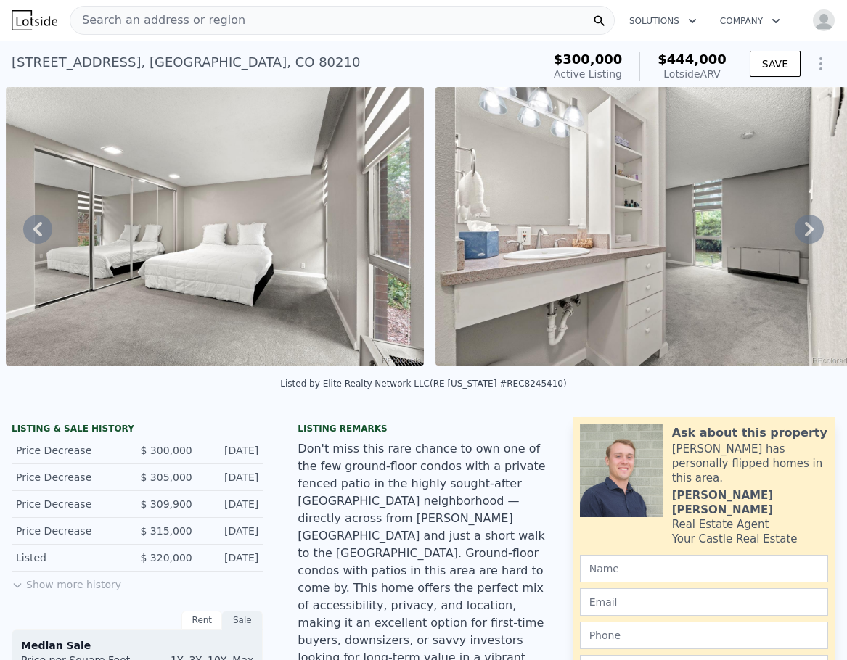
click at [795, 235] on icon at bounding box center [809, 229] width 29 height 29
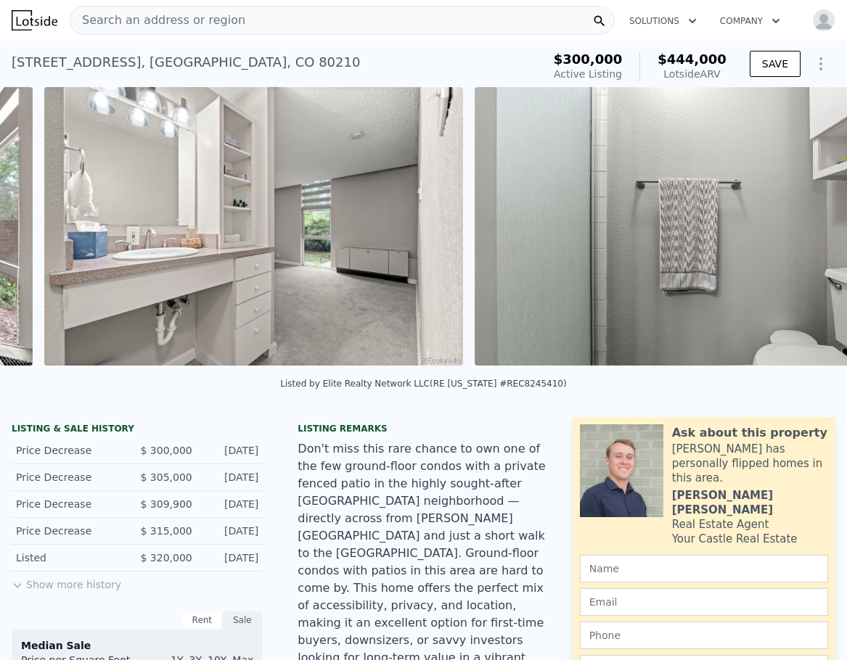
scroll to position [0, 3321]
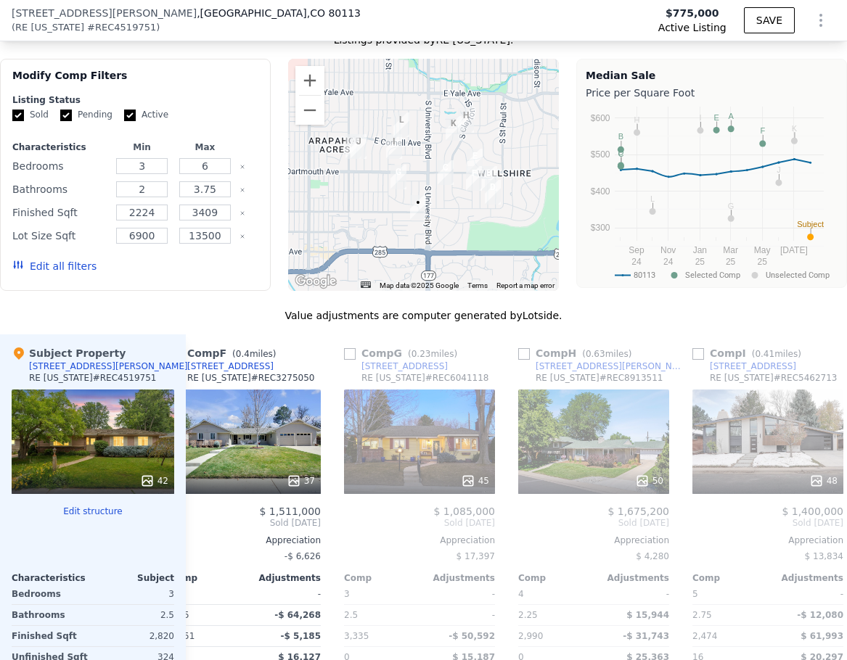
scroll to position [1299, 0]
click at [348, 361] on input "checkbox" at bounding box center [350, 355] width 12 height 12
checkbox input "true"
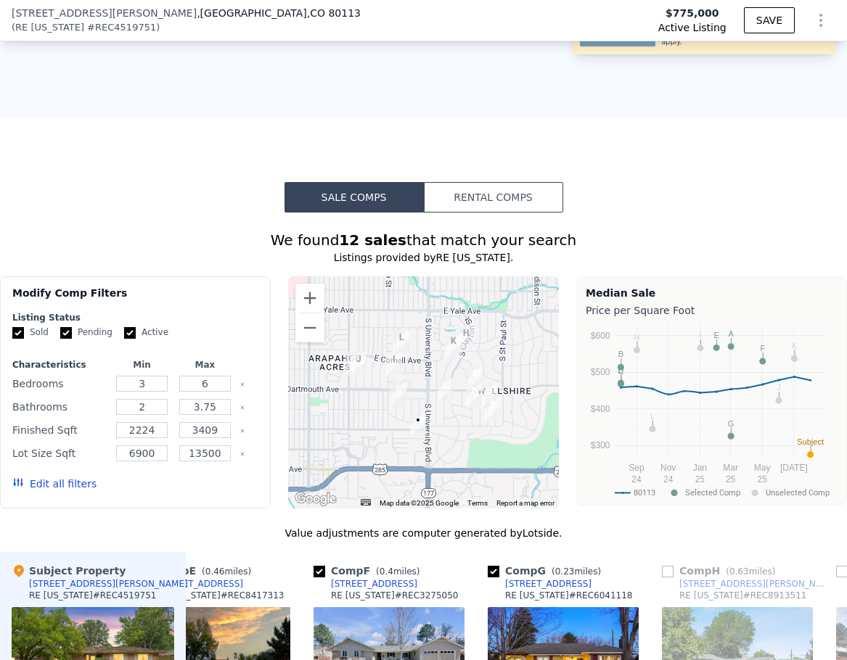
scroll to position [1081, 0]
click at [314, 578] on input "checkbox" at bounding box center [319, 573] width 12 height 12
checkbox input "false"
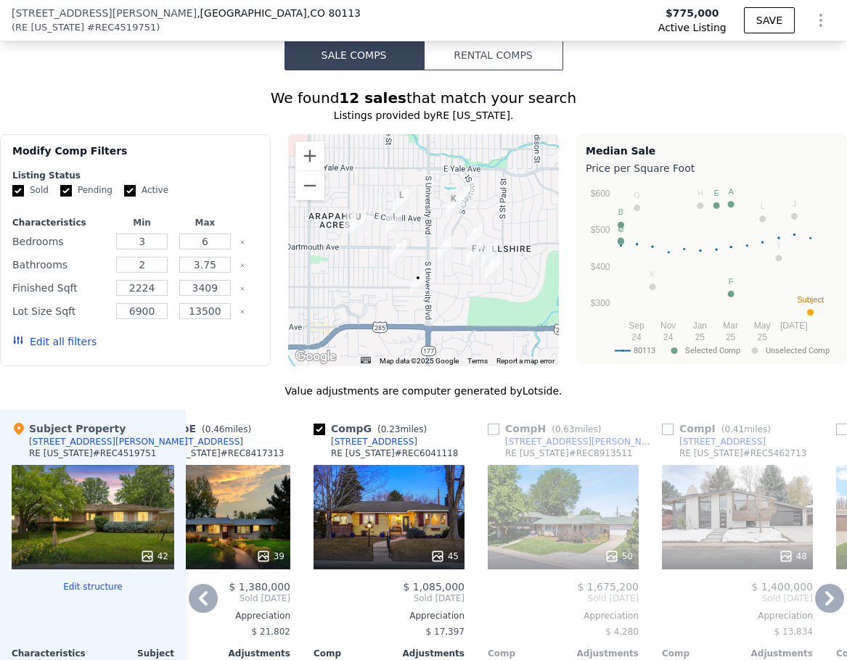
scroll to position [1225, 0]
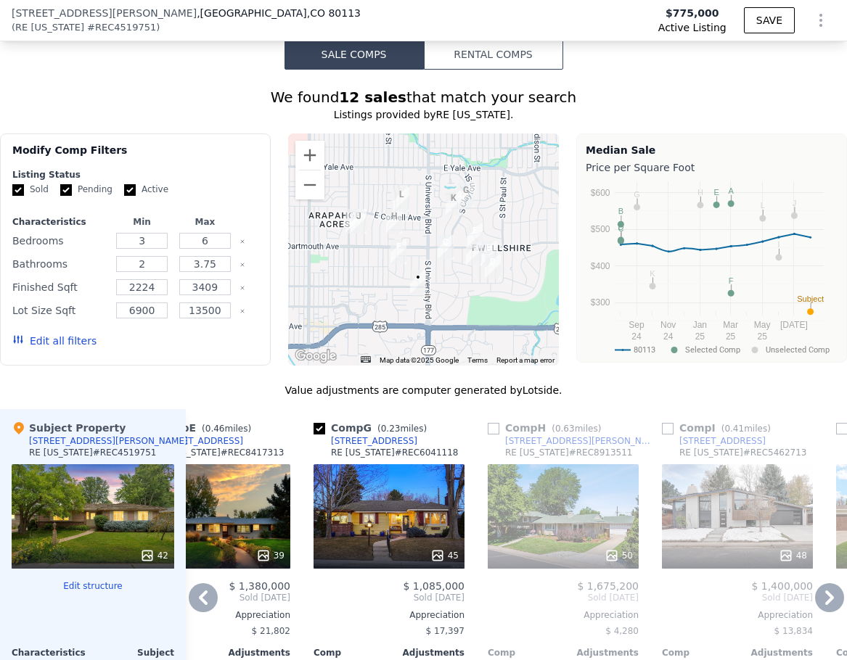
click at [202, 605] on icon at bounding box center [203, 598] width 9 height 15
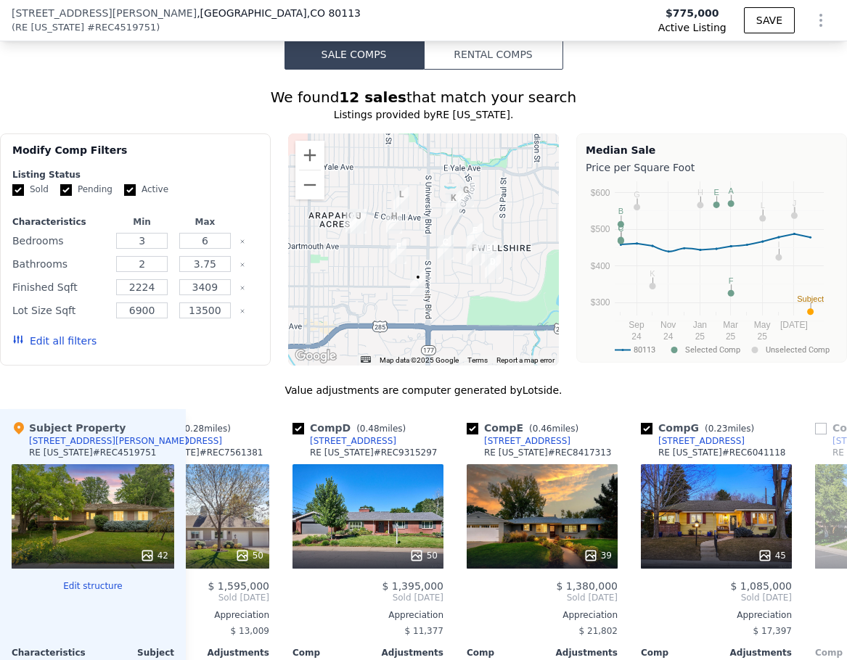
scroll to position [0, 412]
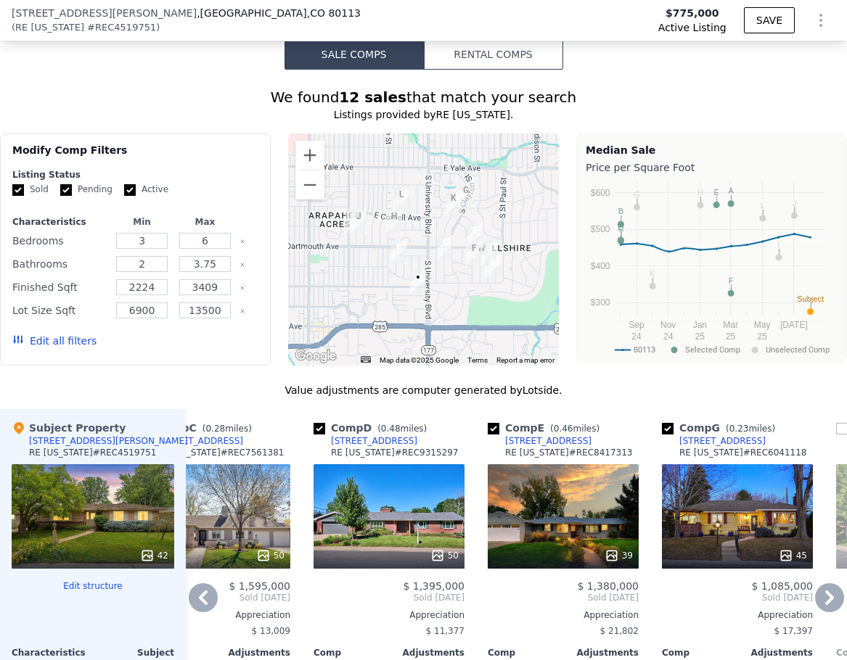
click at [317, 435] on input "checkbox" at bounding box center [319, 429] width 12 height 12
checkbox input "false"
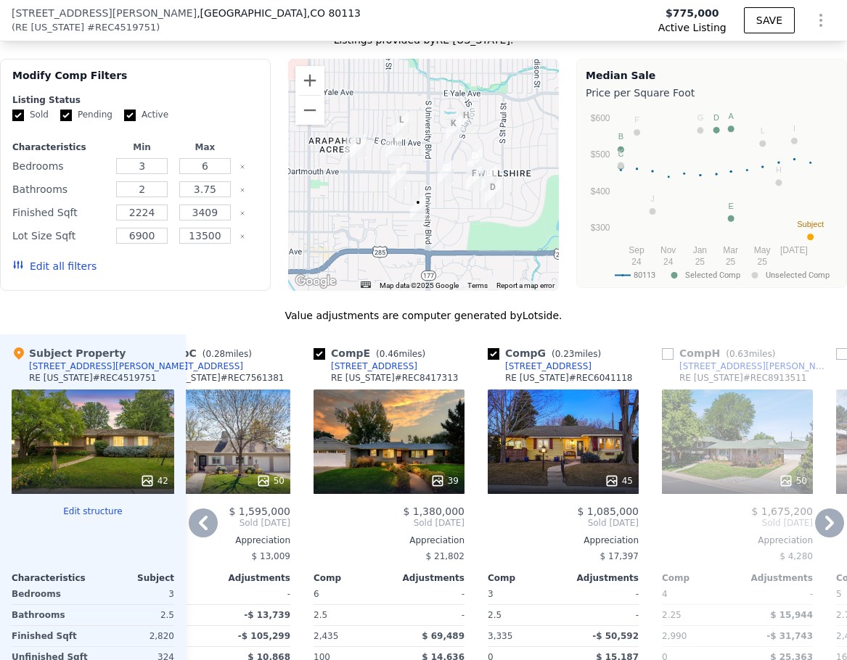
scroll to position [1299, 0]
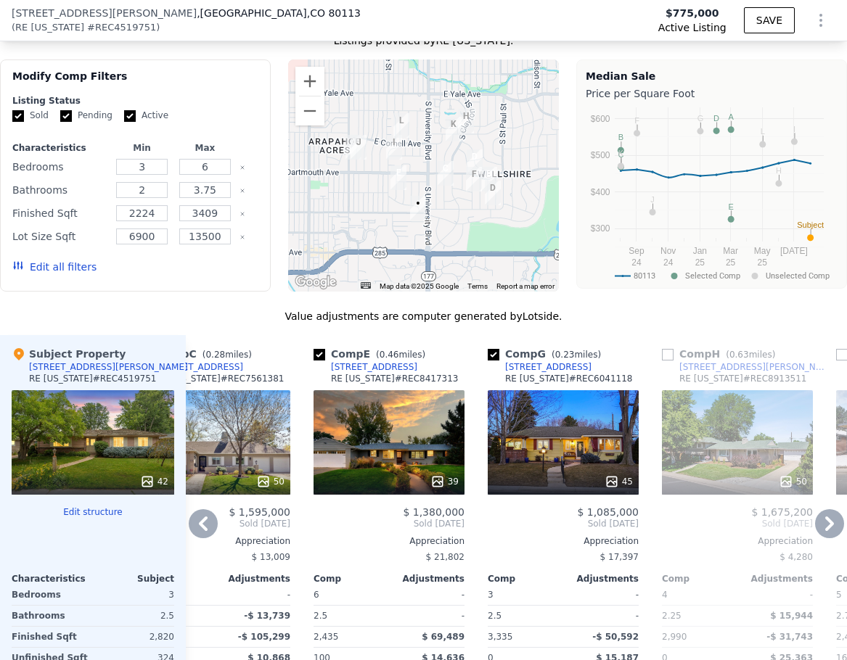
click at [208, 531] on icon at bounding box center [203, 523] width 29 height 29
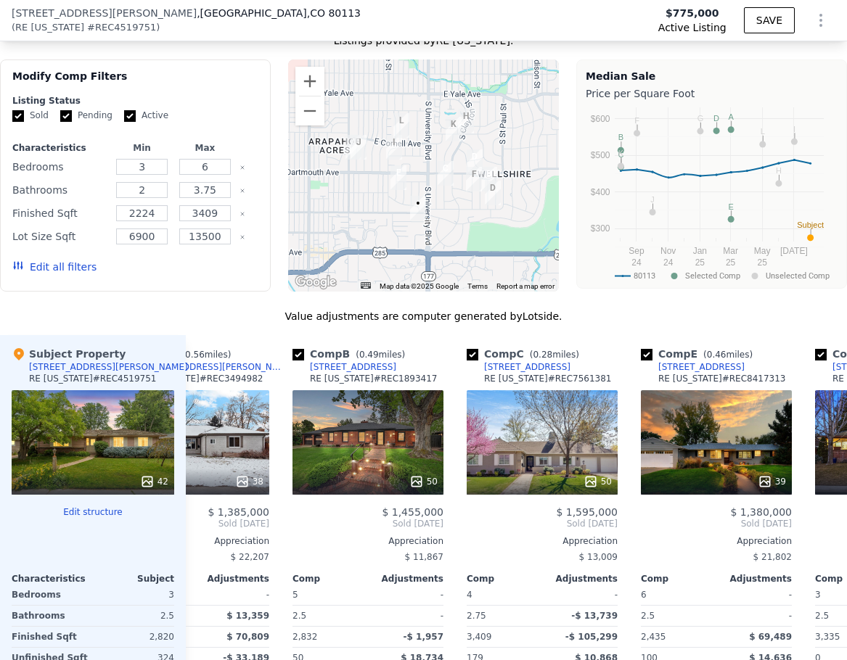
scroll to position [0, 64]
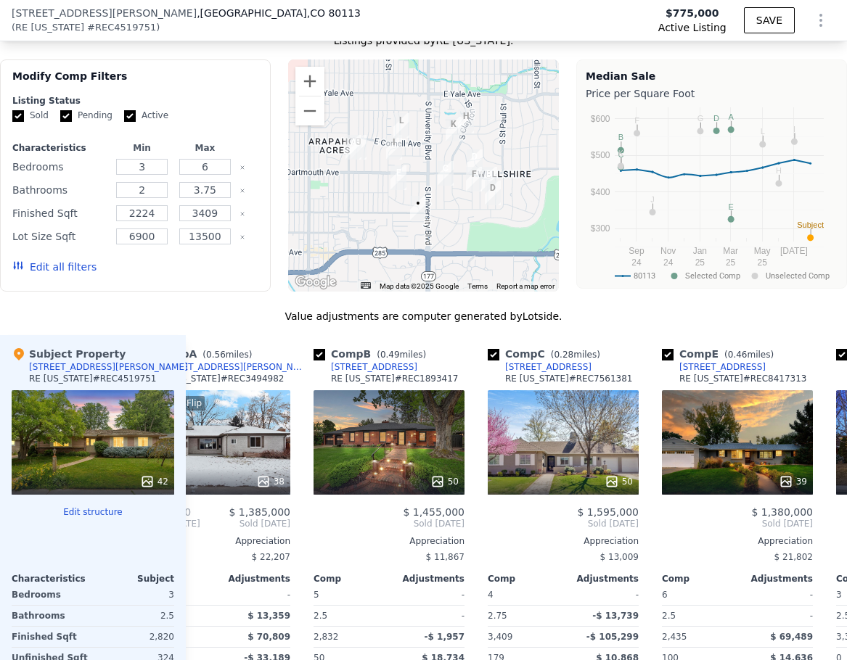
click at [208, 530] on span "Sold Mar 2025" at bounding box center [245, 524] width 90 height 12
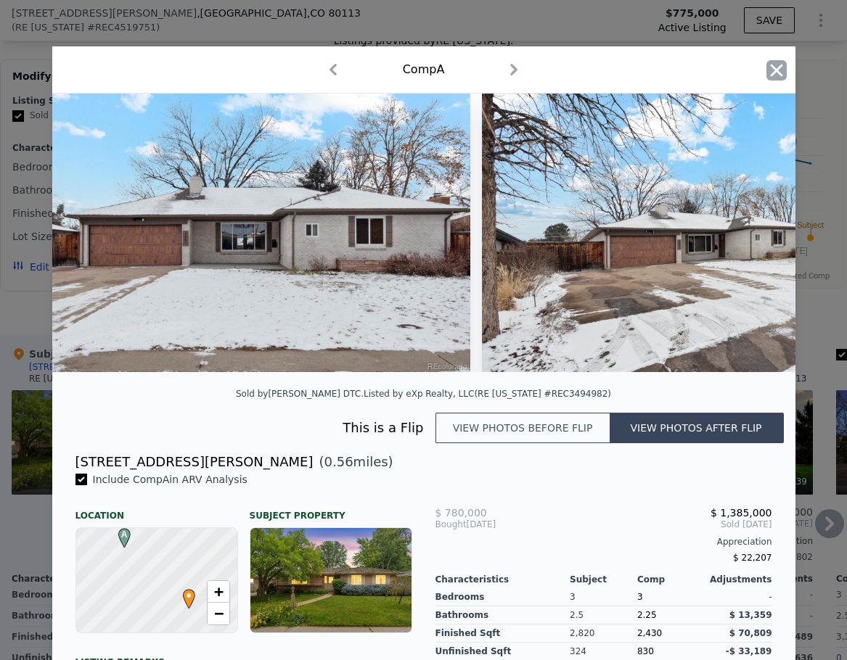
click at [774, 73] on icon "button" at bounding box center [776, 70] width 12 height 12
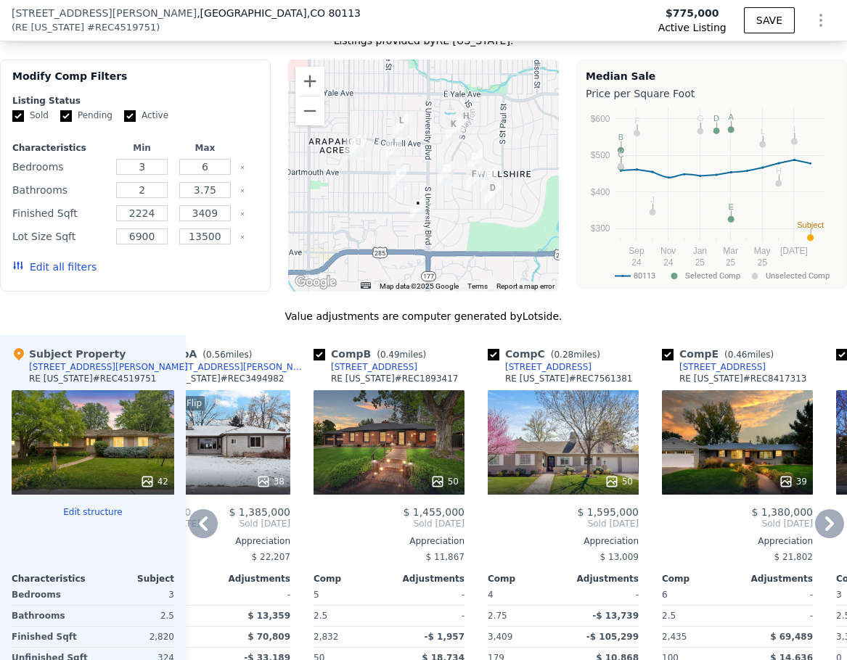
click at [209, 537] on icon at bounding box center [203, 523] width 29 height 29
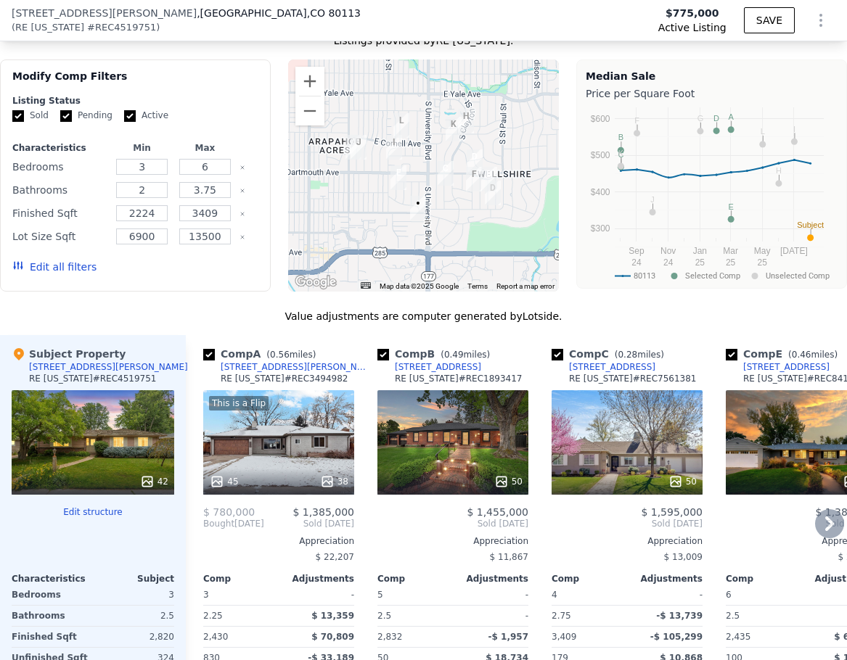
click at [382, 361] on input "checkbox" at bounding box center [383, 355] width 12 height 12
checkbox input "false"
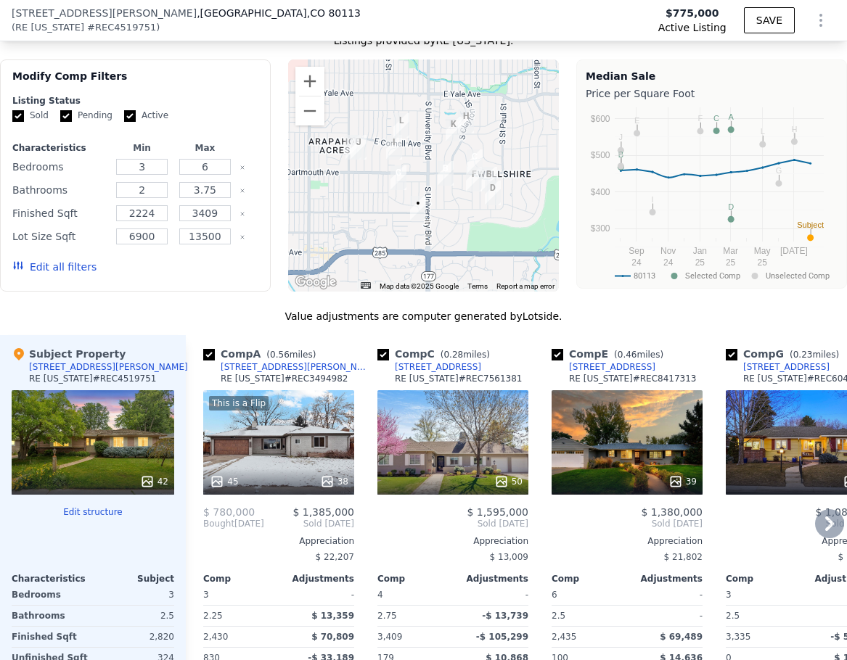
click at [386, 361] on input "checkbox" at bounding box center [383, 355] width 12 height 12
checkbox input "false"
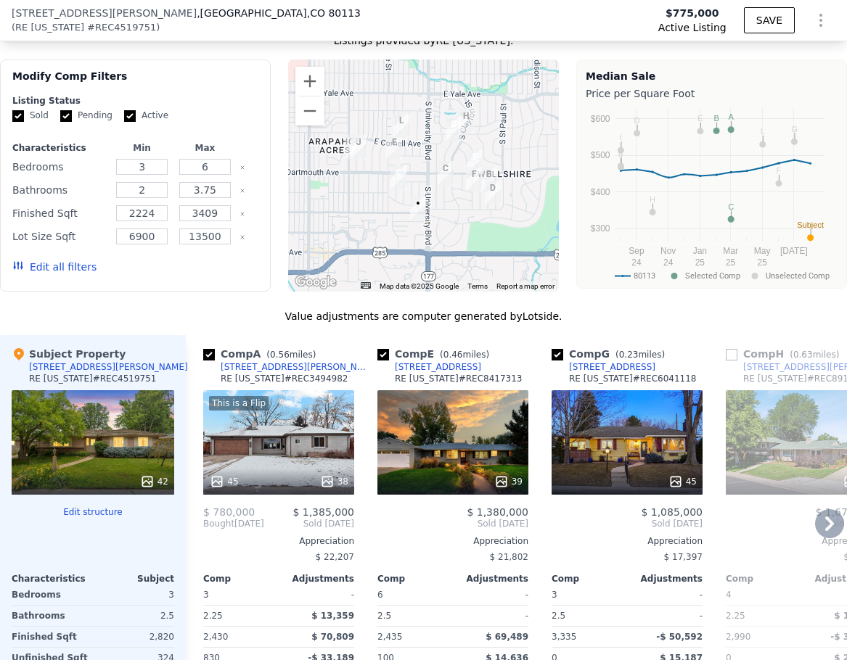
click at [554, 361] on input "checkbox" at bounding box center [557, 355] width 12 height 12
checkbox input "false"
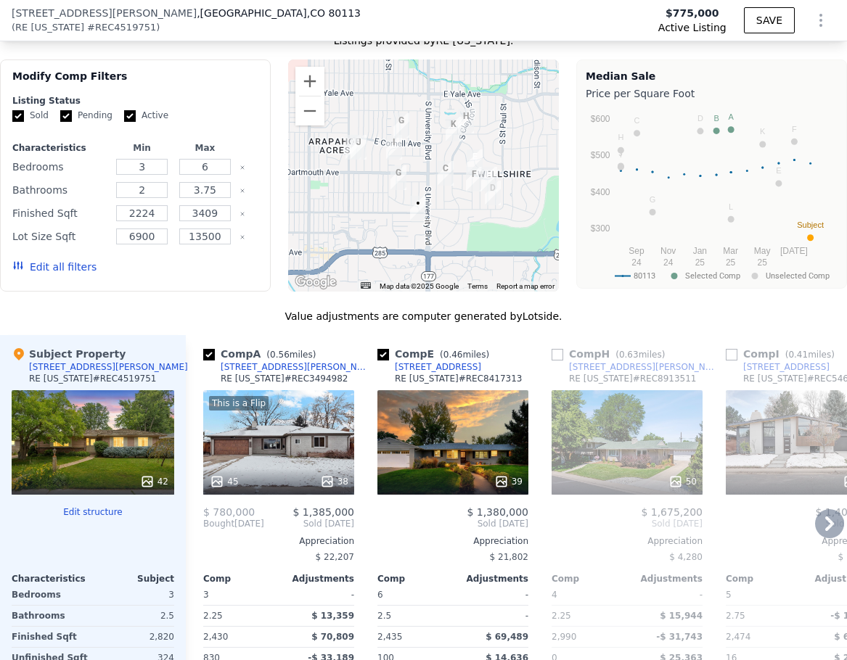
click at [554, 361] on input "checkbox" at bounding box center [557, 355] width 12 height 12
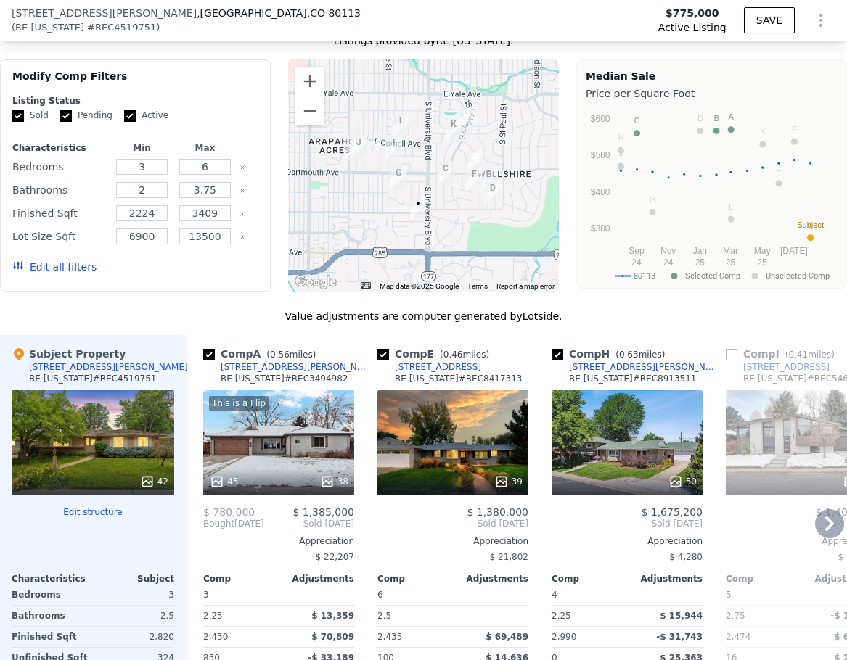
click at [554, 361] on input "checkbox" at bounding box center [557, 355] width 12 height 12
checkbox input "false"
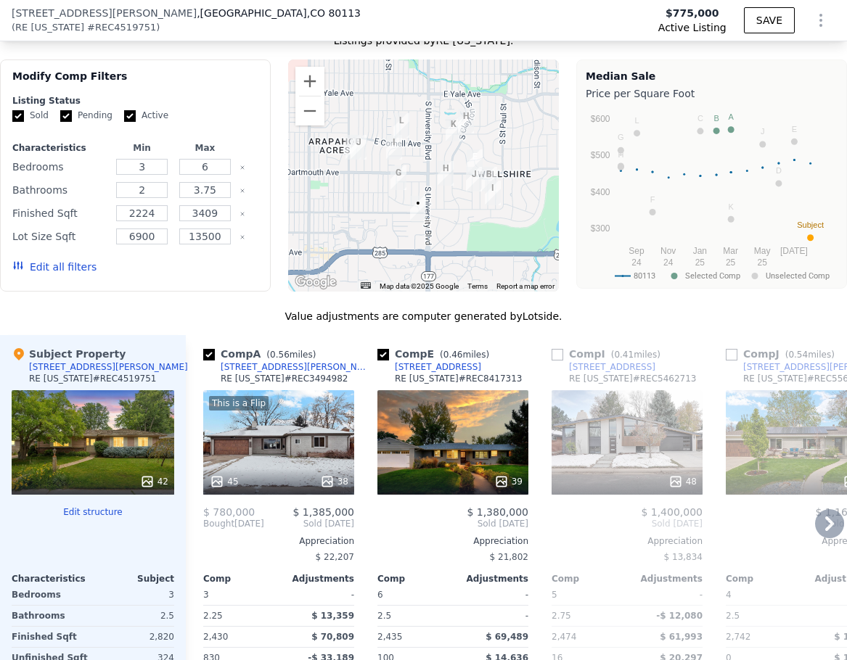
click at [815, 531] on icon at bounding box center [829, 523] width 29 height 29
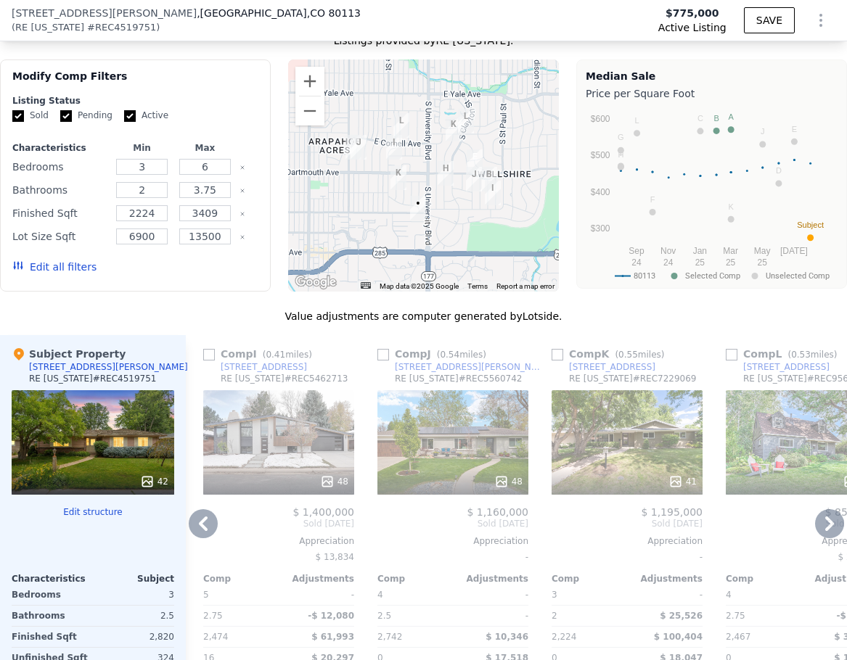
click at [815, 531] on icon at bounding box center [829, 523] width 29 height 29
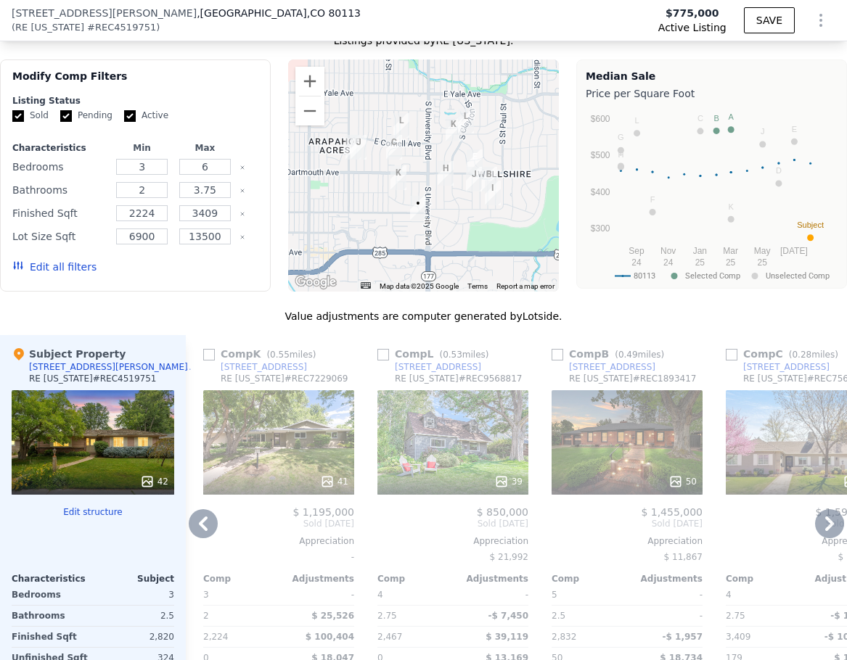
click at [815, 531] on icon at bounding box center [829, 523] width 29 height 29
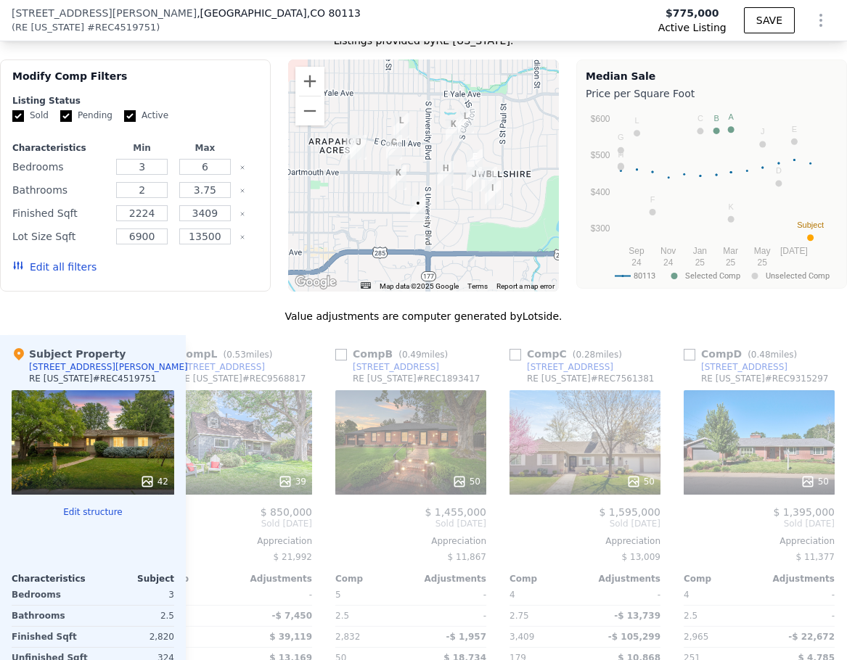
scroll to position [0, 1045]
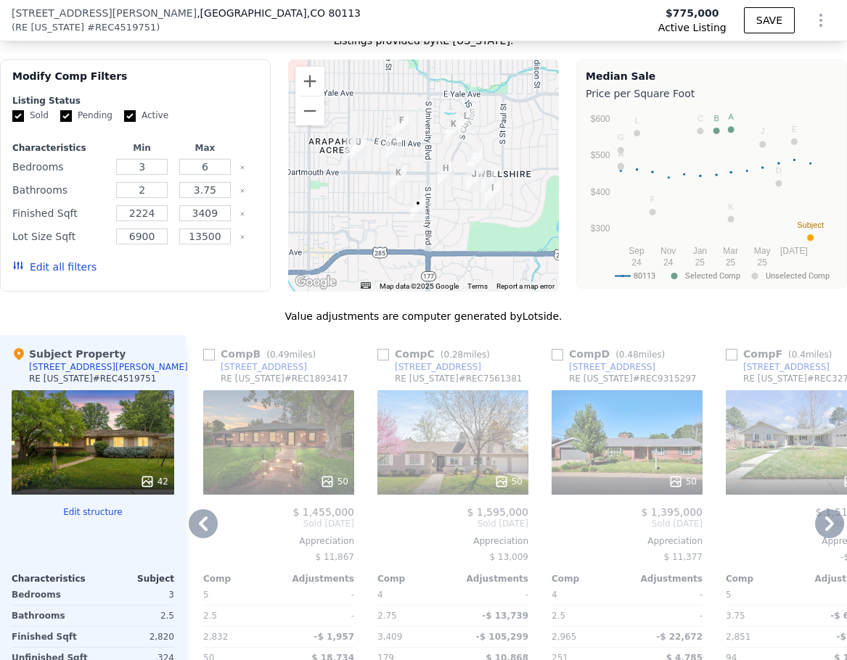
click at [815, 531] on icon at bounding box center [829, 523] width 29 height 29
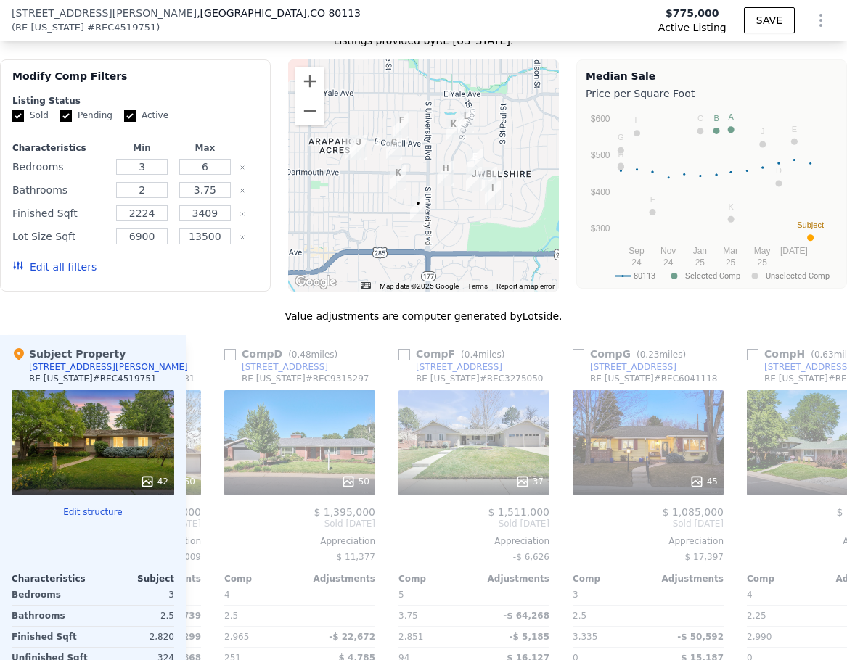
scroll to position [0, 1393]
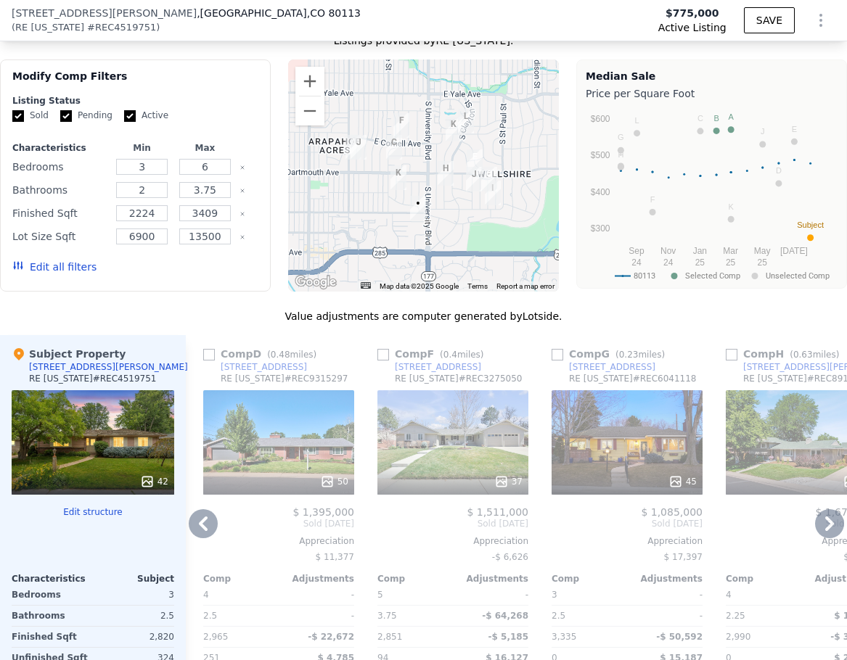
click at [559, 361] on input "checkbox" at bounding box center [557, 355] width 12 height 12
checkbox input "true"
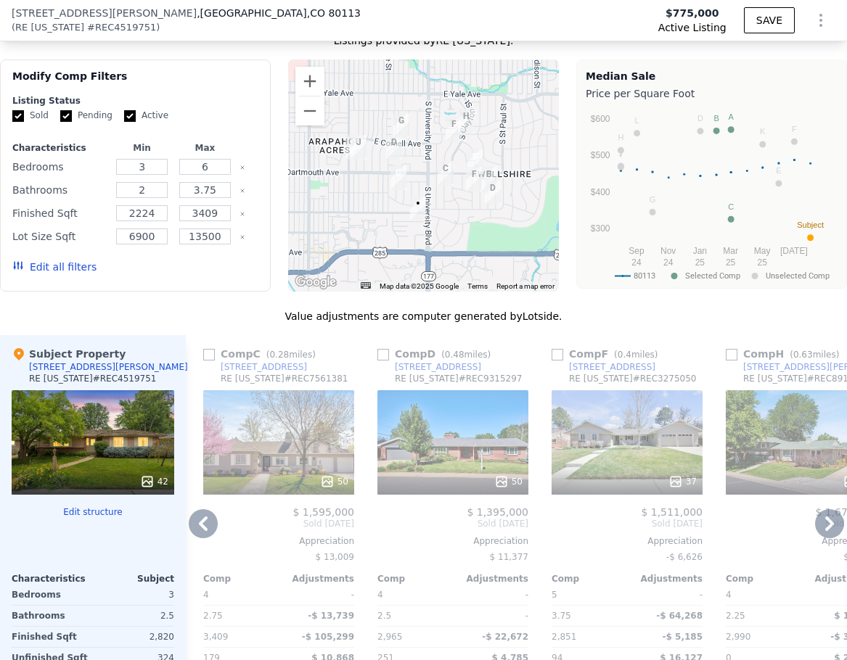
click at [195, 535] on icon at bounding box center [203, 523] width 29 height 29
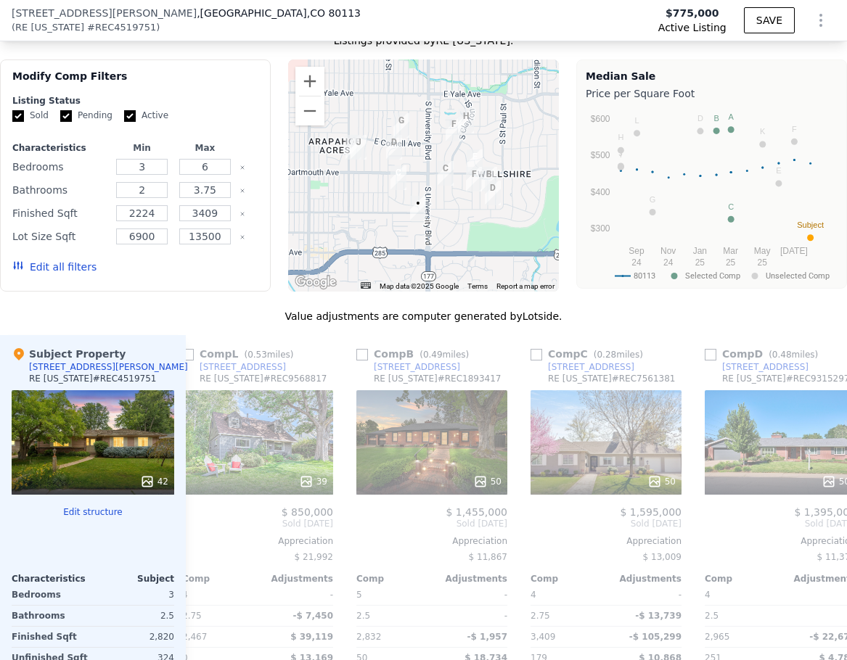
scroll to position [0, 1045]
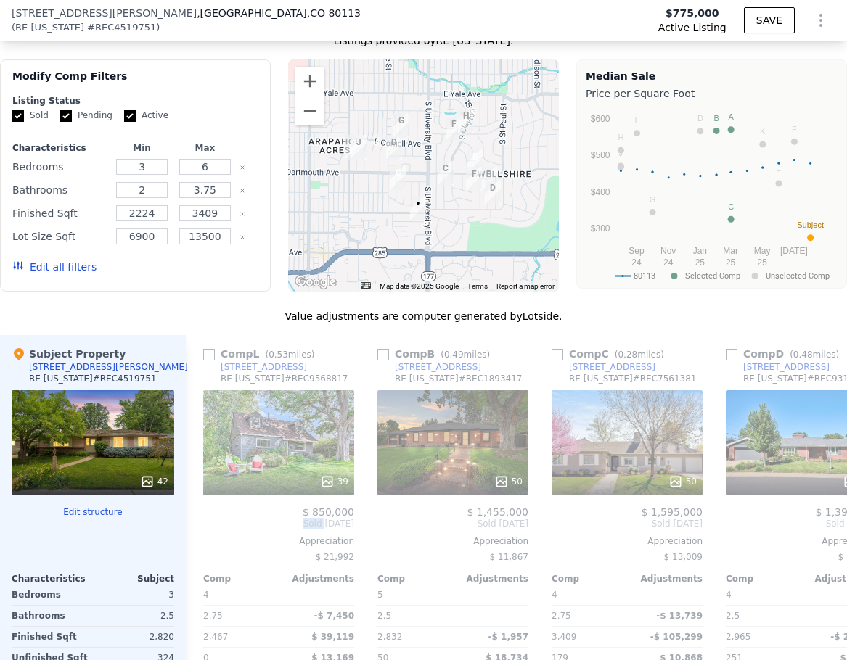
click at [195, 535] on div "Comp A ( 0.56 miles) 3051 S Gilpin St RE Colorado # REC3494982 This is a Flip 4…" at bounding box center [516, 568] width 661 height 467
click at [195, 535] on icon at bounding box center [203, 523] width 29 height 29
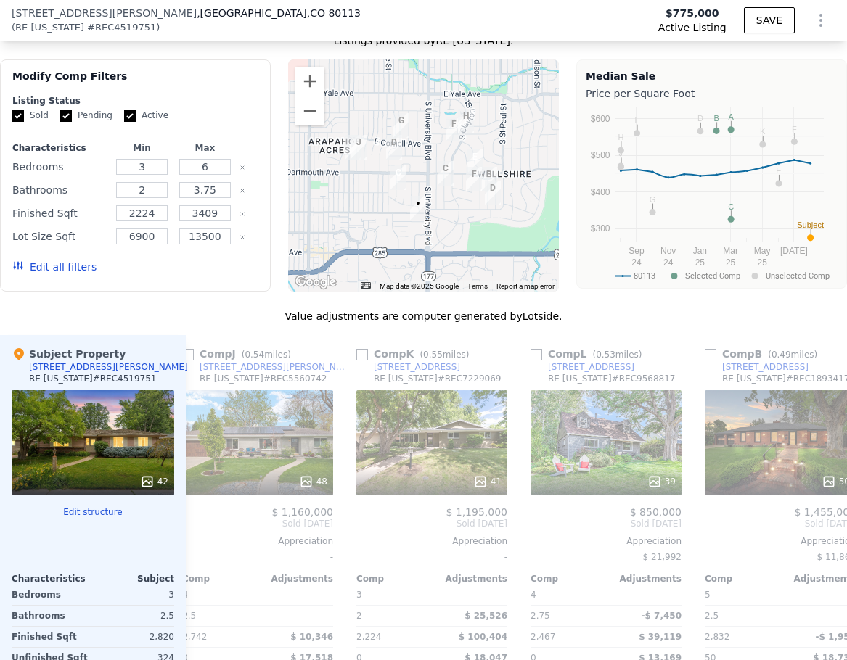
scroll to position [0, 697]
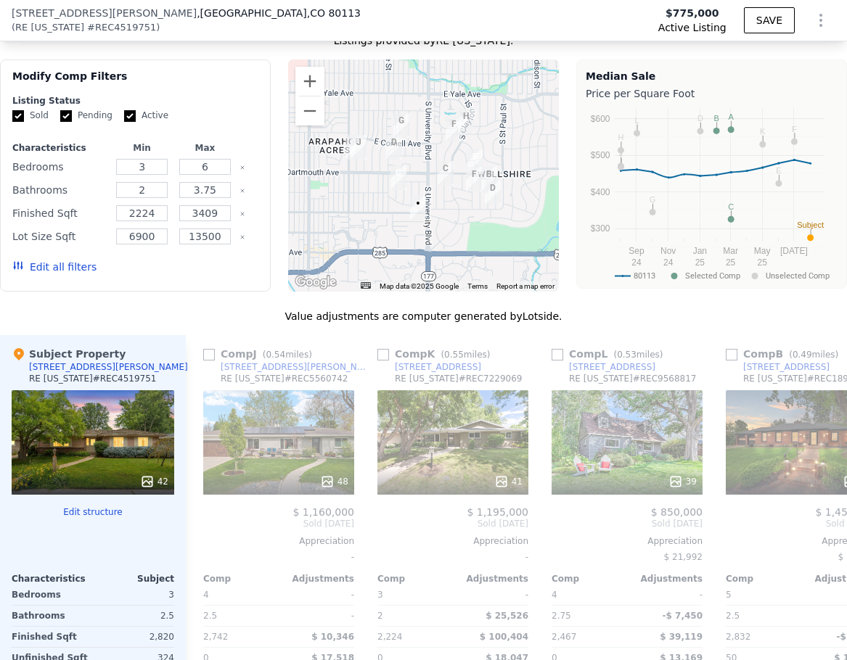
click at [195, 535] on div "Comp A ( 0.56 miles) 3051 S Gilpin St RE Colorado # REC3494982 This is a Flip 4…" at bounding box center [516, 568] width 661 height 467
click at [201, 531] on icon at bounding box center [203, 523] width 29 height 29
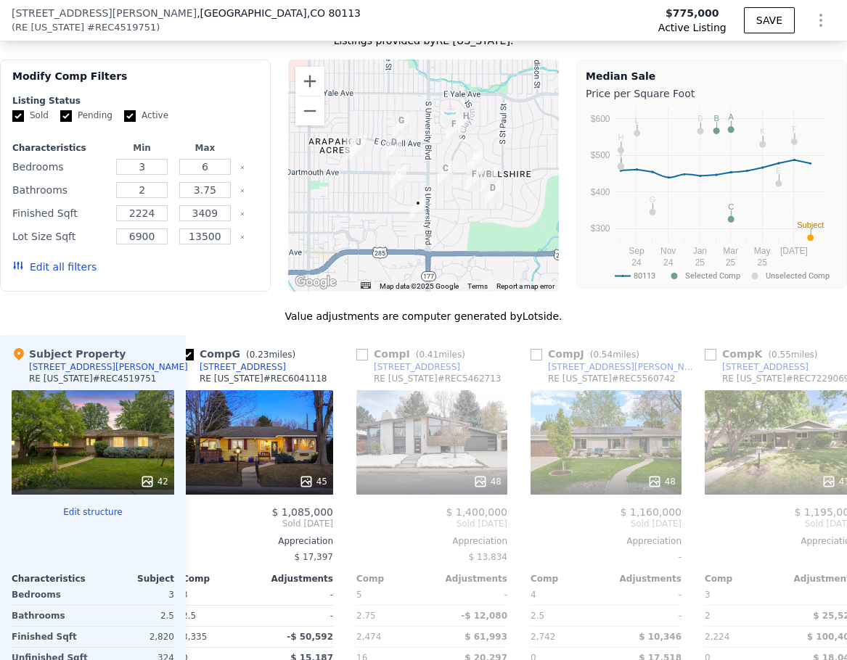
scroll to position [0, 348]
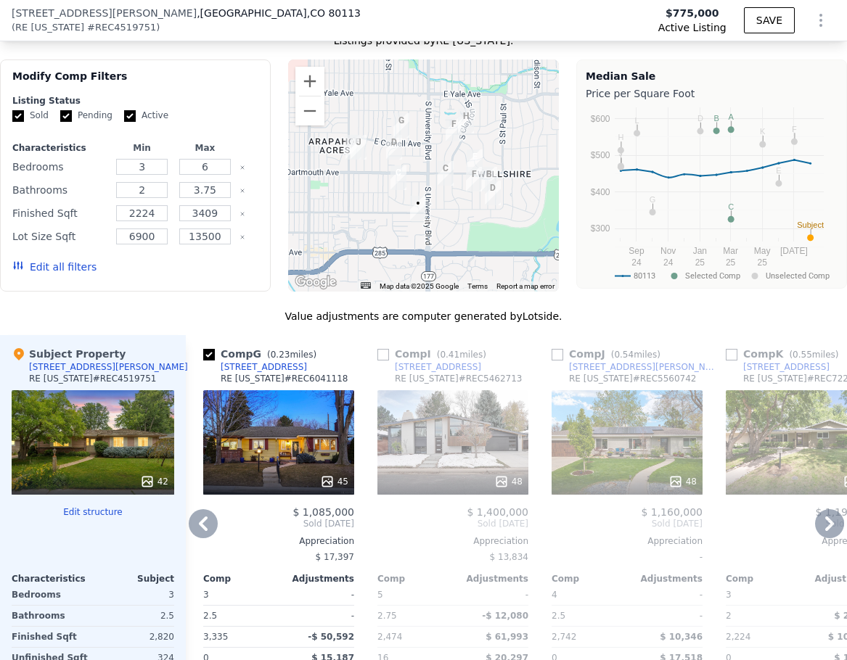
click at [201, 531] on icon at bounding box center [203, 523] width 29 height 29
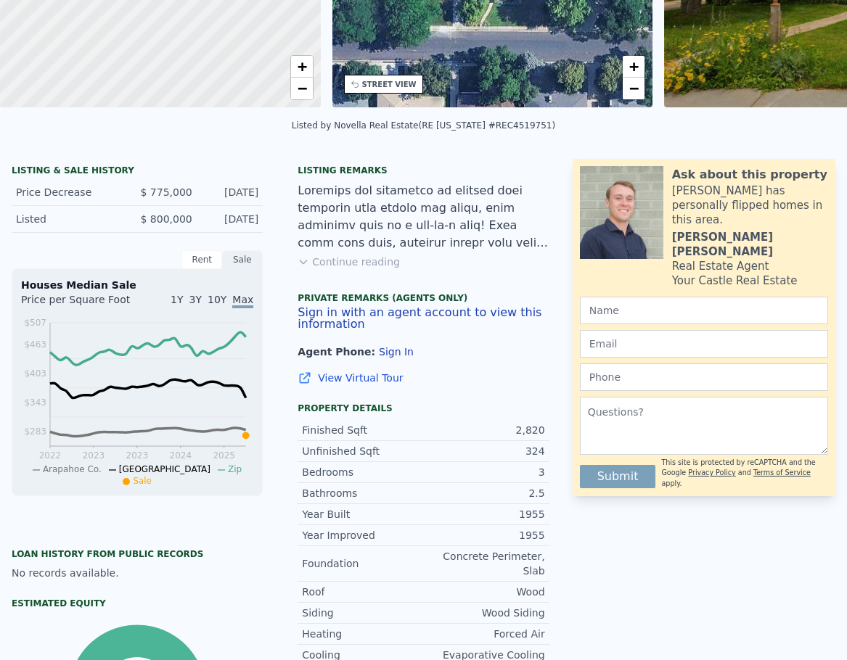
scroll to position [0, 0]
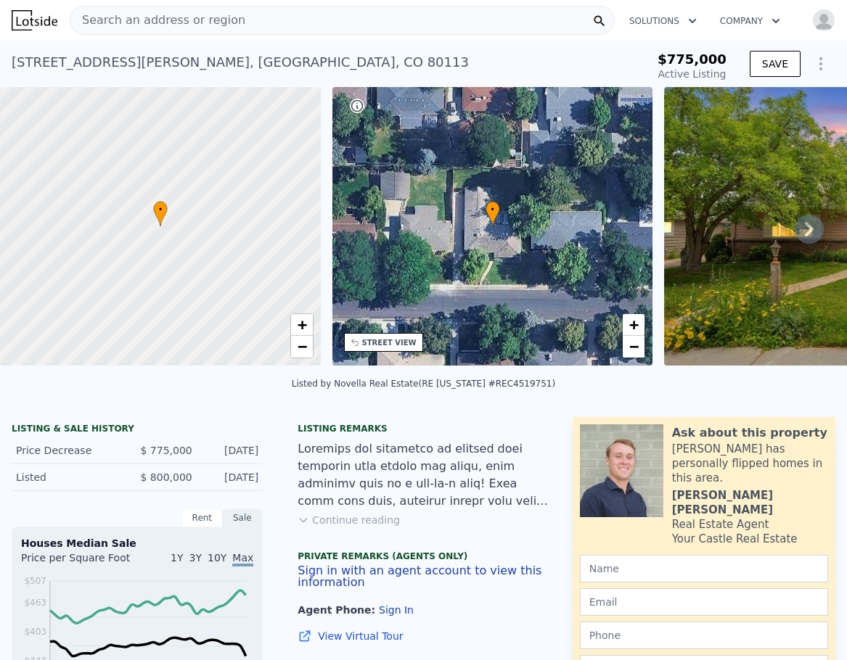
click at [229, 22] on div "Search an address or region" at bounding box center [342, 20] width 545 height 29
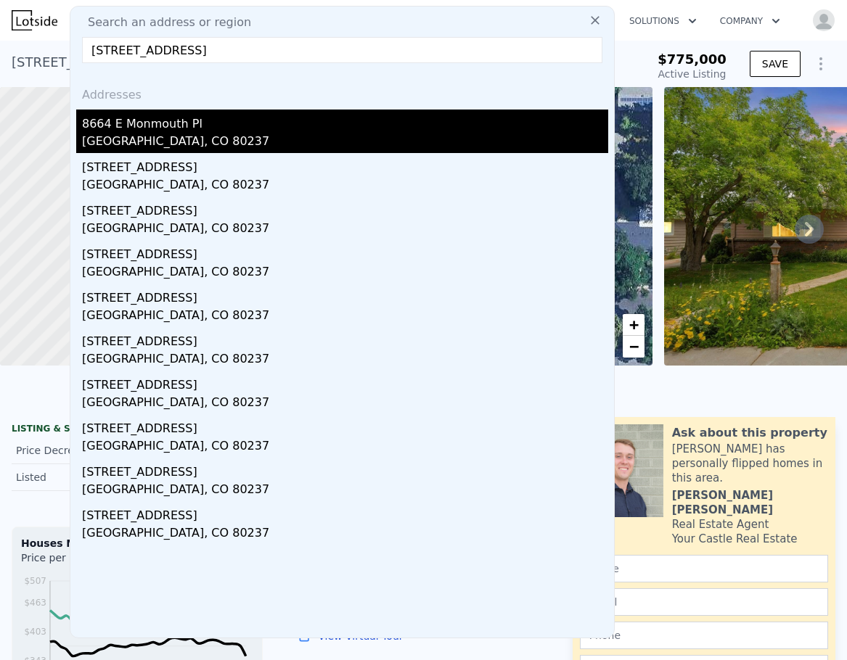
type input "8664 E Monmouth Pl, Denver, CO 80237"
click at [163, 128] on div "8664 E Monmouth Pl" at bounding box center [345, 121] width 526 height 23
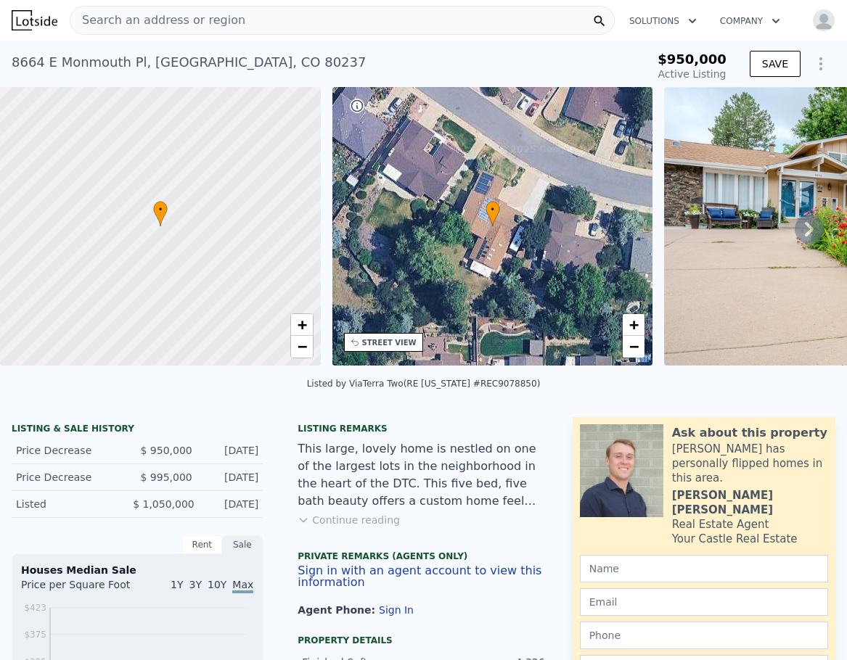
type input "-$ 1,034,143"
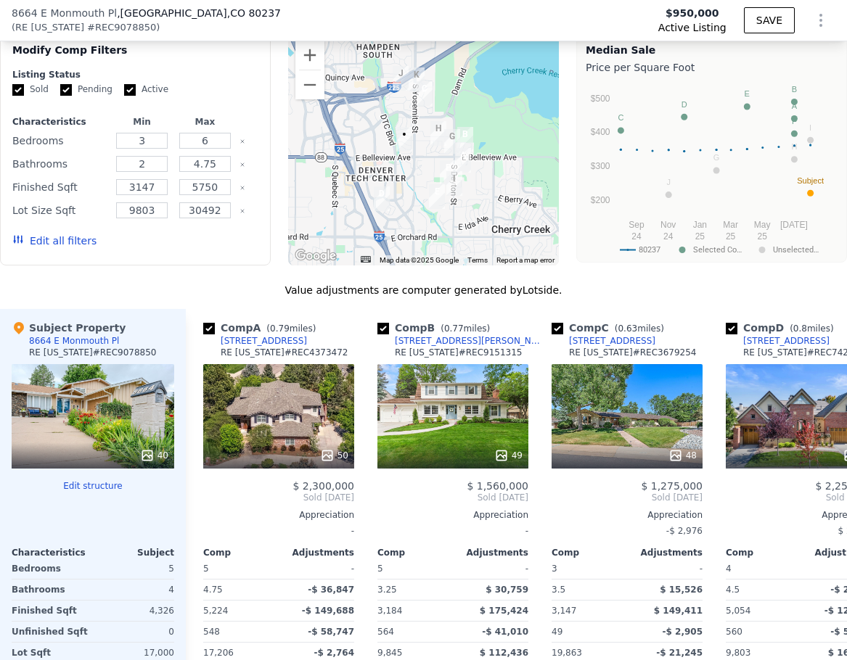
scroll to position [1446, 0]
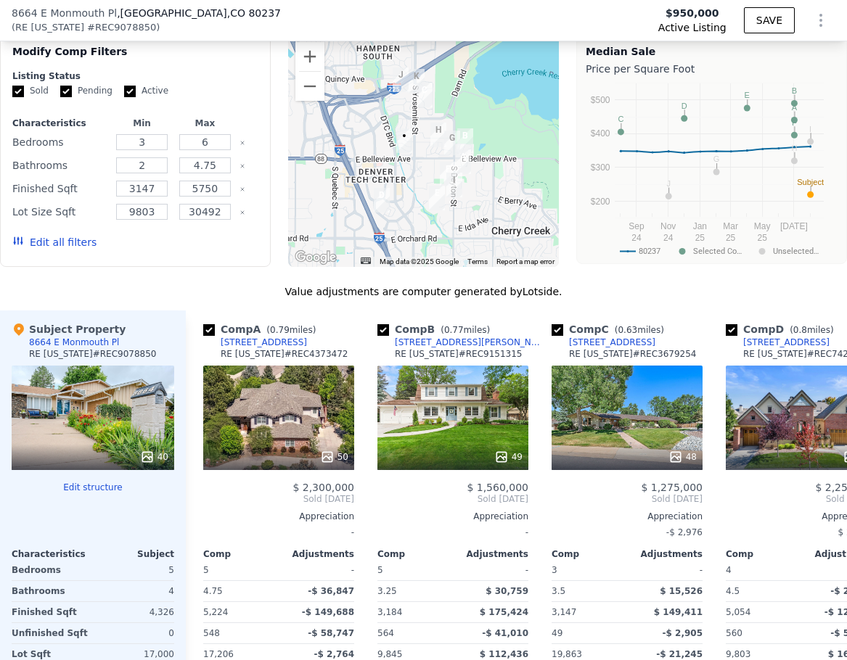
click at [404, 192] on div at bounding box center [423, 151] width 271 height 232
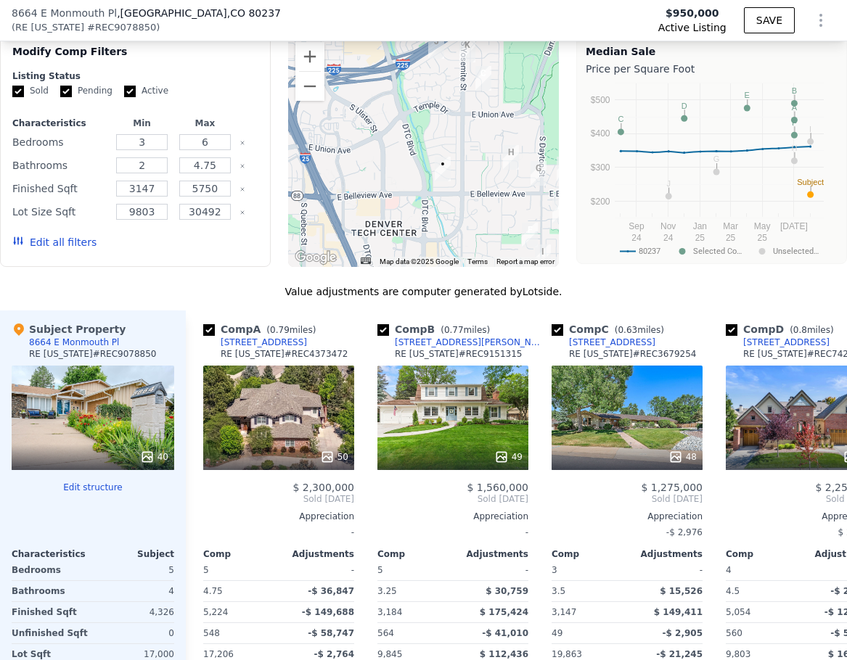
drag, startPoint x: 407, startPoint y: 186, endPoint x: 458, endPoint y: 231, distance: 67.9
click at [458, 231] on div at bounding box center [423, 151] width 271 height 232
click at [455, 224] on div at bounding box center [423, 151] width 271 height 232
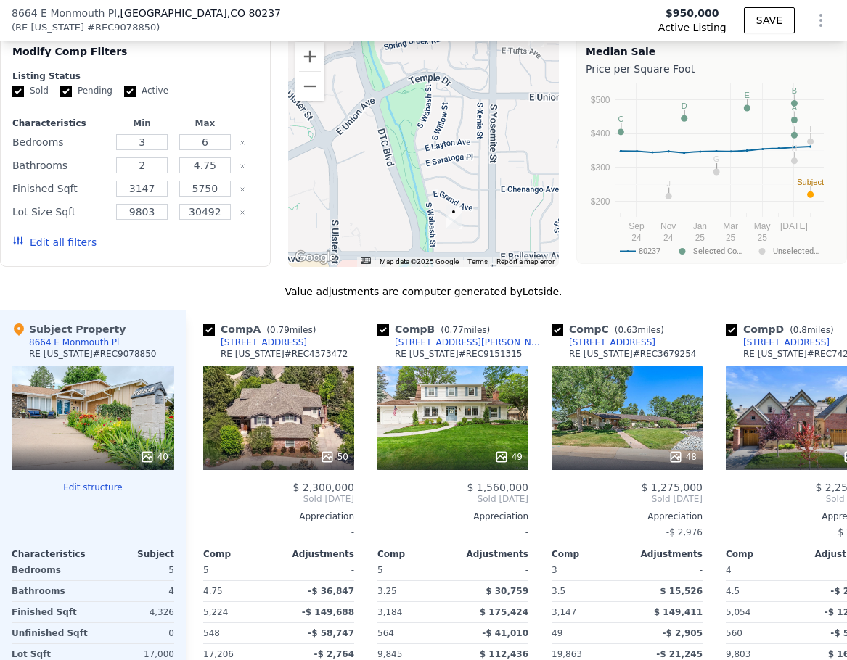
drag, startPoint x: 446, startPoint y: 211, endPoint x: 474, endPoint y: 281, distance: 75.2
click at [474, 267] on div at bounding box center [423, 151] width 271 height 232
click at [310, 101] on button "Zoom out" at bounding box center [309, 86] width 29 height 29
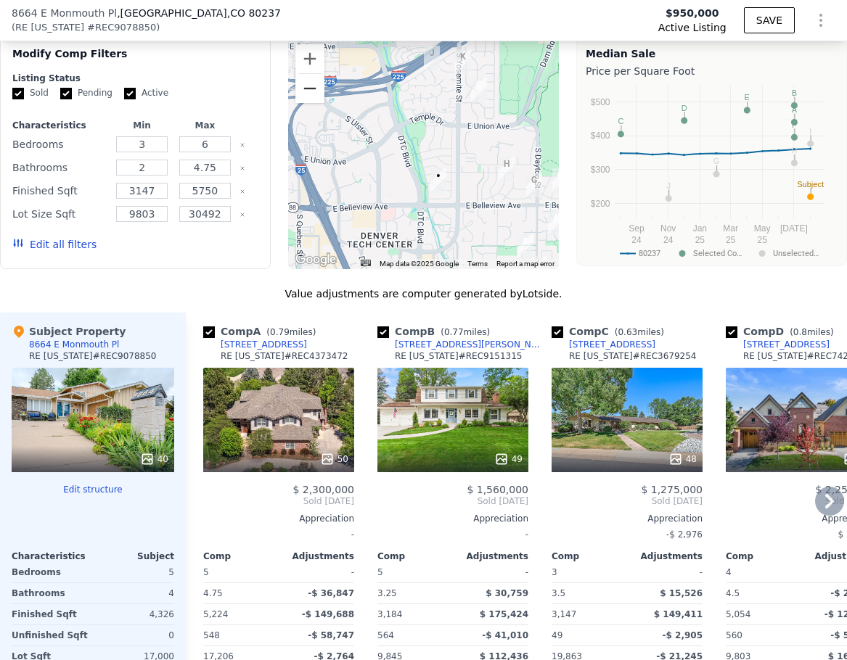
scroll to position [1445, 0]
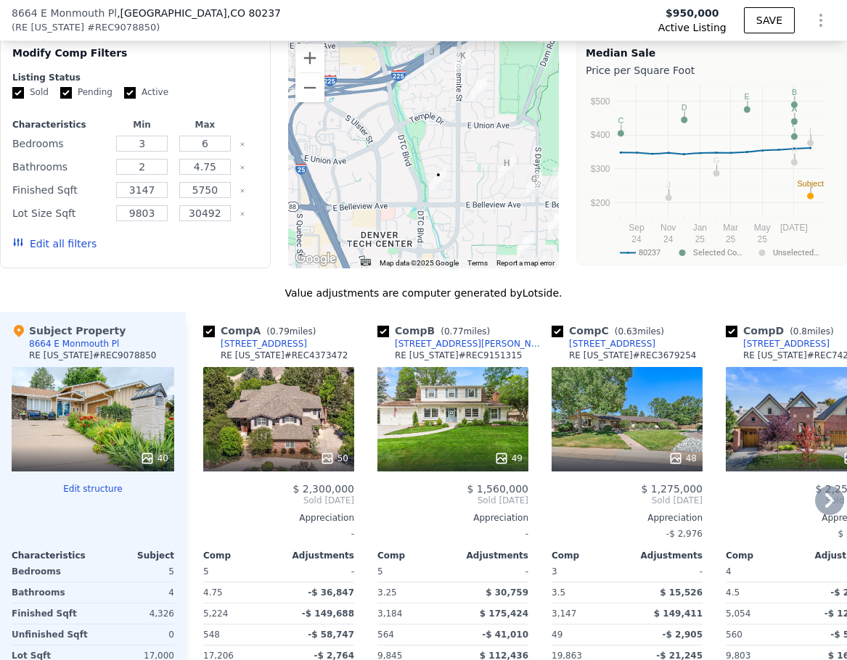
click at [213, 337] on input "checkbox" at bounding box center [209, 332] width 12 height 12
checkbox input "false"
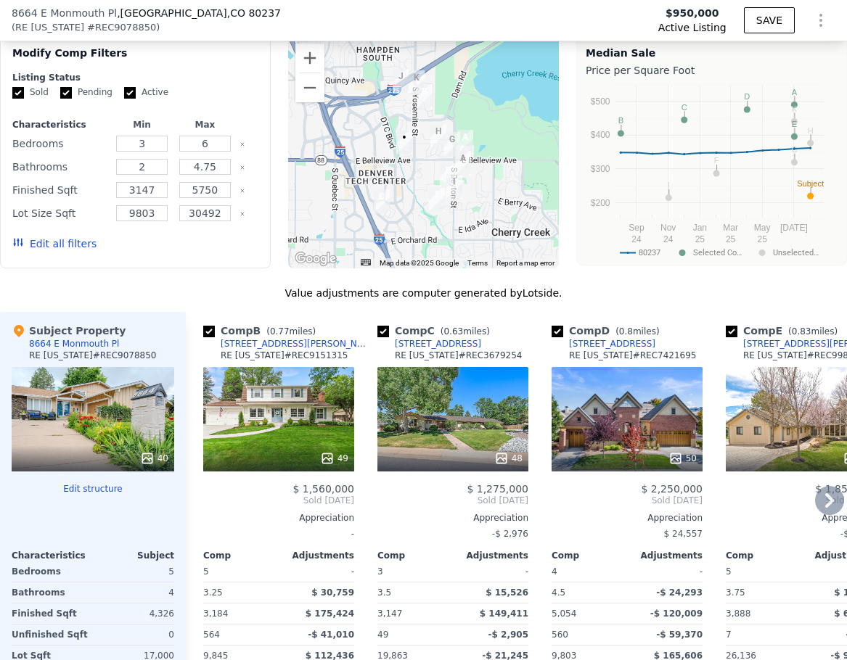
click at [212, 337] on input "checkbox" at bounding box center [209, 332] width 12 height 12
checkbox input "false"
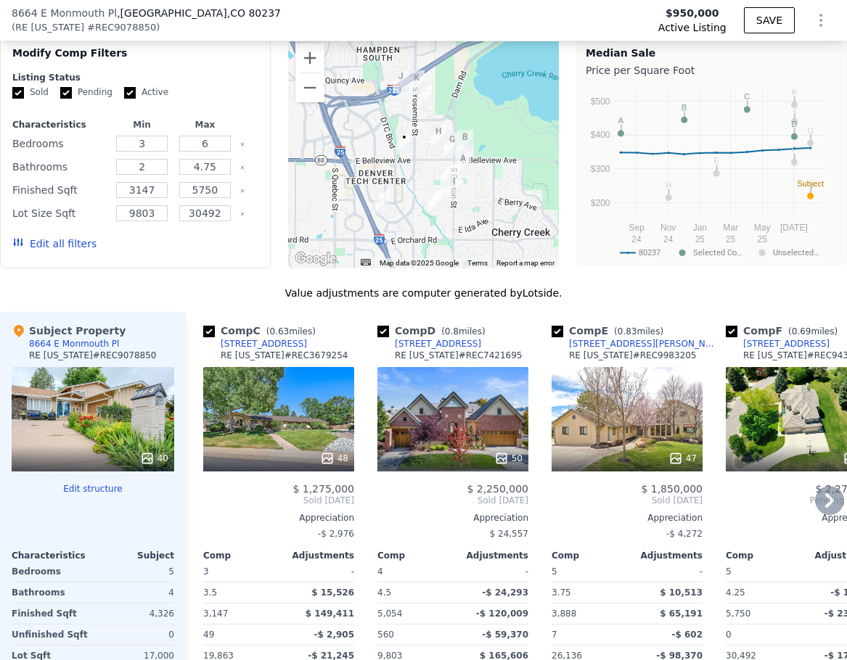
click at [337, 364] on div "Comp C ( 0.63 miles) 4596 S Yosemite Ct RE Colorado # REC3679254" at bounding box center [278, 346] width 151 height 44
click at [819, 515] on icon at bounding box center [829, 500] width 29 height 29
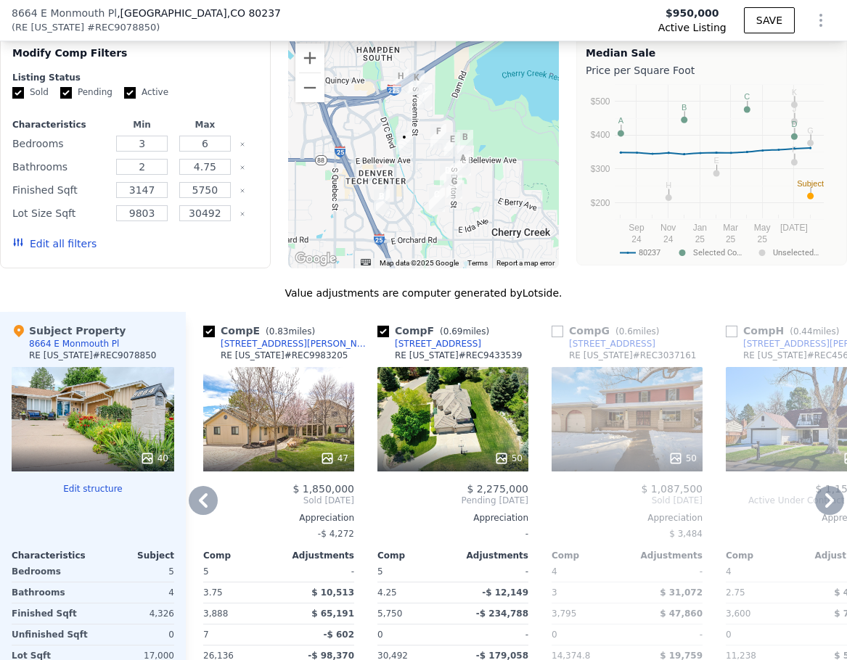
click at [819, 515] on icon at bounding box center [829, 500] width 29 height 29
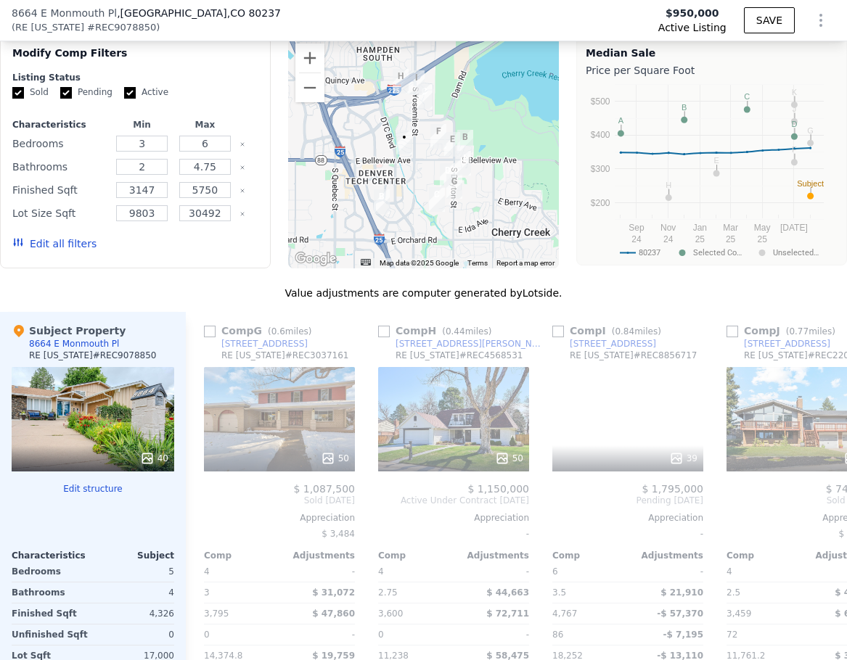
scroll to position [0, 697]
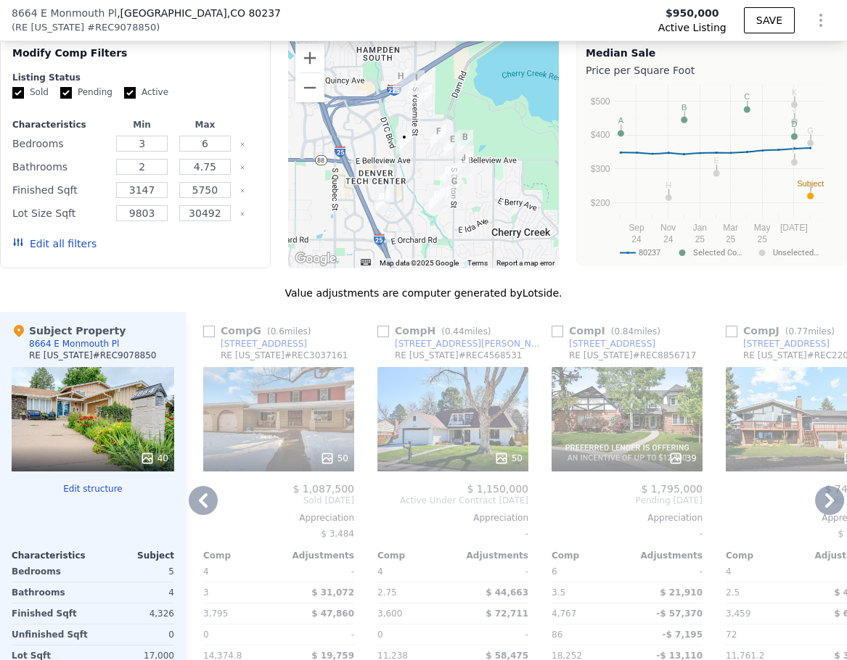
click at [819, 515] on icon at bounding box center [829, 500] width 29 height 29
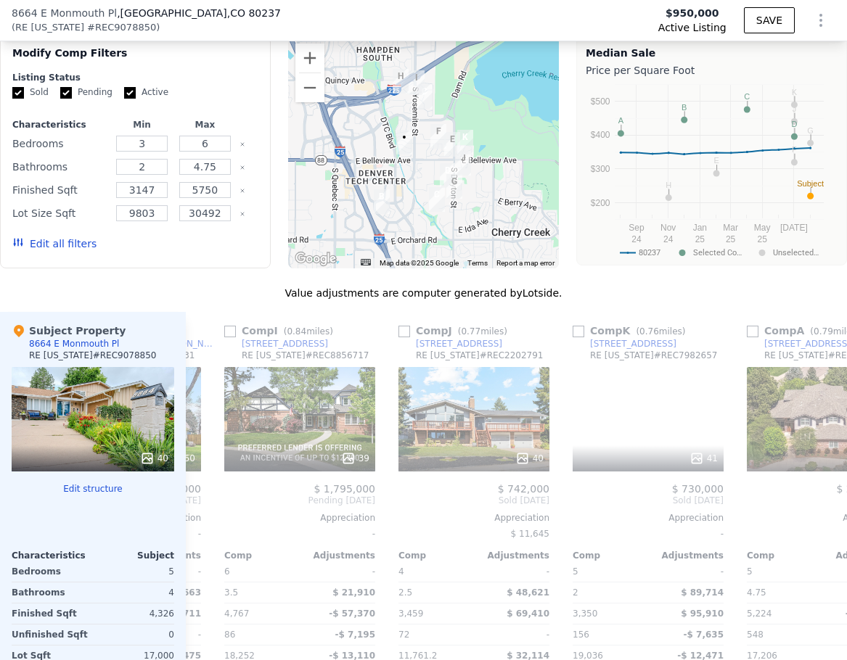
scroll to position [0, 1045]
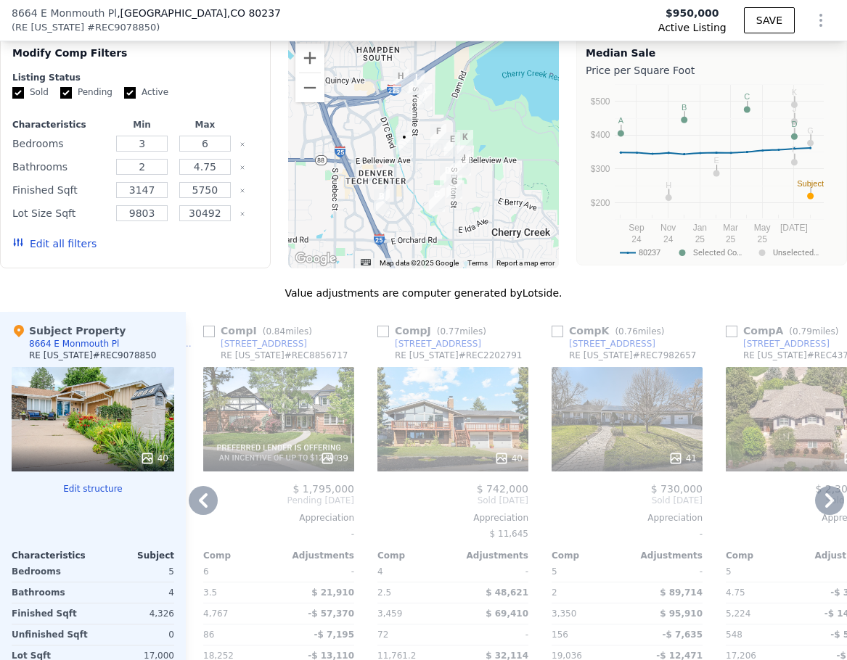
click at [286, 440] on div "39" at bounding box center [278, 419] width 151 height 104
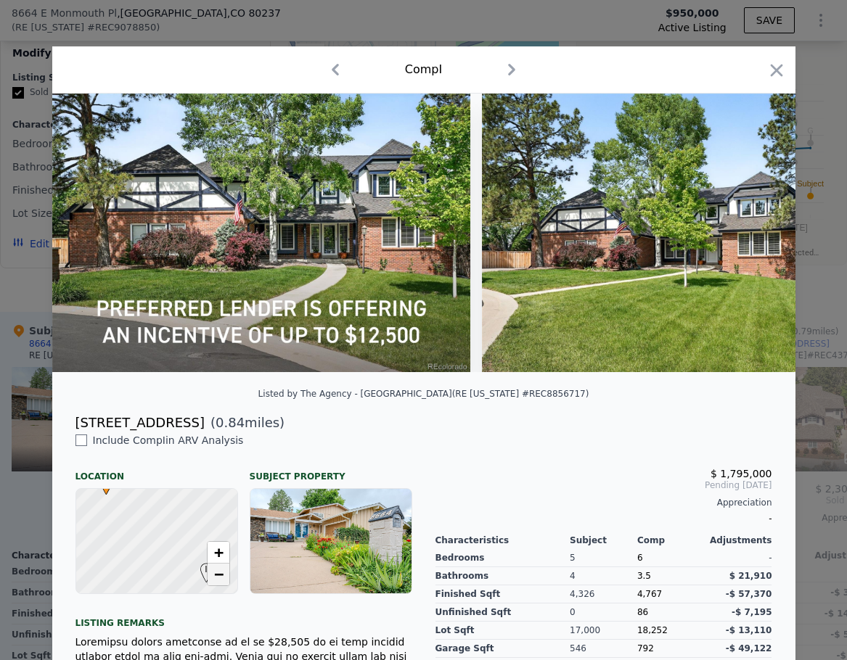
click at [213, 583] on span "−" at bounding box center [217, 574] width 9 height 18
drag, startPoint x: 130, startPoint y: 542, endPoint x: 179, endPoint y: 584, distance: 64.3
click at [179, 584] on div at bounding box center [156, 542] width 193 height 126
click at [214, 562] on span "+" at bounding box center [217, 553] width 9 height 18
drag, startPoint x: 184, startPoint y: 559, endPoint x: 151, endPoint y: 536, distance: 40.3
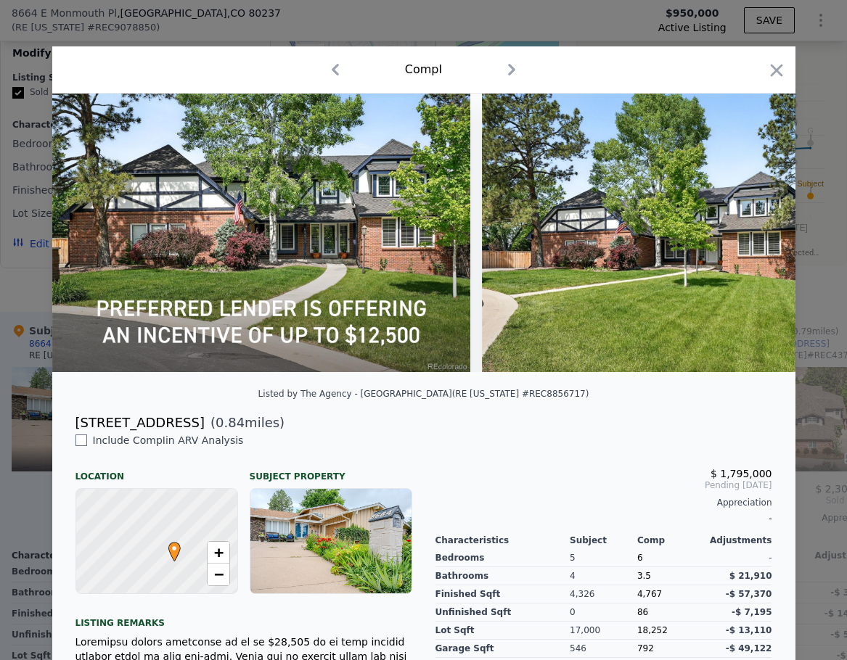
click at [151, 536] on div at bounding box center [155, 541] width 193 height 126
click at [213, 583] on span "−" at bounding box center [217, 574] width 9 height 18
click at [747, 236] on icon at bounding box center [757, 232] width 29 height 29
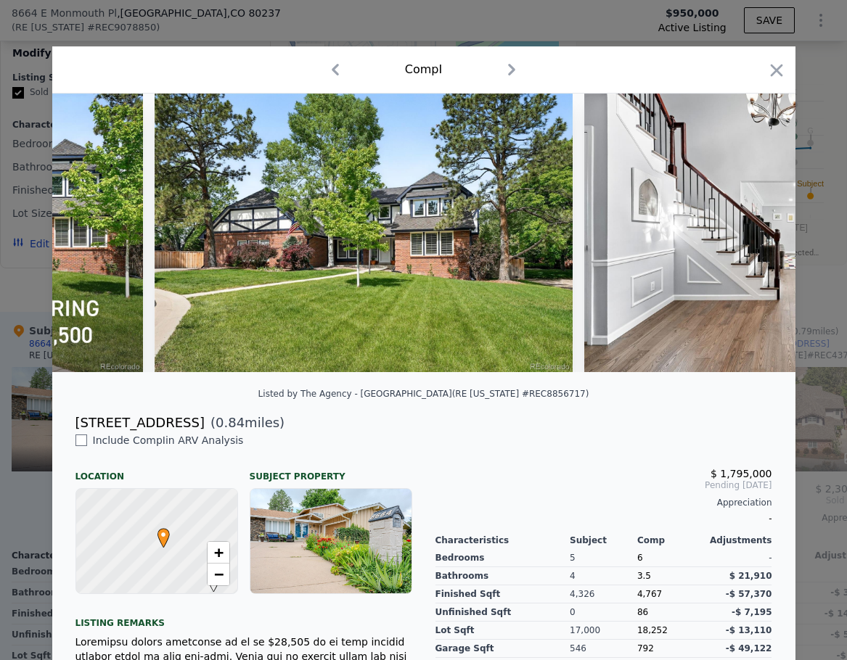
scroll to position [0, 348]
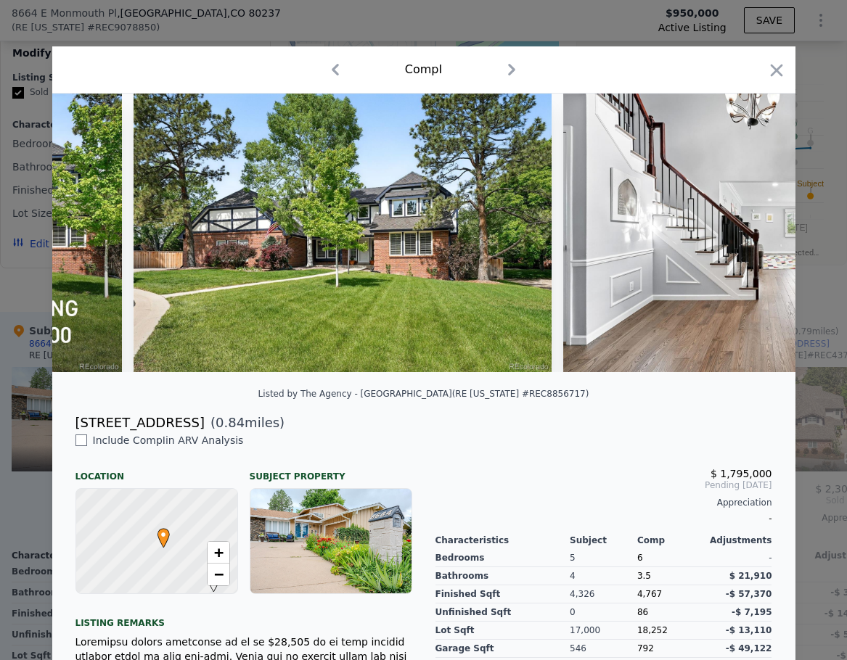
click at [747, 236] on img at bounding box center [772, 233] width 418 height 279
click at [747, 236] on icon at bounding box center [757, 232] width 29 height 29
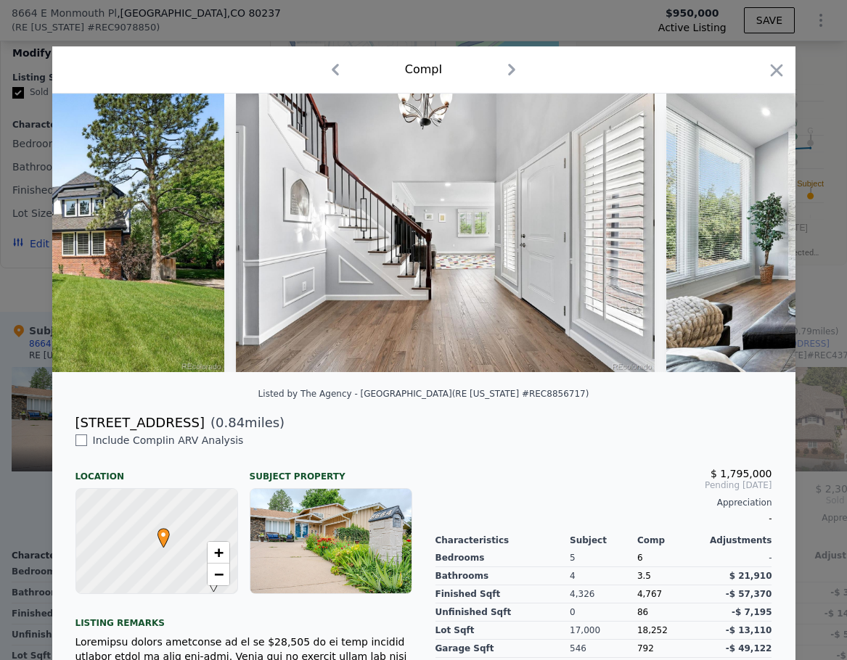
scroll to position [0, 697]
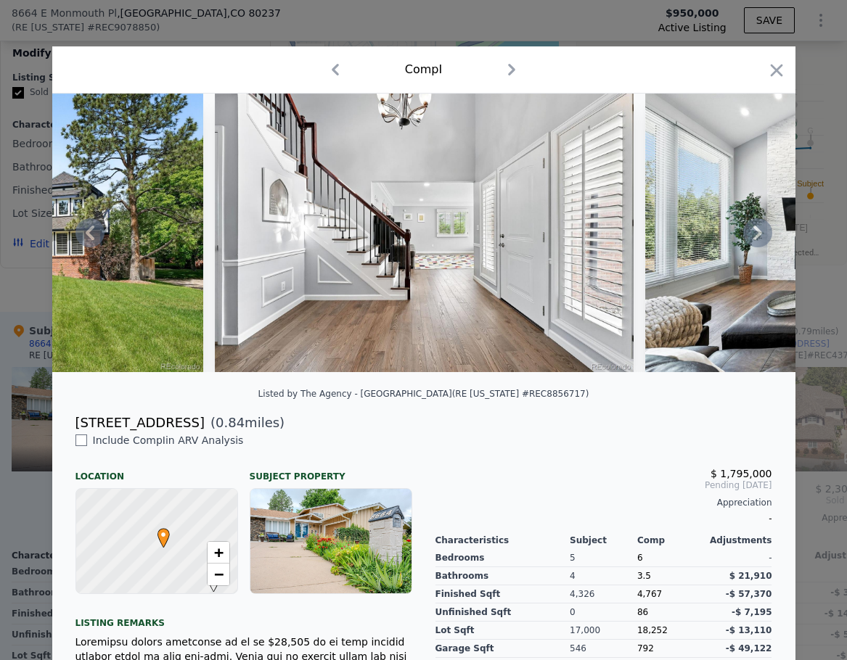
click at [747, 236] on div at bounding box center [423, 233] width 743 height 279
click at [753, 235] on icon at bounding box center [757, 233] width 9 height 15
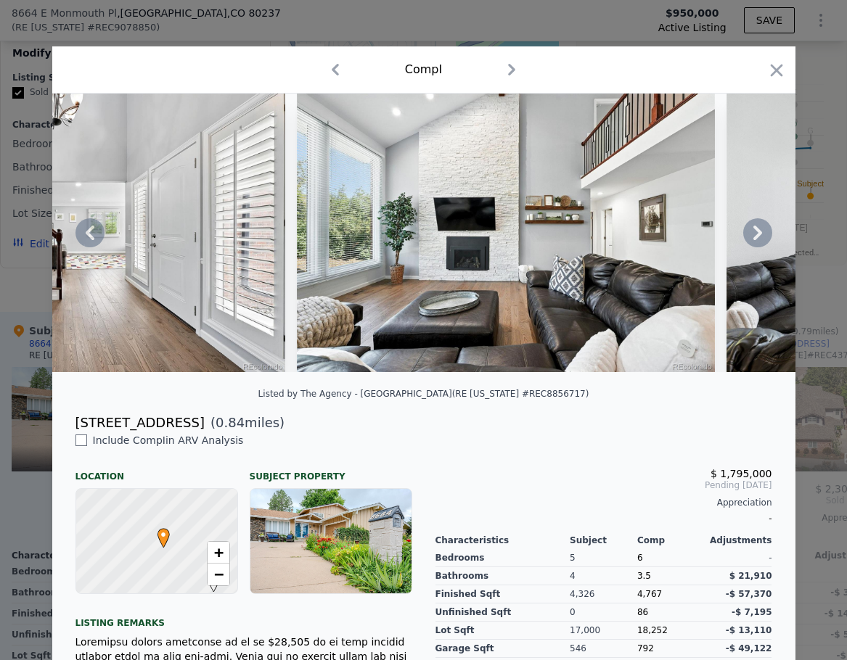
click at [753, 235] on icon at bounding box center [757, 233] width 9 height 15
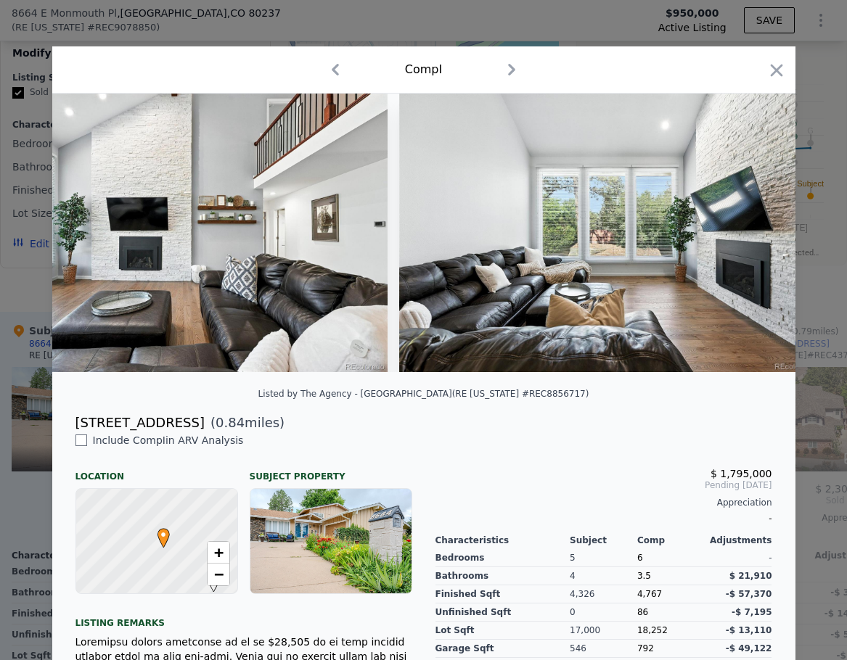
scroll to position [0, 1393]
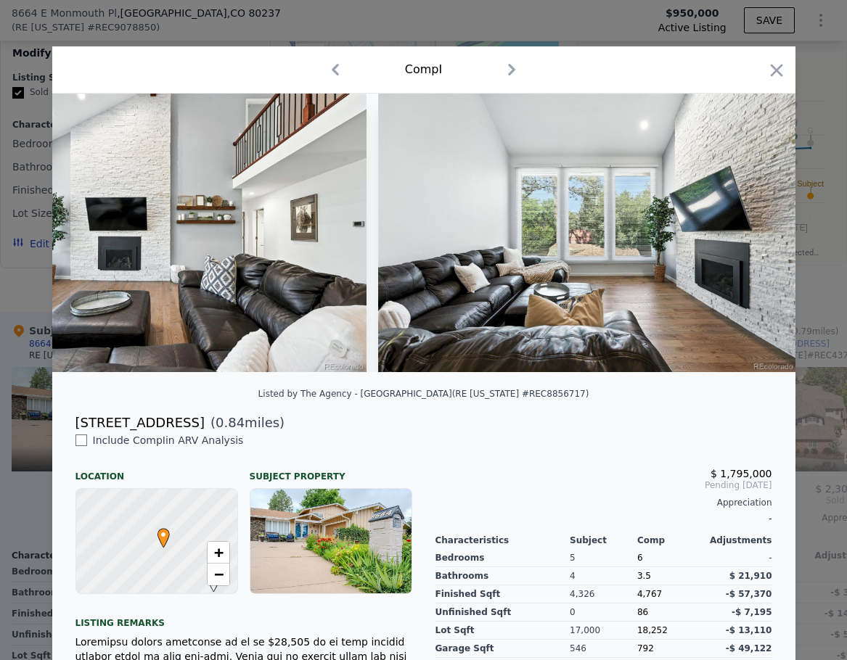
click at [752, 235] on div at bounding box center [423, 233] width 743 height 279
click at [753, 235] on icon at bounding box center [757, 233] width 9 height 15
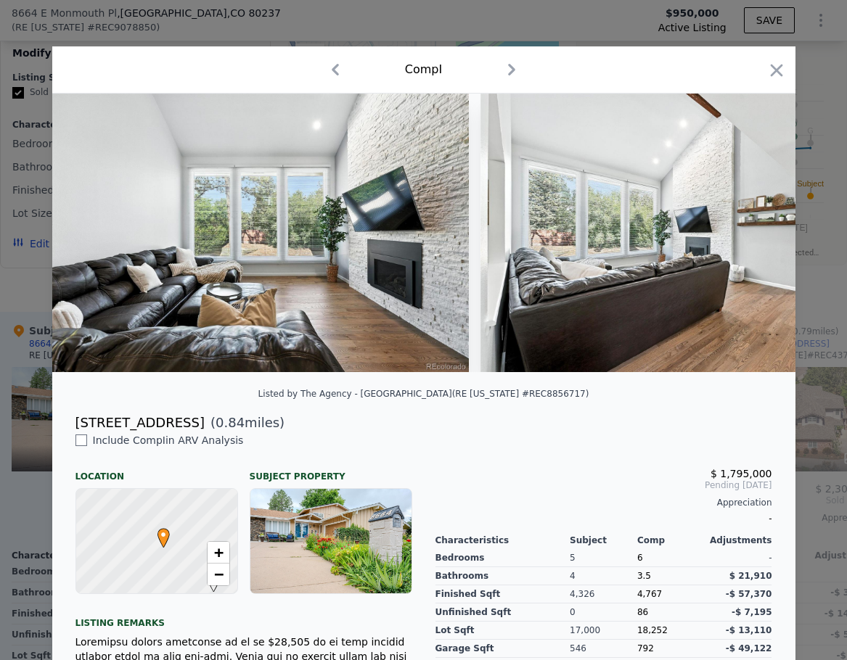
scroll to position [0, 1742]
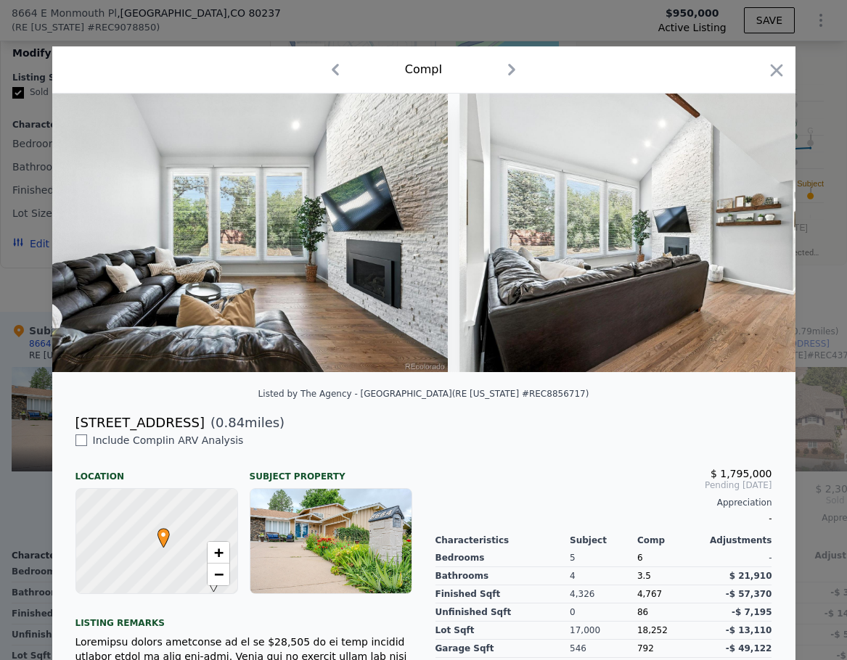
click at [752, 235] on div at bounding box center [423, 233] width 743 height 279
click at [753, 235] on icon at bounding box center [757, 233] width 9 height 15
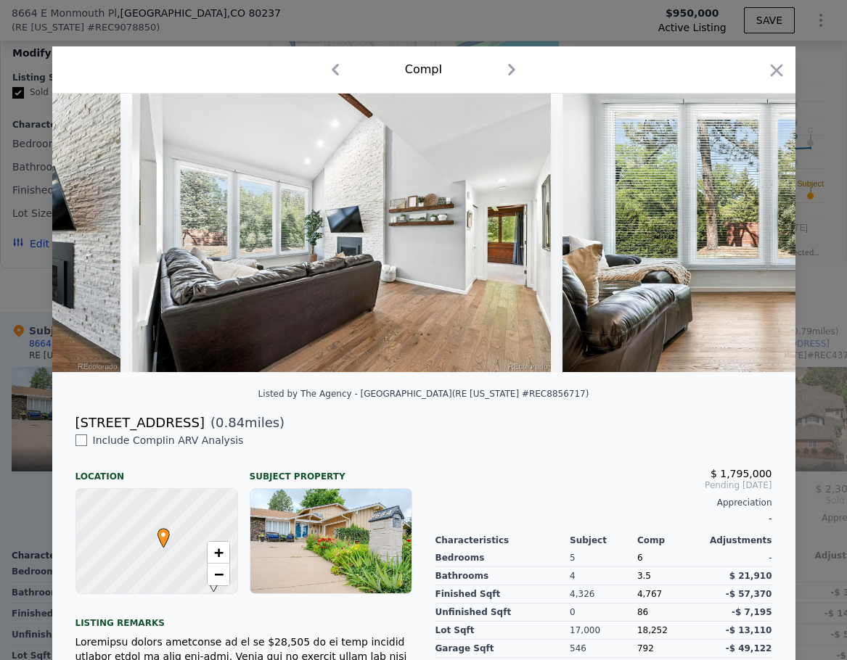
scroll to position [0, 2090]
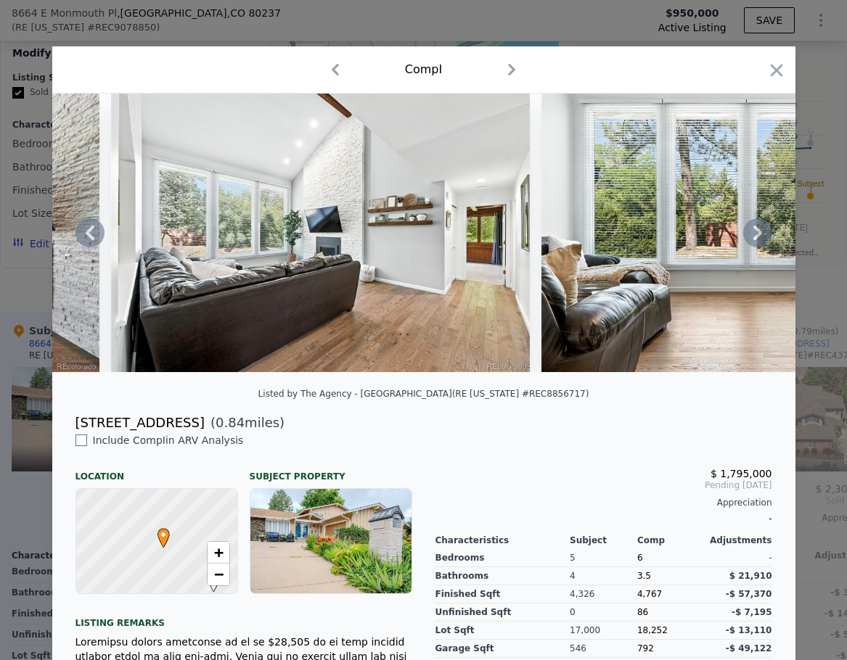
click at [753, 235] on icon at bounding box center [757, 233] width 9 height 15
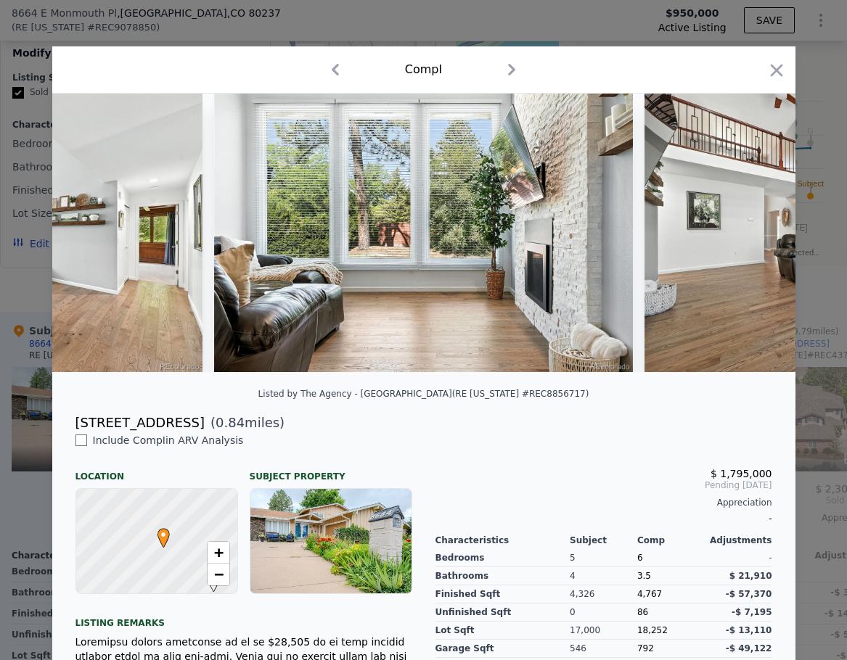
scroll to position [0, 2438]
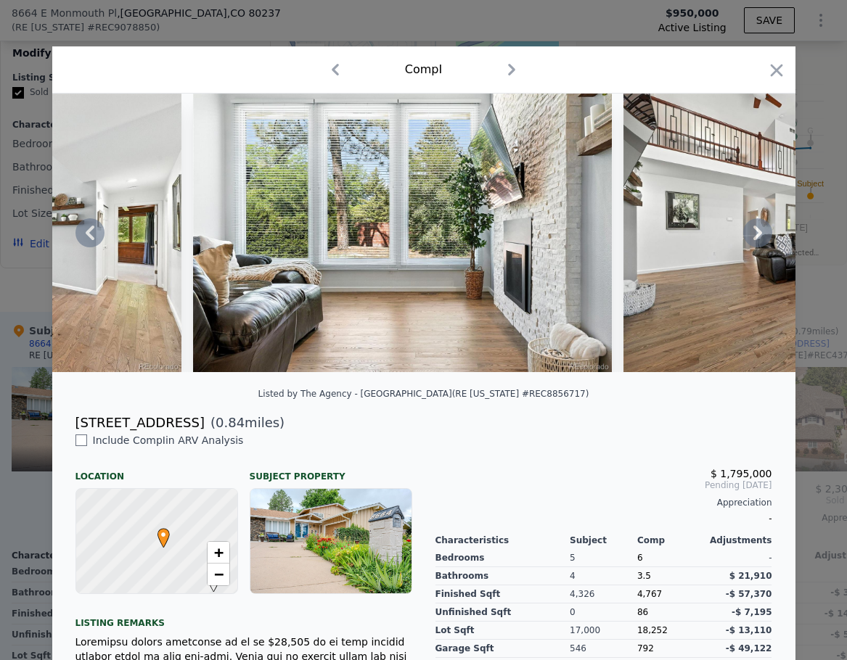
click at [753, 235] on icon at bounding box center [757, 233] width 9 height 15
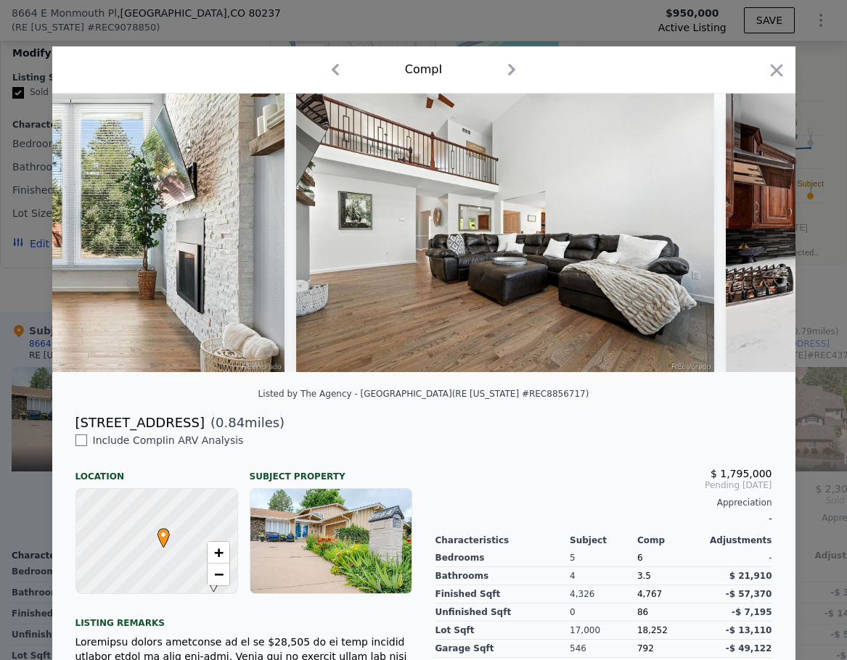
scroll to position [0, 2787]
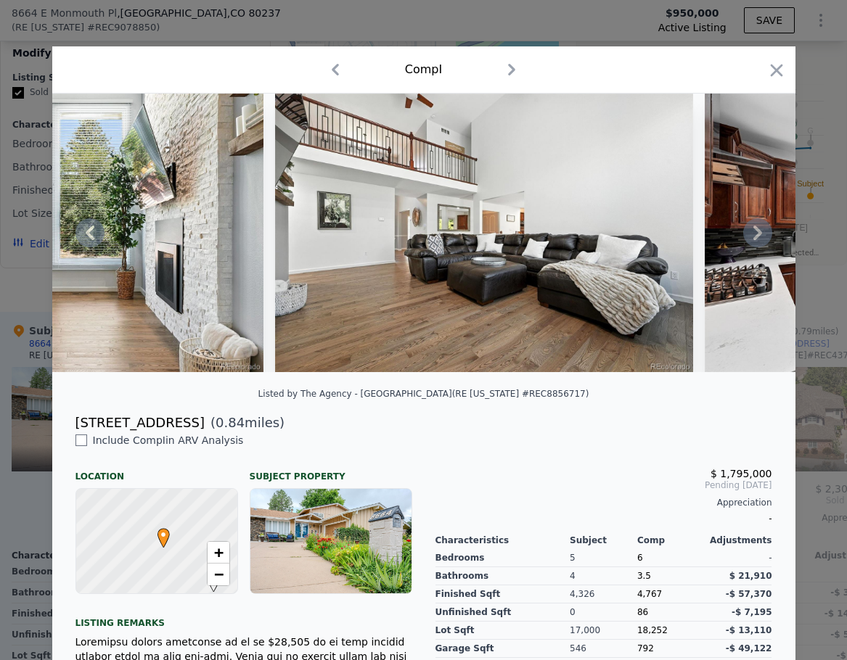
click at [753, 235] on icon at bounding box center [757, 233] width 9 height 15
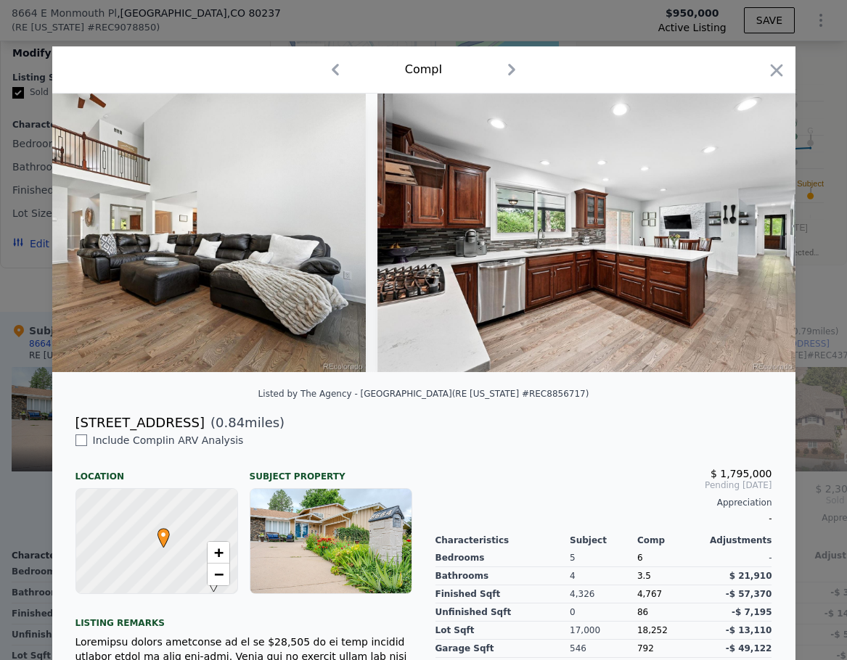
scroll to position [0, 3135]
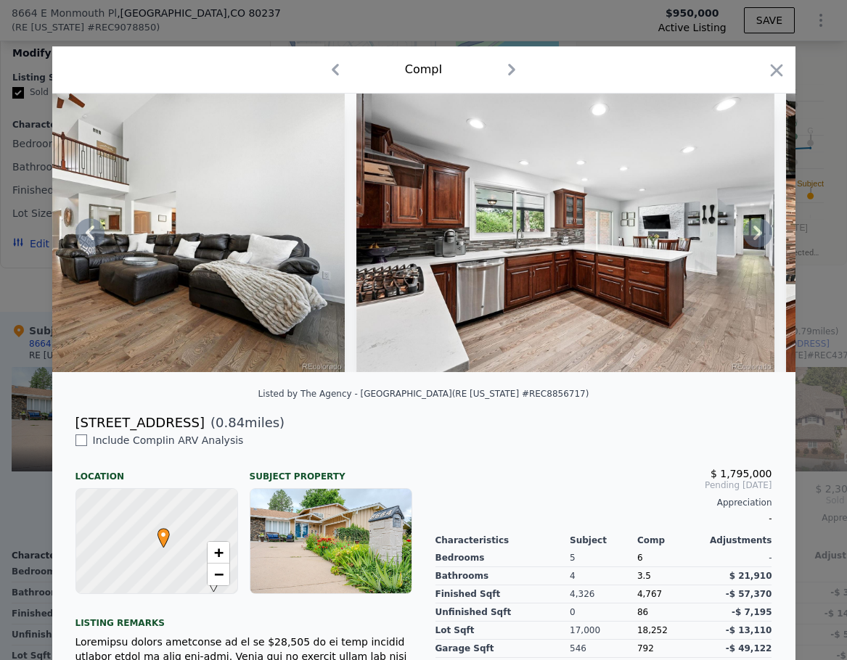
click at [753, 235] on icon at bounding box center [757, 233] width 9 height 15
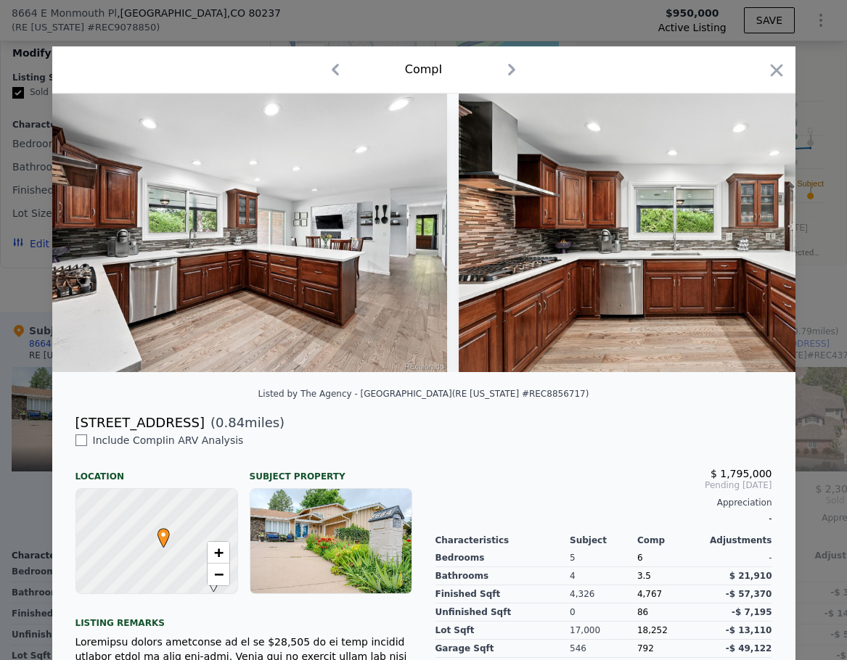
scroll to position [0, 3483]
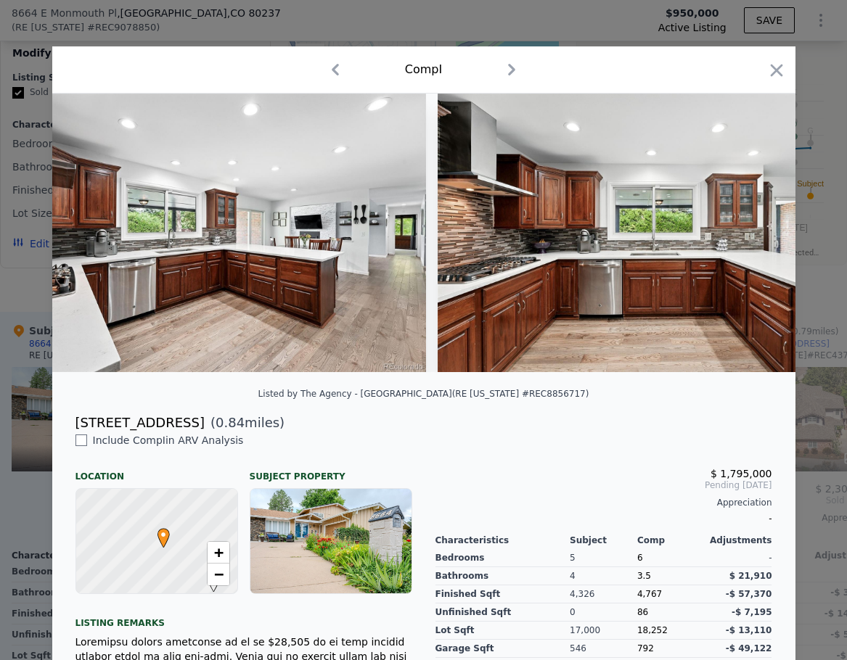
click at [752, 235] on div at bounding box center [423, 233] width 743 height 279
click at [753, 235] on icon at bounding box center [757, 233] width 9 height 15
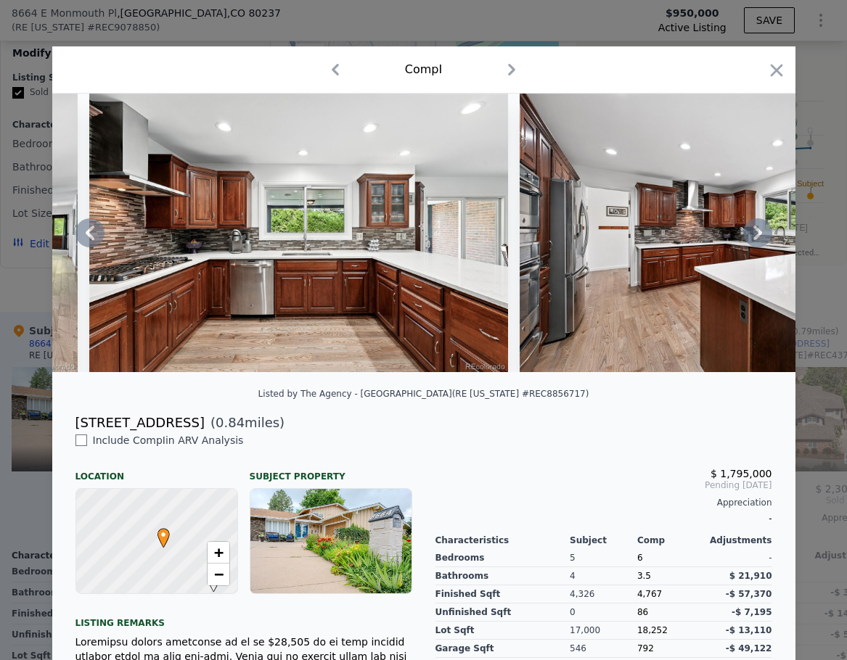
click at [752, 235] on div at bounding box center [423, 233] width 743 height 279
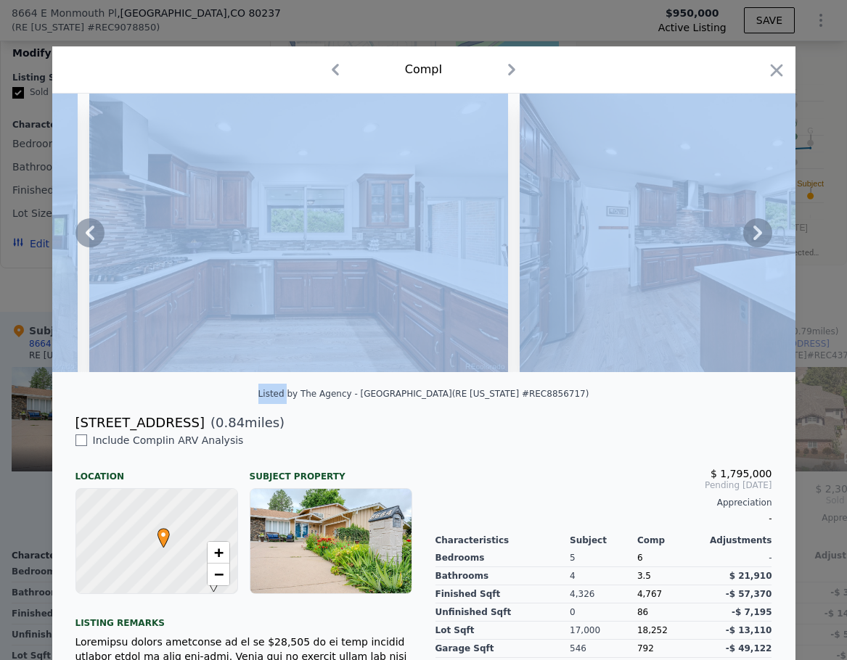
click at [753, 235] on icon at bounding box center [757, 233] width 9 height 15
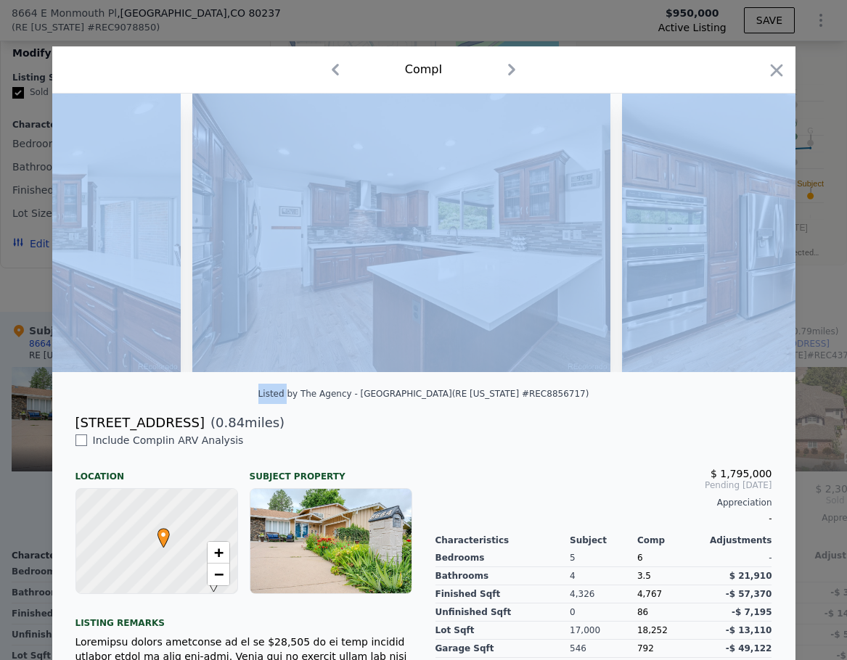
scroll to position [0, 4180]
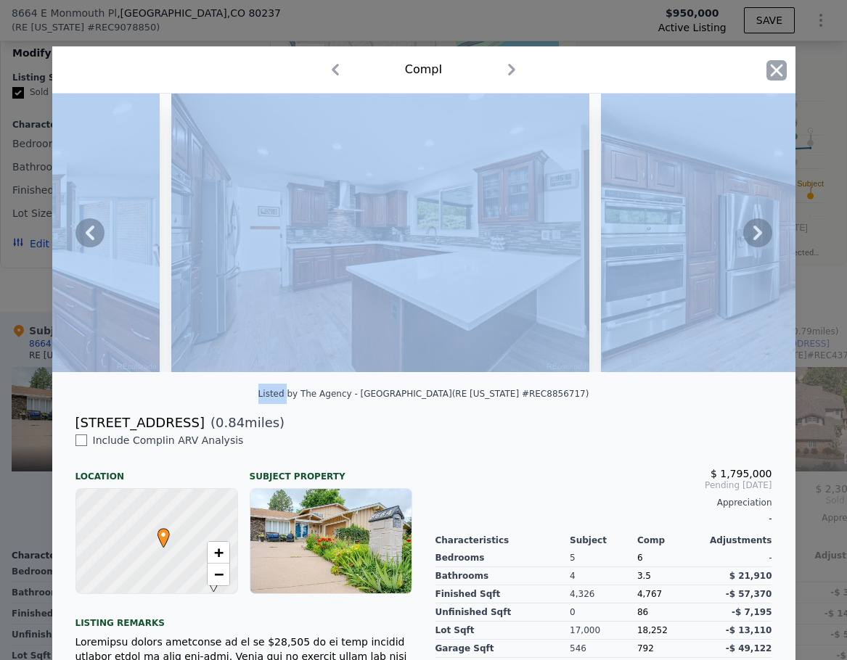
click at [775, 71] on icon "button" at bounding box center [776, 70] width 20 height 20
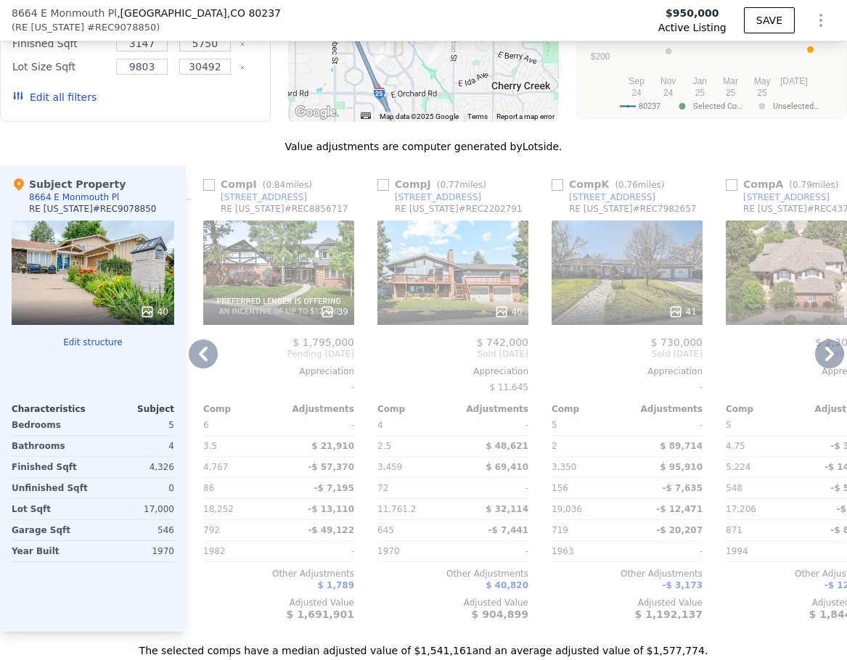
scroll to position [1591, 0]
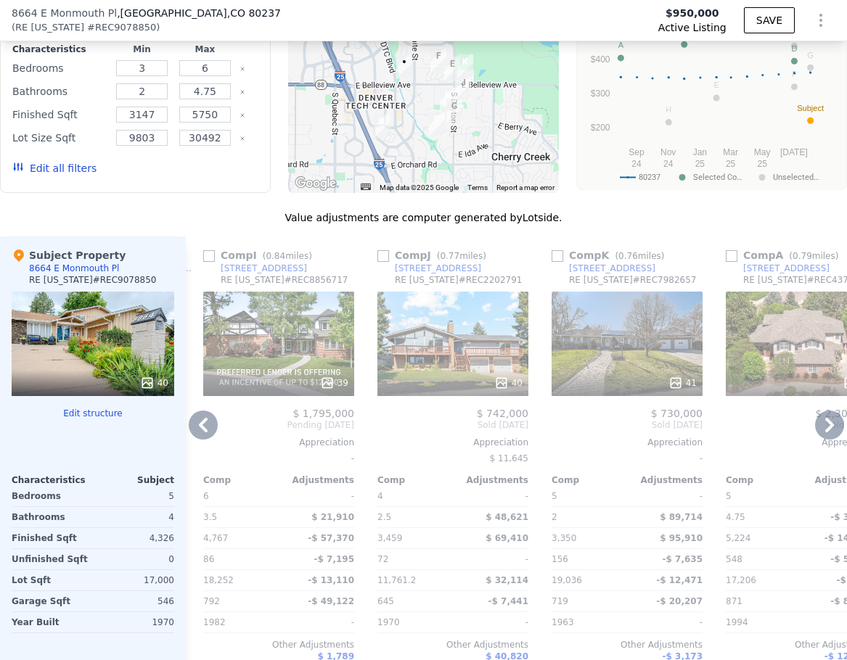
click at [601, 368] on div "41" at bounding box center [626, 344] width 151 height 104
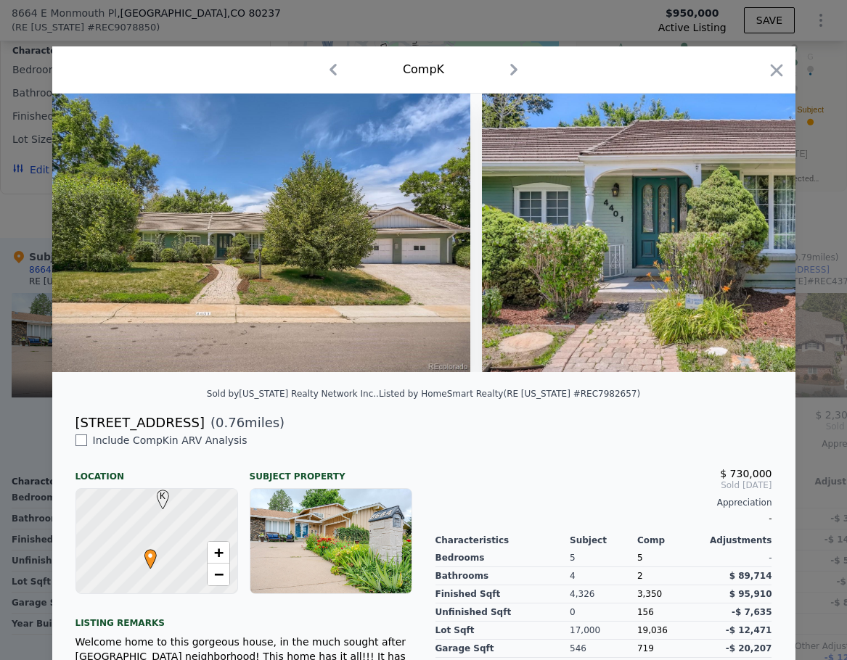
click at [514, 75] on icon "button" at bounding box center [513, 69] width 23 height 23
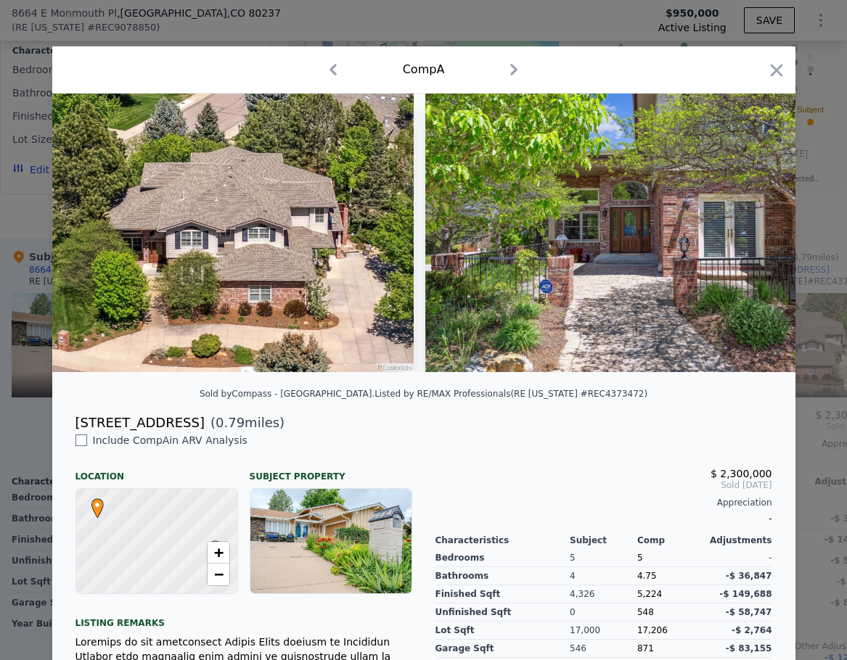
click at [325, 73] on icon "button" at bounding box center [332, 69] width 23 height 23
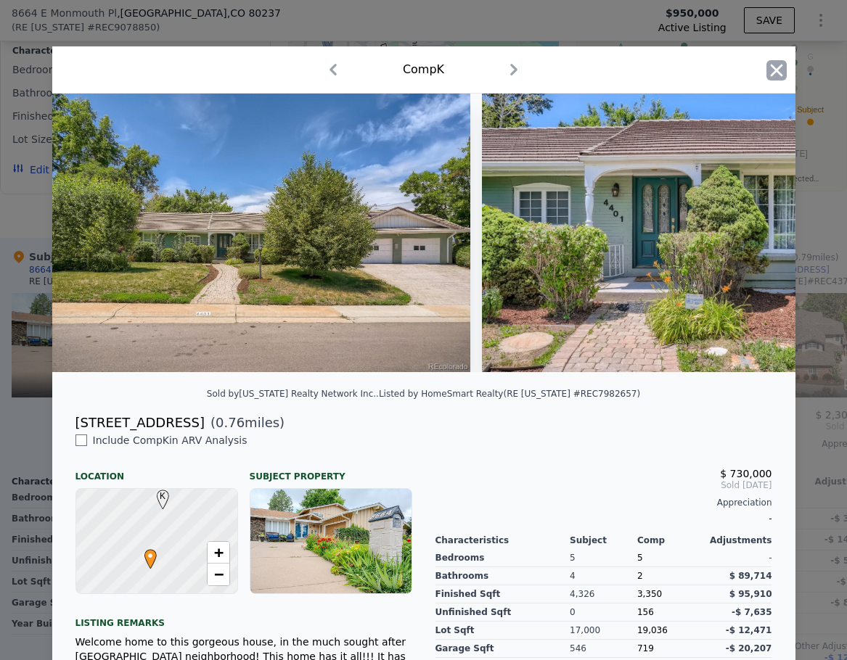
click at [770, 67] on icon "button" at bounding box center [776, 70] width 20 height 20
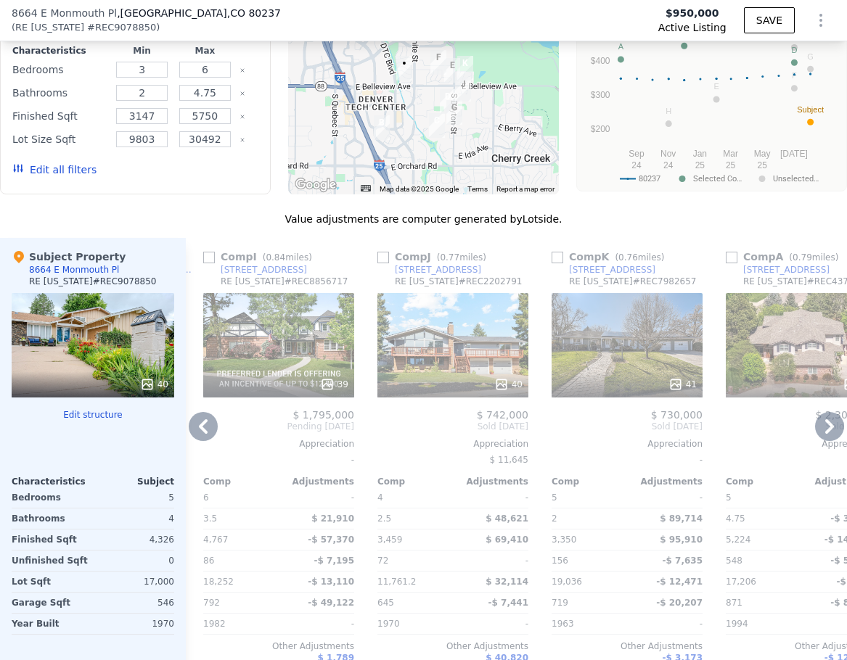
click at [559, 263] on input "checkbox" at bounding box center [557, 258] width 12 height 12
checkbox input "true"
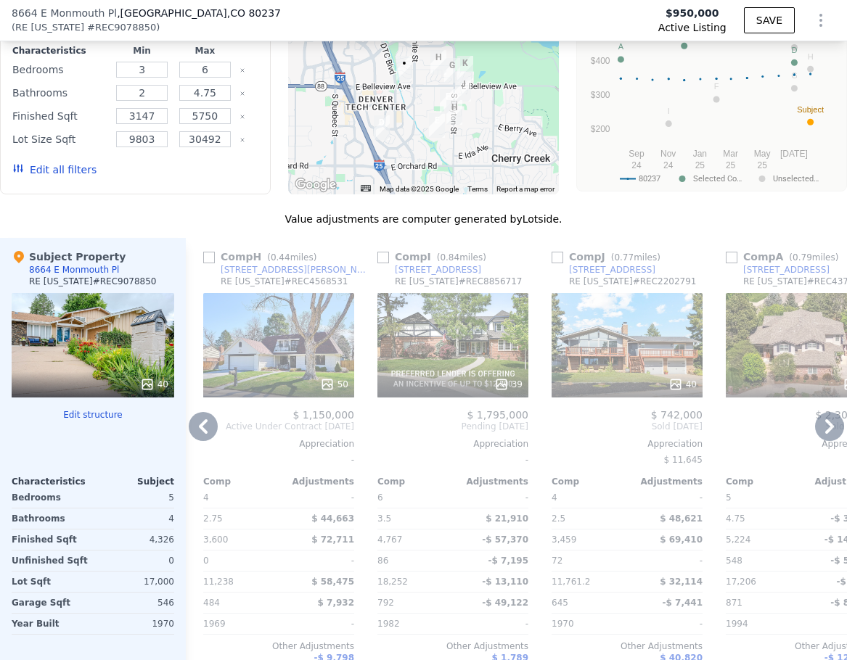
click at [206, 441] on icon at bounding box center [203, 426] width 29 height 29
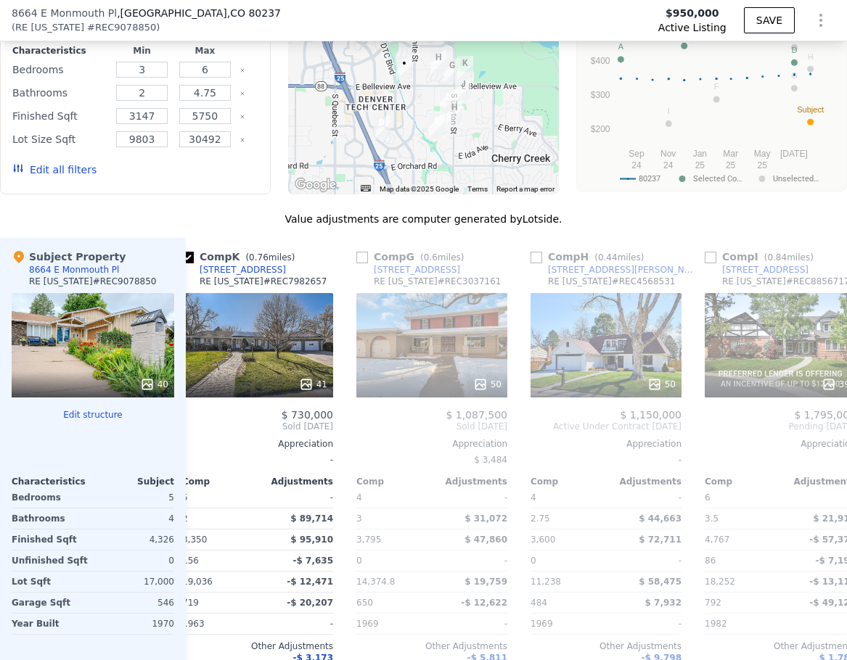
scroll to position [0, 697]
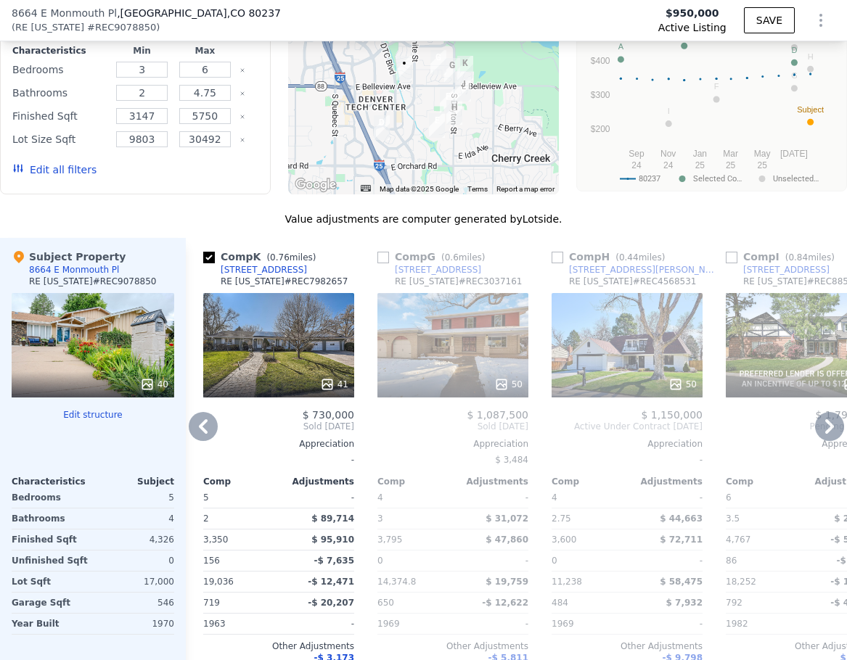
click at [426, 385] on div "50" at bounding box center [452, 345] width 151 height 104
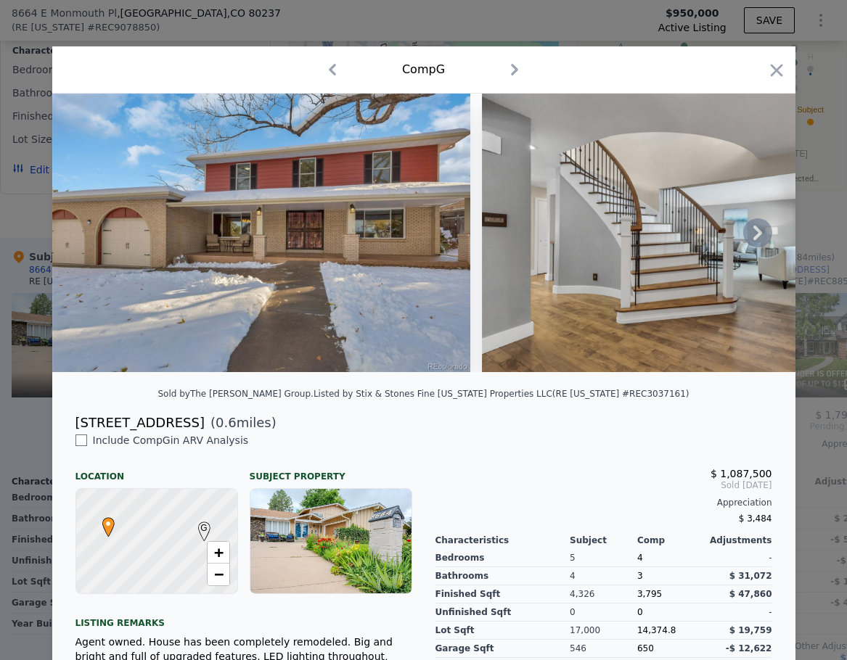
click at [745, 241] on icon at bounding box center [757, 232] width 29 height 29
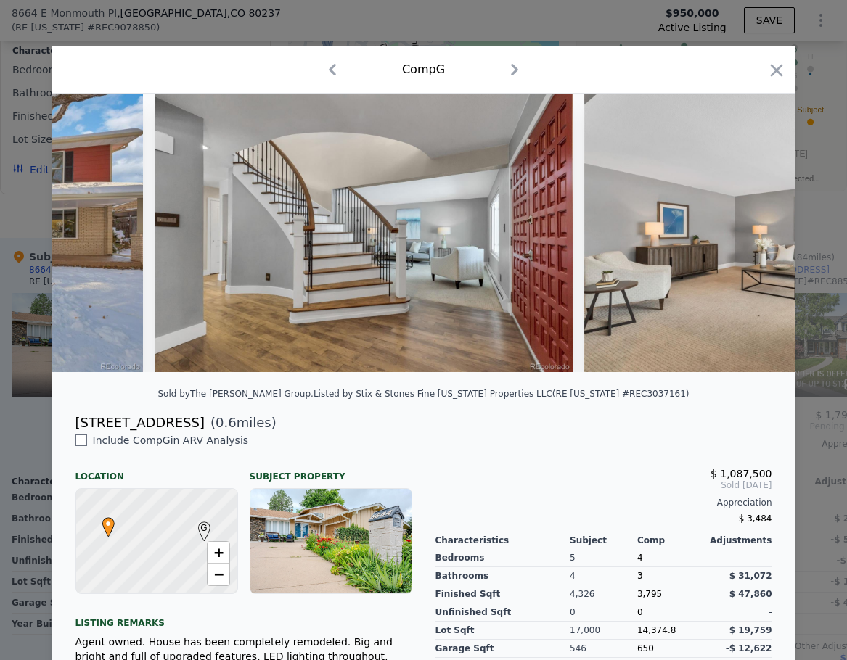
scroll to position [0, 348]
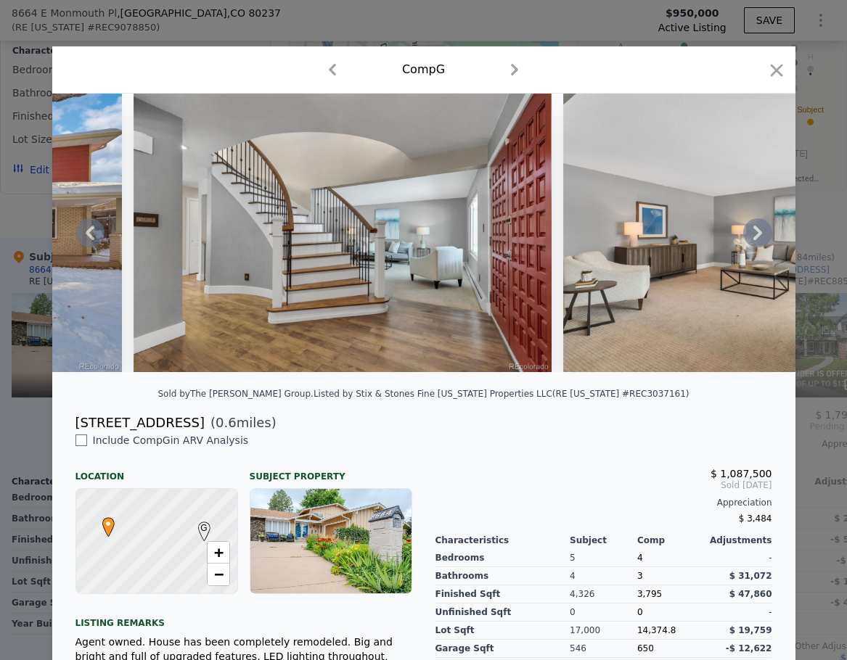
click at [745, 241] on icon at bounding box center [757, 232] width 29 height 29
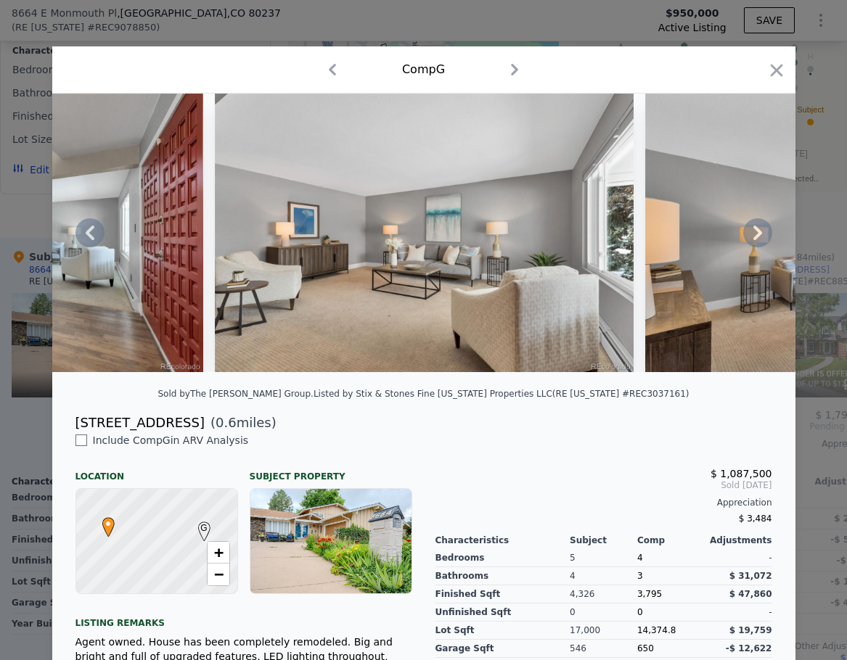
click at [745, 241] on icon at bounding box center [757, 232] width 29 height 29
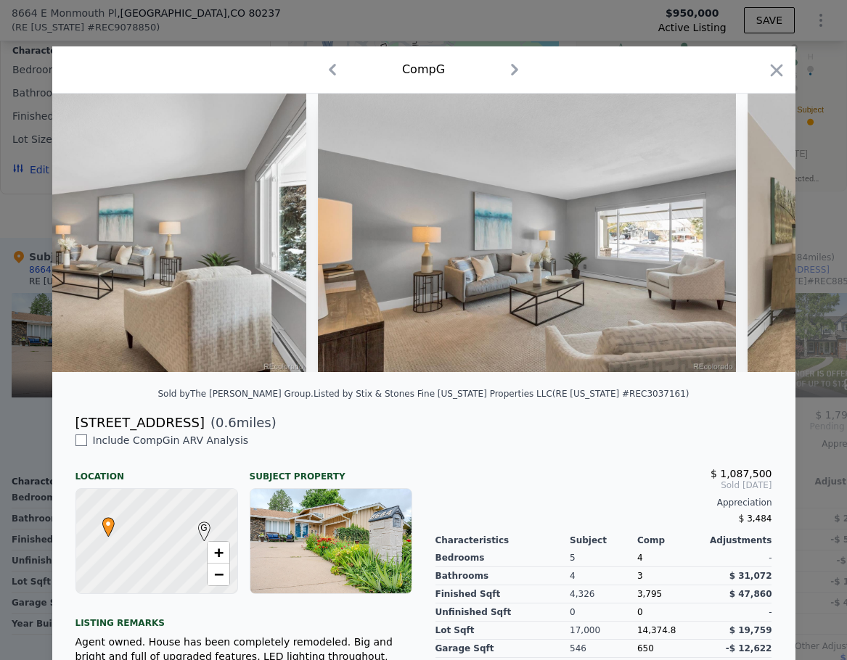
scroll to position [0, 1045]
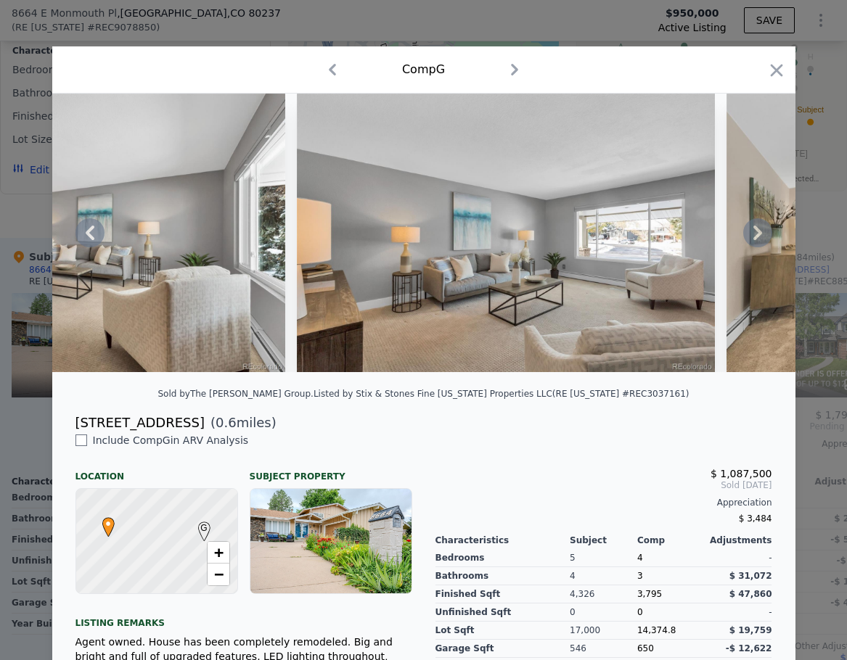
click at [745, 241] on icon at bounding box center [757, 232] width 29 height 29
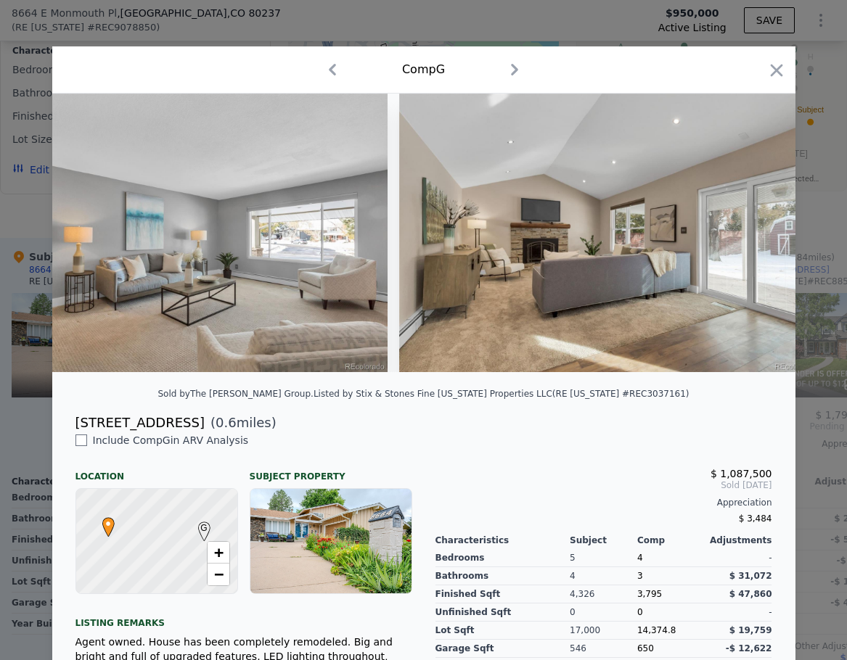
scroll to position [0, 1393]
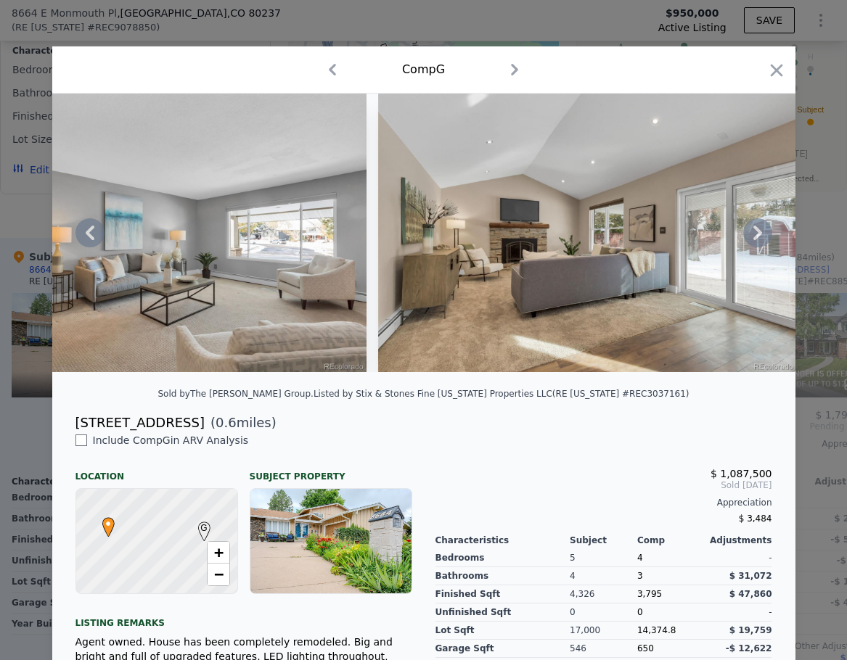
click at [747, 240] on icon at bounding box center [757, 232] width 29 height 29
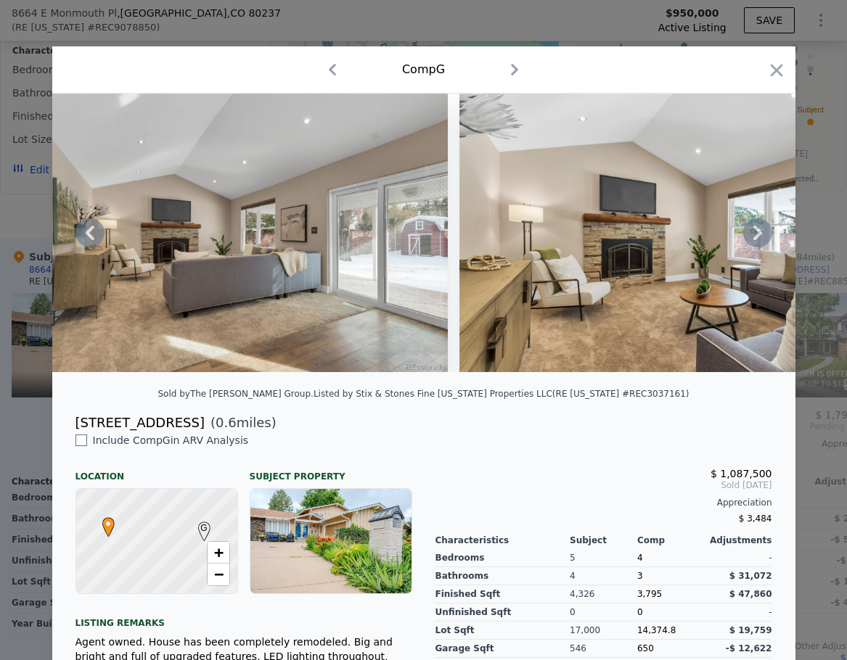
click at [747, 240] on icon at bounding box center [757, 232] width 29 height 29
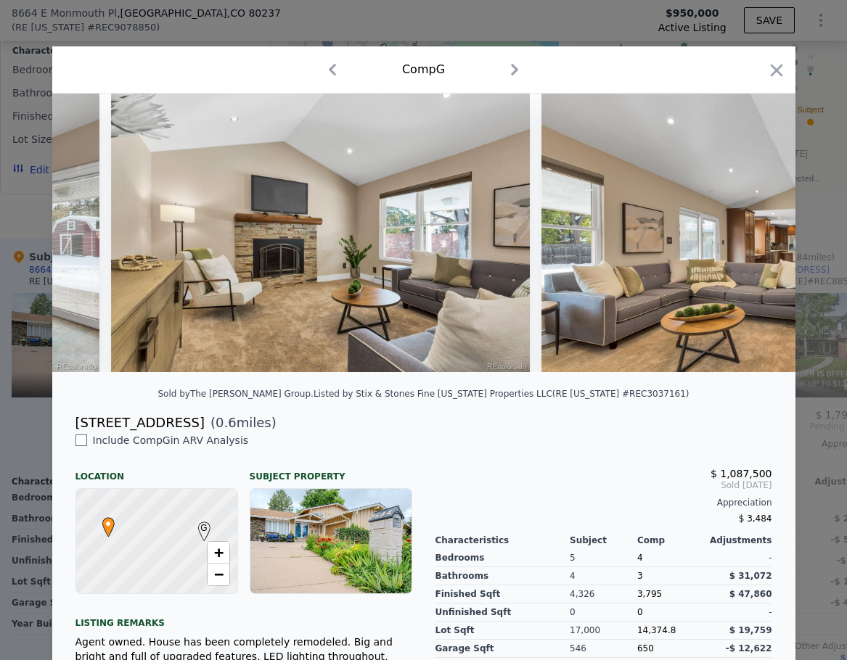
click at [747, 240] on img at bounding box center [750, 233] width 418 height 279
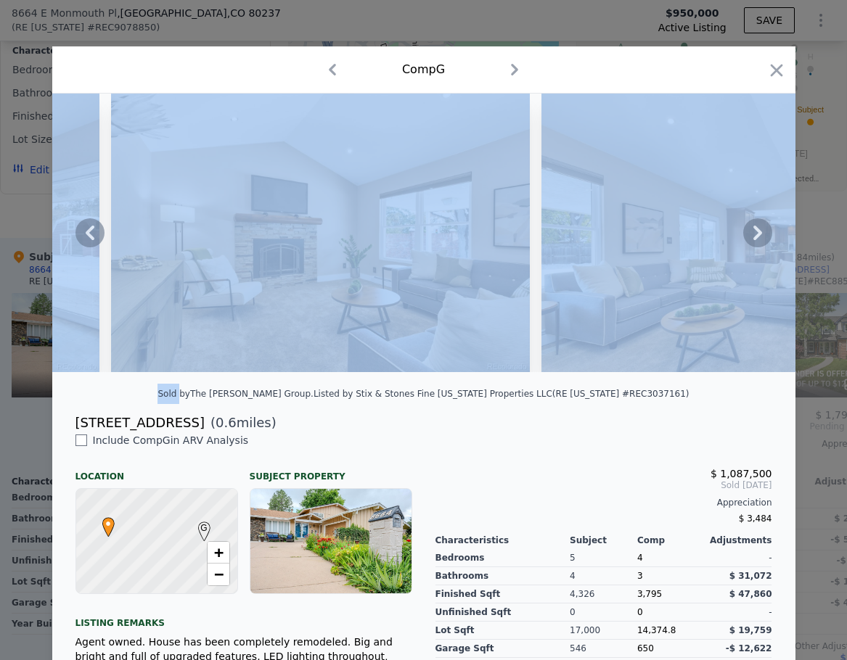
click at [747, 240] on icon at bounding box center [757, 232] width 29 height 29
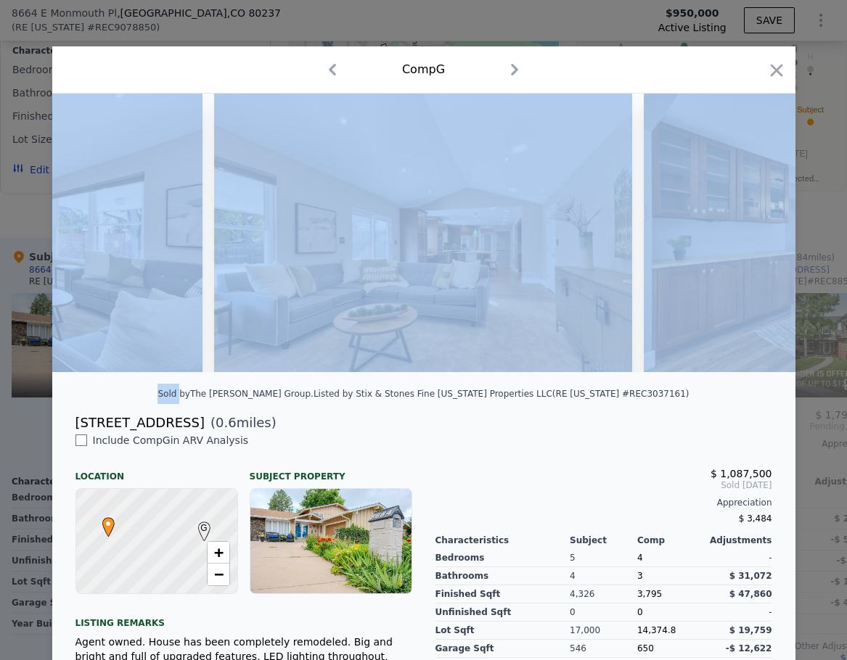
scroll to position [0, 2438]
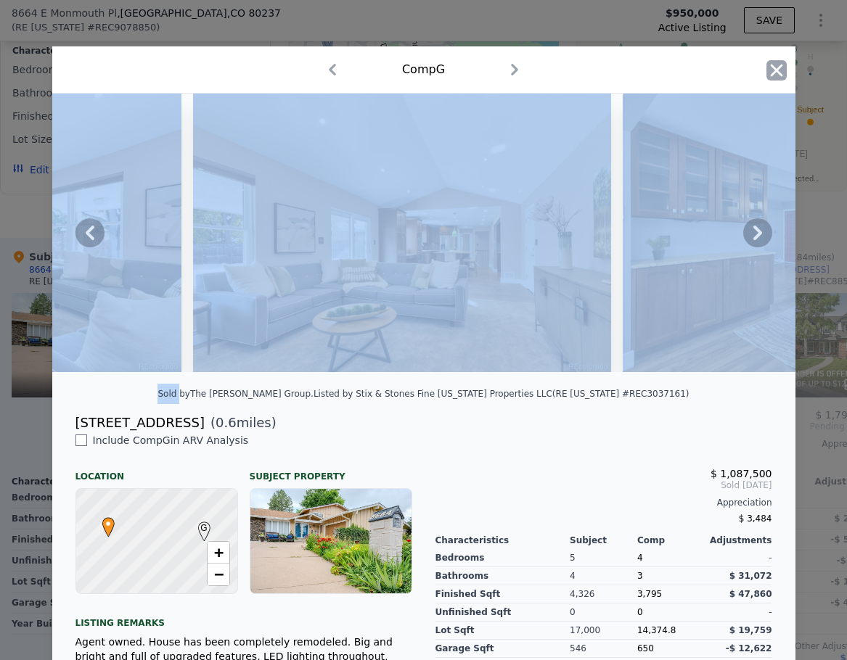
click at [774, 67] on icon "button" at bounding box center [776, 70] width 12 height 12
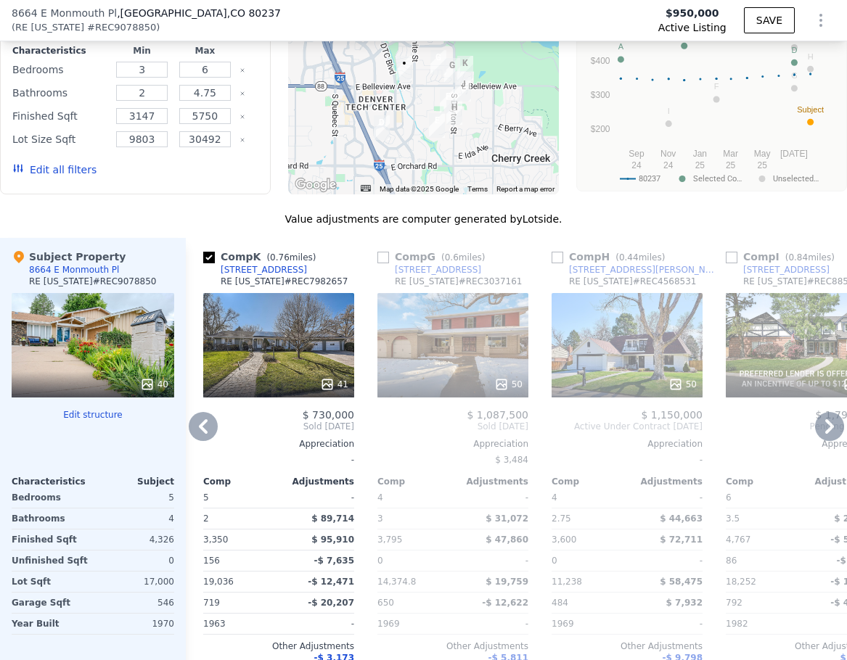
click at [388, 263] on input "checkbox" at bounding box center [383, 258] width 12 height 12
checkbox input "true"
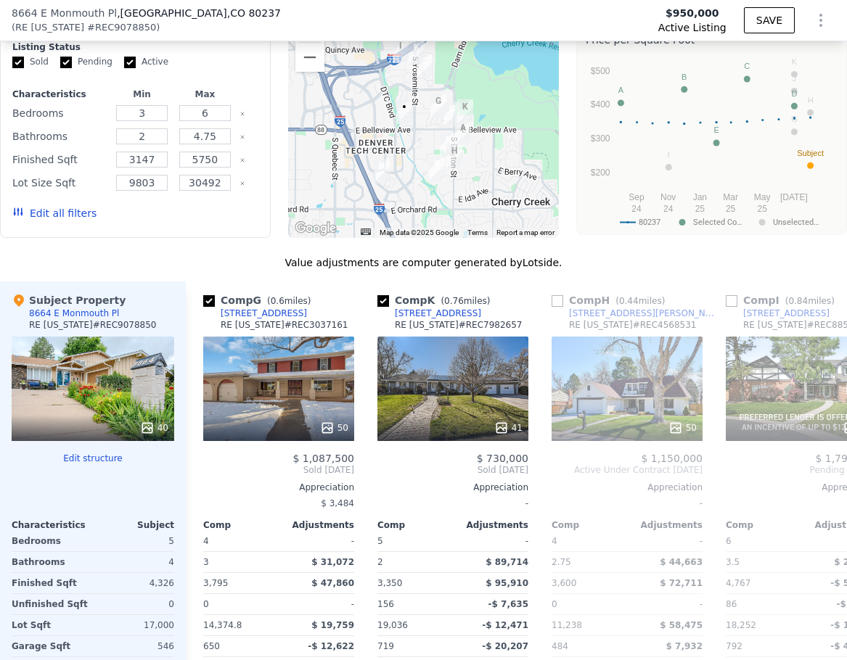
scroll to position [1469, 0]
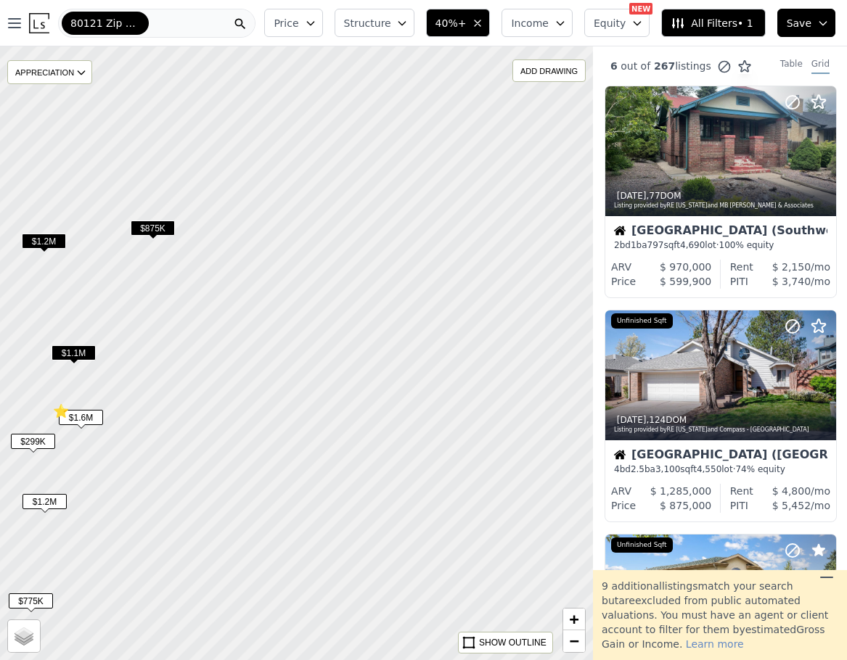
drag, startPoint x: 520, startPoint y: 233, endPoint x: 268, endPoint y: 393, distance: 297.9
click at [268, 393] on div at bounding box center [295, 353] width 711 height 737
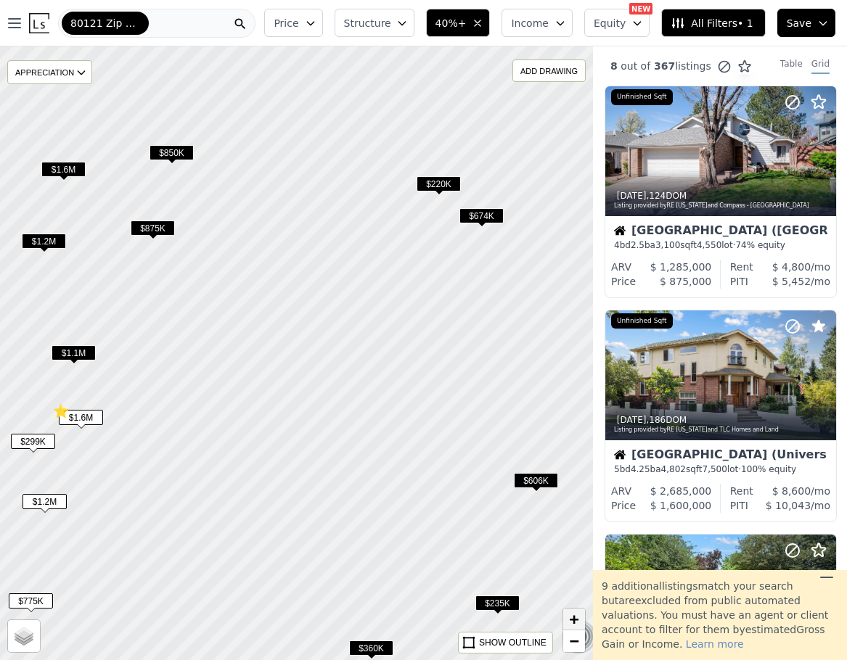
click at [568, 624] on link "+" at bounding box center [574, 620] width 22 height 22
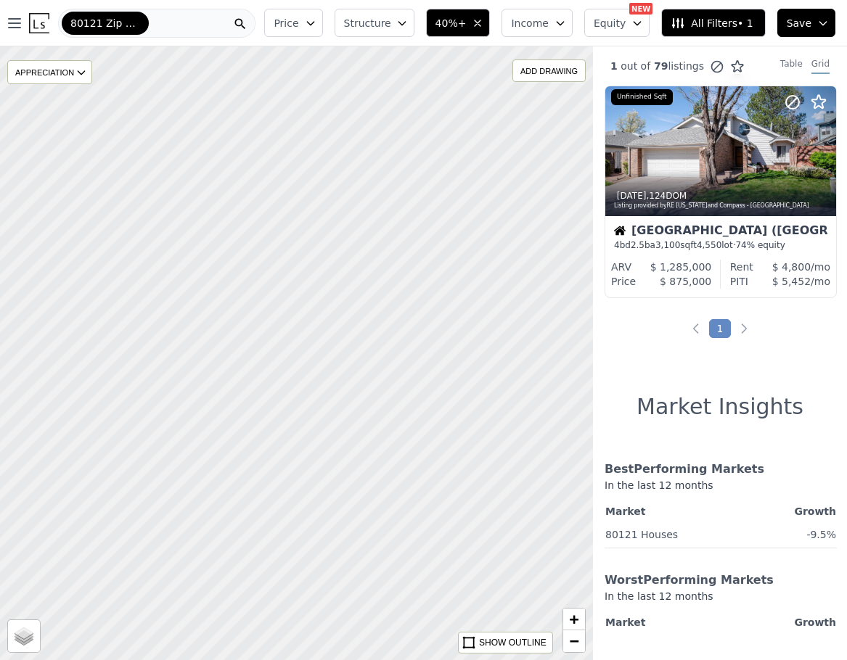
drag, startPoint x: 389, startPoint y: 541, endPoint x: 585, endPoint y: 297, distance: 312.8
click at [585, 297] on div at bounding box center [295, 353] width 711 height 737
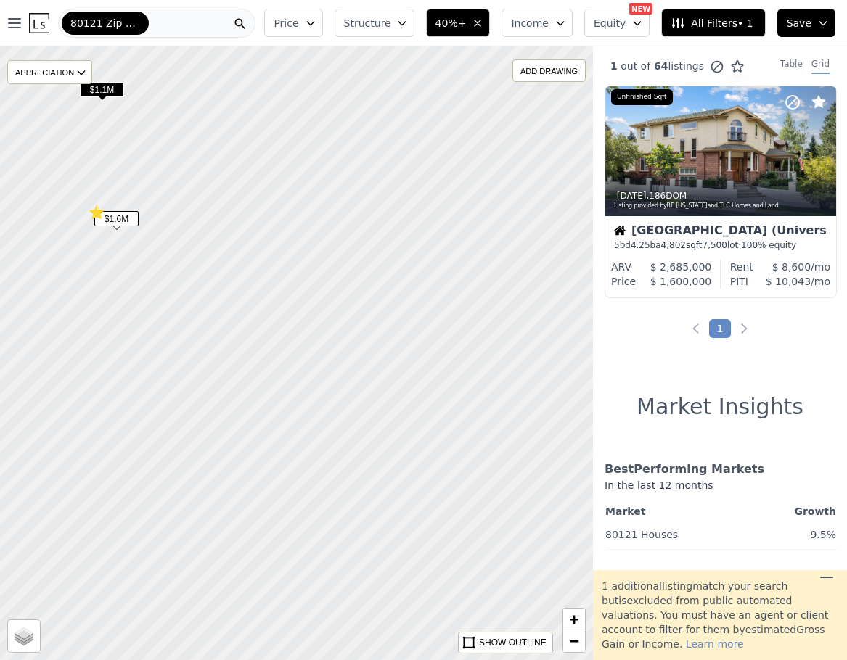
drag, startPoint x: 299, startPoint y: 448, endPoint x: 354, endPoint y: 416, distance: 63.7
click at [354, 416] on div at bounding box center [295, 353] width 711 height 737
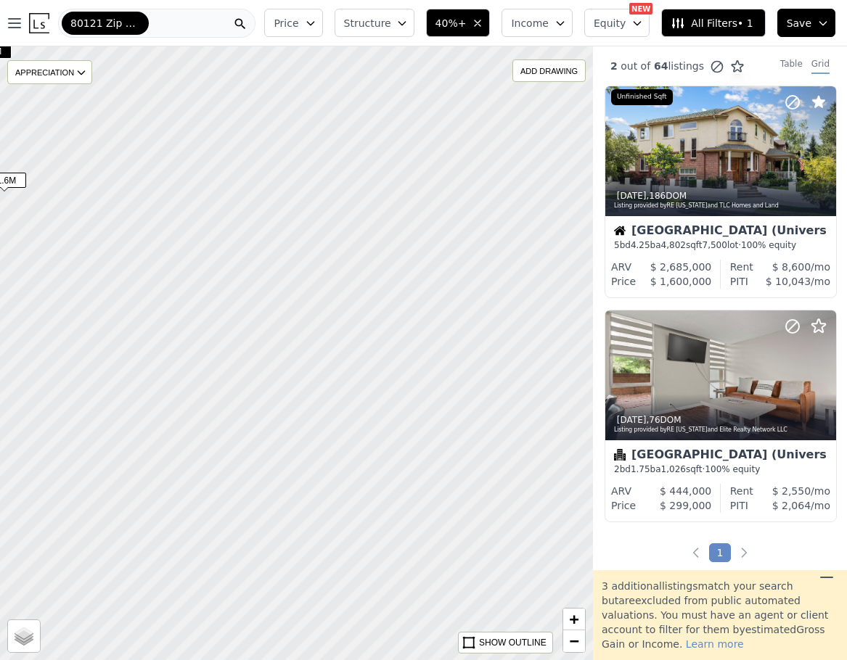
drag, startPoint x: 531, startPoint y: 382, endPoint x: 419, endPoint y: 344, distance: 118.9
click at [419, 344] on div at bounding box center [295, 353] width 711 height 737
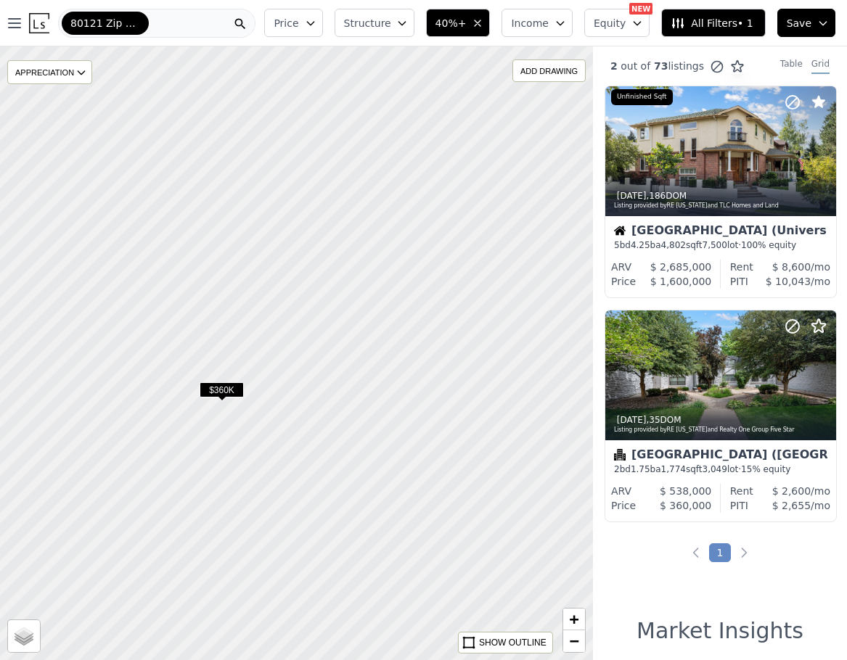
drag, startPoint x: 466, startPoint y: 376, endPoint x: 104, endPoint y: 125, distance: 440.6
click at [104, 125] on div at bounding box center [295, 352] width 711 height 737
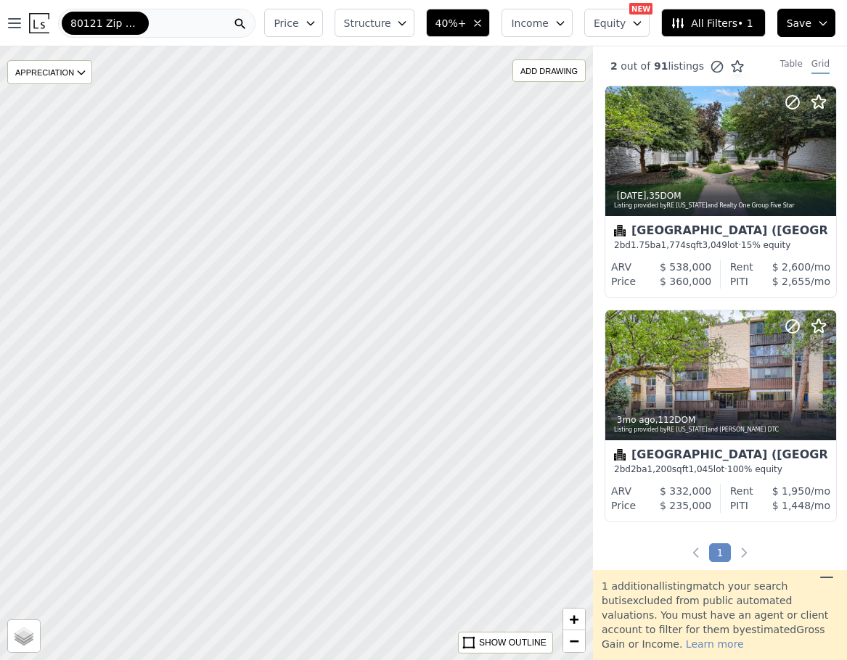
drag, startPoint x: 462, startPoint y: 382, endPoint x: 90, endPoint y: 118, distance: 456.9
click at [90, 118] on div at bounding box center [295, 353] width 711 height 737
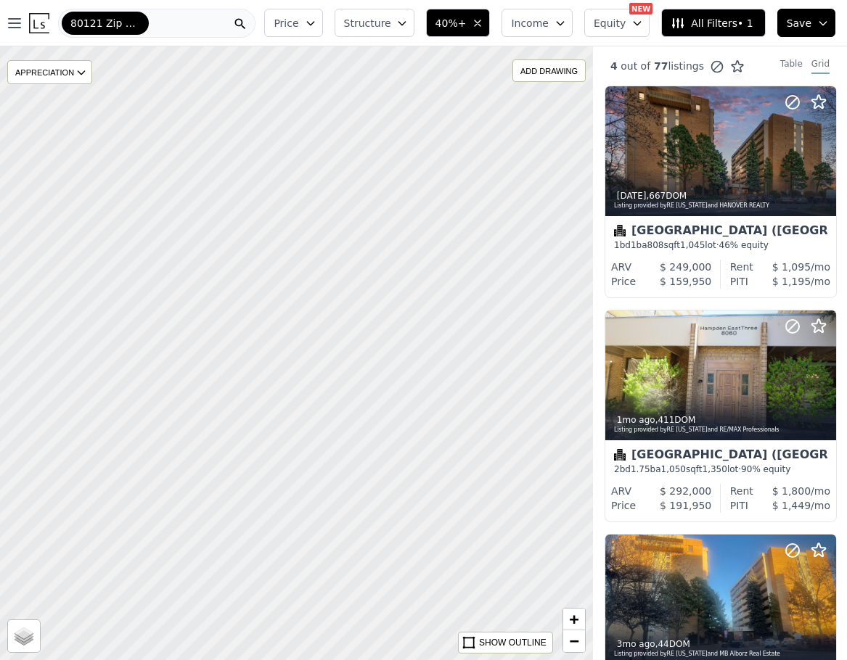
drag, startPoint x: 427, startPoint y: 365, endPoint x: 246, endPoint y: 53, distance: 360.9
click at [246, 53] on div at bounding box center [295, 353] width 711 height 737
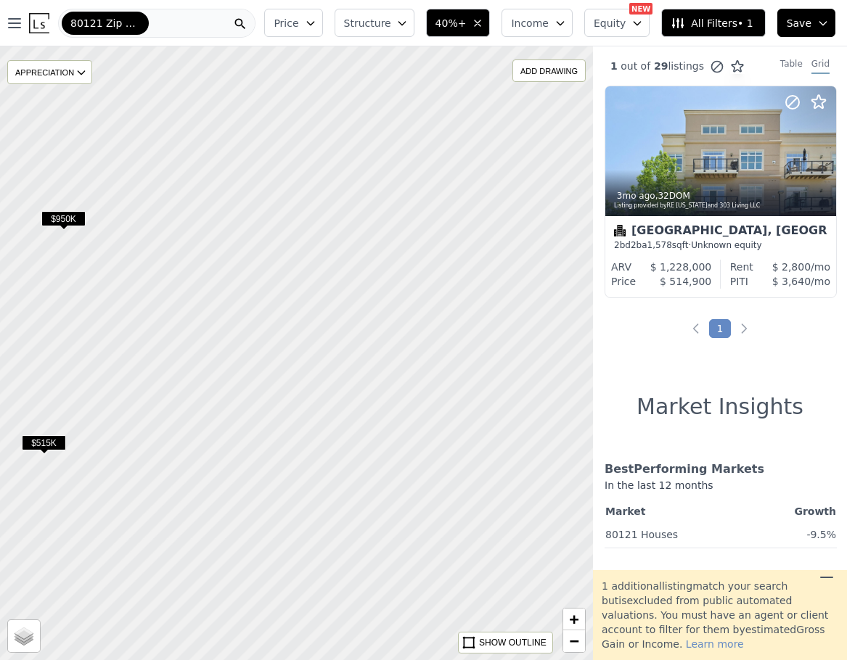
drag, startPoint x: 410, startPoint y: 355, endPoint x: 250, endPoint y: 179, distance: 237.9
click at [250, 179] on div at bounding box center [295, 353] width 711 height 737
click at [62, 219] on span "$950K" at bounding box center [63, 218] width 44 height 15
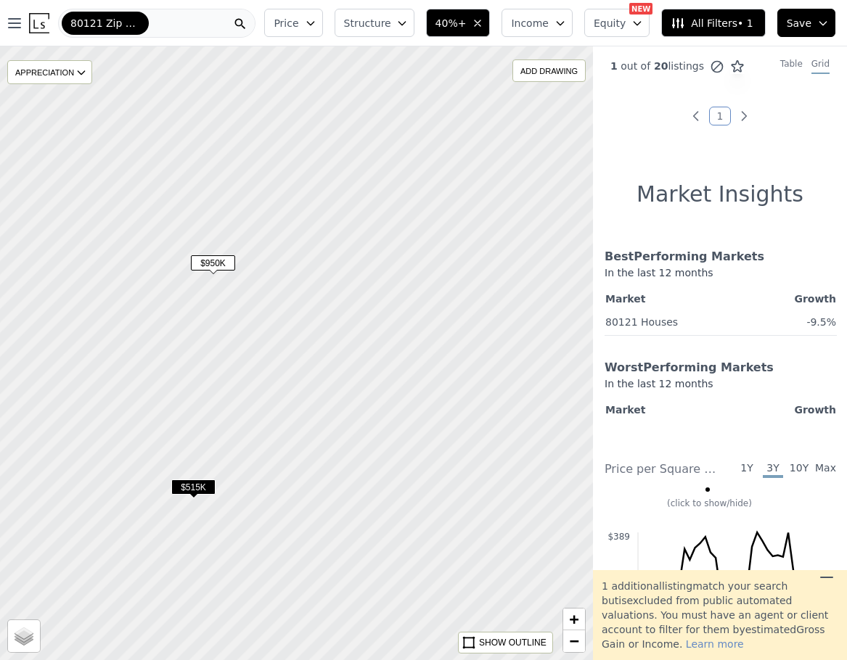
drag, startPoint x: 81, startPoint y: 245, endPoint x: 230, endPoint y: 290, distance: 155.9
click at [230, 290] on div at bounding box center [295, 353] width 711 height 737
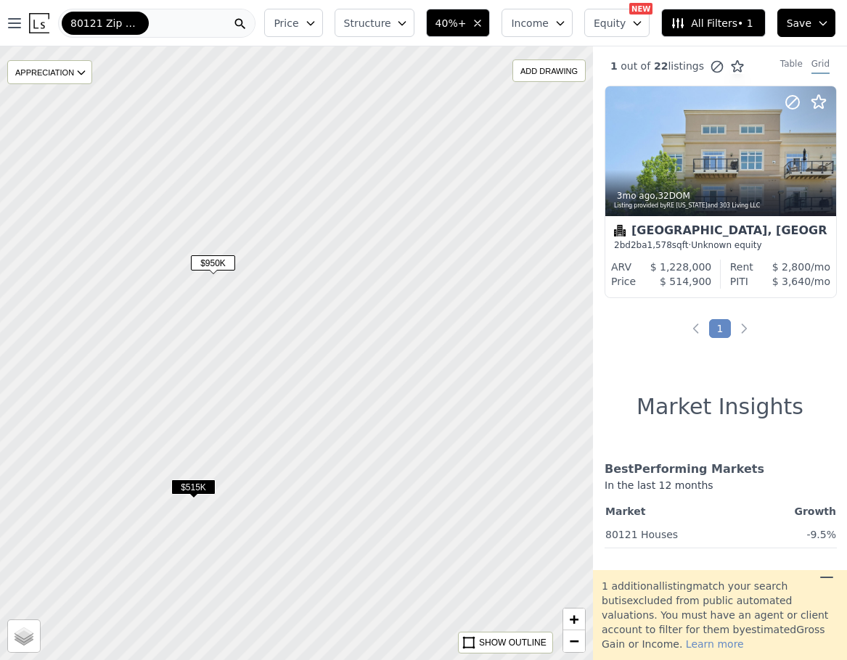
click at [232, 292] on div at bounding box center [295, 353] width 711 height 737
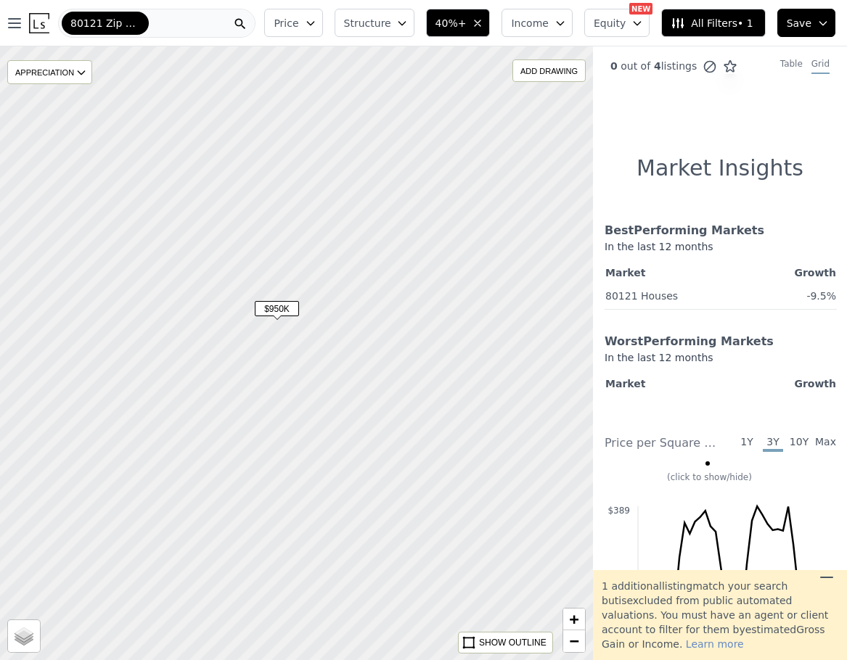
drag, startPoint x: 218, startPoint y: 288, endPoint x: 301, endPoint y: 351, distance: 104.6
click at [301, 351] on div at bounding box center [295, 353] width 711 height 737
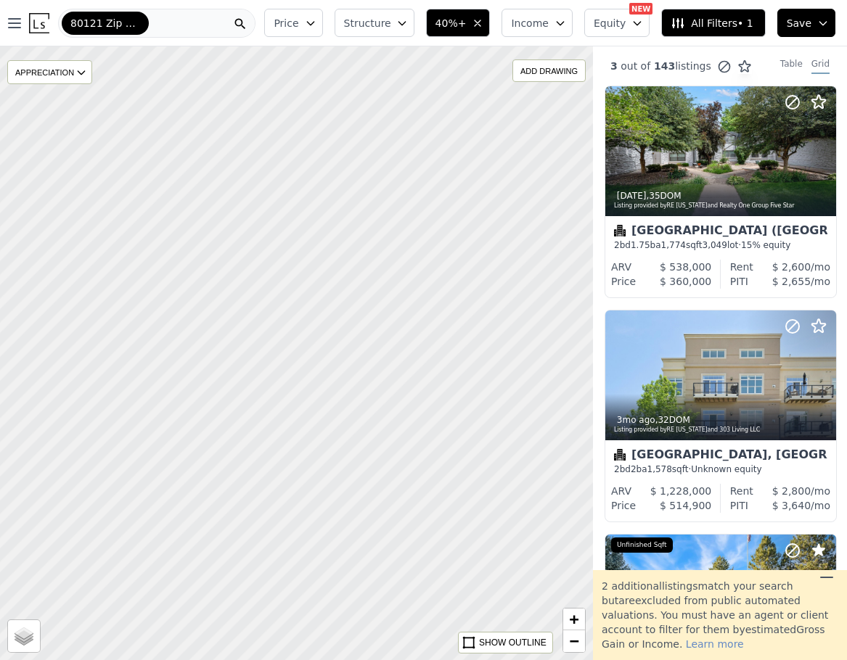
drag, startPoint x: 483, startPoint y: 462, endPoint x: 650, endPoint y: 12, distance: 480.5
click at [650, 12] on div "Open main menu 80121 Zip Code Price Structure 40%+ Income Equity NEW Assumable …" at bounding box center [423, 330] width 847 height 660
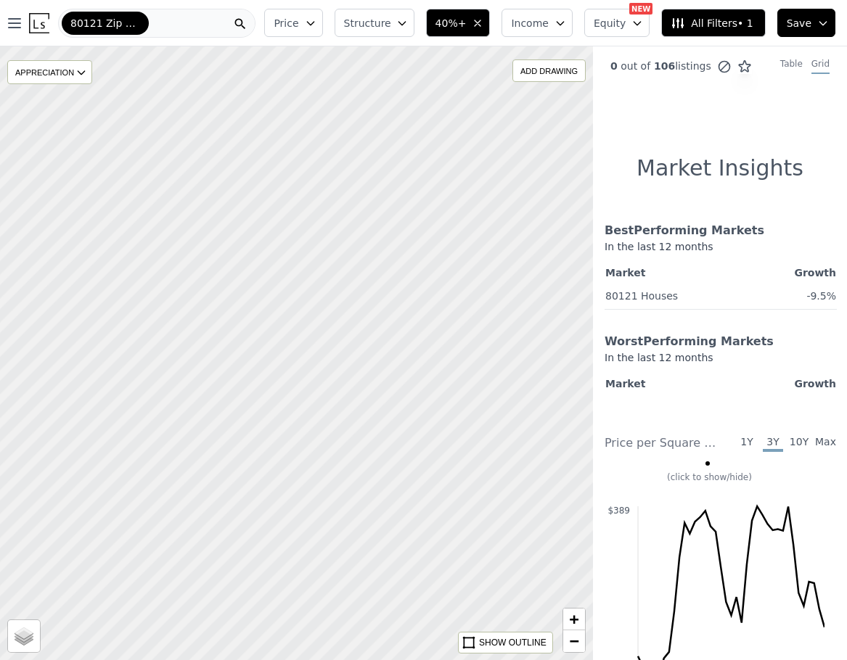
drag, startPoint x: 353, startPoint y: 416, endPoint x: 445, endPoint y: 292, distance: 154.1
click at [446, 292] on div at bounding box center [295, 353] width 711 height 737
drag, startPoint x: 424, startPoint y: 356, endPoint x: 369, endPoint y: 275, distance: 97.8
click at [369, 275] on div at bounding box center [295, 353] width 711 height 737
drag, startPoint x: 427, startPoint y: 406, endPoint x: 298, endPoint y: 265, distance: 191.1
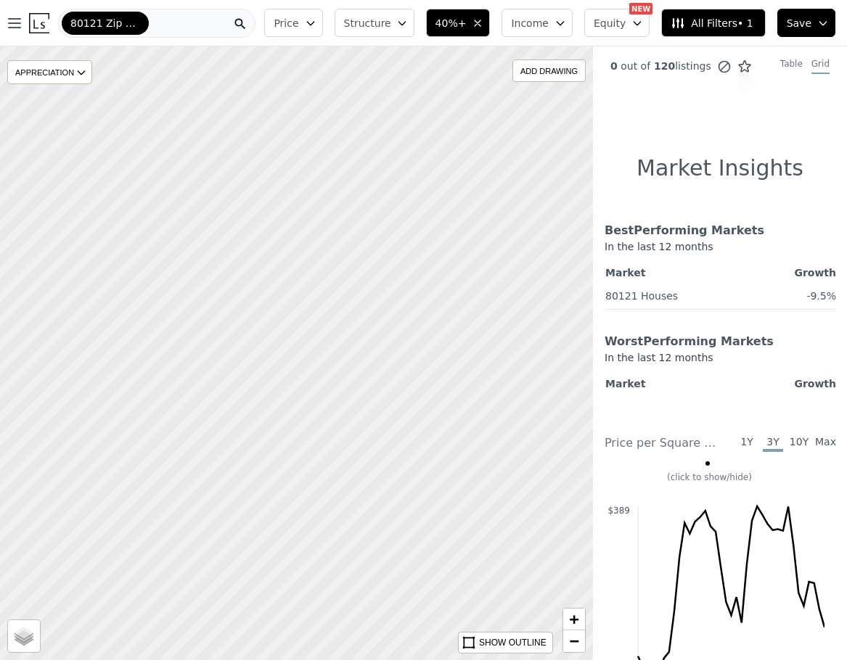
click at [298, 265] on div at bounding box center [291, 351] width 711 height 737
click at [570, 639] on span "−" at bounding box center [574, 641] width 9 height 18
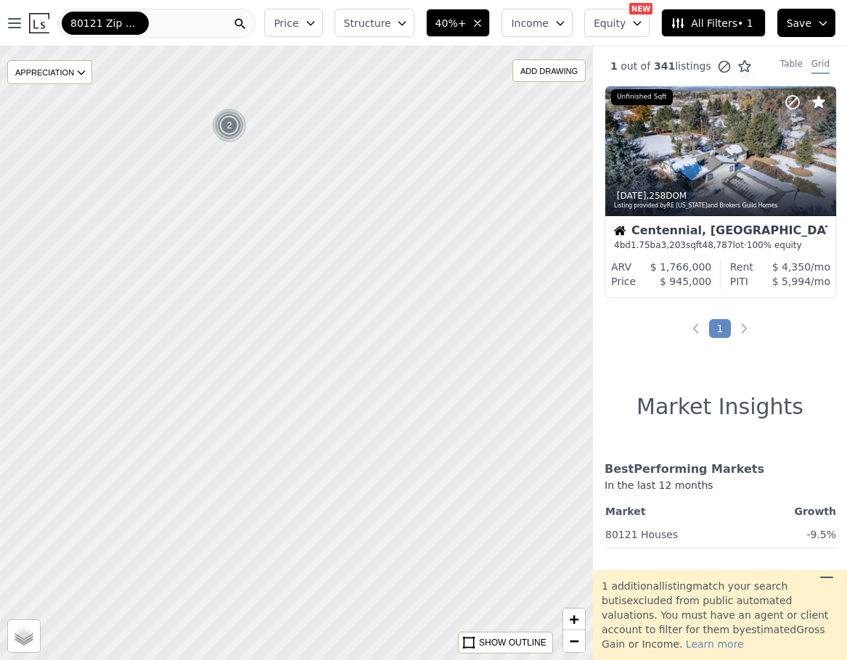
drag, startPoint x: 279, startPoint y: 375, endPoint x: 473, endPoint y: 432, distance: 202.7
click at [473, 432] on div at bounding box center [295, 353] width 711 height 737
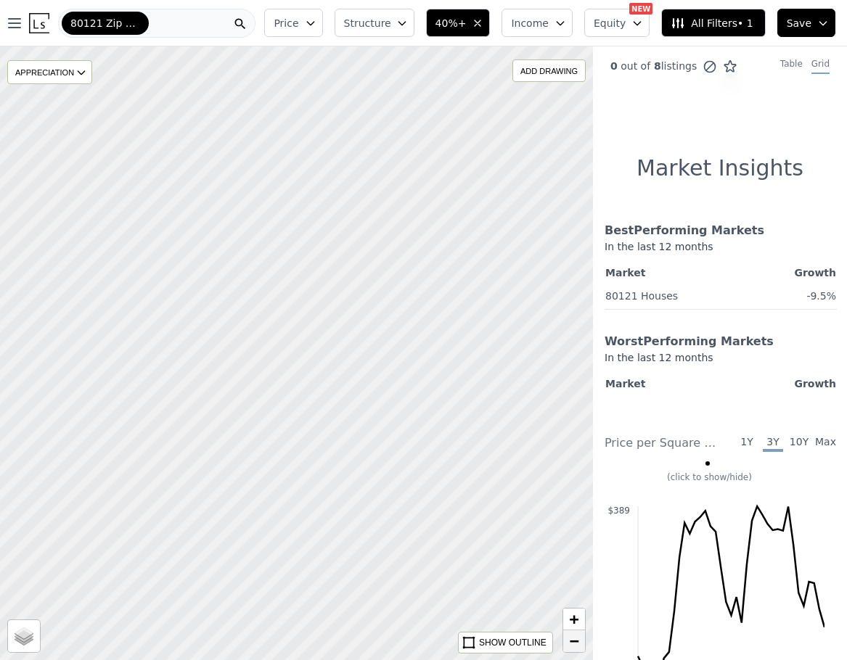
click at [575, 639] on span "−" at bounding box center [574, 641] width 9 height 18
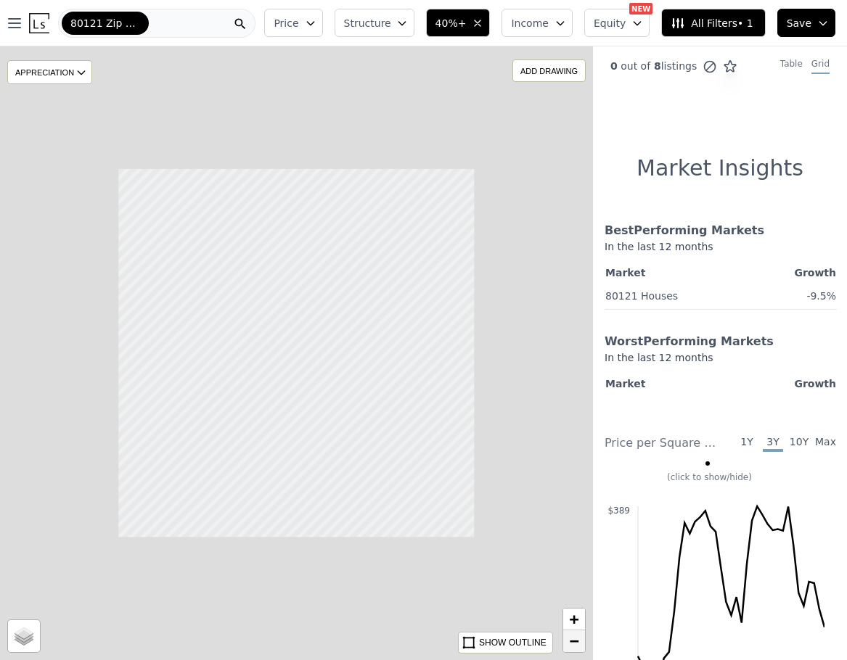
click at [575, 639] on span "−" at bounding box center [574, 641] width 9 height 18
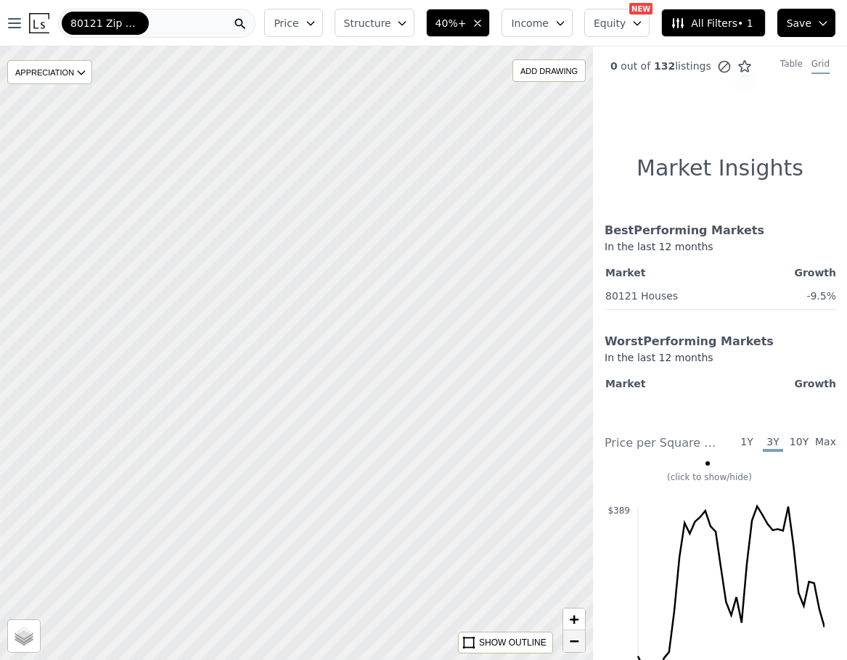
click at [575, 639] on span "−" at bounding box center [574, 641] width 9 height 18
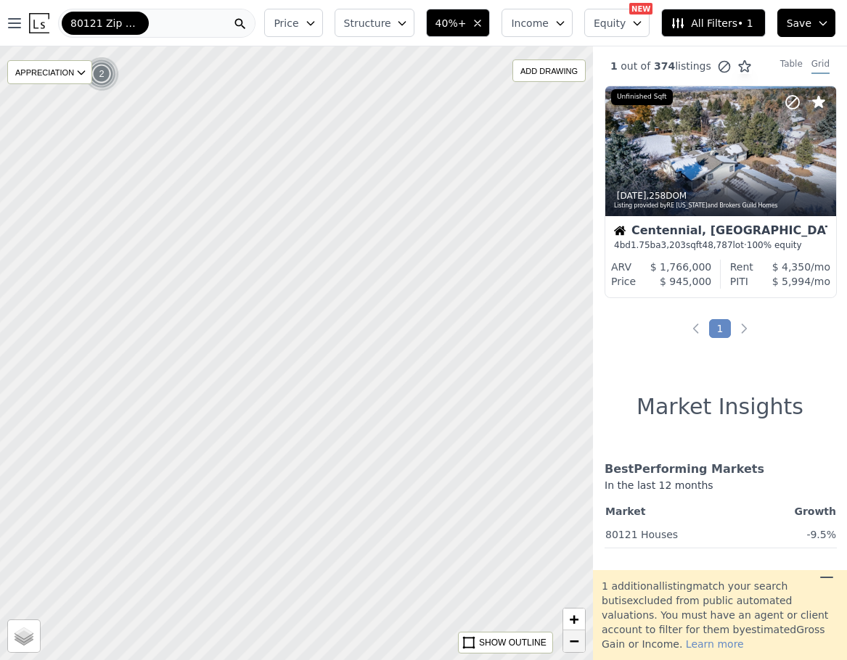
click at [575, 639] on span "−" at bounding box center [574, 641] width 9 height 18
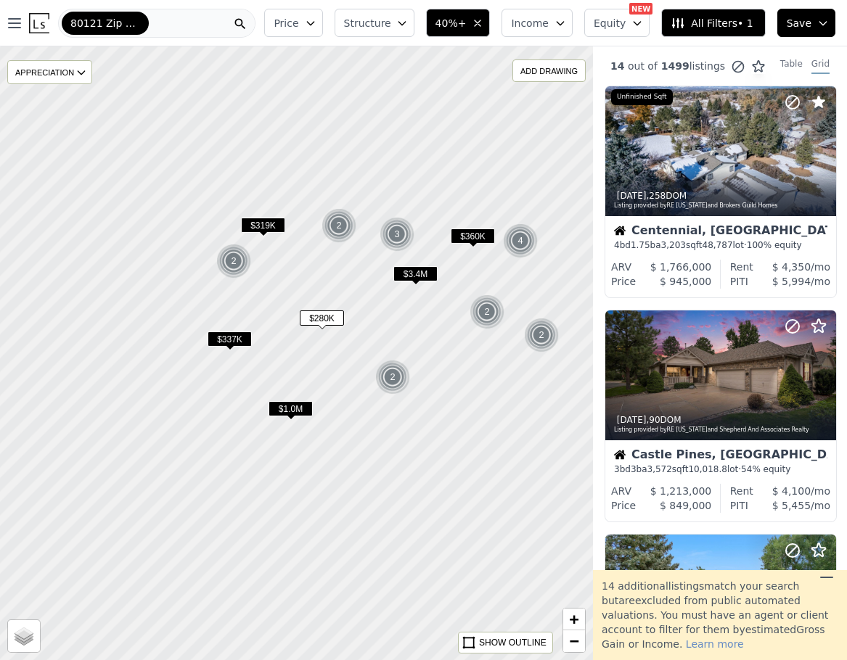
drag, startPoint x: 254, startPoint y: 327, endPoint x: 448, endPoint y: 491, distance: 253.4
click at [448, 491] on div at bounding box center [296, 353] width 711 height 737
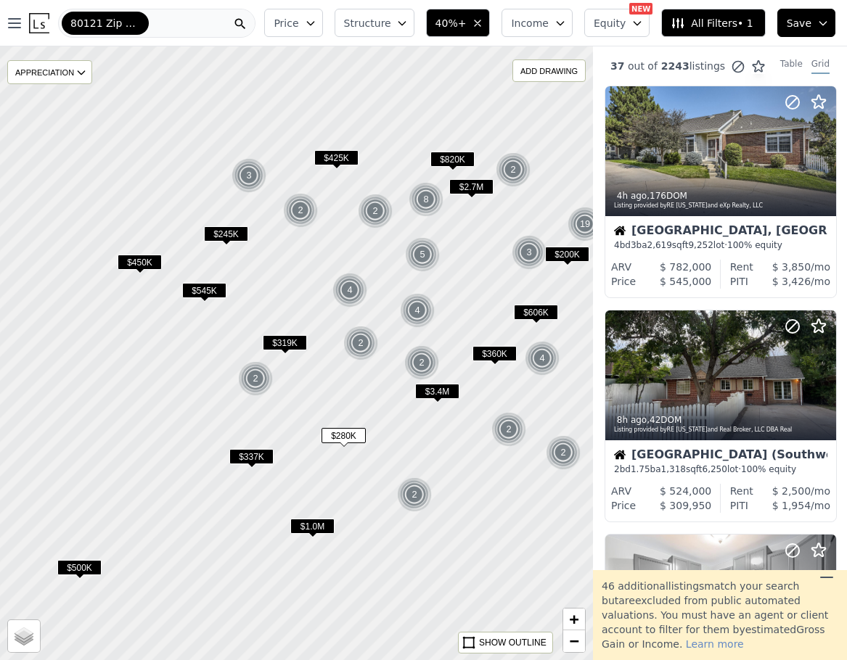
drag, startPoint x: 448, startPoint y: 387, endPoint x: 469, endPoint y: 505, distance: 119.6
click at [469, 505] on div at bounding box center [295, 353] width 711 height 737
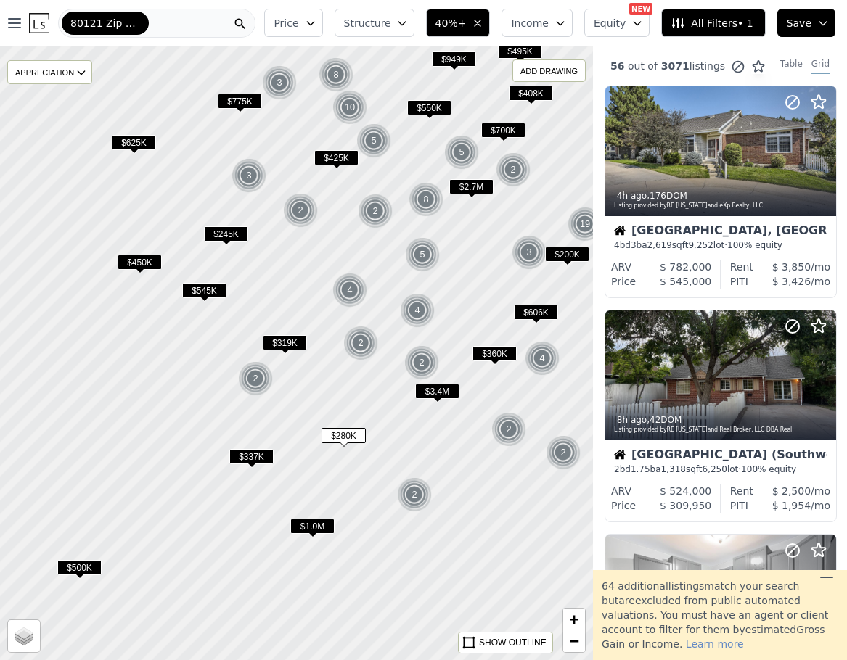
click at [446, 493] on div at bounding box center [295, 353] width 711 height 737
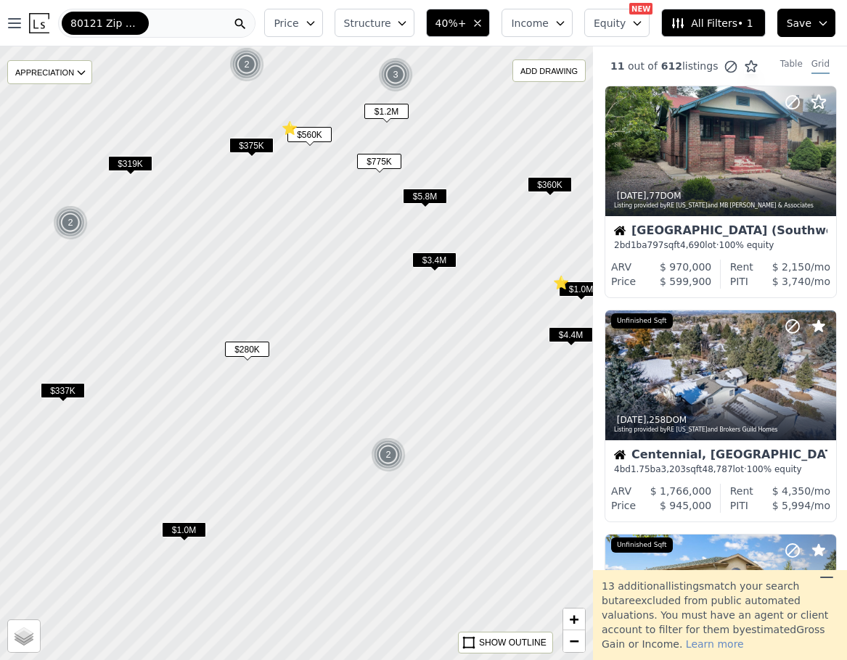
drag, startPoint x: 430, startPoint y: 496, endPoint x: 435, endPoint y: 454, distance: 42.4
click at [435, 454] on div at bounding box center [295, 353] width 711 height 737
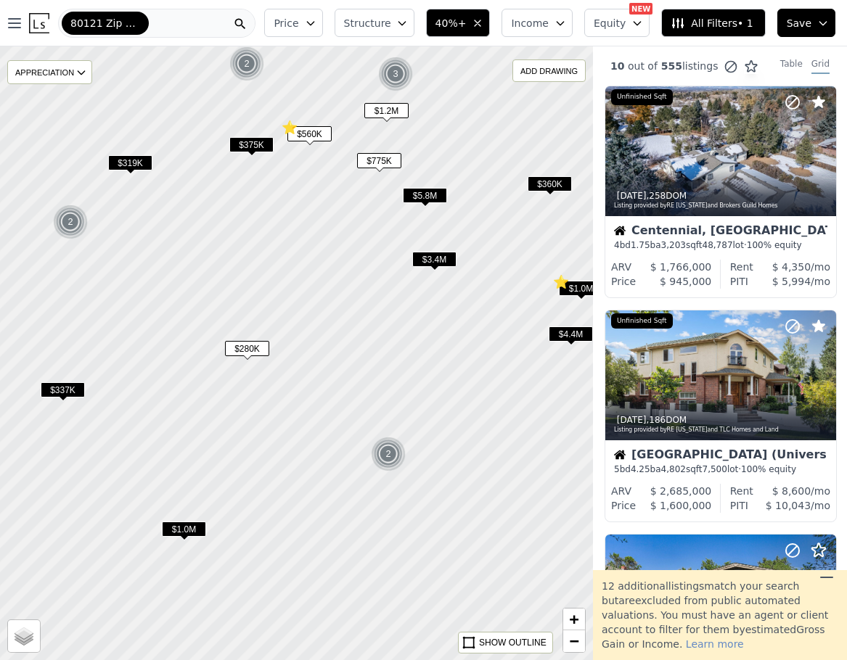
click at [435, 454] on div at bounding box center [295, 353] width 711 height 737
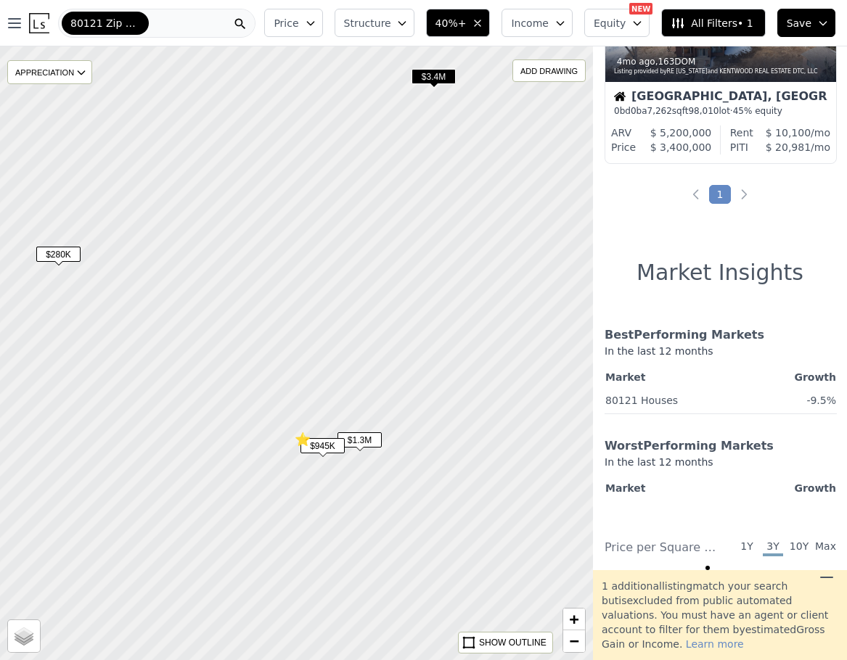
scroll to position [583, 0]
click at [372, 468] on div at bounding box center [295, 353] width 711 height 737
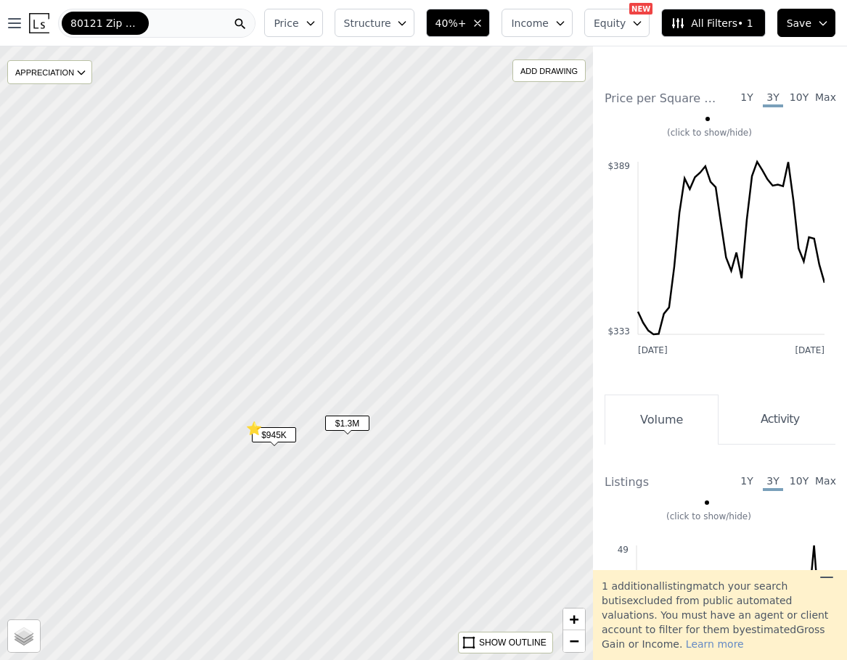
click at [353, 455] on div at bounding box center [295, 353] width 711 height 737
click at [343, 443] on div at bounding box center [295, 353] width 711 height 737
click at [570, 643] on span "−" at bounding box center [574, 641] width 9 height 18
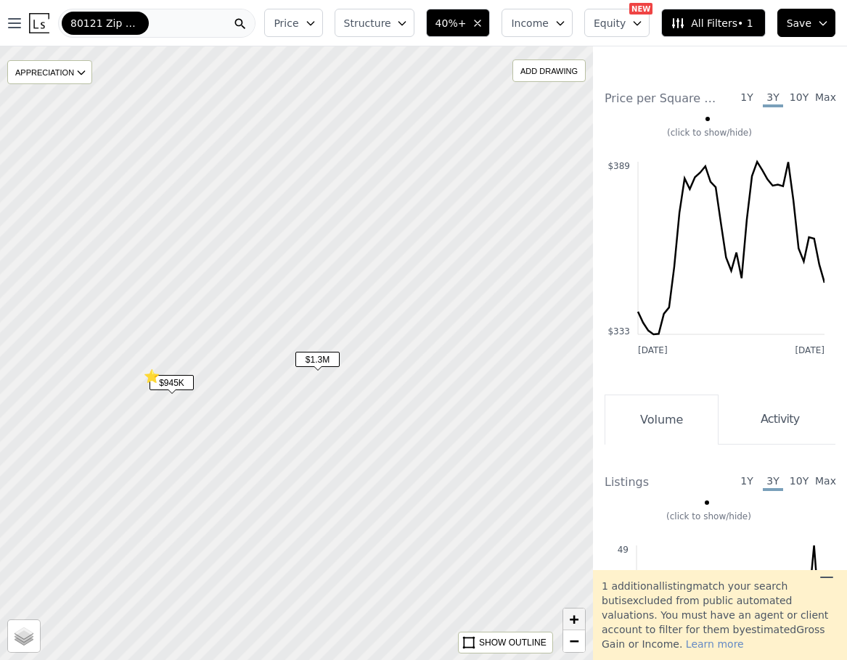
click at [573, 618] on span "+" at bounding box center [574, 619] width 9 height 18
click at [579, 642] on span "−" at bounding box center [574, 641] width 9 height 18
drag, startPoint x: 477, startPoint y: 528, endPoint x: 495, endPoint y: 24, distance: 503.9
click at [495, 24] on div "Open main menu 80121 Zip Code Price Structure 40%+ Income Equity NEW Assumable …" at bounding box center [423, 330] width 847 height 660
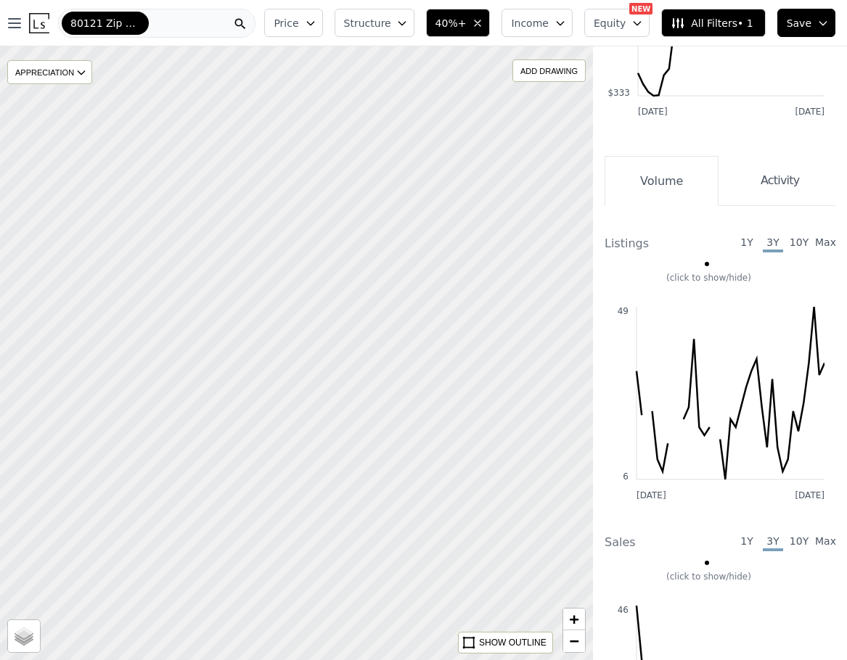
drag, startPoint x: 522, startPoint y: 305, endPoint x: 352, endPoint y: 287, distance: 171.6
click at [352, 287] on div at bounding box center [295, 353] width 711 height 737
drag, startPoint x: 430, startPoint y: 305, endPoint x: 322, endPoint y: 278, distance: 110.9
click at [322, 278] on div at bounding box center [295, 353] width 711 height 737
click at [566, 647] on link "−" at bounding box center [574, 642] width 22 height 22
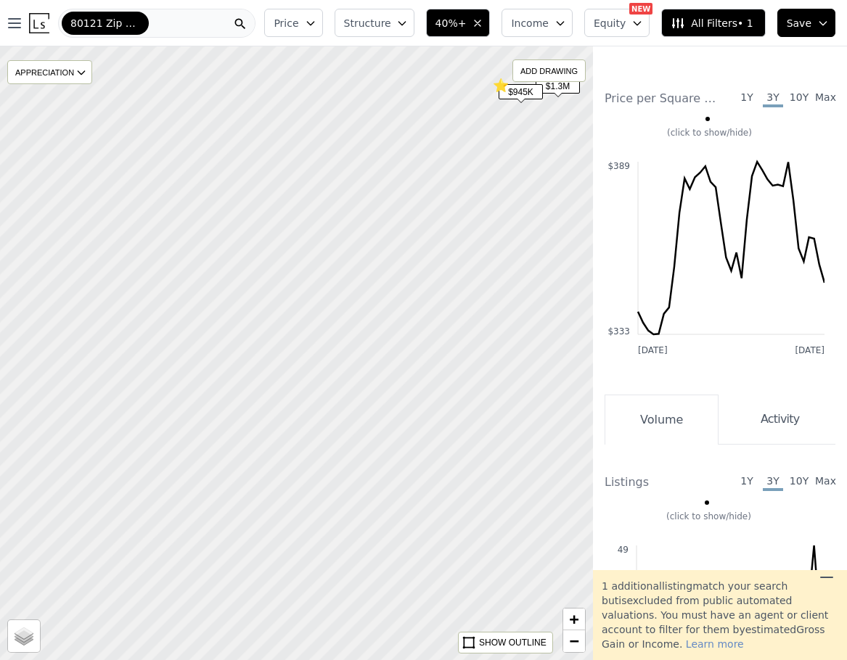
drag, startPoint x: 227, startPoint y: 462, endPoint x: 613, endPoint y: 477, distance: 386.3
click at [613, 477] on div "$1.3M $945K ⭐ APPRECIATION None 3M 1Y 3Y ADD DRAWING REMOVE ALL DRAWINGS Street…" at bounding box center [423, 376] width 847 height 660
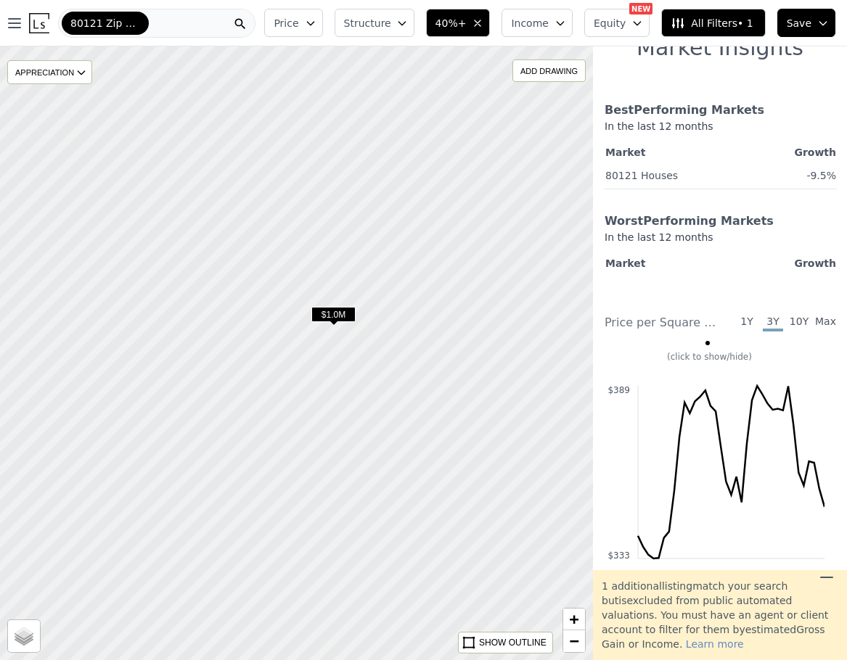
drag, startPoint x: 181, startPoint y: 454, endPoint x: 382, endPoint y: 507, distance: 208.6
click at [382, 507] on div at bounding box center [295, 353] width 711 height 737
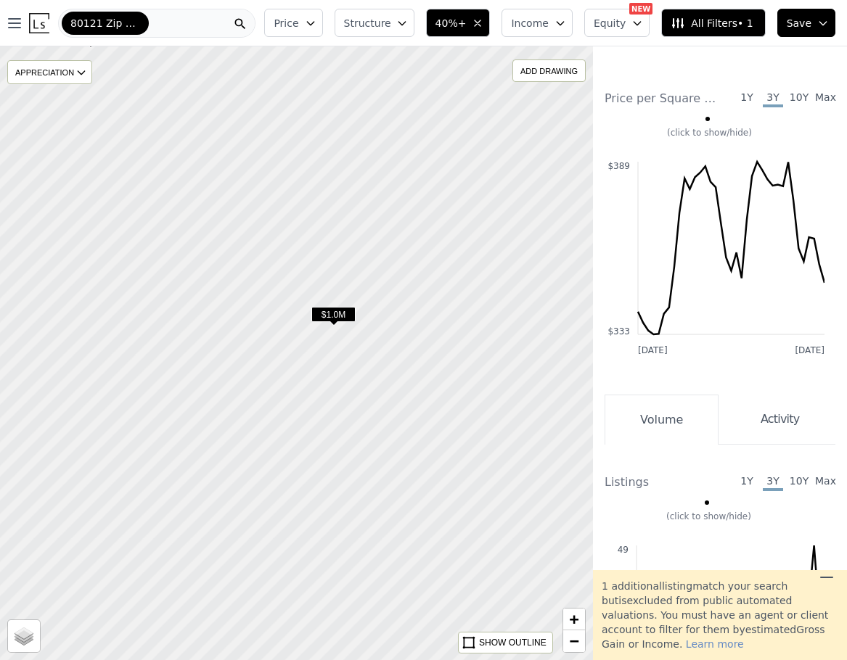
click at [339, 313] on span "$1.0M" at bounding box center [333, 314] width 44 height 15
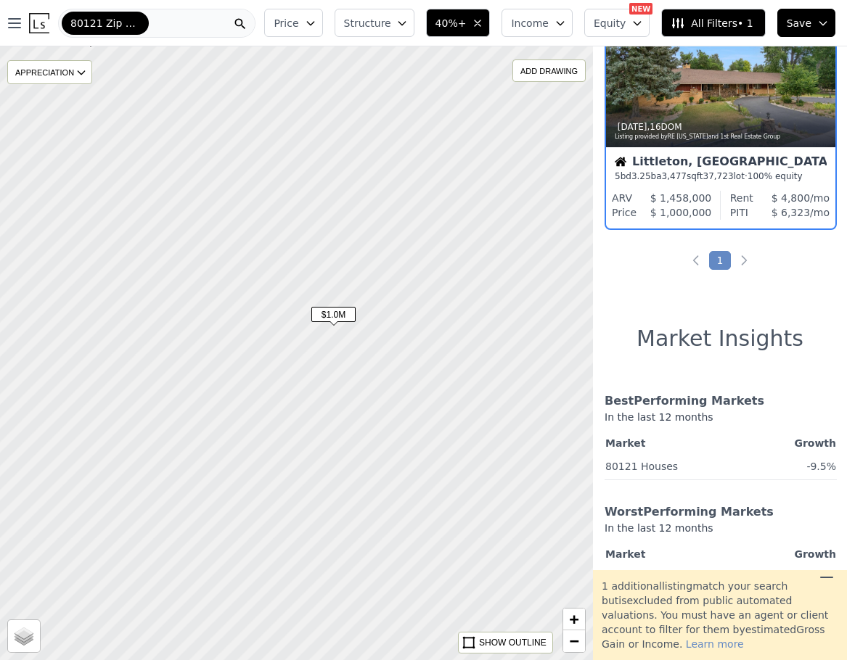
scroll to position [0, 1]
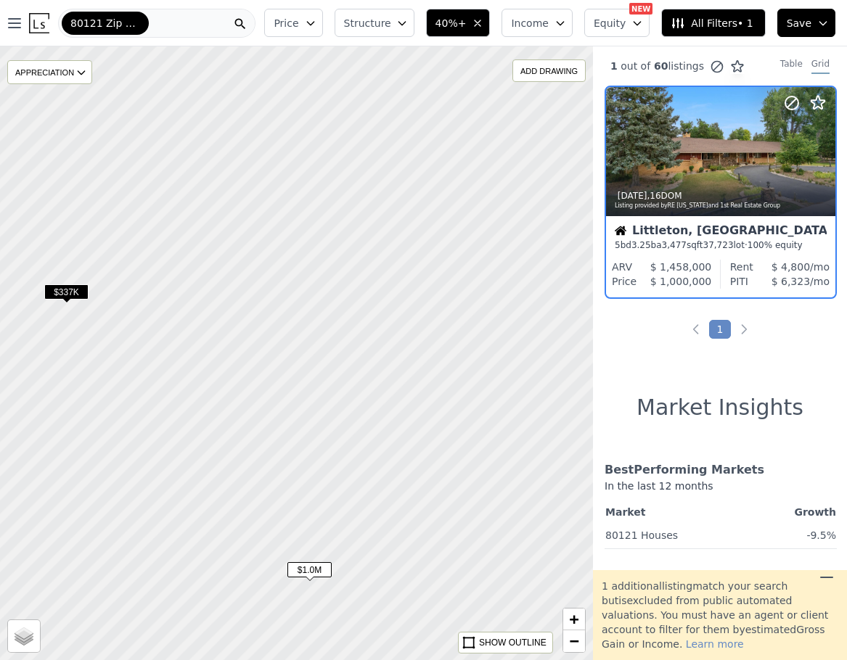
drag, startPoint x: 549, startPoint y: 183, endPoint x: 522, endPoint y: 452, distance: 270.6
click at [522, 452] on div at bounding box center [295, 353] width 711 height 737
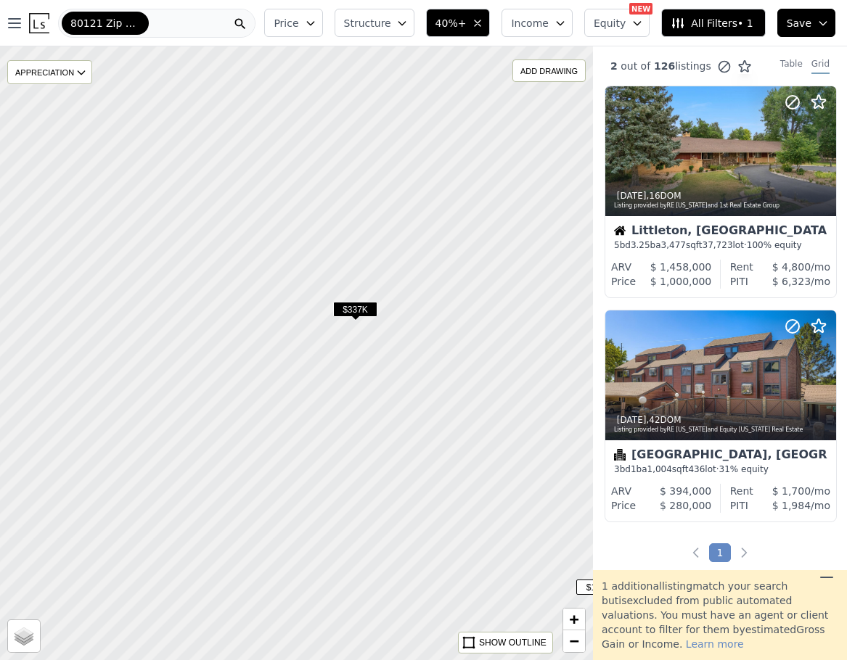
drag, startPoint x: 250, startPoint y: 402, endPoint x: 541, endPoint y: 406, distance: 291.7
click at [541, 406] on div at bounding box center [295, 353] width 711 height 737
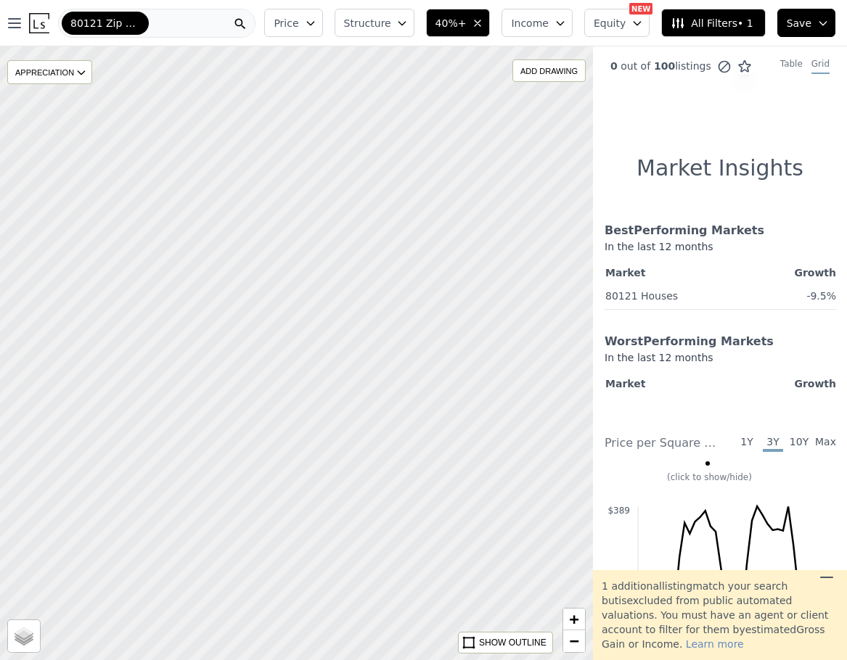
drag, startPoint x: 189, startPoint y: 290, endPoint x: 468, endPoint y: 414, distance: 305.4
click at [468, 414] on div at bounding box center [295, 353] width 711 height 737
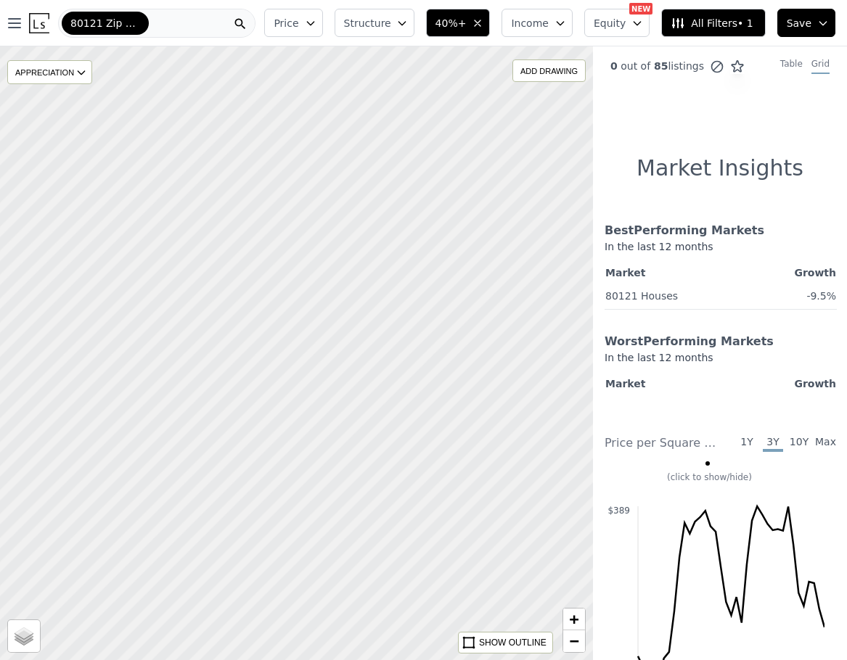
drag, startPoint x: 443, startPoint y: 445, endPoint x: 437, endPoint y: 318, distance: 127.2
click at [437, 318] on div at bounding box center [295, 353] width 711 height 737
drag, startPoint x: 467, startPoint y: 467, endPoint x: 462, endPoint y: 313, distance: 153.9
click at [462, 313] on div at bounding box center [295, 353] width 711 height 737
drag, startPoint x: 457, startPoint y: 494, endPoint x: 443, endPoint y: 340, distance: 155.2
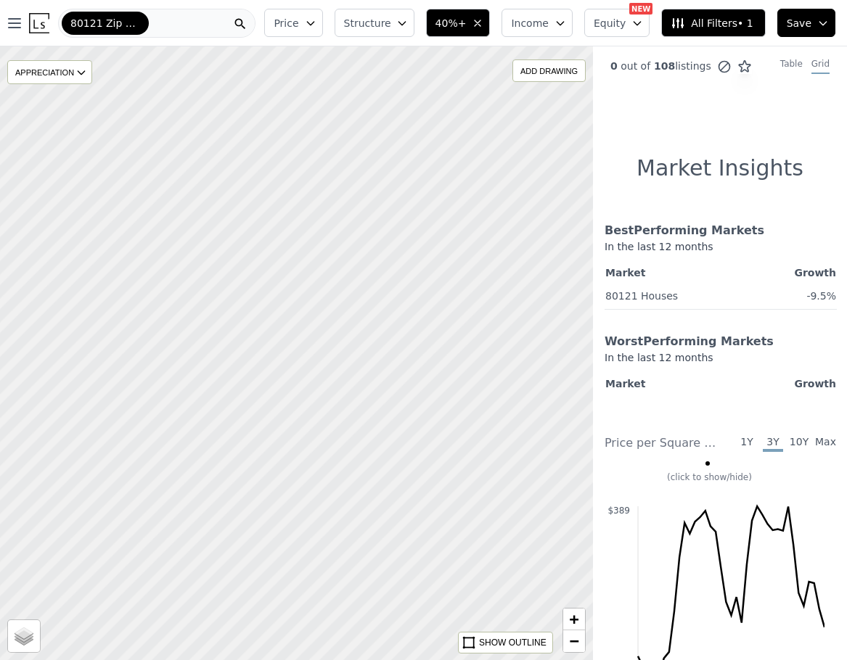
click at [443, 340] on div at bounding box center [295, 353] width 711 height 737
click at [577, 641] on span "−" at bounding box center [574, 641] width 9 height 18
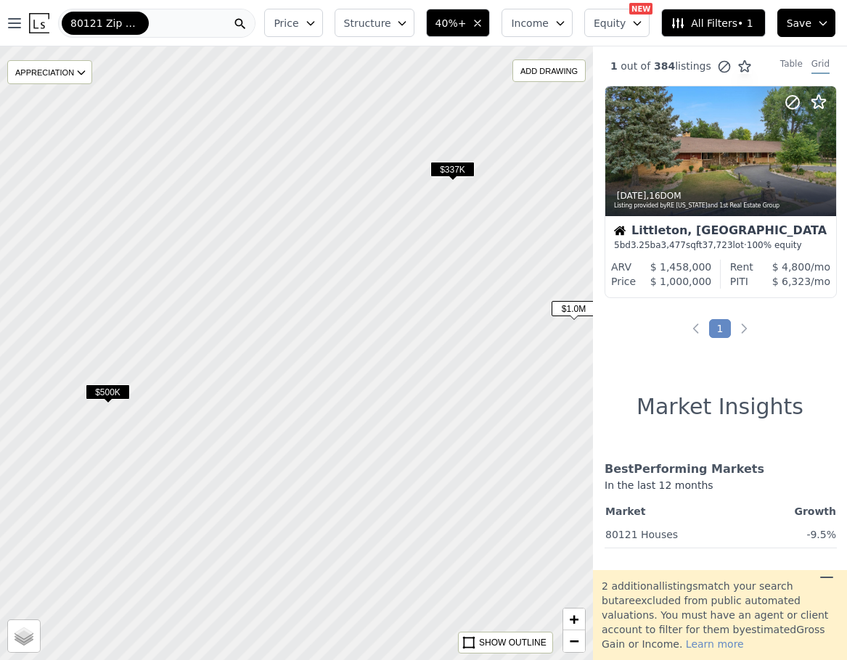
click at [107, 397] on span "$500K" at bounding box center [108, 392] width 44 height 15
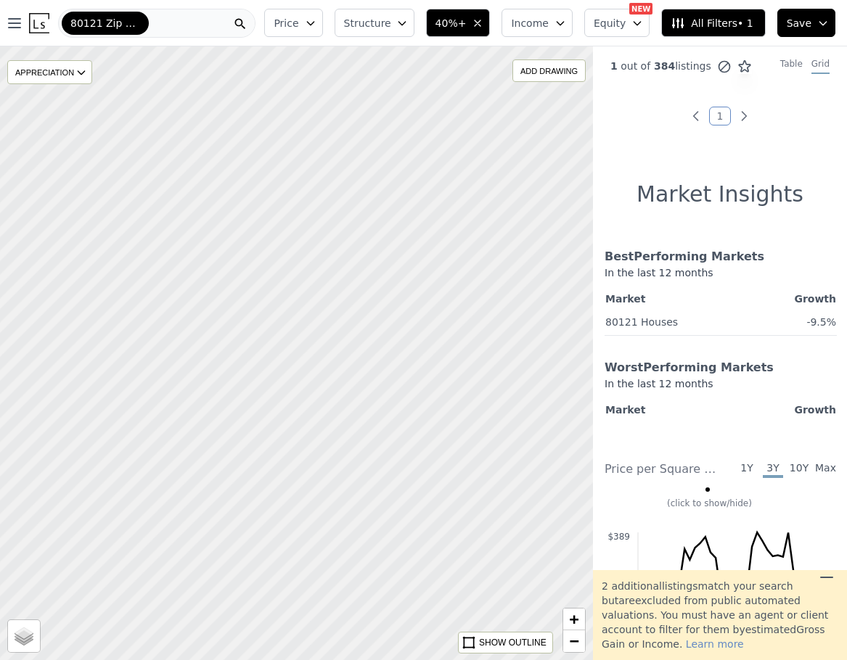
drag, startPoint x: 508, startPoint y: 423, endPoint x: -119, endPoint y: 481, distance: 629.6
click at [0, 481] on html "Open main menu 80121 Zip Code Price Structure 40%+ Income Equity NEW Assumable …" at bounding box center [423, 330] width 847 height 660
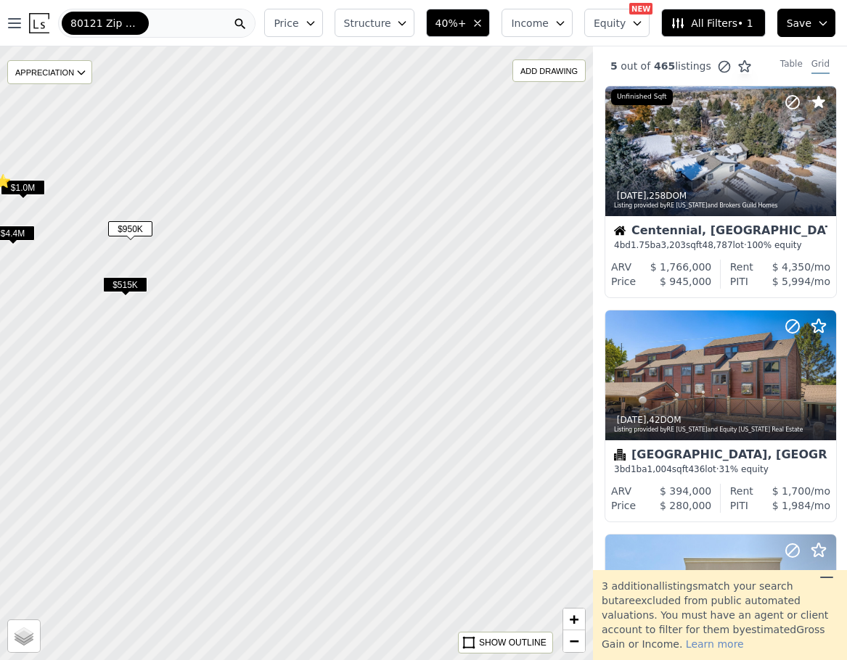
drag, startPoint x: 504, startPoint y: 445, endPoint x: 183, endPoint y: 507, distance: 326.6
click at [183, 507] on div at bounding box center [295, 353] width 711 height 737
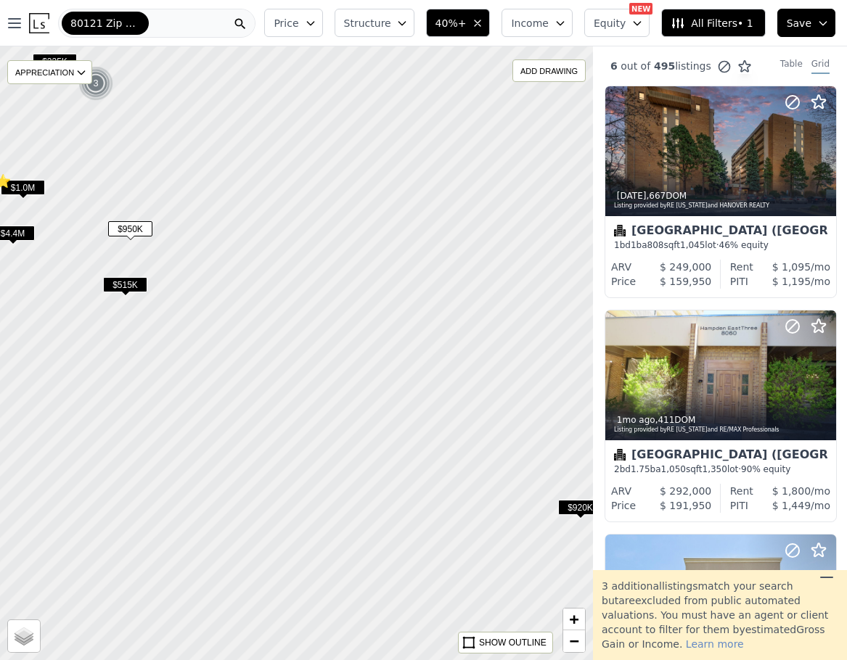
click at [143, 250] on div at bounding box center [295, 353] width 711 height 737
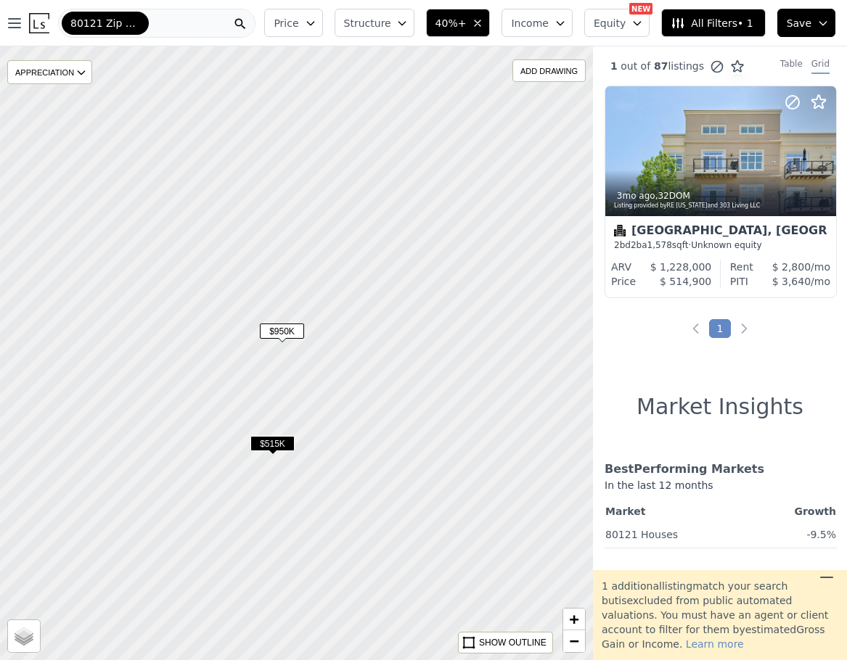
drag, startPoint x: 139, startPoint y: 247, endPoint x: 303, endPoint y: 364, distance: 200.8
click at [305, 364] on div at bounding box center [295, 353] width 711 height 737
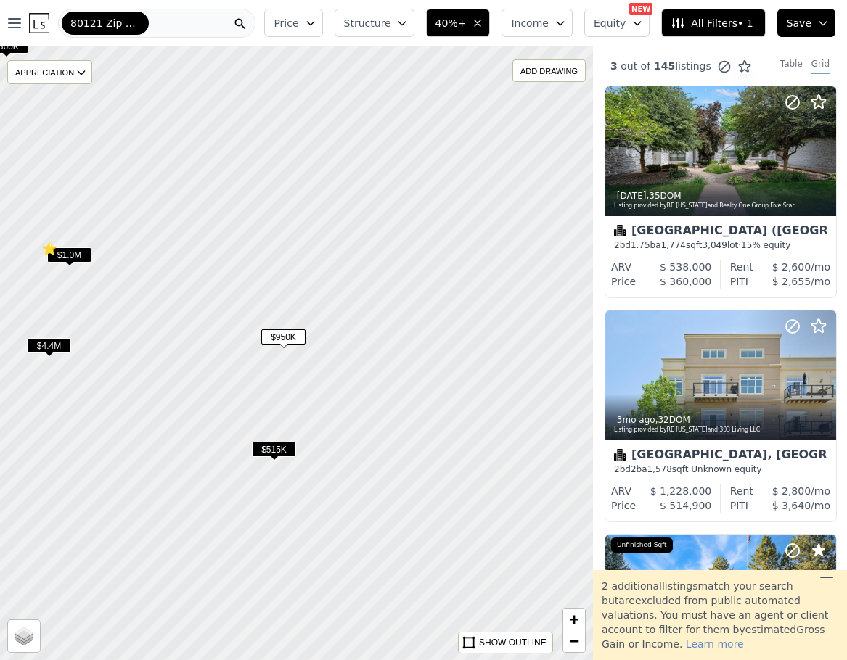
click at [287, 353] on div at bounding box center [295, 353] width 711 height 737
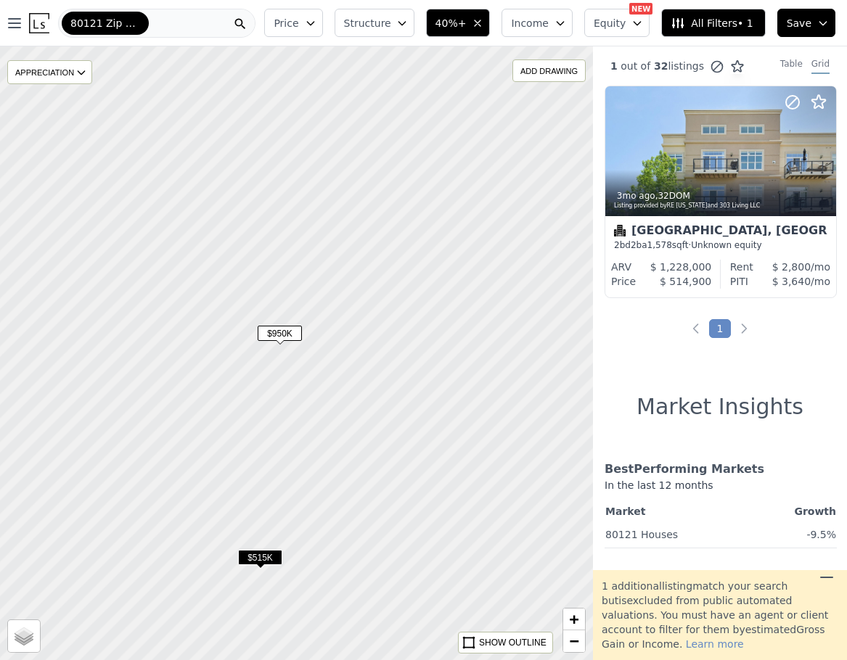
click at [287, 353] on div at bounding box center [295, 353] width 711 height 737
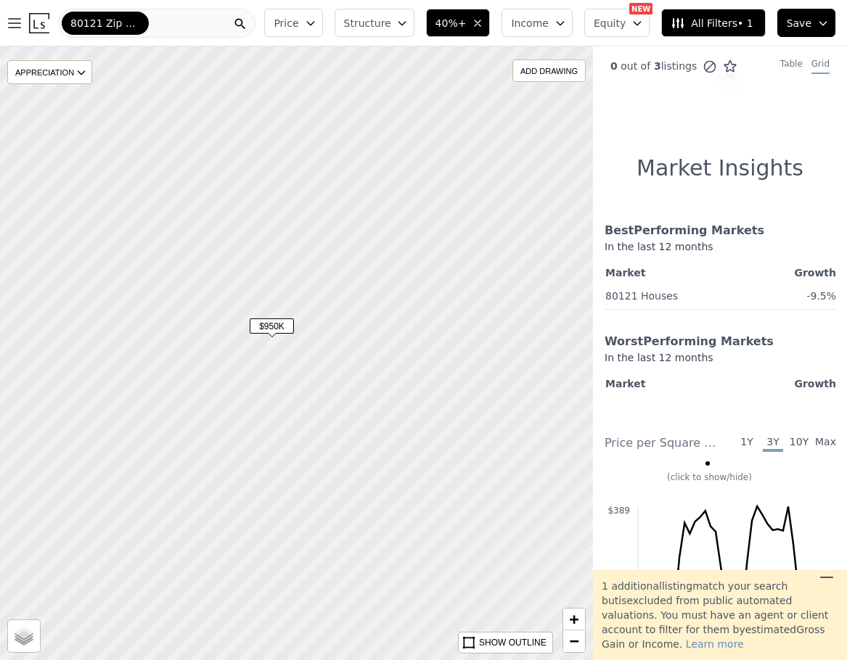
click at [281, 348] on div at bounding box center [295, 353] width 711 height 737
click at [271, 342] on div at bounding box center [295, 353] width 711 height 737
click at [570, 639] on span "−" at bounding box center [574, 641] width 9 height 18
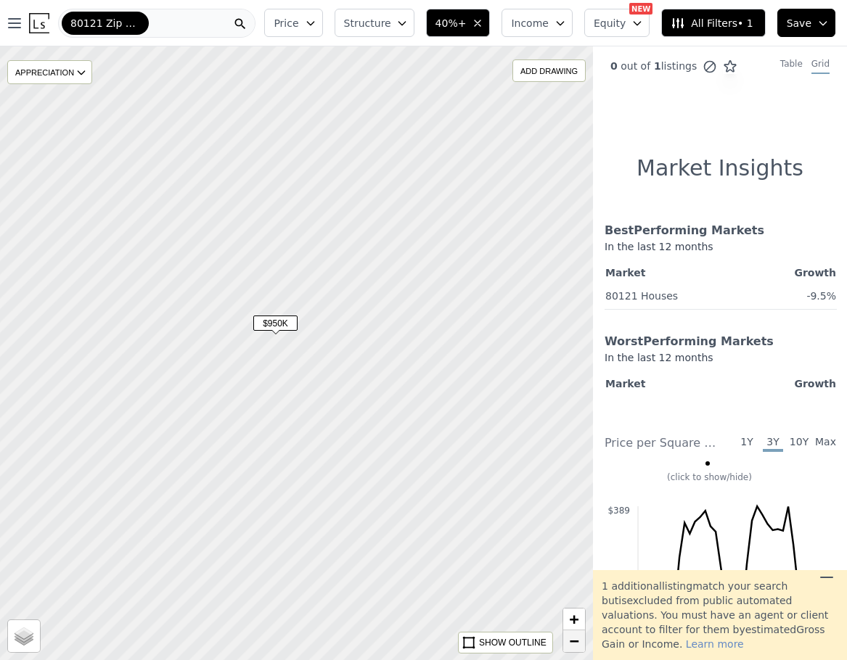
click at [571, 641] on span "−" at bounding box center [574, 641] width 9 height 18
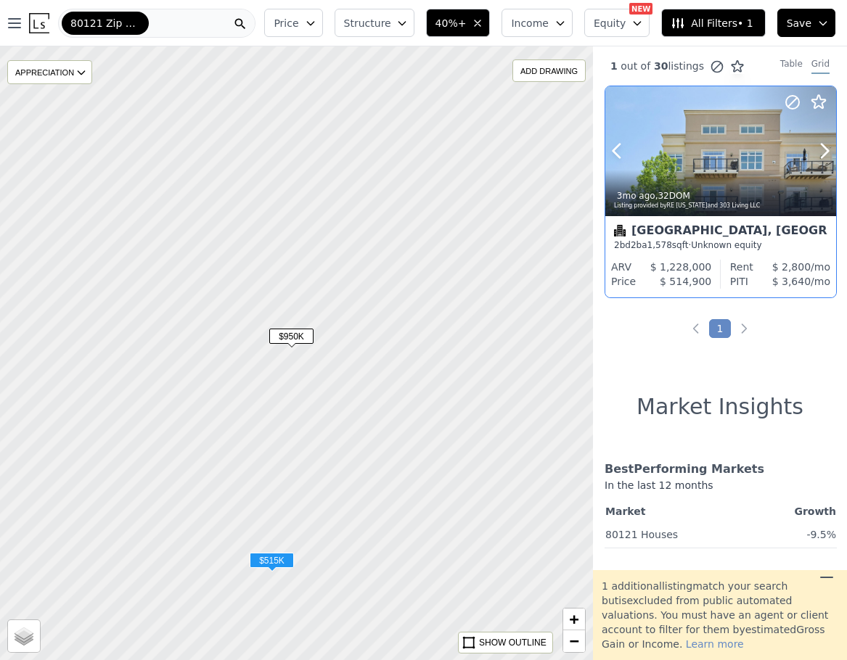
click at [704, 200] on div "3mo ago , 32 DOM" at bounding box center [721, 196] width 215 height 12
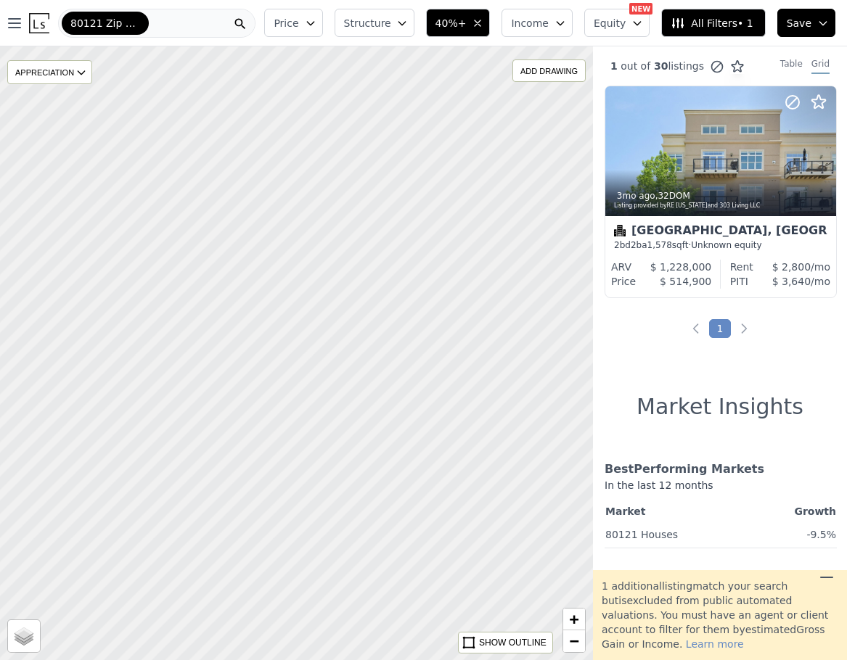
drag, startPoint x: 481, startPoint y: 348, endPoint x: 60, endPoint y: 131, distance: 473.5
click at [60, 131] on div at bounding box center [295, 353] width 711 height 737
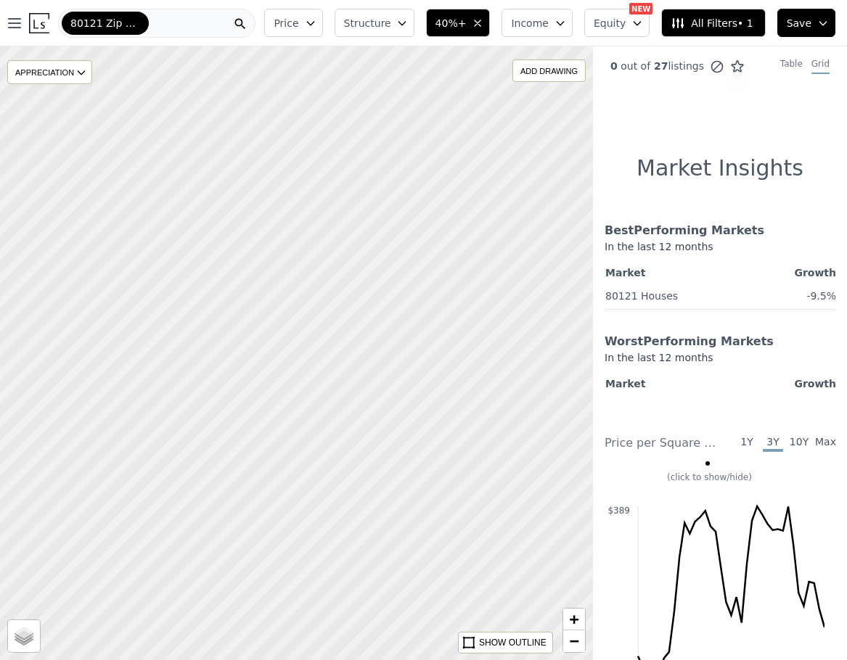
drag, startPoint x: 306, startPoint y: 421, endPoint x: 350, endPoint y: 157, distance: 267.1
click at [350, 157] on div at bounding box center [296, 351] width 711 height 737
drag, startPoint x: 308, startPoint y: 469, endPoint x: 569, endPoint y: 455, distance: 260.9
click at [569, 455] on div at bounding box center [297, 353] width 711 height 737
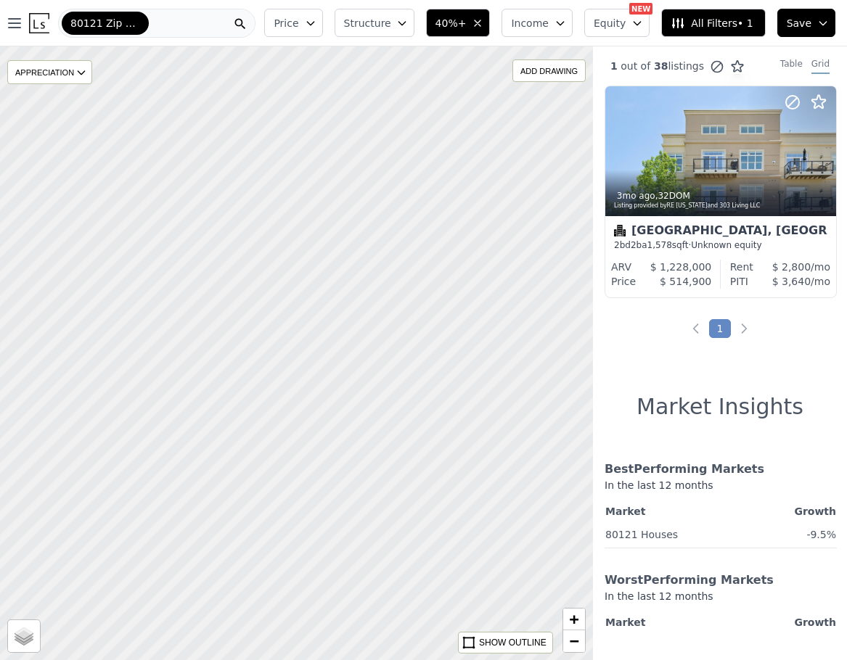
drag, startPoint x: 546, startPoint y: 445, endPoint x: 247, endPoint y: 77, distance: 474.1
click at [247, 77] on div at bounding box center [294, 351] width 711 height 737
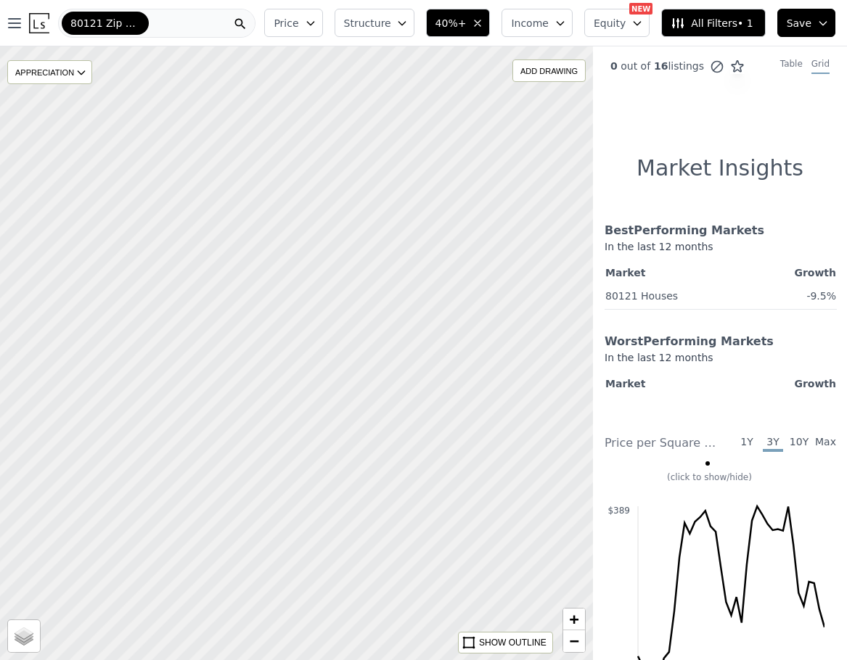
drag, startPoint x: 448, startPoint y: 469, endPoint x: -119, endPoint y: 180, distance: 636.1
click at [0, 180] on html "Open main menu 80121 Zip Code Price Structure 40%+ Income Equity NEW Assumable …" at bounding box center [423, 330] width 847 height 660
click at [570, 645] on span "−" at bounding box center [574, 641] width 9 height 18
drag, startPoint x: 464, startPoint y: 395, endPoint x: 210, endPoint y: 387, distance: 254.1
click at [210, 387] on div at bounding box center [295, 353] width 711 height 737
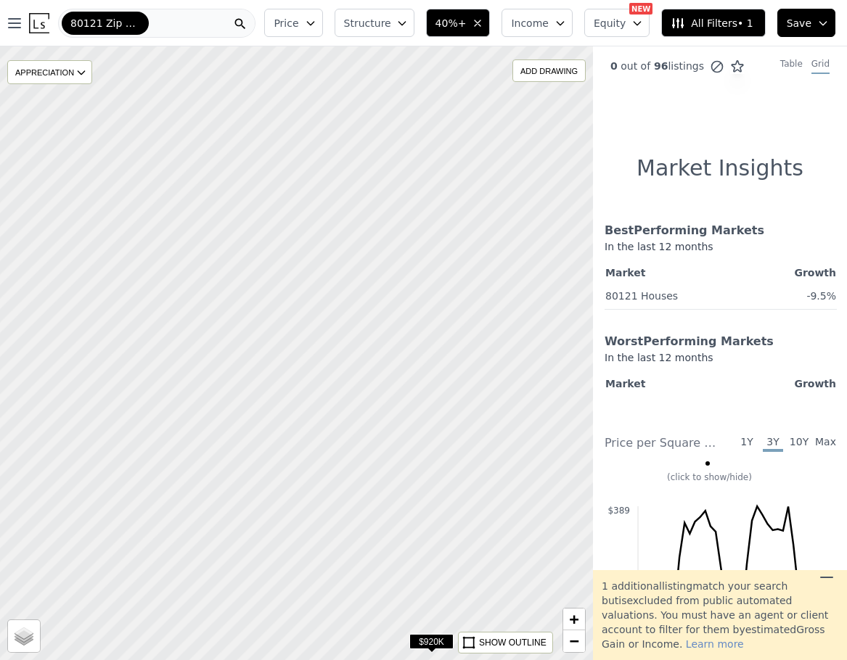
drag, startPoint x: 366, startPoint y: 276, endPoint x: 356, endPoint y: 614, distance: 338.3
click at [356, 614] on div at bounding box center [295, 353] width 711 height 737
drag, startPoint x: 374, startPoint y: 352, endPoint x: 361, endPoint y: 532, distance: 180.4
click at [361, 532] on div at bounding box center [295, 353] width 711 height 737
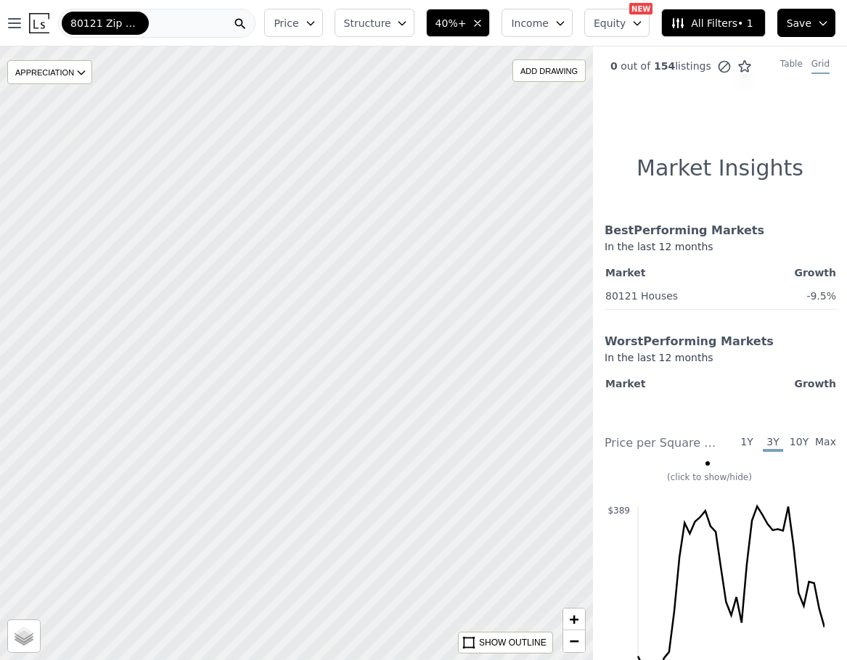
drag, startPoint x: 221, startPoint y: 402, endPoint x: 102, endPoint y: 480, distance: 141.9
click at [102, 480] on div at bounding box center [295, 353] width 711 height 737
drag, startPoint x: 364, startPoint y: 567, endPoint x: 328, endPoint y: 308, distance: 261.5
click at [328, 308] on div at bounding box center [295, 353] width 711 height 737
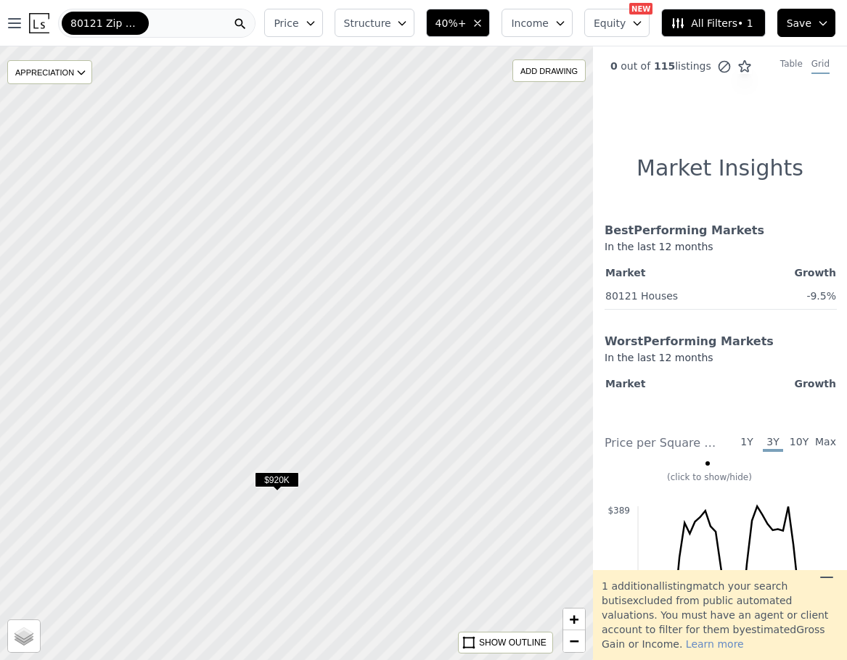
drag, startPoint x: 335, startPoint y: 520, endPoint x: 348, endPoint y: 357, distance: 163.7
click at [348, 357] on div at bounding box center [295, 348] width 711 height 737
click at [282, 475] on span "$920K" at bounding box center [277, 476] width 44 height 15
click at [312, 484] on div at bounding box center [295, 353] width 711 height 737
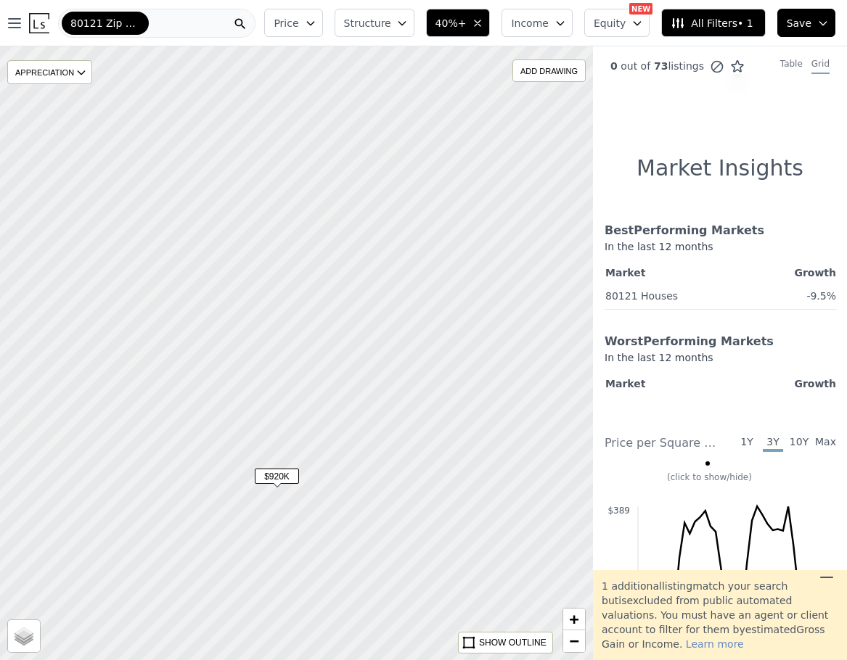
click at [312, 484] on div at bounding box center [295, 353] width 711 height 737
drag, startPoint x: 295, startPoint y: 491, endPoint x: 375, endPoint y: 393, distance: 127.4
click at [375, 393] on div at bounding box center [295, 353] width 711 height 737
drag, startPoint x: 377, startPoint y: 380, endPoint x: 360, endPoint y: 380, distance: 17.4
click at [359, 385] on span "$920K" at bounding box center [365, 381] width 44 height 15
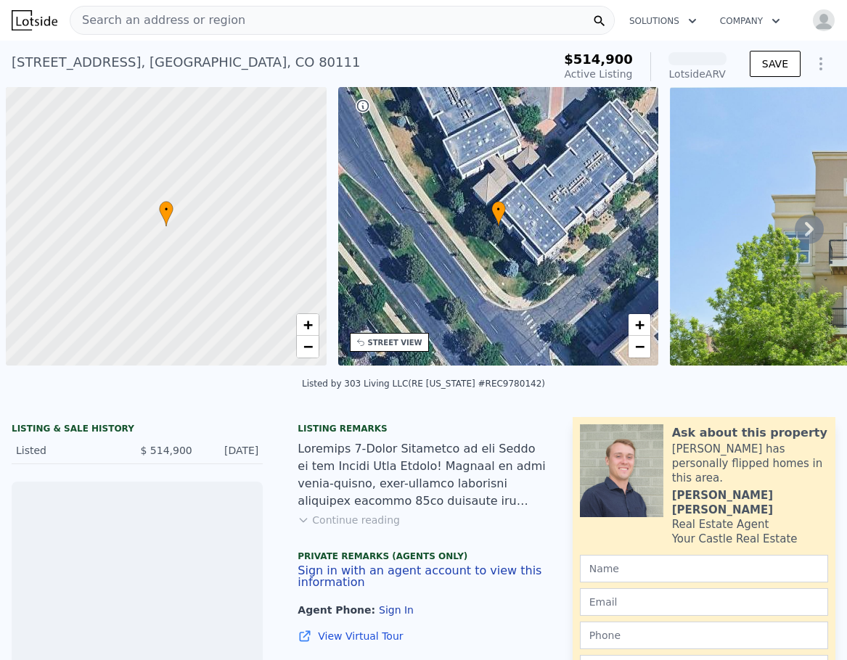
scroll to position [0, 6]
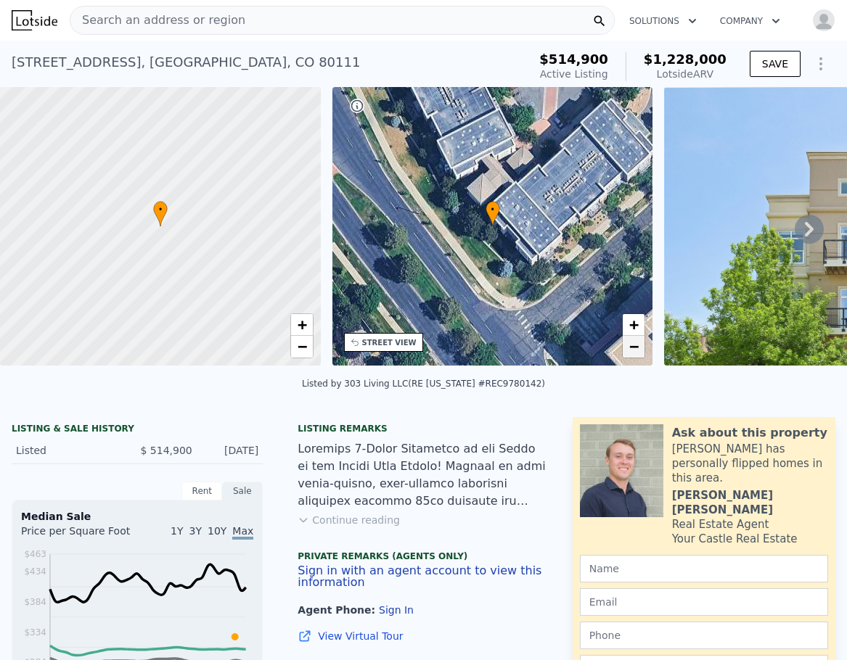
click at [629, 350] on span "−" at bounding box center [633, 346] width 9 height 18
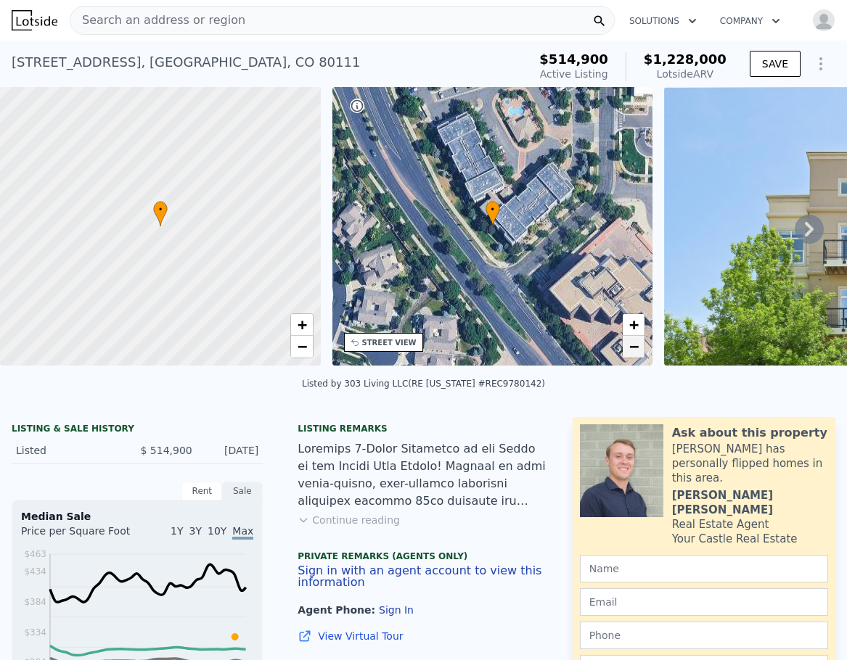
click at [629, 350] on span "−" at bounding box center [633, 346] width 9 height 18
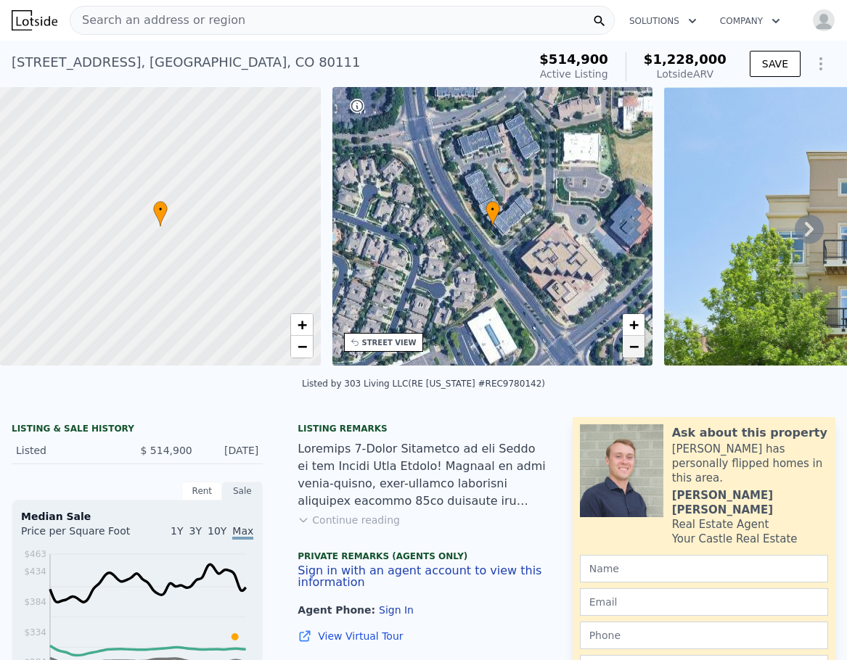
click at [629, 350] on span "−" at bounding box center [633, 346] width 9 height 18
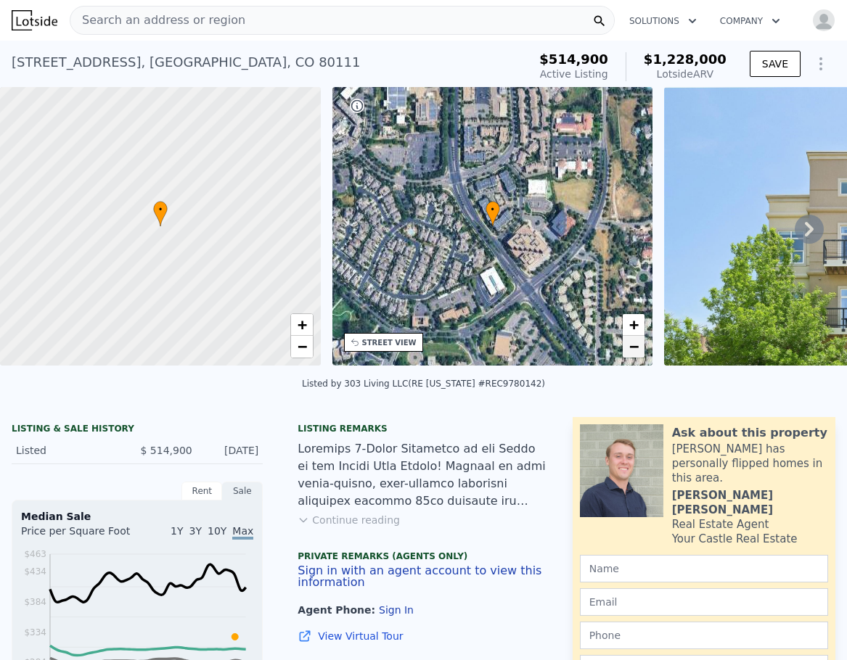
click at [629, 350] on span "−" at bounding box center [633, 346] width 9 height 18
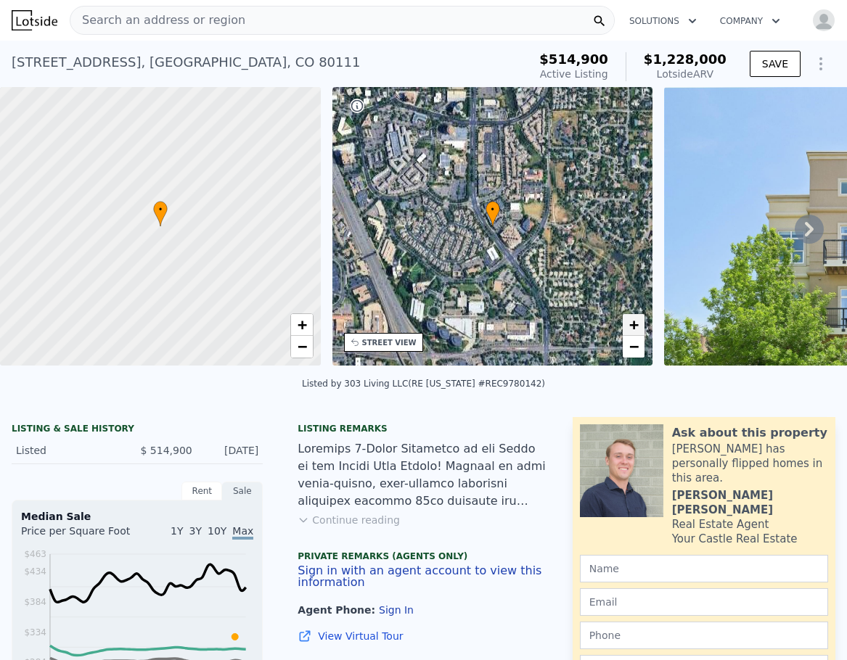
click at [631, 322] on span "+" at bounding box center [633, 325] width 9 height 18
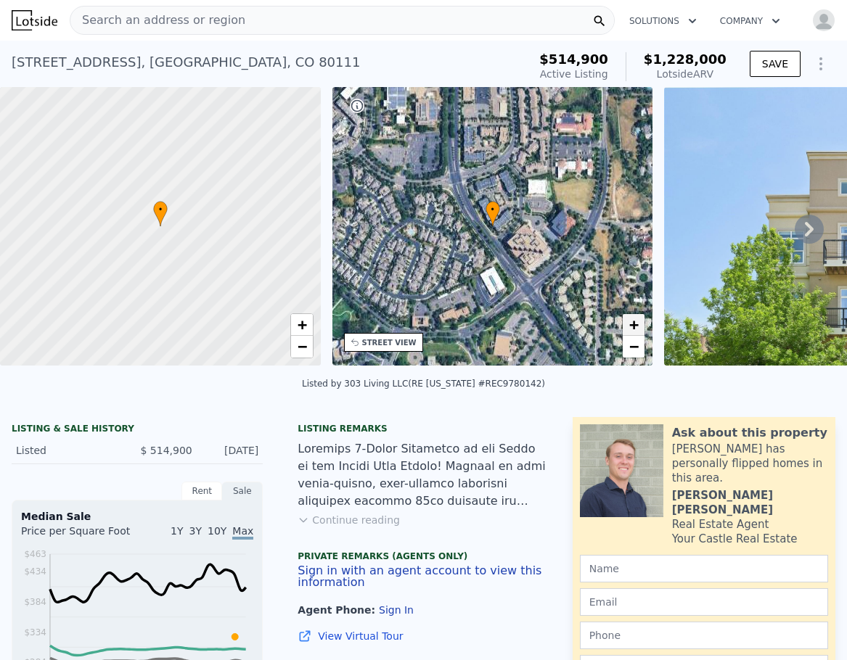
click at [631, 322] on span "+" at bounding box center [633, 325] width 9 height 18
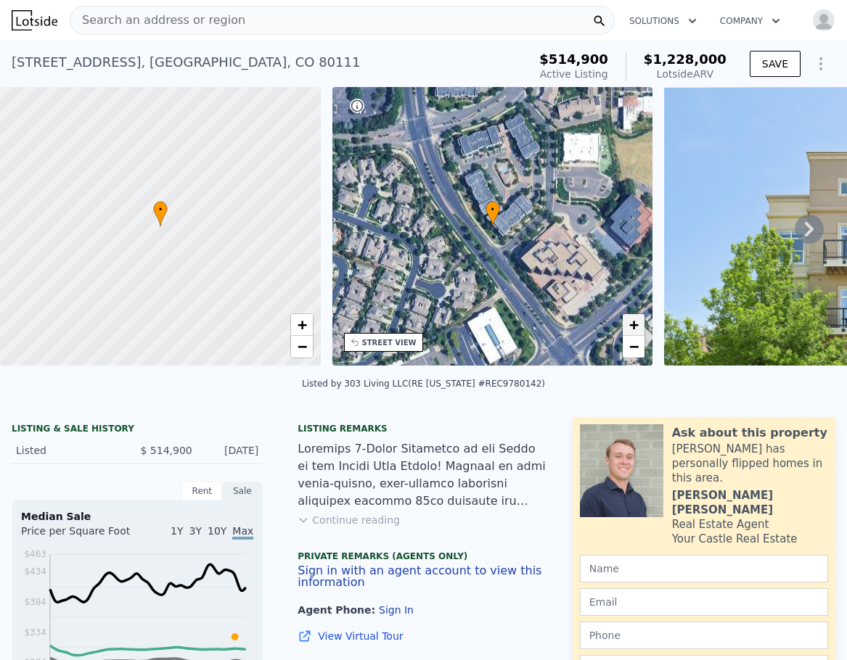
click at [631, 322] on span "+" at bounding box center [633, 325] width 9 height 18
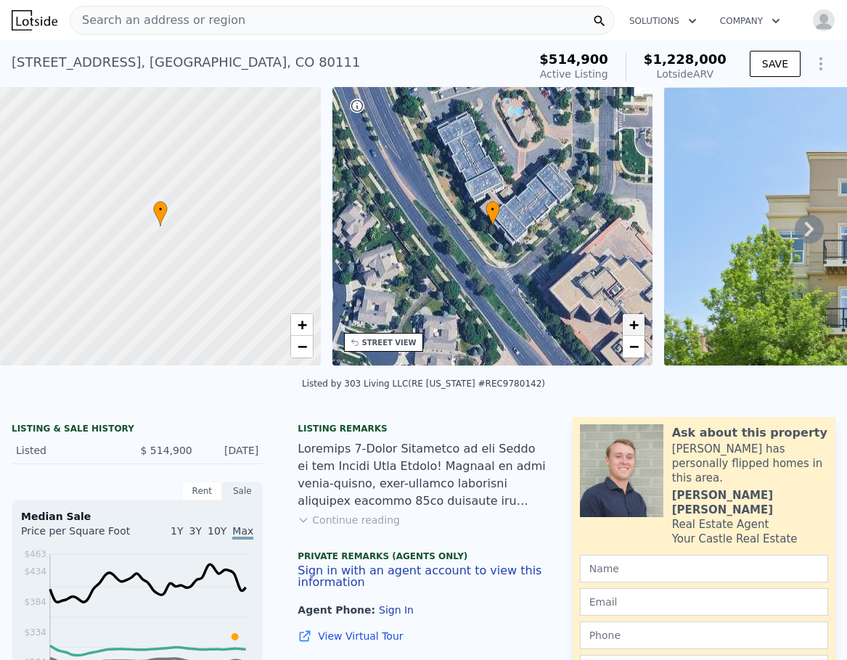
click at [631, 322] on span "+" at bounding box center [633, 325] width 9 height 18
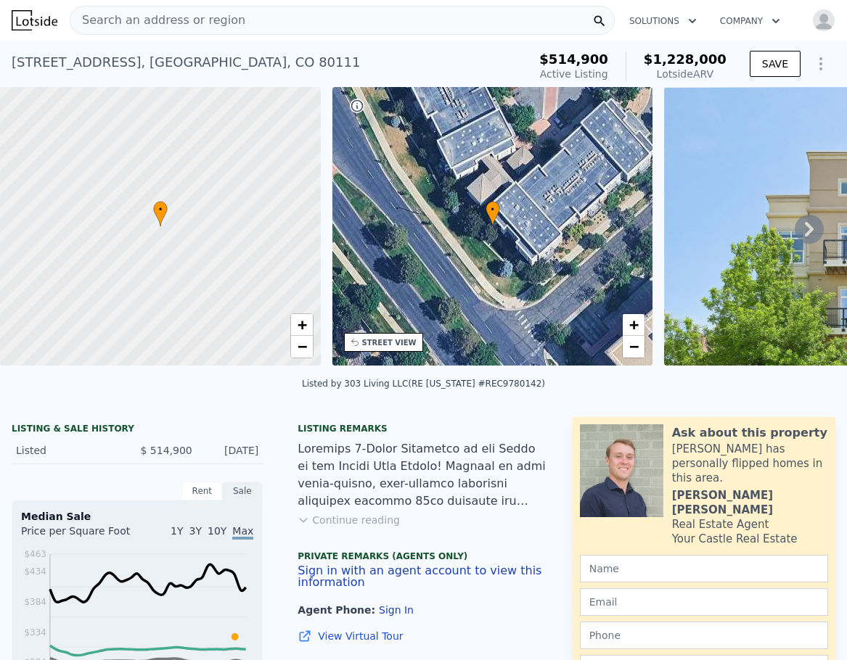
click at [795, 234] on icon at bounding box center [809, 229] width 29 height 29
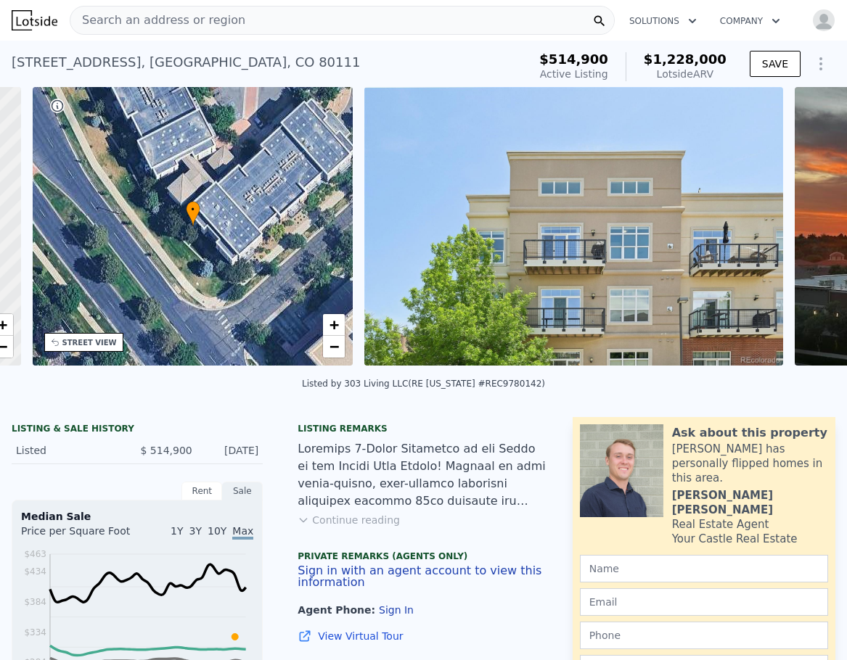
scroll to position [0, 338]
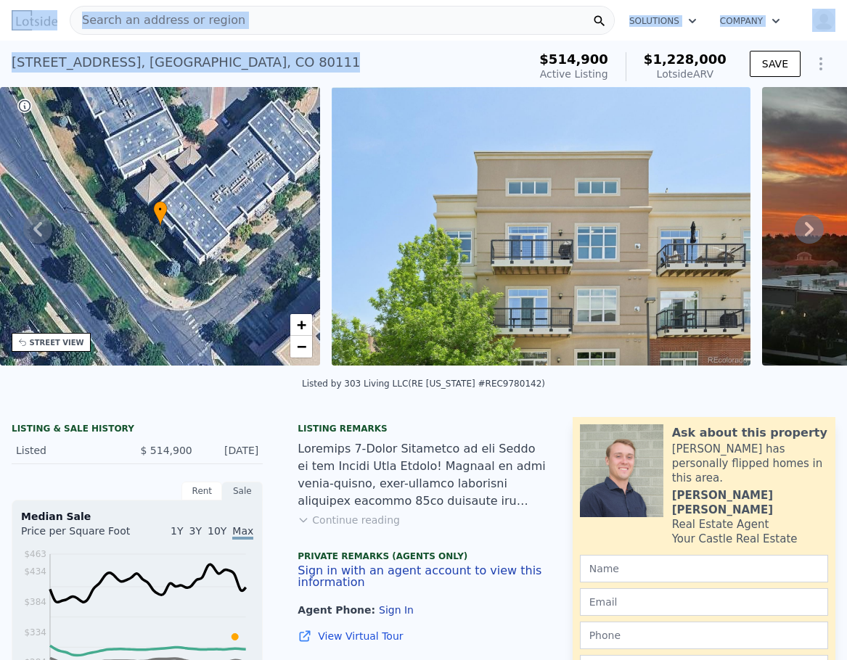
drag, startPoint x: 368, startPoint y: 65, endPoint x: -3, endPoint y: 58, distance: 370.9
click at [0, 58] on html "Search an address or region Solutions Company Open main menu Open user menu [ST…" at bounding box center [423, 330] width 847 height 660
click at [360, 60] on div "[STREET_ADDRESS] Active at $514,900 (~ARV $1.228m )" at bounding box center [267, 66] width 510 height 41
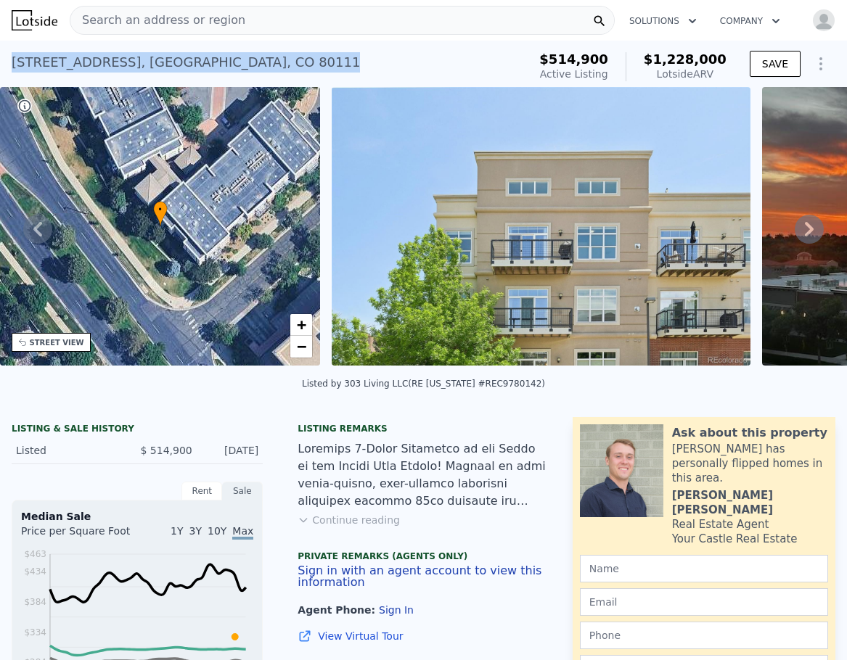
drag, startPoint x: 360, startPoint y: 60, endPoint x: 15, endPoint y: 70, distance: 345.6
click at [15, 70] on div "[STREET_ADDRESS] Active at $514,900 (~ARV $1.228m )" at bounding box center [267, 66] width 510 height 41
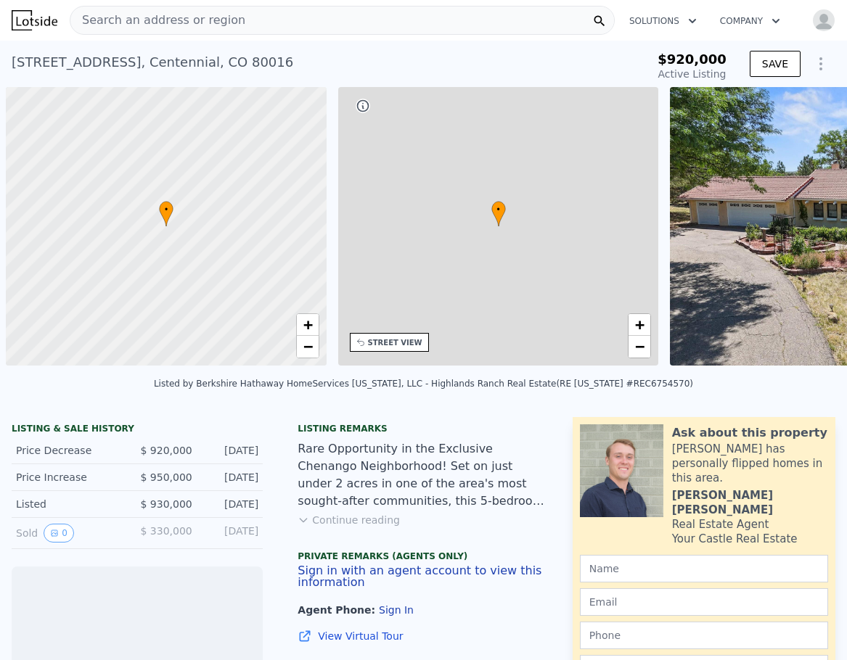
scroll to position [0, 6]
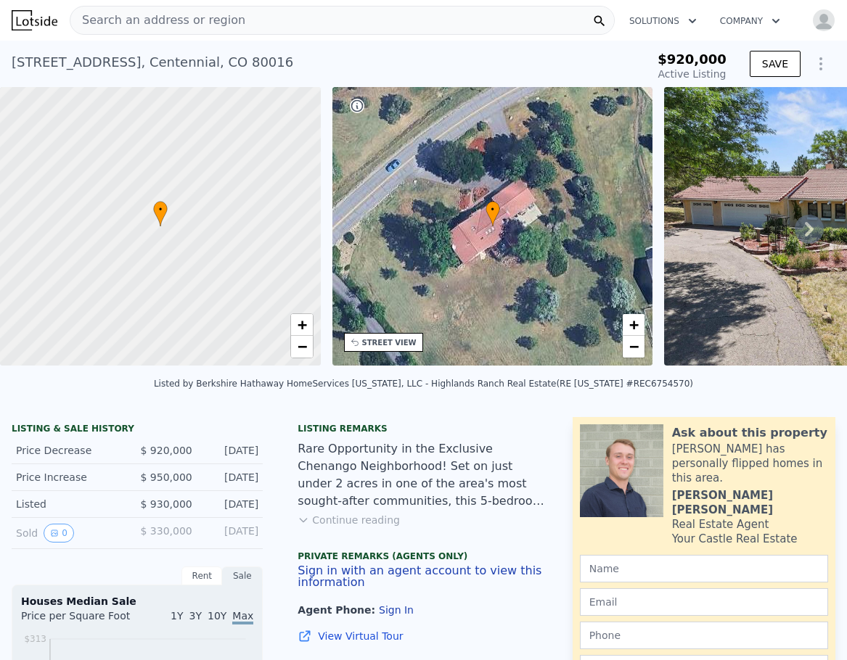
type input "-$ 1,004,352"
click at [763, 64] on button "SAVE" at bounding box center [775, 64] width 51 height 26
click at [813, 66] on icon "Show Options" at bounding box center [820, 63] width 17 height 17
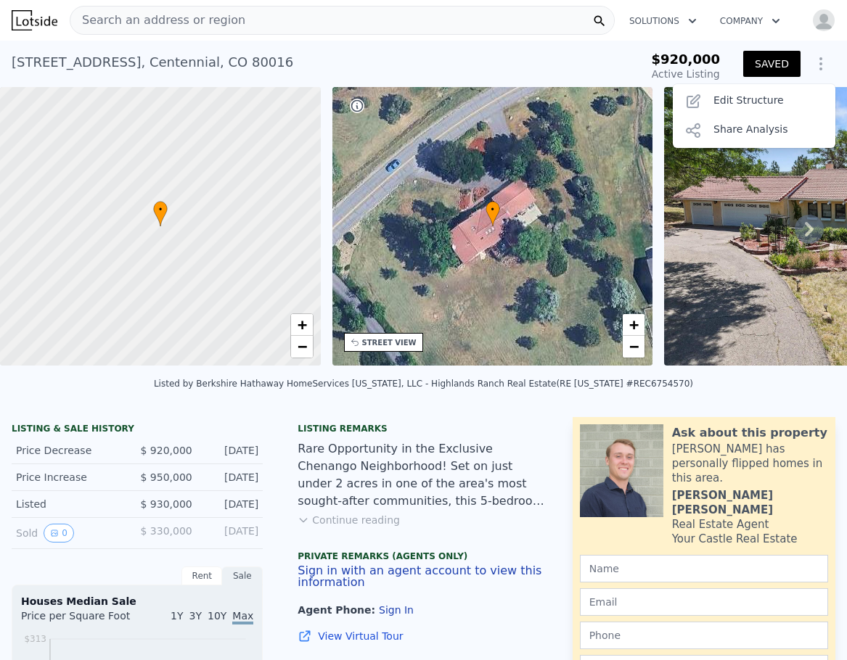
click at [813, 66] on icon "Show Options" at bounding box center [820, 63] width 17 height 17
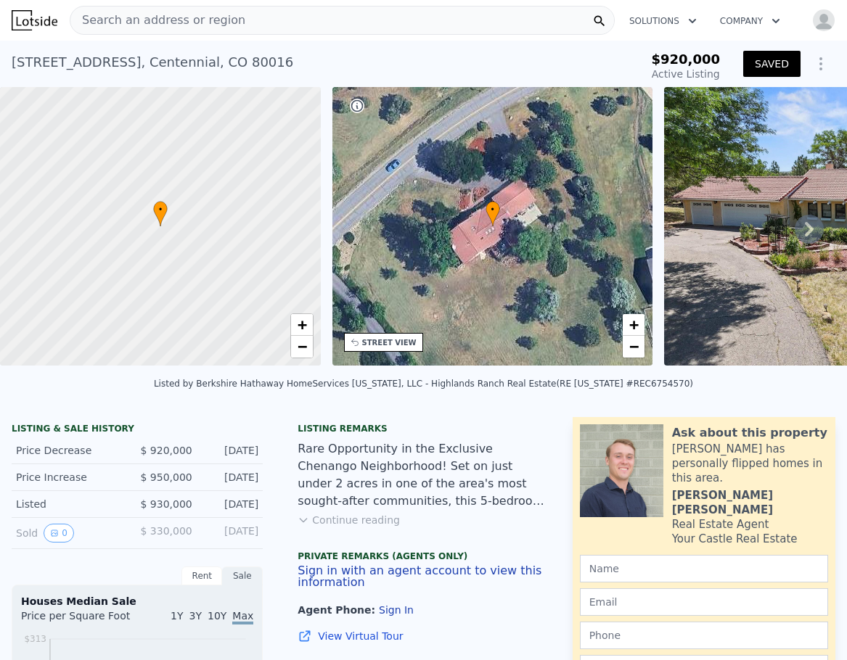
click at [812, 21] on img "button" at bounding box center [823, 20] width 23 height 23
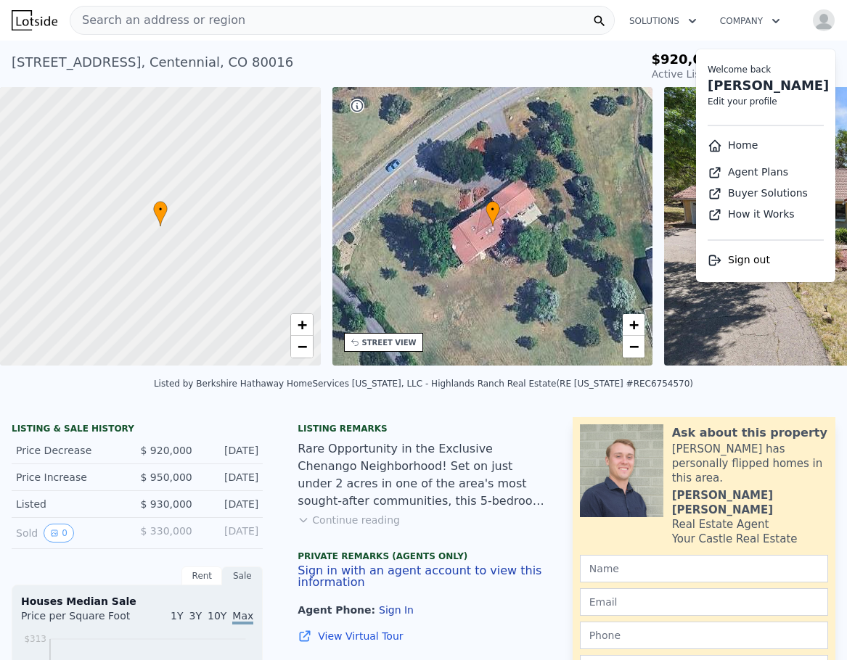
click at [731, 140] on link "Home" at bounding box center [733, 145] width 50 height 12
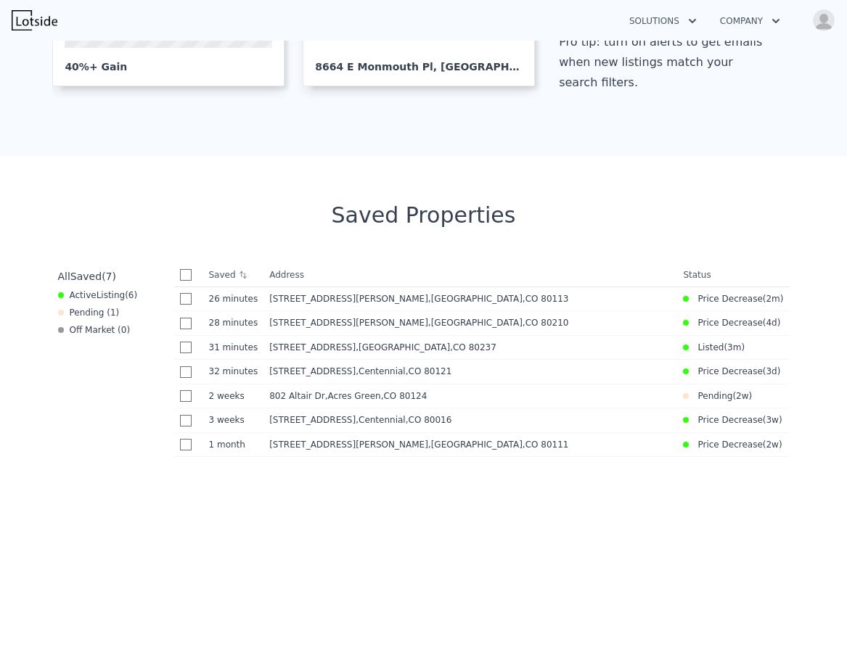
scroll to position [435, 0]
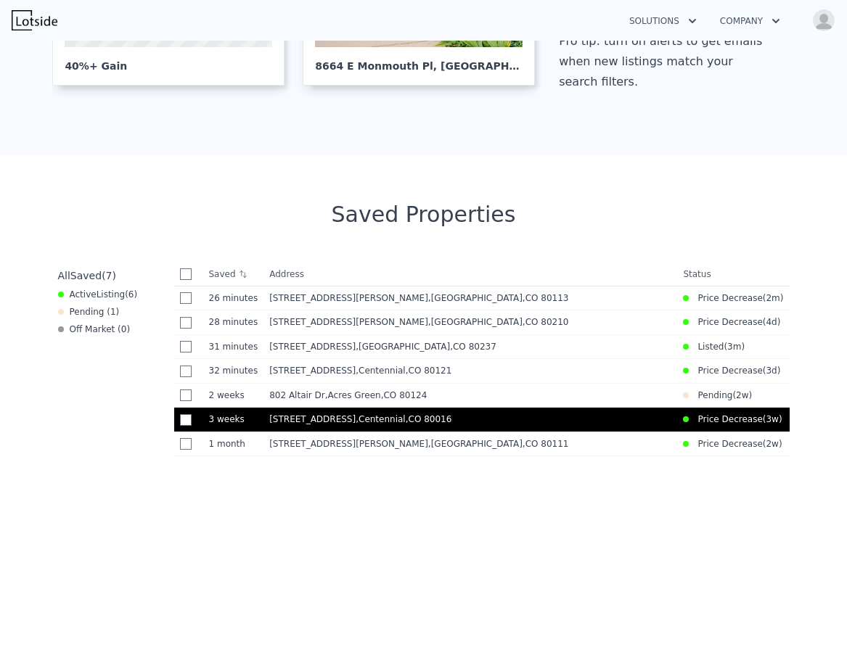
click at [316, 425] on span "[STREET_ADDRESS]" at bounding box center [312, 419] width 86 height 10
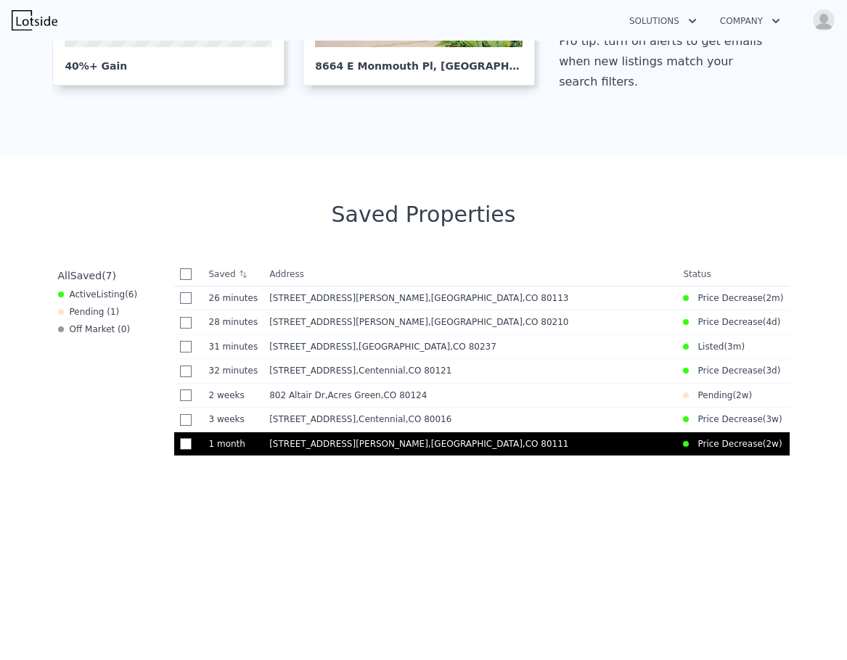
click at [304, 449] on span "[STREET_ADDRESS][PERSON_NAME]" at bounding box center [348, 444] width 159 height 10
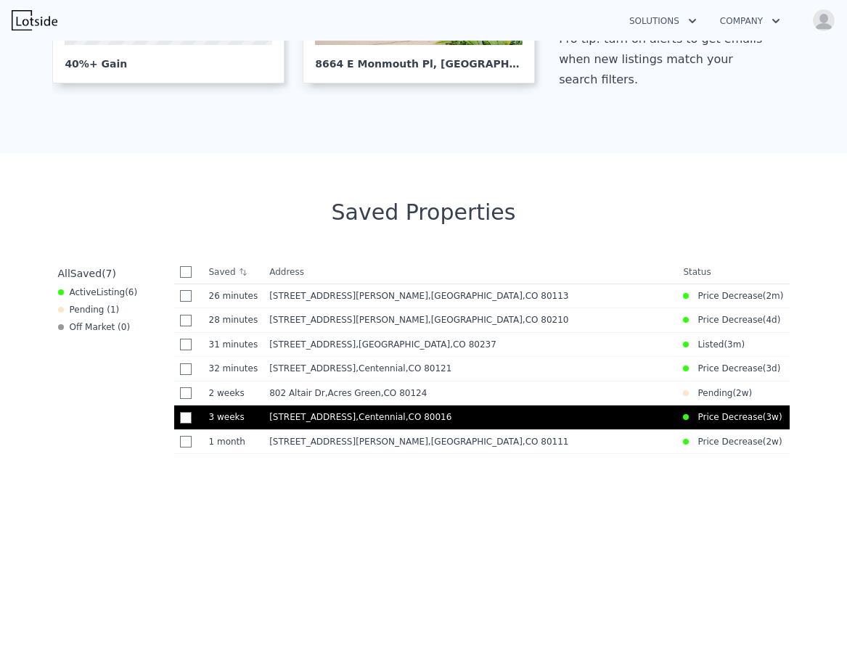
scroll to position [436, 0]
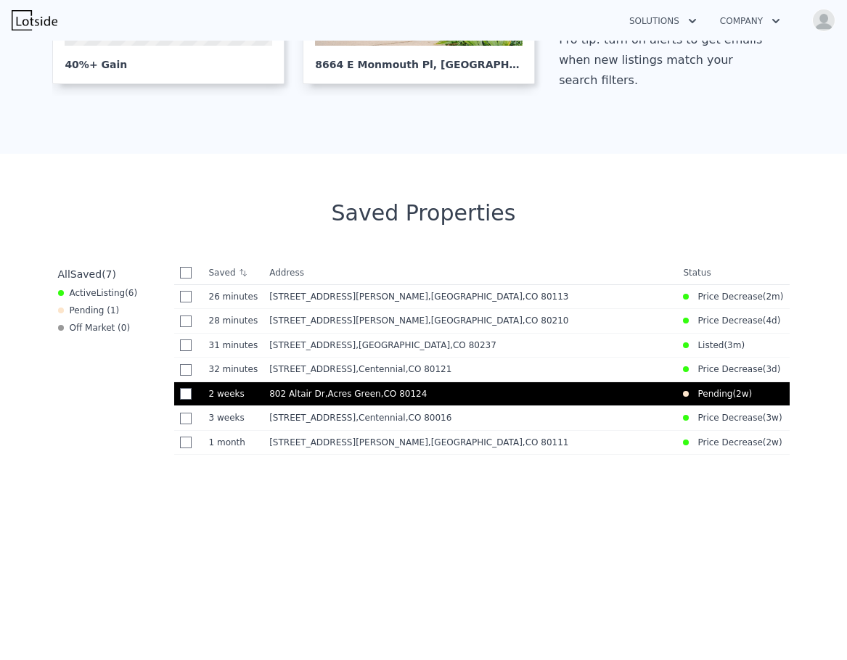
click at [271, 399] on span "802 Altair Dr" at bounding box center [297, 394] width 56 height 10
click at [180, 400] on input "checkbox" at bounding box center [186, 394] width 12 height 12
checkbox input "true"
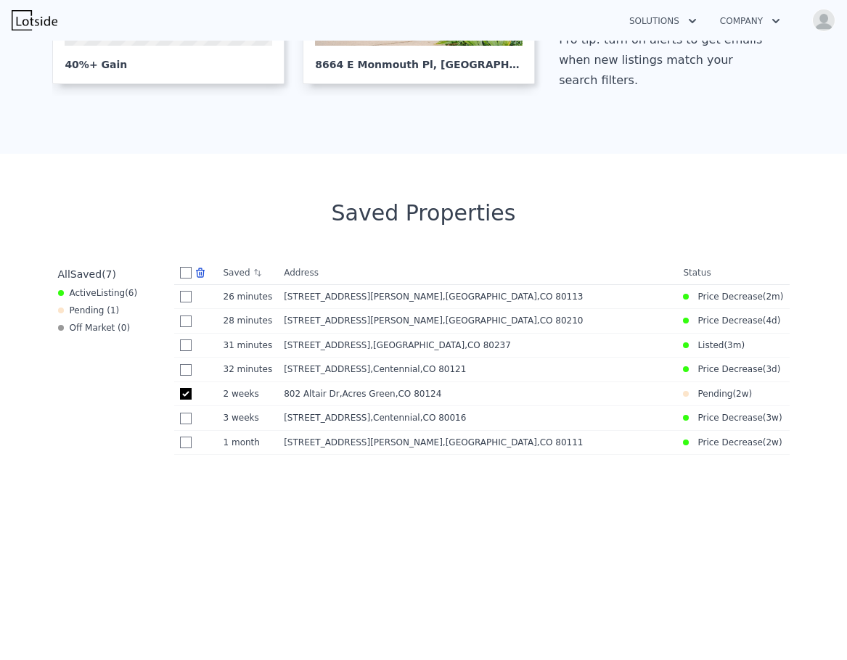
click at [196, 270] on icon at bounding box center [200, 272] width 8 height 9
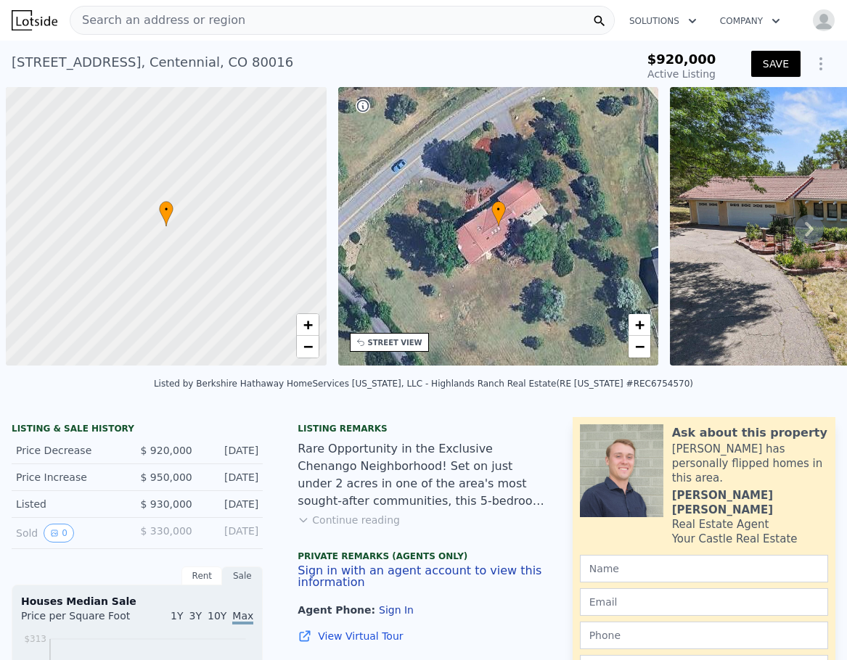
scroll to position [0, 6]
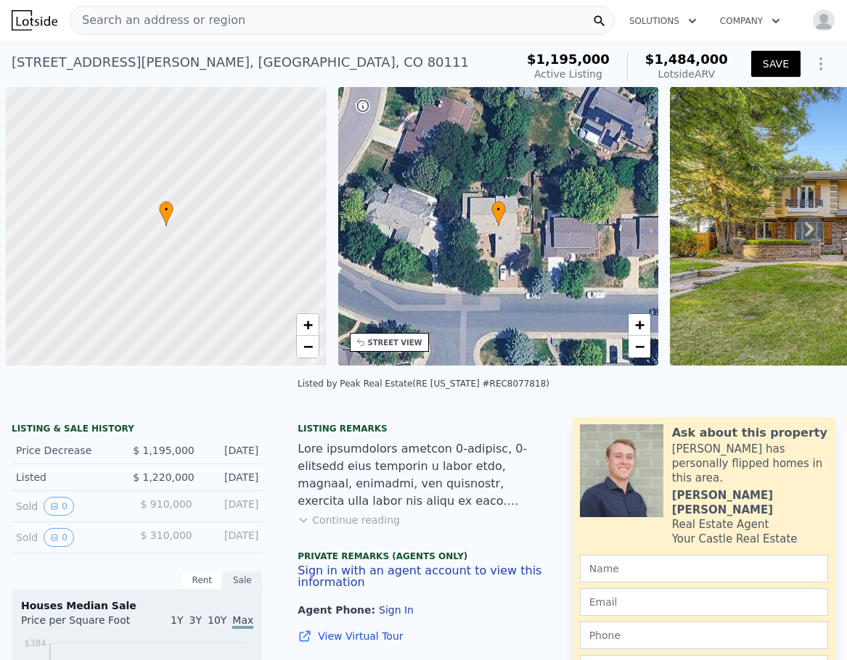
scroll to position [0, 6]
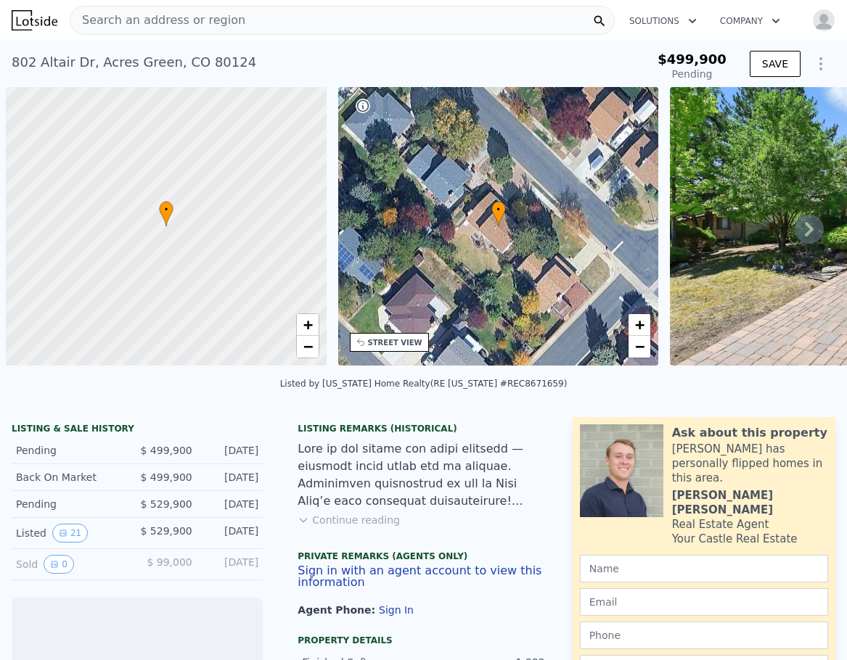
scroll to position [0, 6]
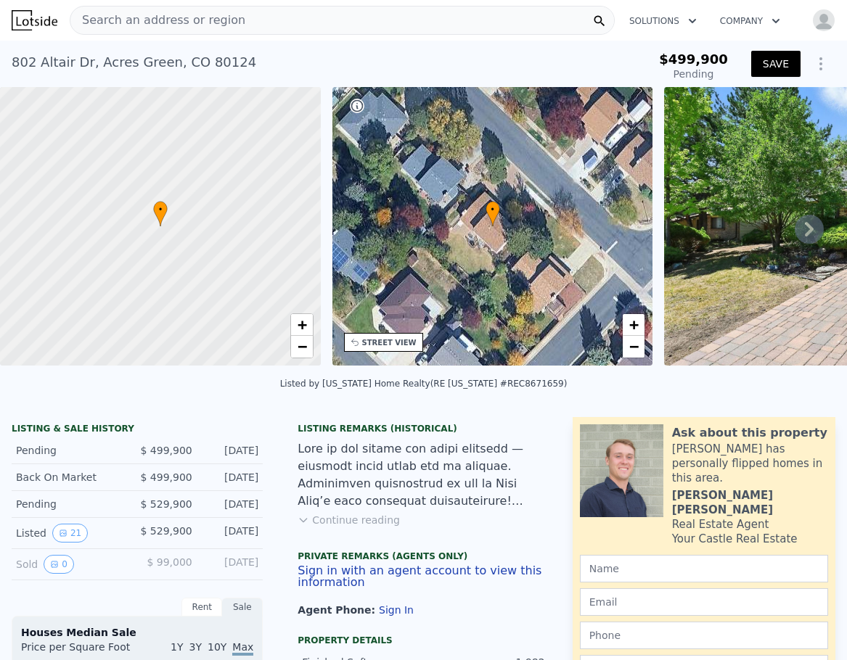
click at [805, 240] on icon at bounding box center [809, 229] width 29 height 29
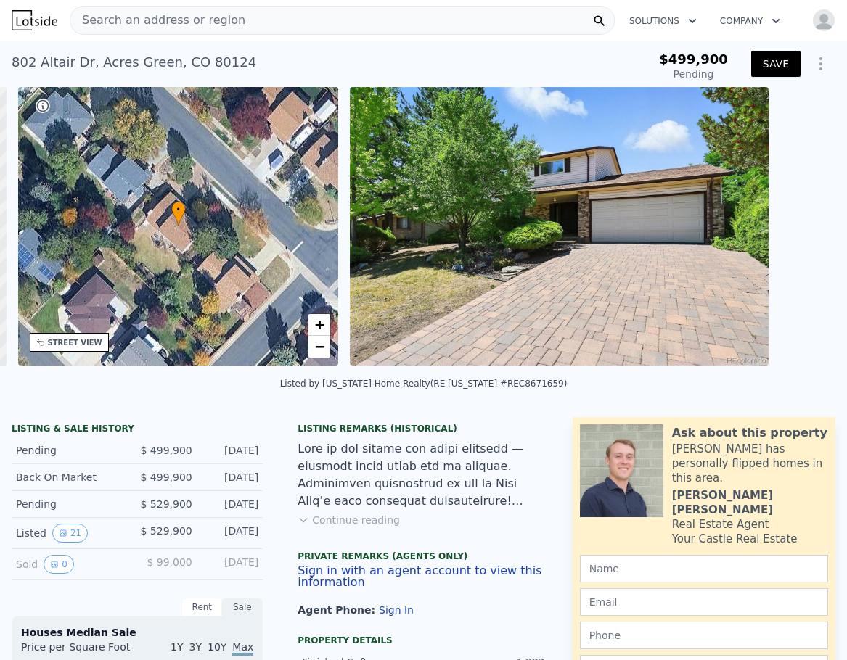
scroll to position [0, 338]
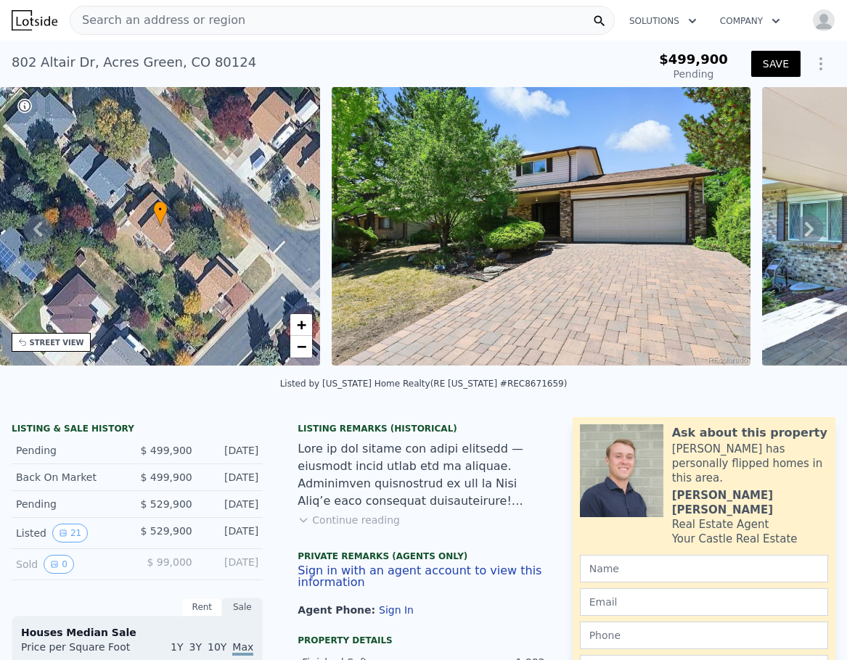
click at [800, 237] on icon at bounding box center [809, 229] width 29 height 29
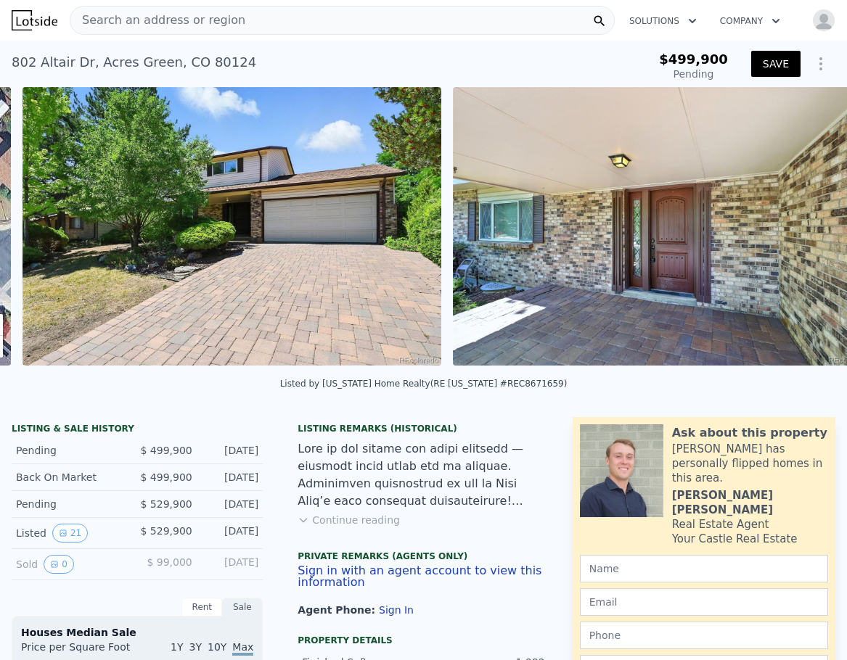
scroll to position [0, 664]
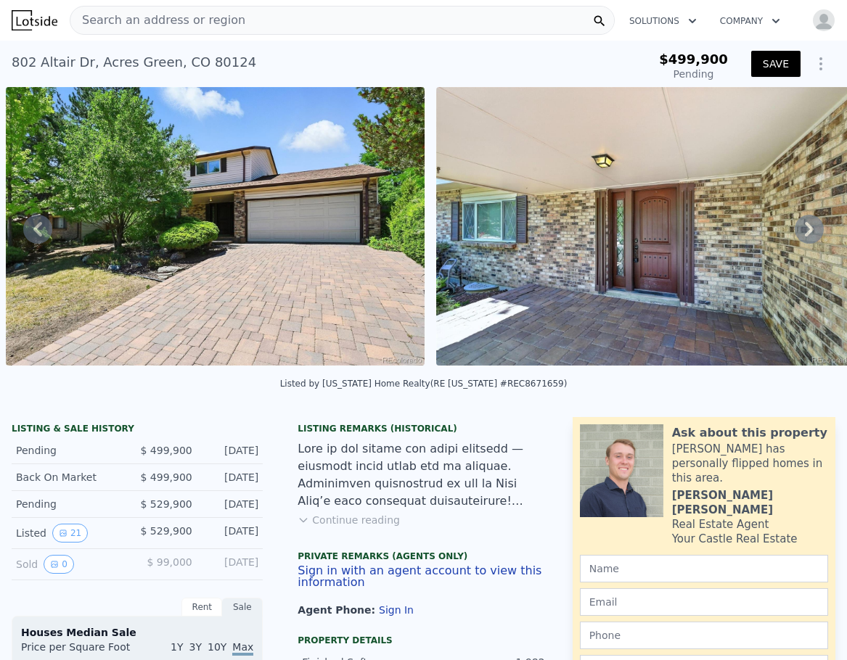
click at [800, 237] on icon at bounding box center [809, 229] width 29 height 29
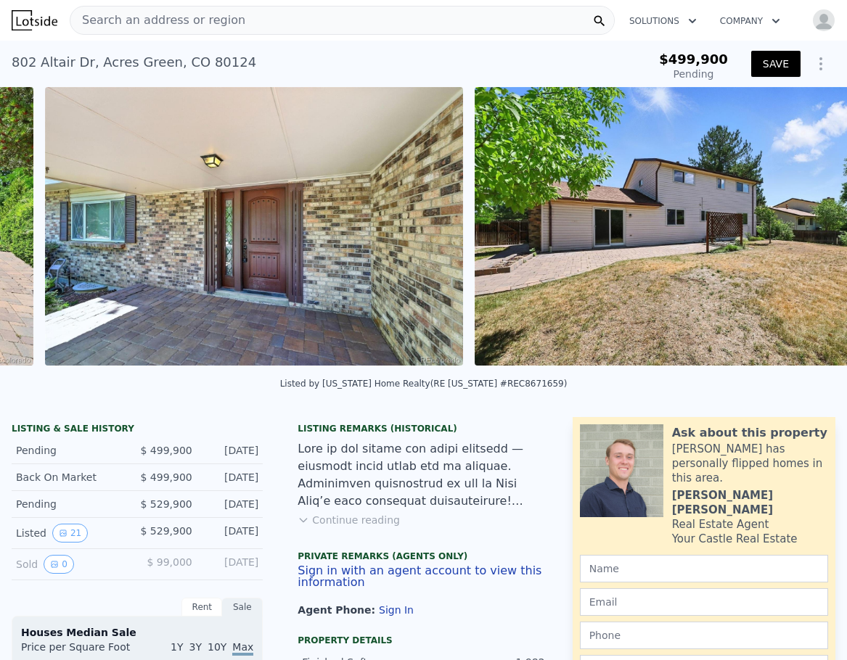
scroll to position [0, 1094]
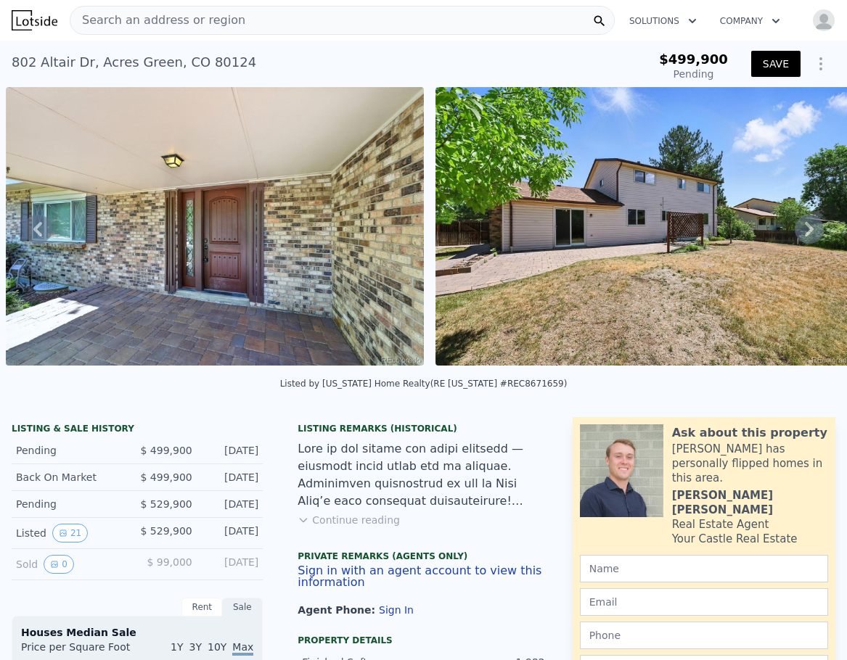
click at [800, 237] on icon at bounding box center [809, 229] width 29 height 29
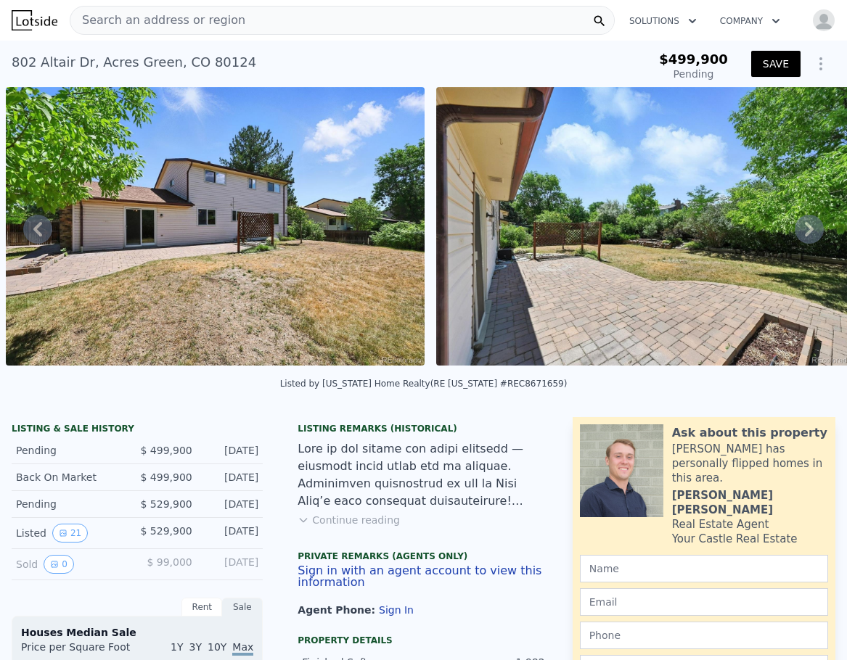
click at [800, 237] on icon at bounding box center [809, 229] width 29 height 29
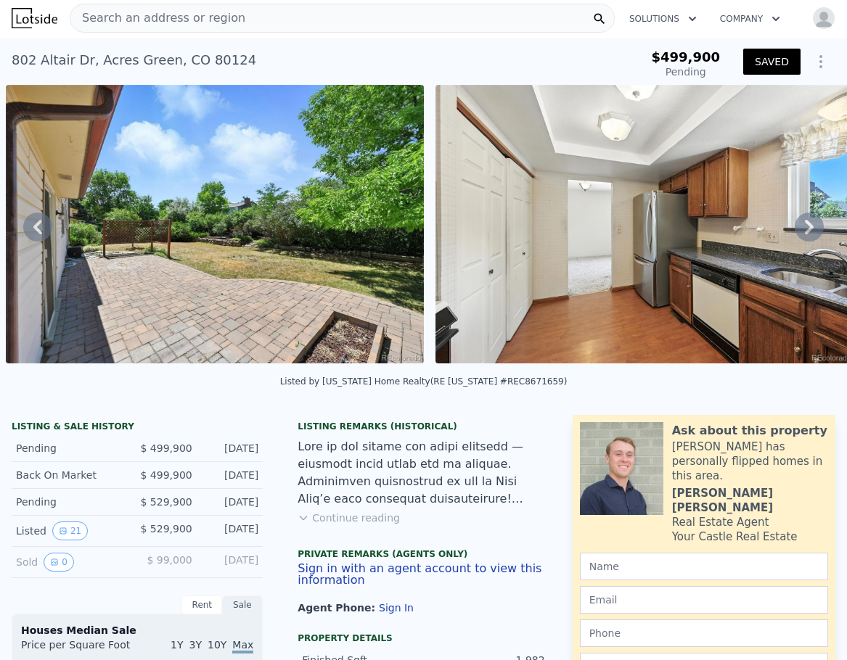
scroll to position [0, 0]
